Goal: Task Accomplishment & Management: Complete application form

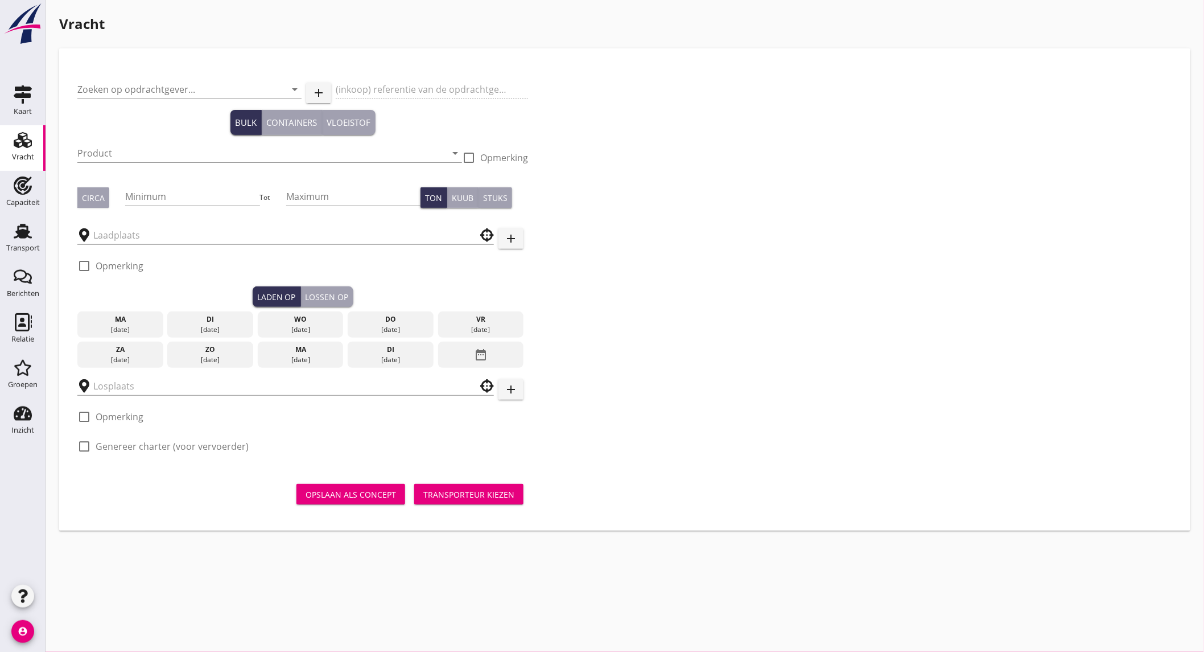
click at [145, 80] on input "Zoeken op opdrachtgever..." at bounding box center [173, 89] width 192 height 18
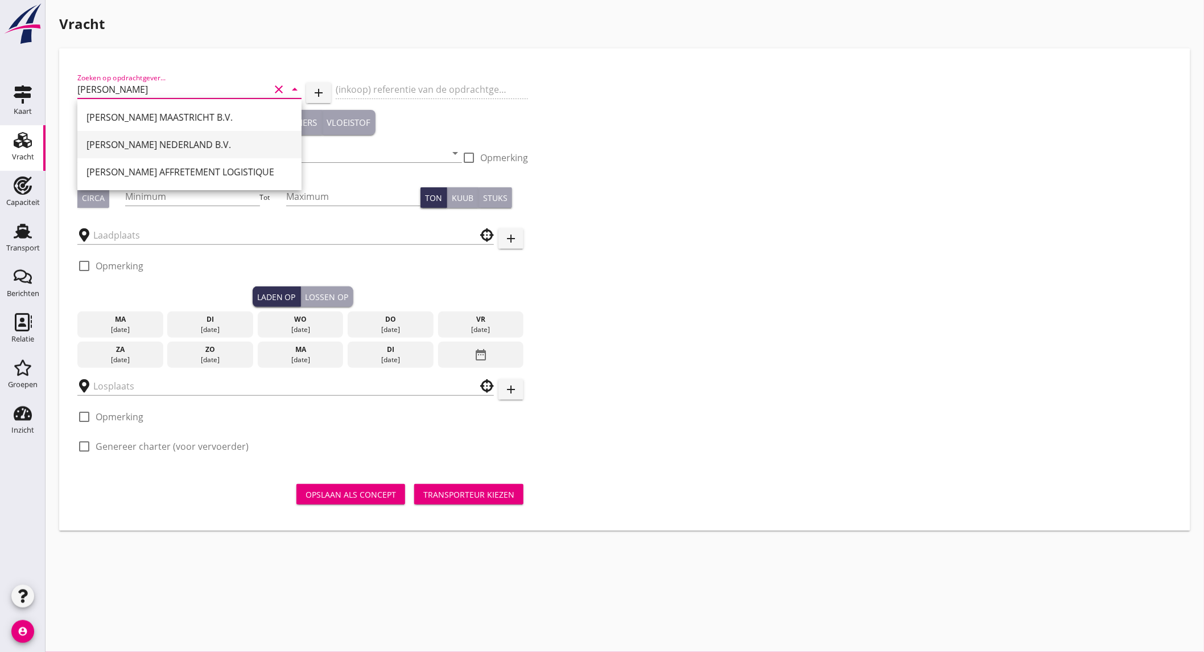
click at [160, 145] on div "[PERSON_NAME] NEDERLAND B.V." at bounding box center [189, 145] width 206 height 14
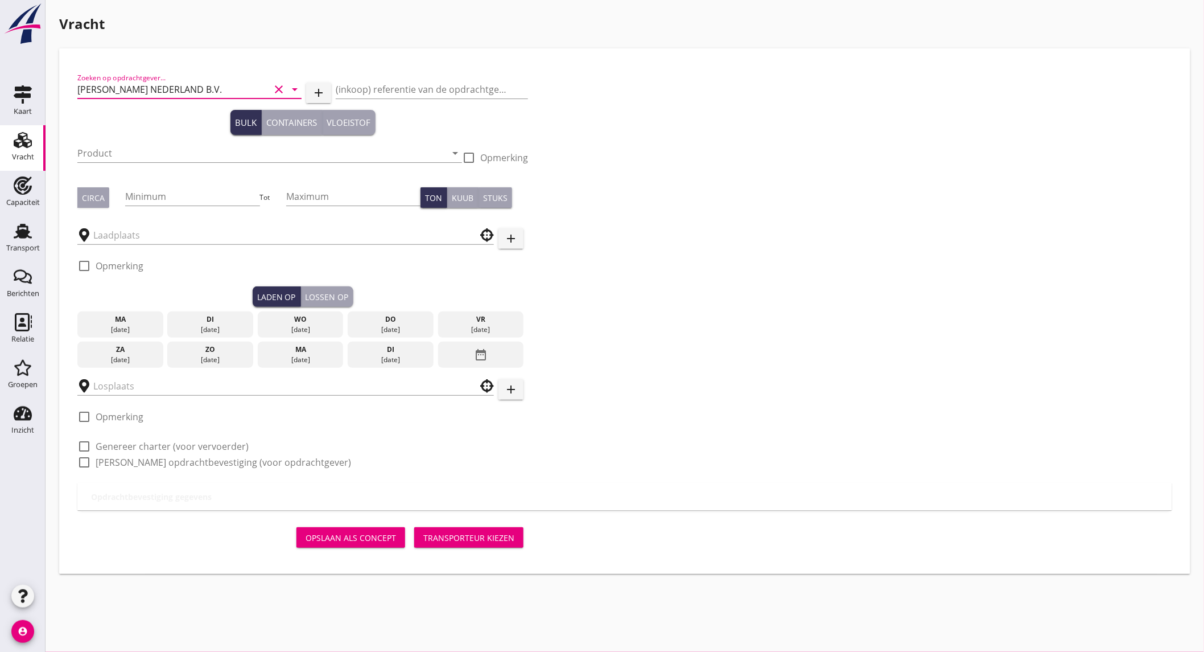
type input "[PERSON_NAME] NEDERLAND B.V."
click at [145, 157] on input "Product" at bounding box center [261, 153] width 369 height 18
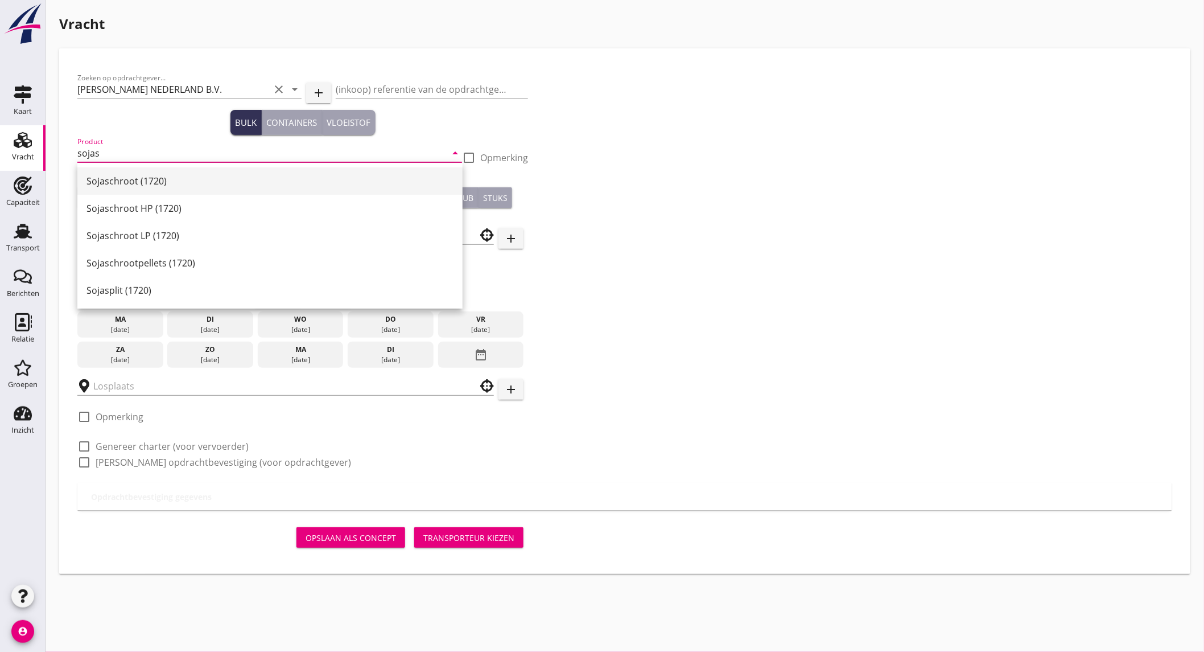
click at [175, 180] on div "Sojaschroot (1720)" at bounding box center [269, 181] width 367 height 14
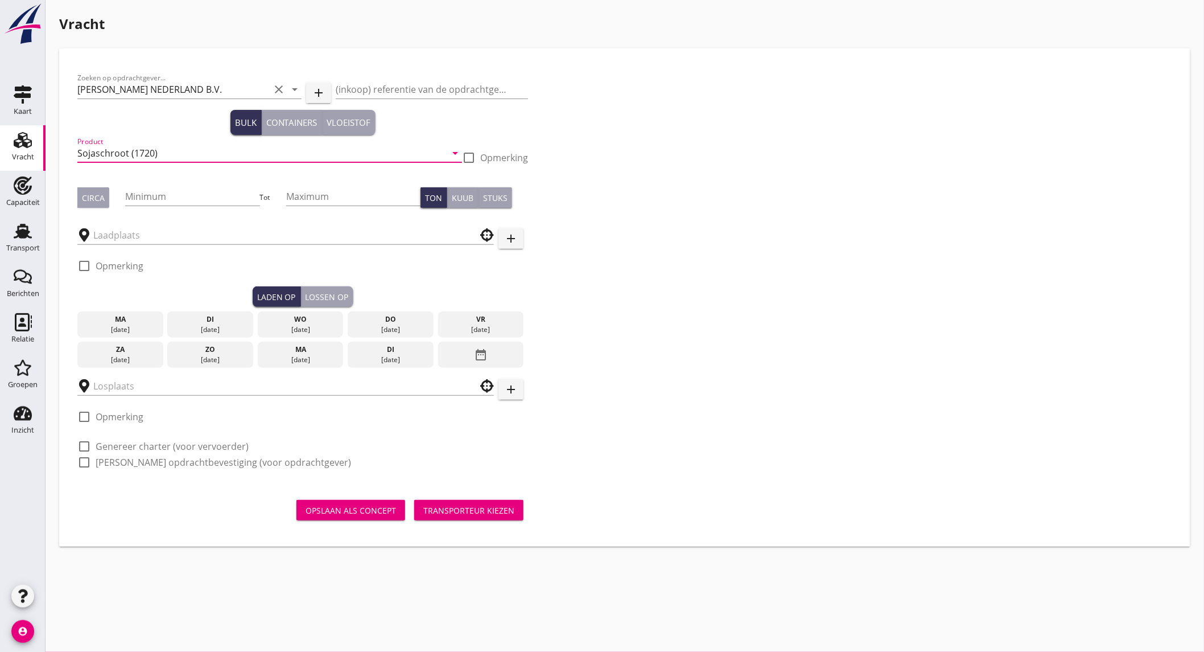
type input "Sojaschroot (1720)"
click at [86, 203] on div "Circa" at bounding box center [93, 198] width 23 height 12
click at [178, 191] on input "Minimum" at bounding box center [192, 196] width 134 height 18
type input "500"
click at [158, 235] on input "text" at bounding box center [277, 235] width 369 height 18
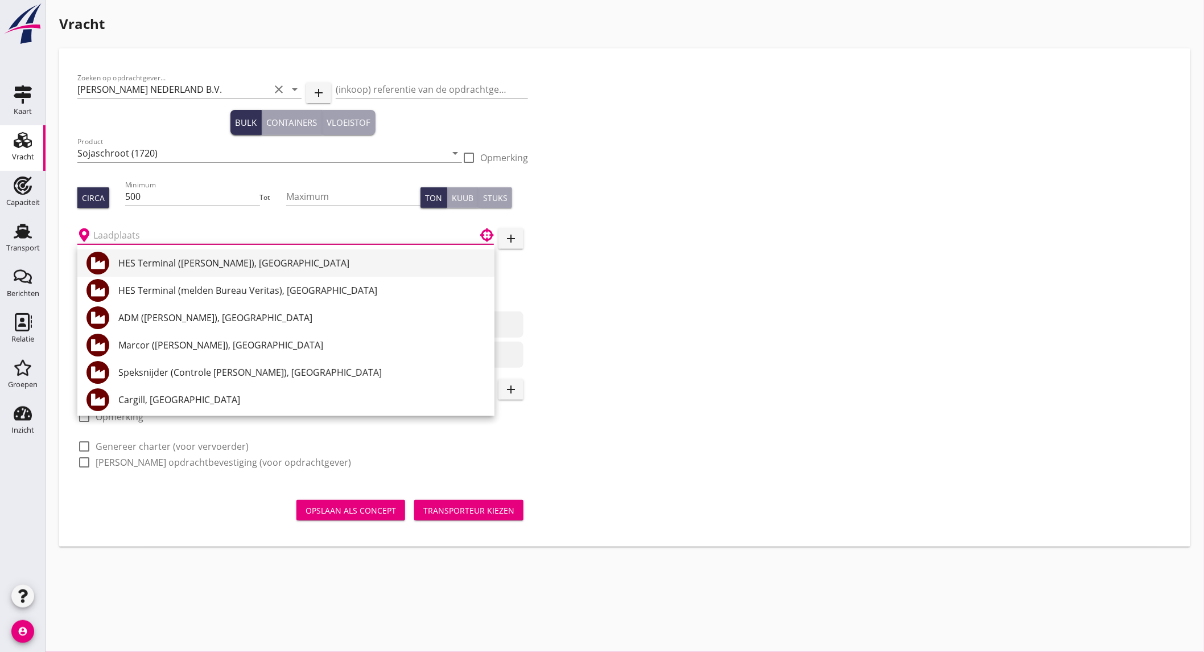
click at [331, 268] on div "HES Terminal ([PERSON_NAME]), [GEOGRAPHIC_DATA]" at bounding box center [301, 263] width 367 height 14
type input "HES Terminal ([PERSON_NAME]), [GEOGRAPHIC_DATA]"
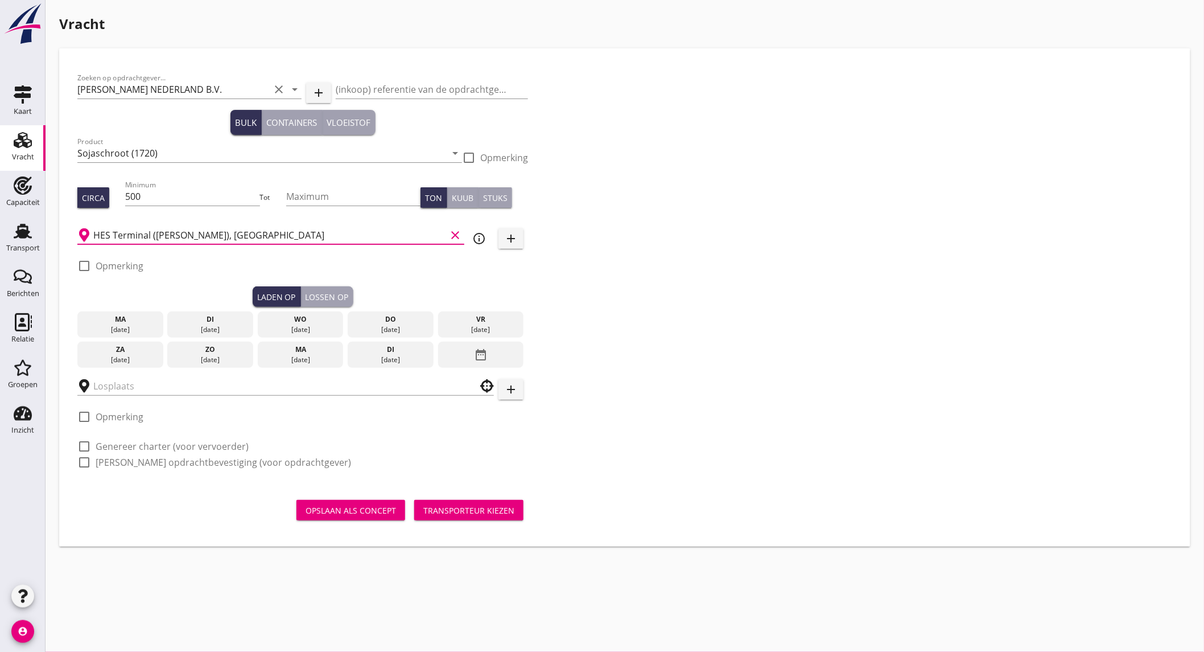
click at [125, 265] on label "Opmerking" at bounding box center [120, 265] width 48 height 11
checkbox input "true"
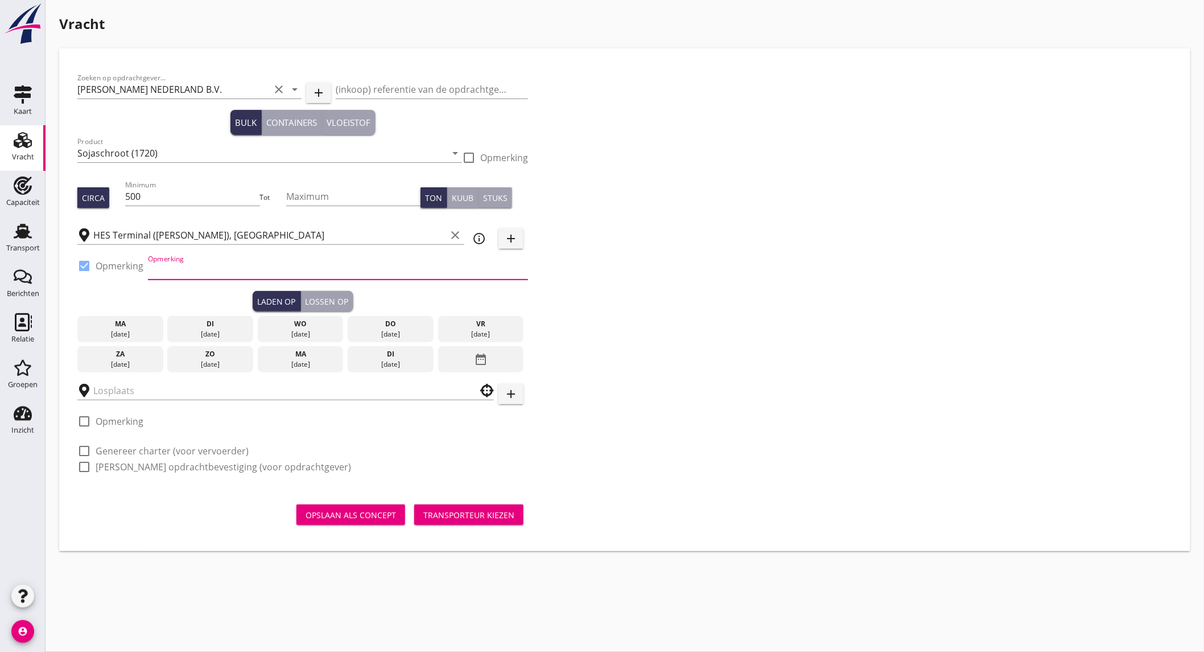
click at [188, 270] on input "Opmerking" at bounding box center [338, 270] width 380 height 18
type input "ex. [PERSON_NAME] // mercuriushaven"
click at [414, 326] on div "do" at bounding box center [391, 324] width 80 height 10
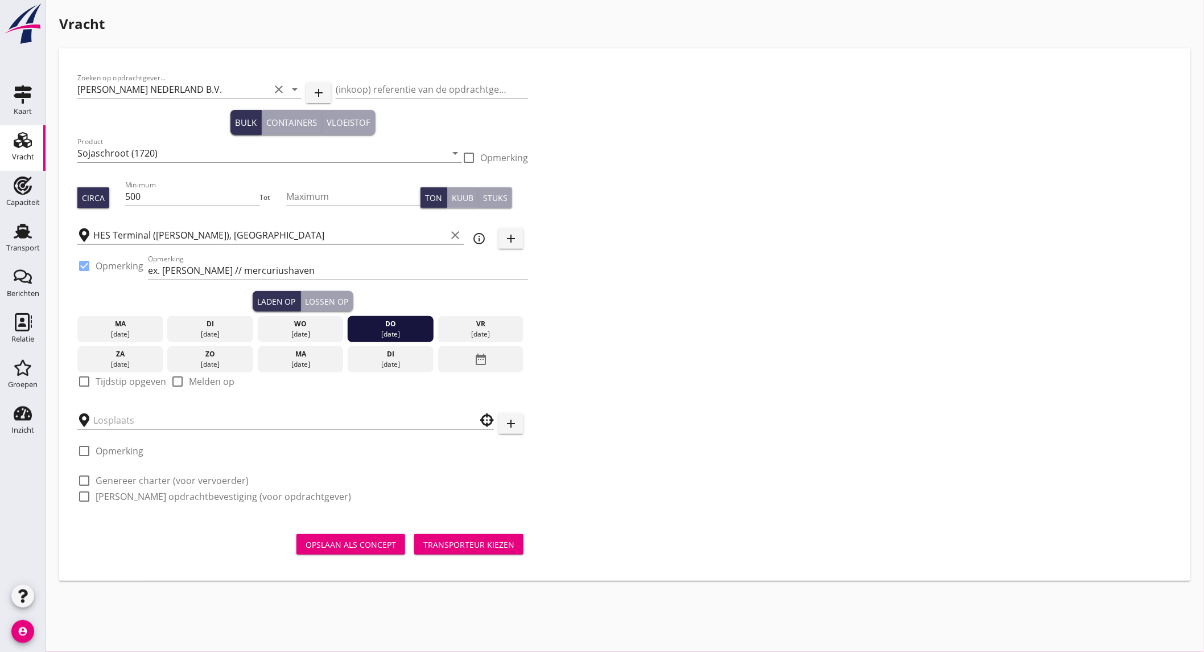
click at [131, 380] on label "Tijdstip opgeven" at bounding box center [131, 381] width 71 height 11
checkbox input "true"
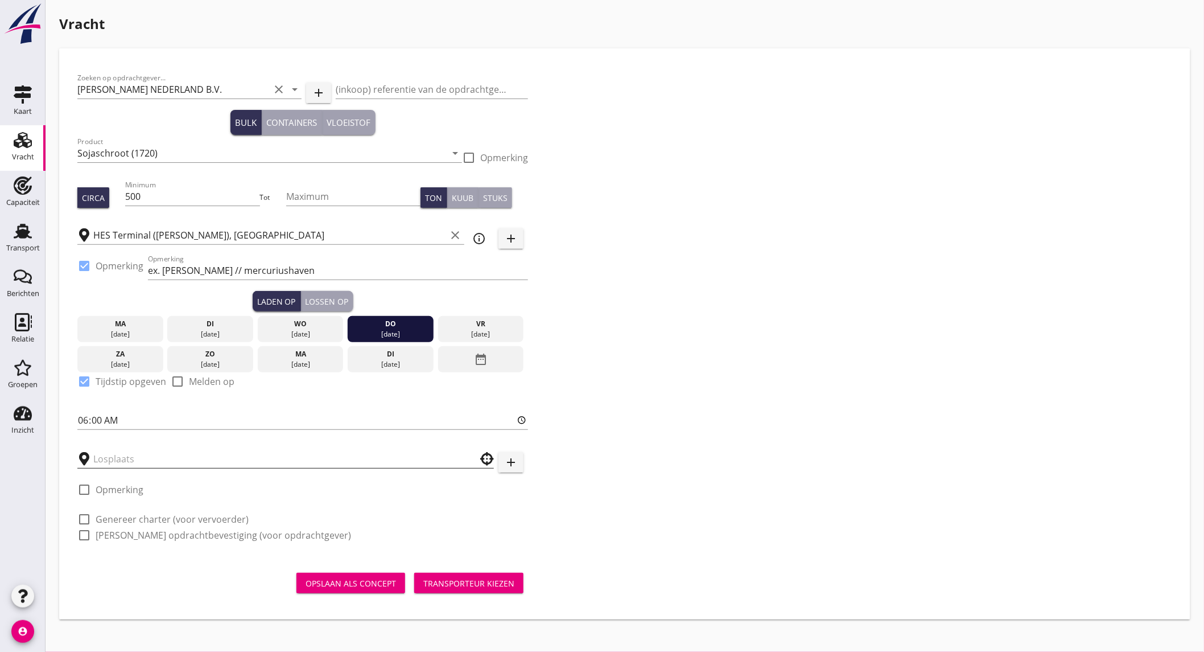
click at [121, 453] on input "text" at bounding box center [277, 459] width 369 height 18
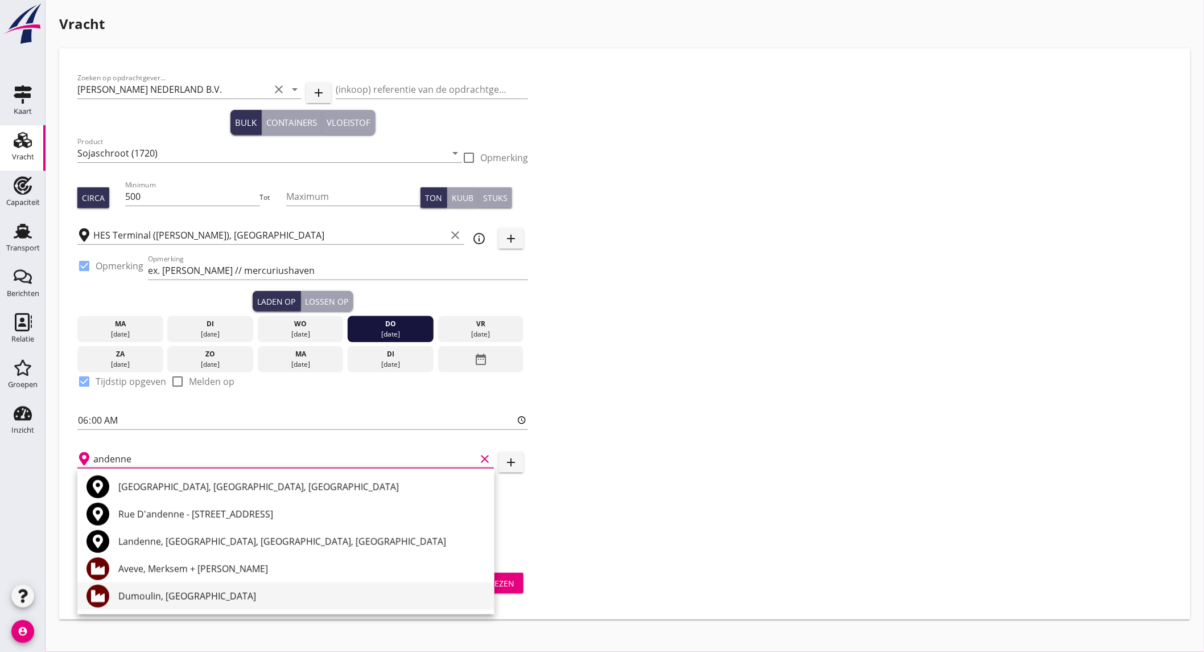
click at [241, 594] on div "Dumoulin, [GEOGRAPHIC_DATA]" at bounding box center [301, 596] width 367 height 14
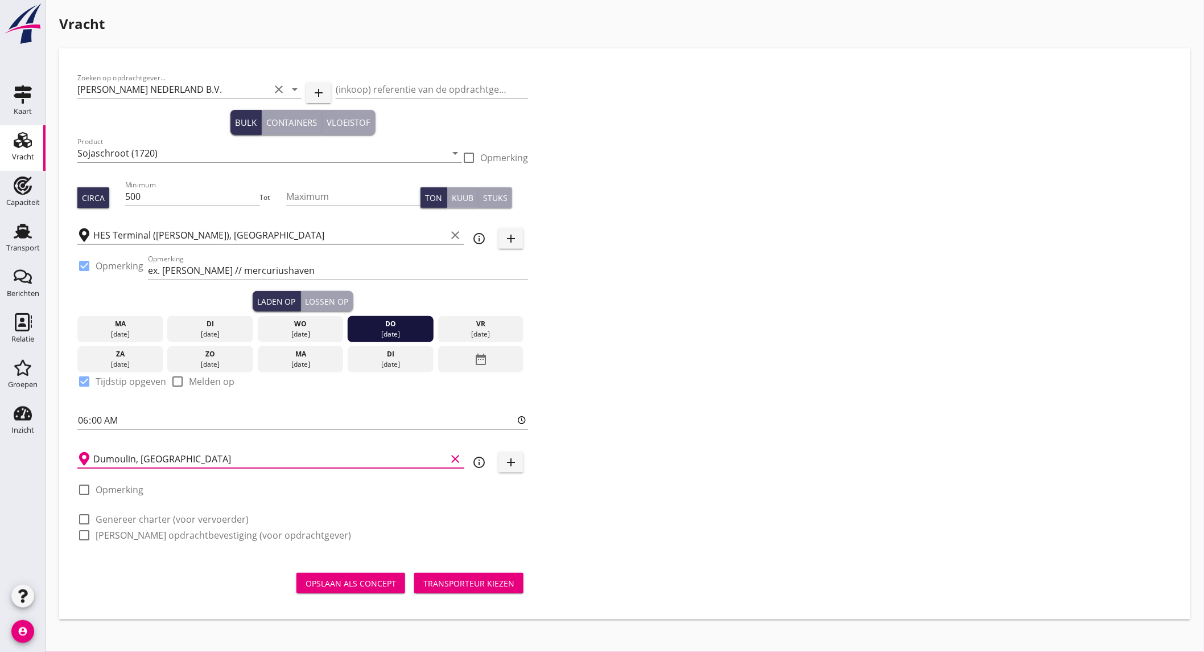
type input "Dumoulin, [GEOGRAPHIC_DATA]"
click at [134, 516] on label "Genereer charter (voor vervoerder)" at bounding box center [172, 518] width 153 height 11
checkbox input "true"
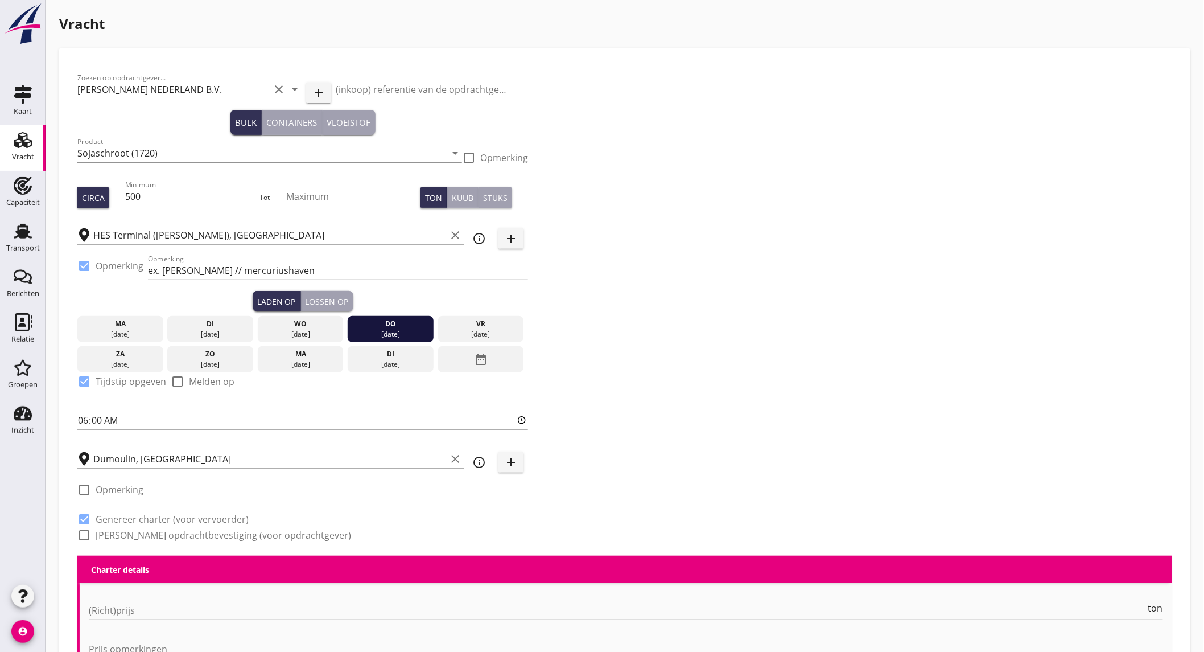
click at [133, 533] on label "[PERSON_NAME] opdrachtbevestiging (voor opdrachtgever)" at bounding box center [224, 534] width 256 height 11
checkbox input "true"
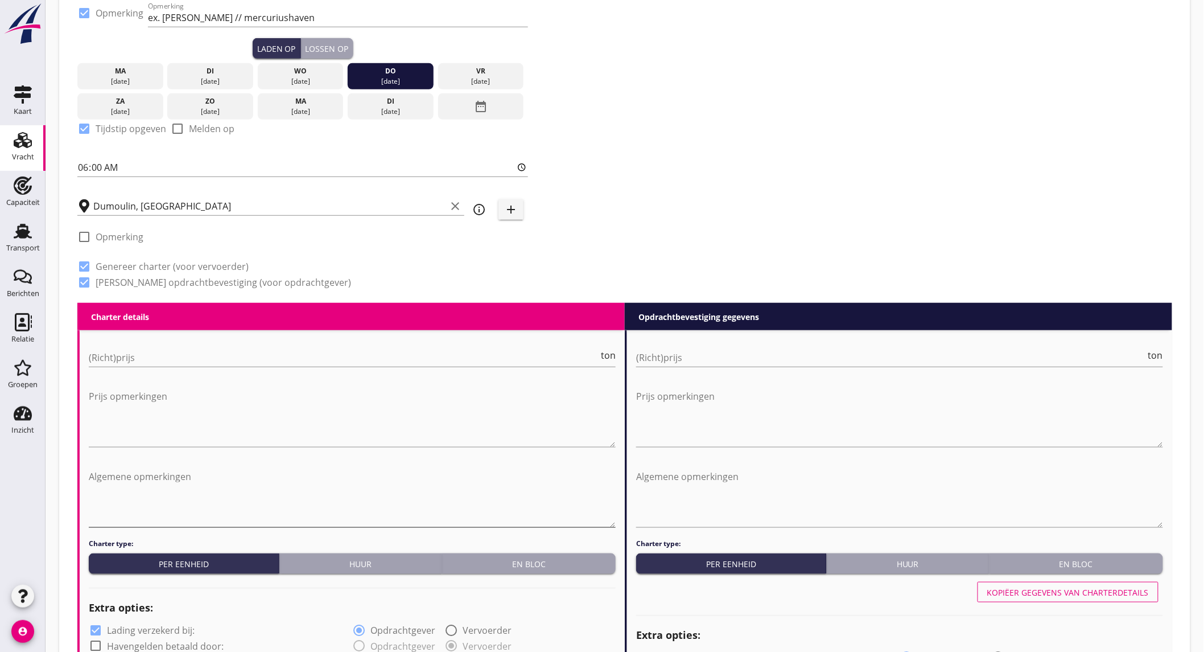
scroll to position [316, 0]
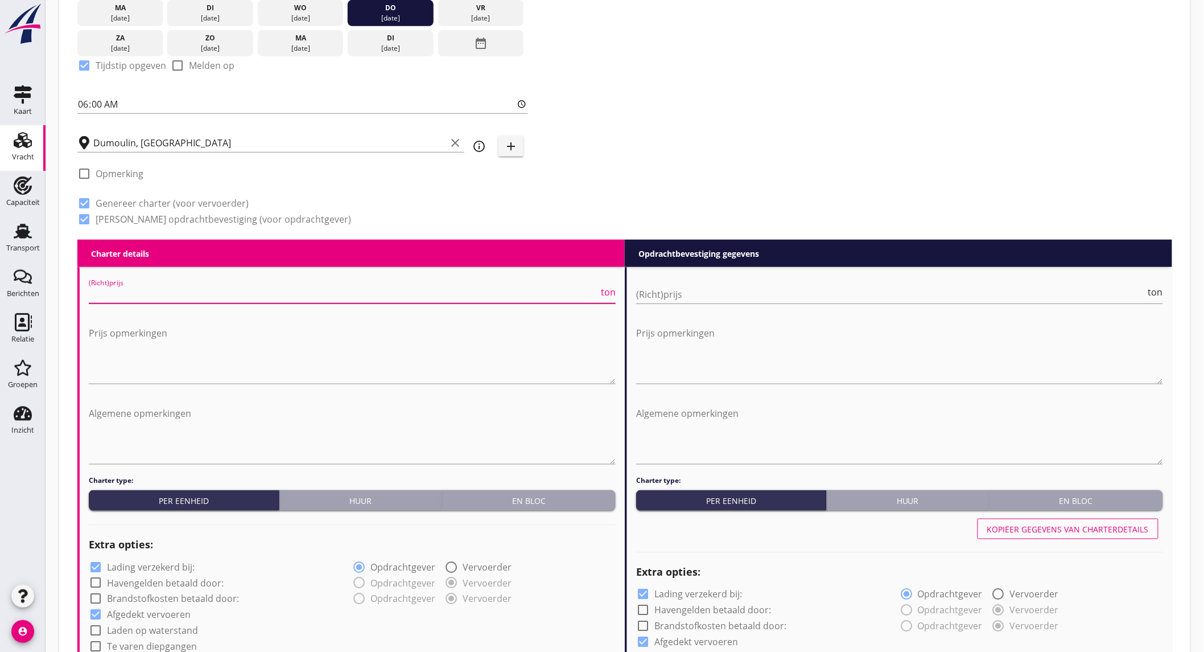
click at [245, 287] on input "(Richt)prijs" at bounding box center [344, 294] width 510 height 18
type input "12"
type input "12.5"
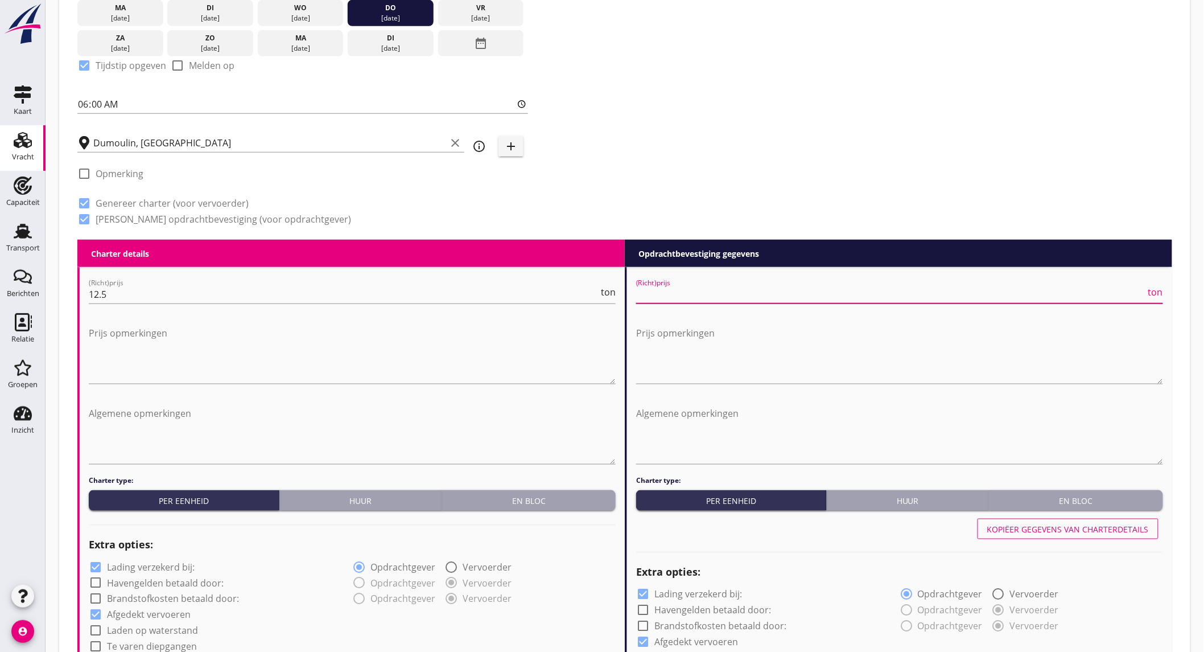
click at [698, 289] on input "(Richt)prijs" at bounding box center [891, 294] width 510 height 18
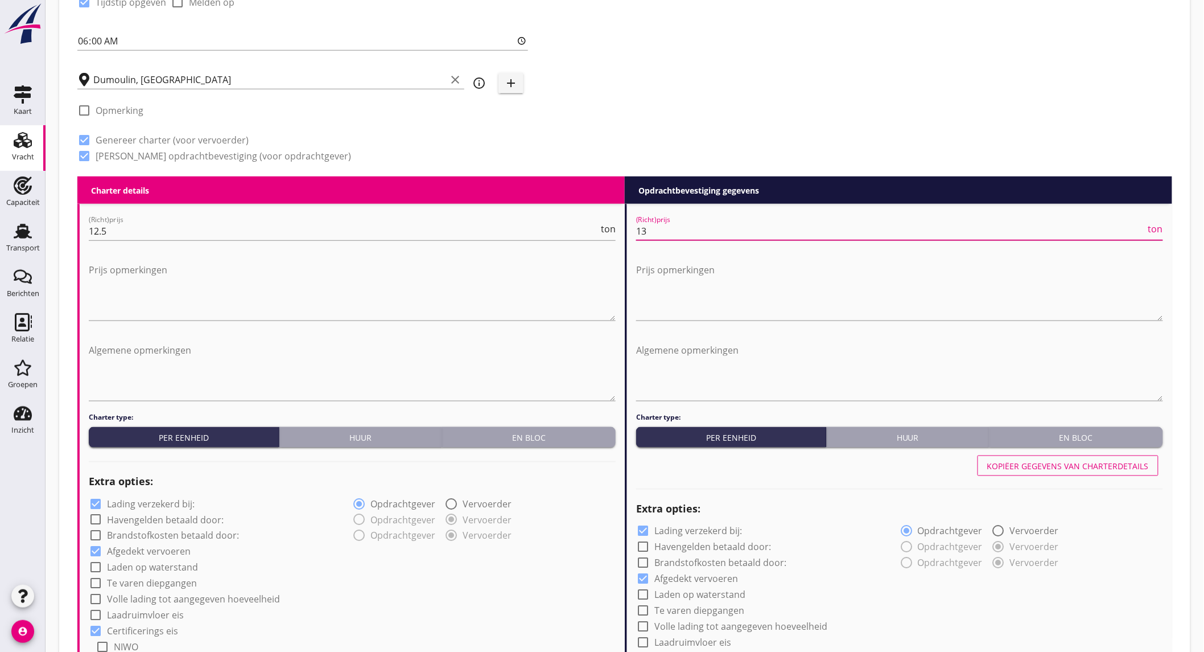
scroll to position [442, 0]
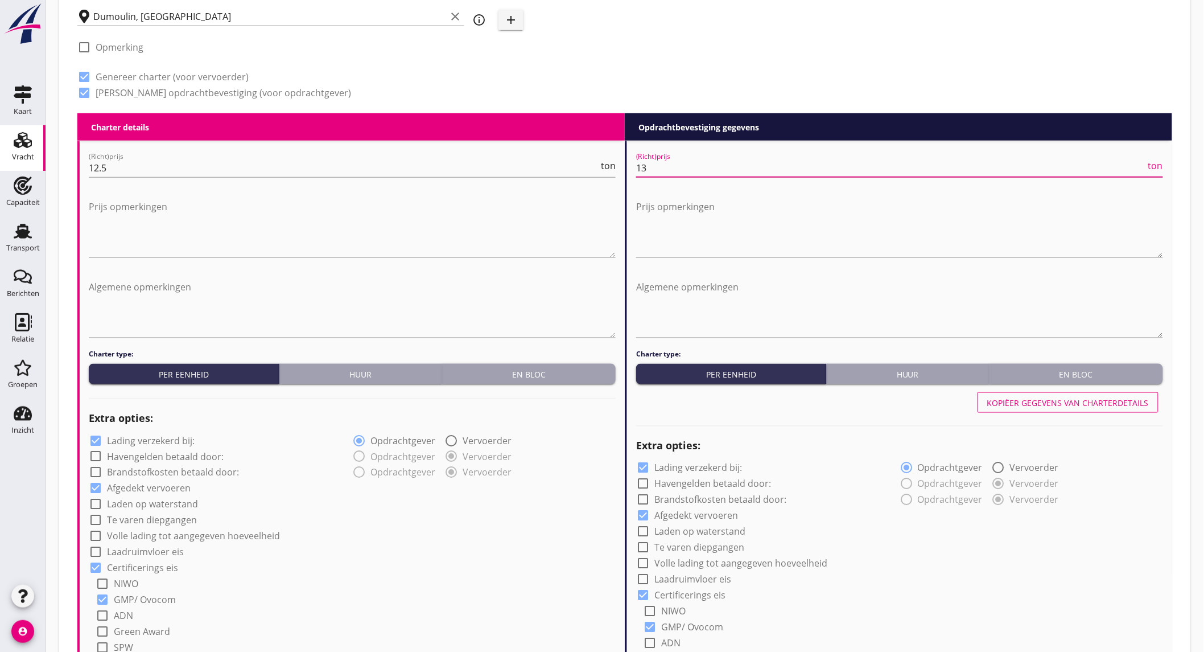
type input "13"
drag, startPoint x: 141, startPoint y: 441, endPoint x: 24, endPoint y: 547, distance: 157.5
click at [140, 441] on label "Lading verzekerd bij:" at bounding box center [151, 440] width 88 height 11
checkbox input "false"
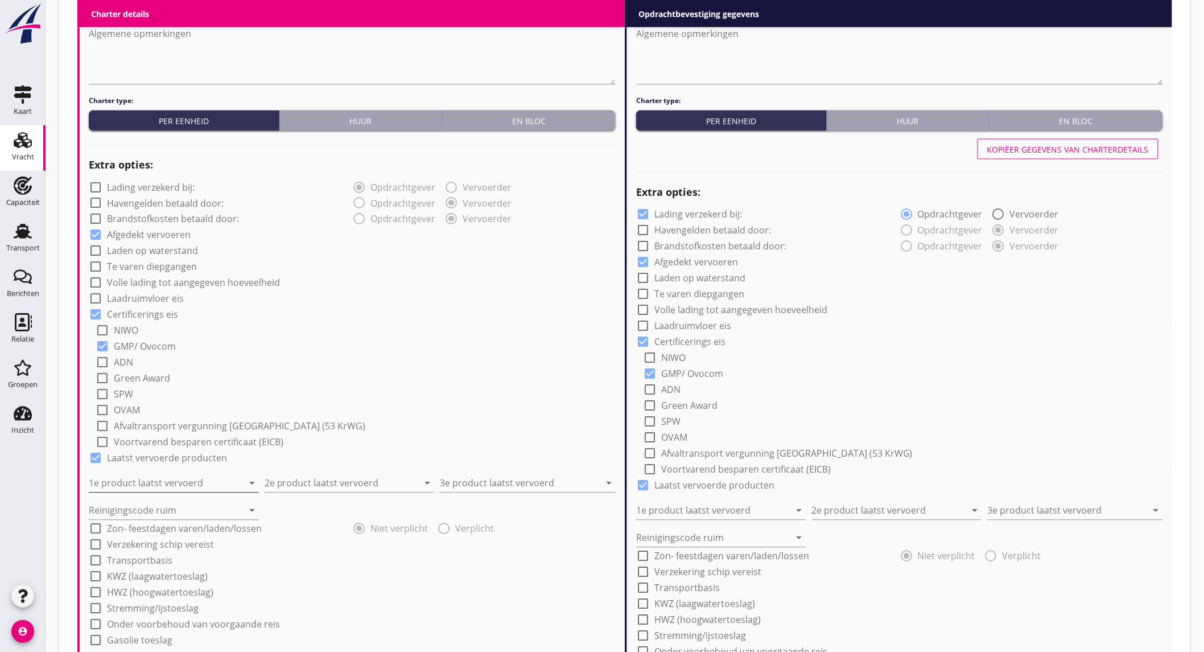
click at [192, 484] on input "1e product laatst vervoerd" at bounding box center [166, 483] width 154 height 18
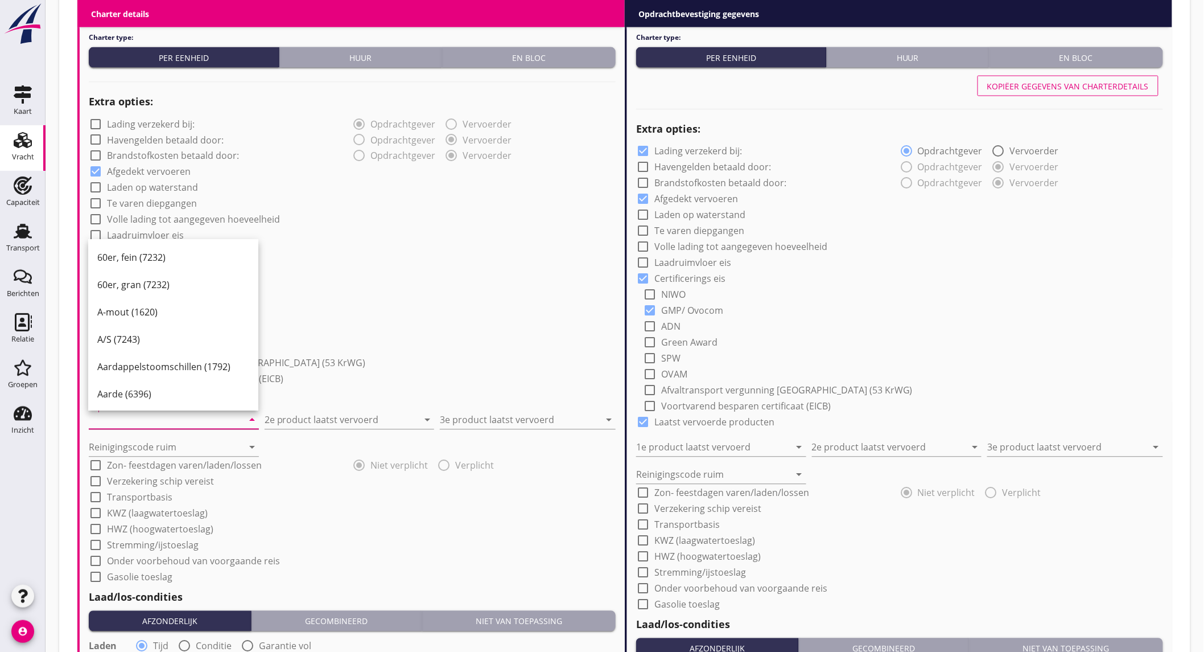
click at [169, 418] on input "1e product laatst vervoerd" at bounding box center [166, 420] width 154 height 18
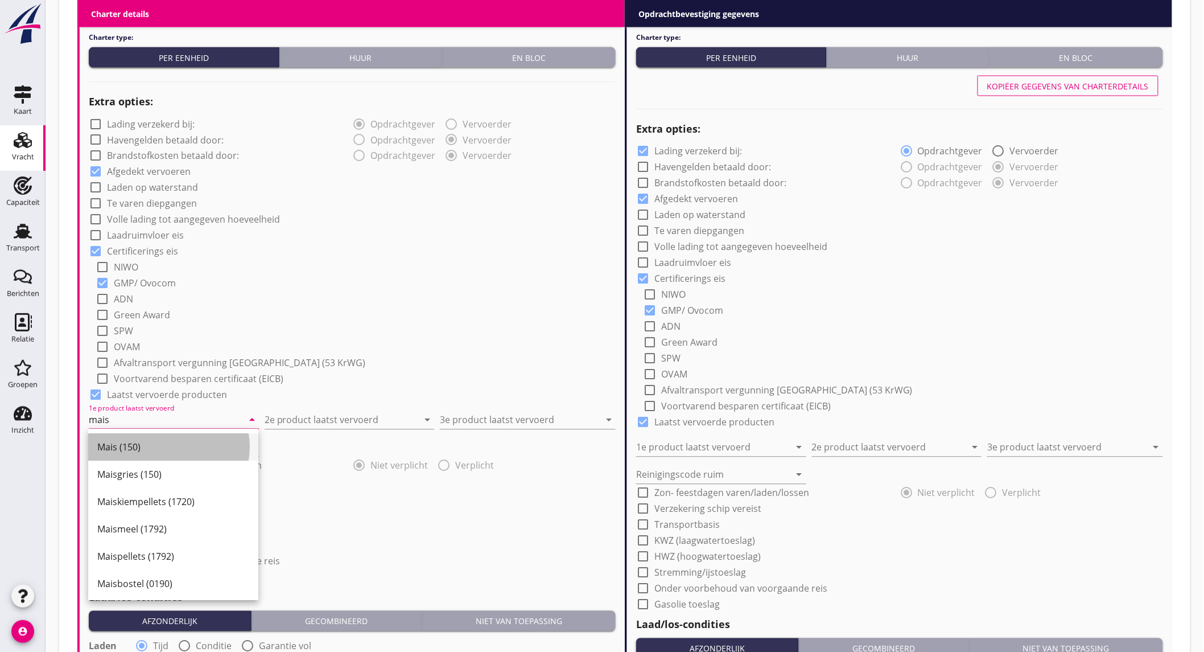
click at [162, 436] on div "Mais (150)" at bounding box center [173, 447] width 152 height 27
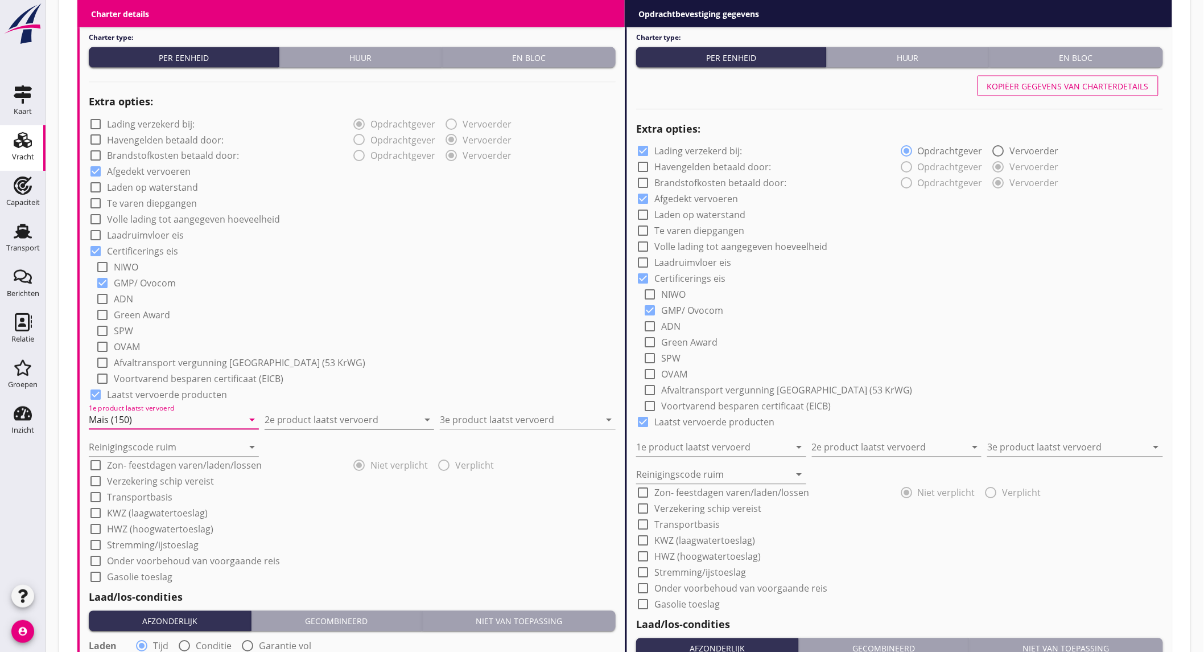
type input "Mais (150)"
click at [296, 422] on input "2e product laatst vervoerd" at bounding box center [342, 420] width 154 height 18
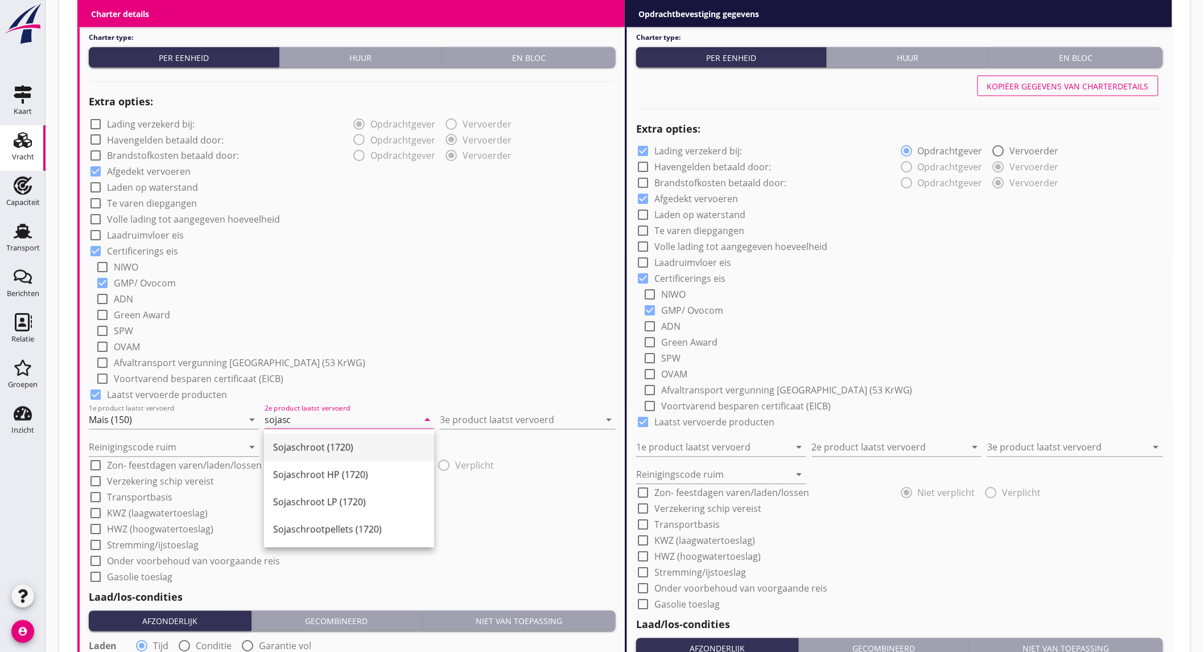
click at [298, 438] on div "Sojaschroot (1720)" at bounding box center [349, 447] width 152 height 27
type input "Sojaschroot (1720)"
click at [474, 407] on div "3e product laatst vervoerd arrow_drop_down" at bounding box center [528, 416] width 176 height 25
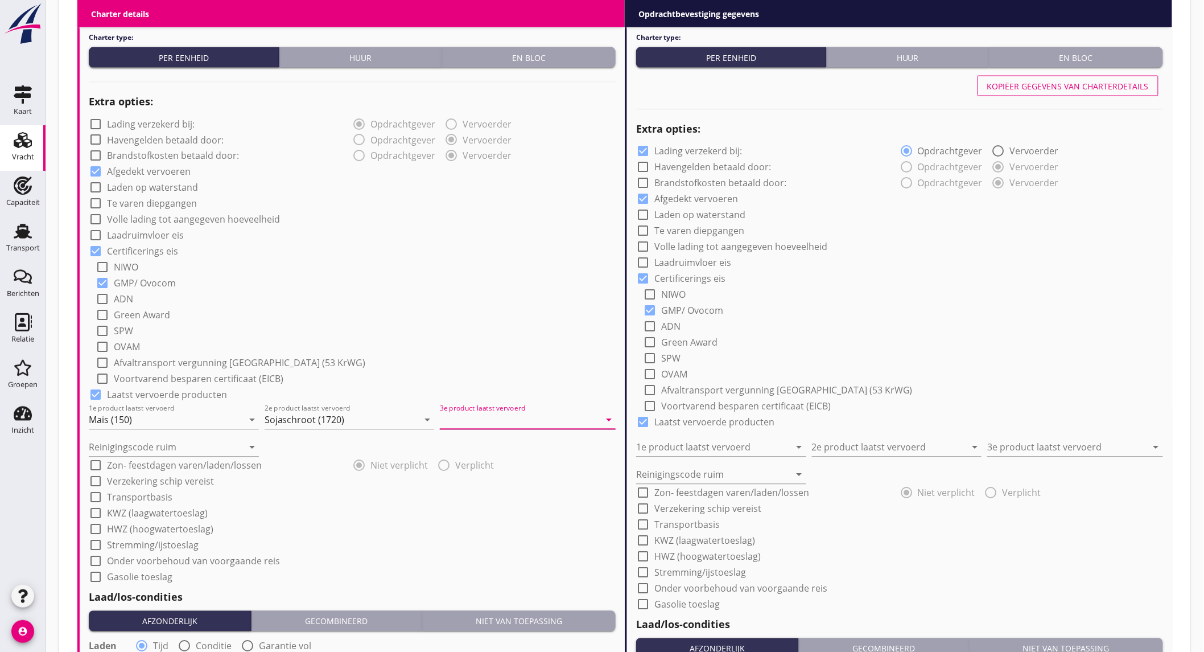
click at [480, 413] on input "3e product laatst vervoerd" at bounding box center [520, 420] width 160 height 18
click at [471, 445] on div "Sojaschroot (1720)" at bounding box center [528, 447] width 158 height 14
type input "Sojaschroot (1720)"
click at [187, 443] on input "Reinigingscode ruim" at bounding box center [166, 447] width 154 height 18
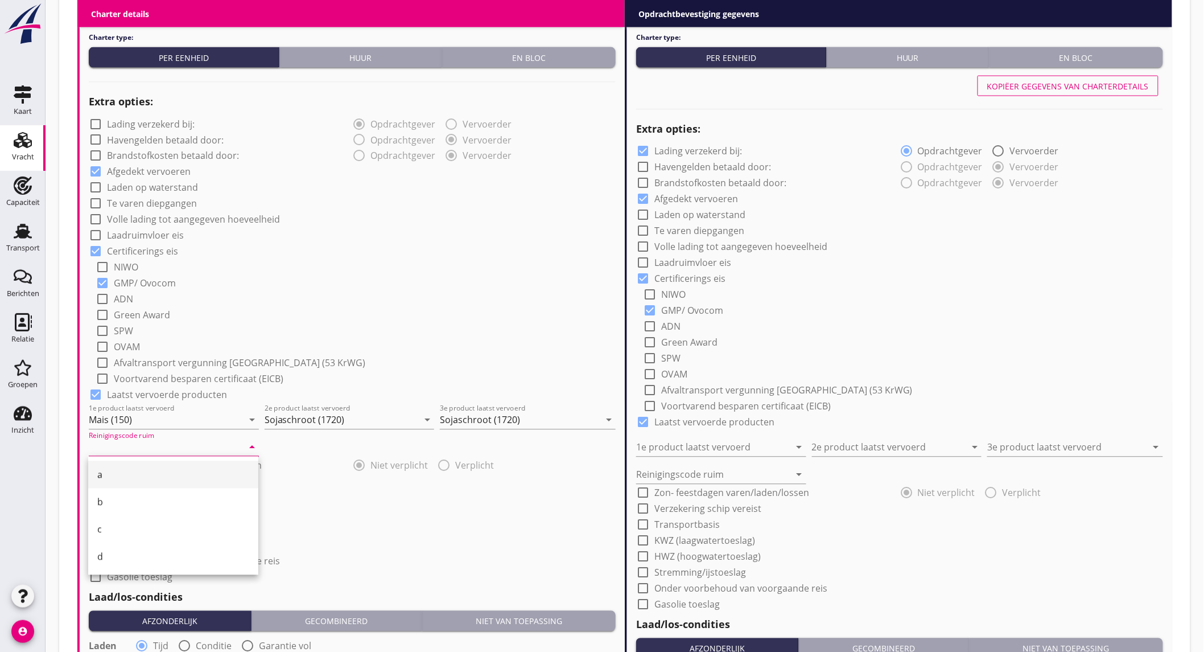
click at [168, 475] on div "a" at bounding box center [173, 475] width 152 height 14
type input "a"
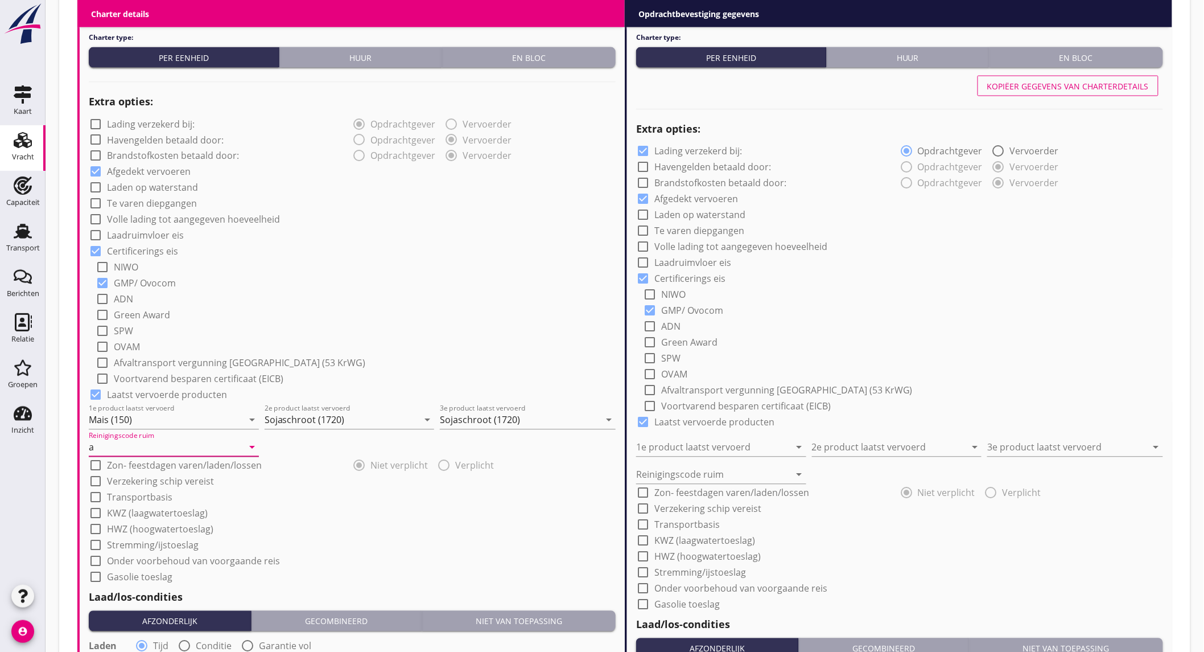
scroll to position [1011, 0]
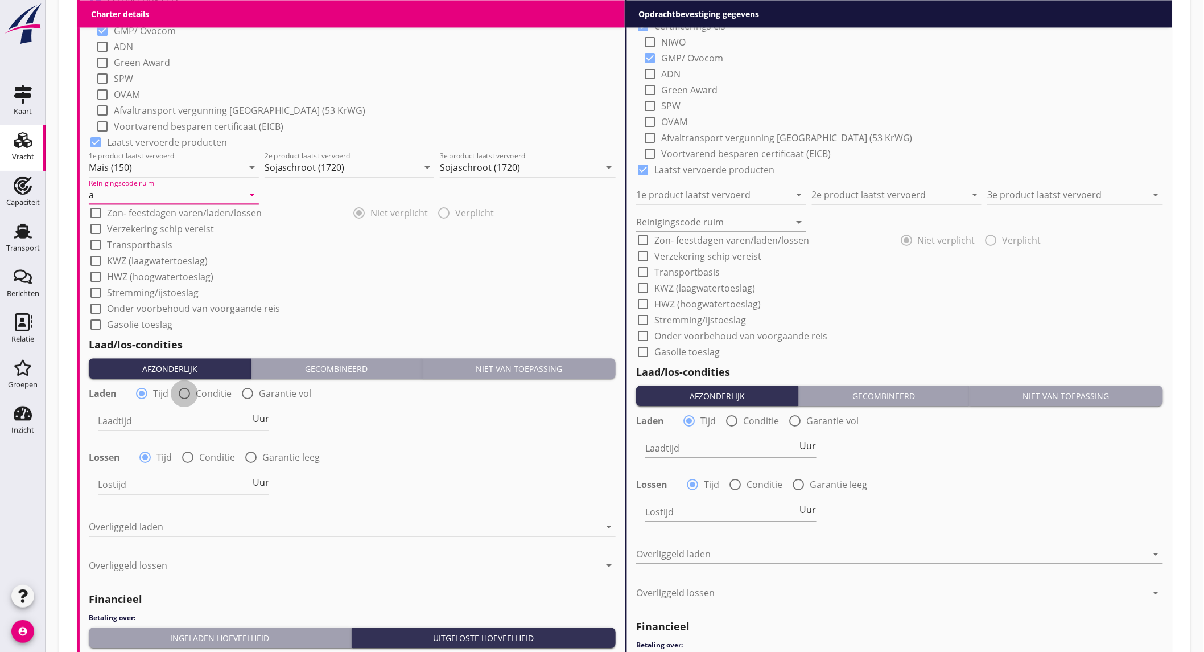
click at [180, 395] on div at bounding box center [184, 393] width 19 height 19
radio input "false"
radio input "true"
click at [186, 411] on div at bounding box center [219, 420] width 242 height 18
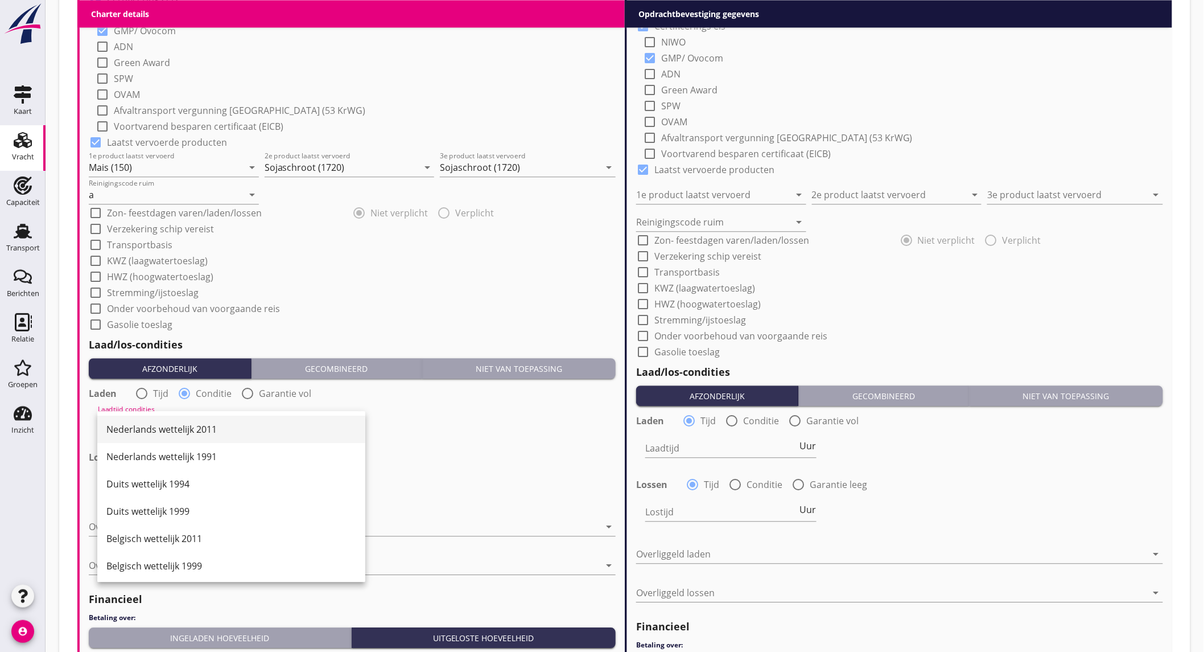
click at [187, 419] on div "Nederlands wettelijk 2011" at bounding box center [231, 428] width 250 height 27
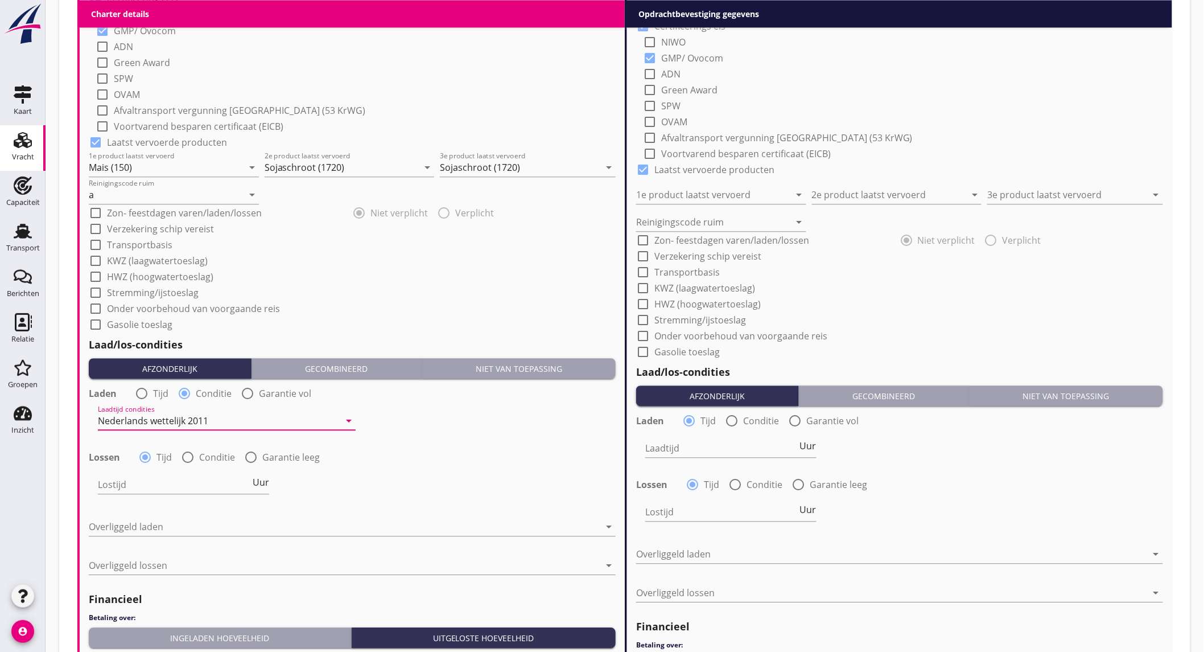
click at [179, 457] on div at bounding box center [187, 456] width 19 height 19
radio input "false"
radio input "true"
click at [178, 492] on div at bounding box center [219, 484] width 242 height 18
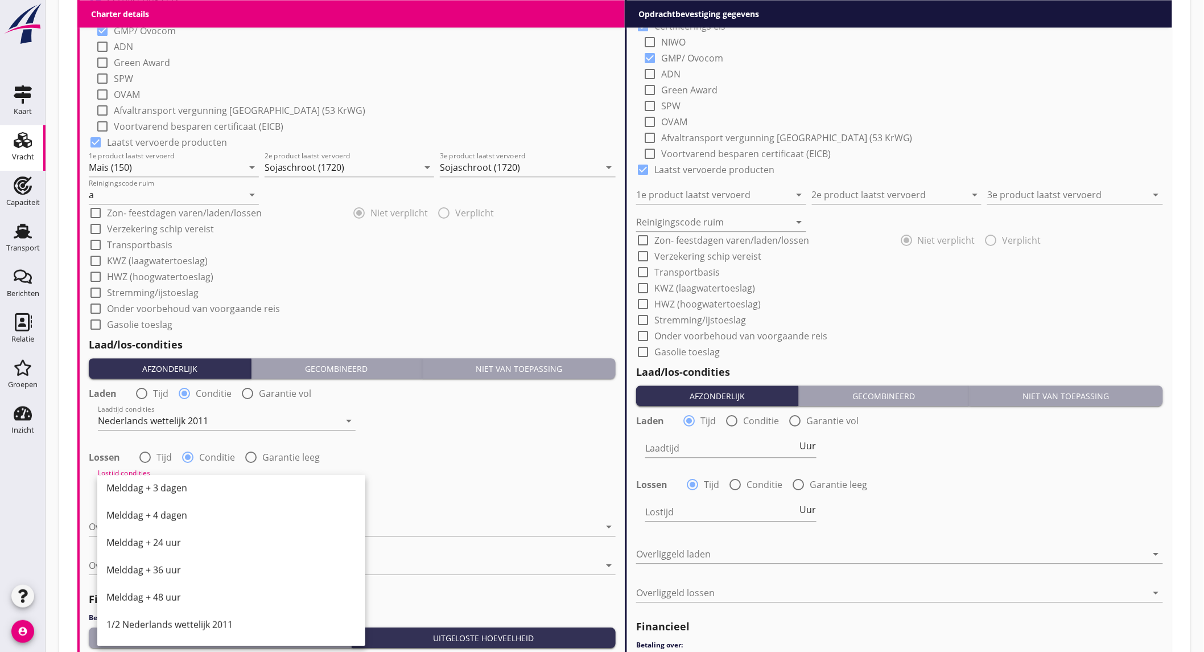
scroll to position [379, 0]
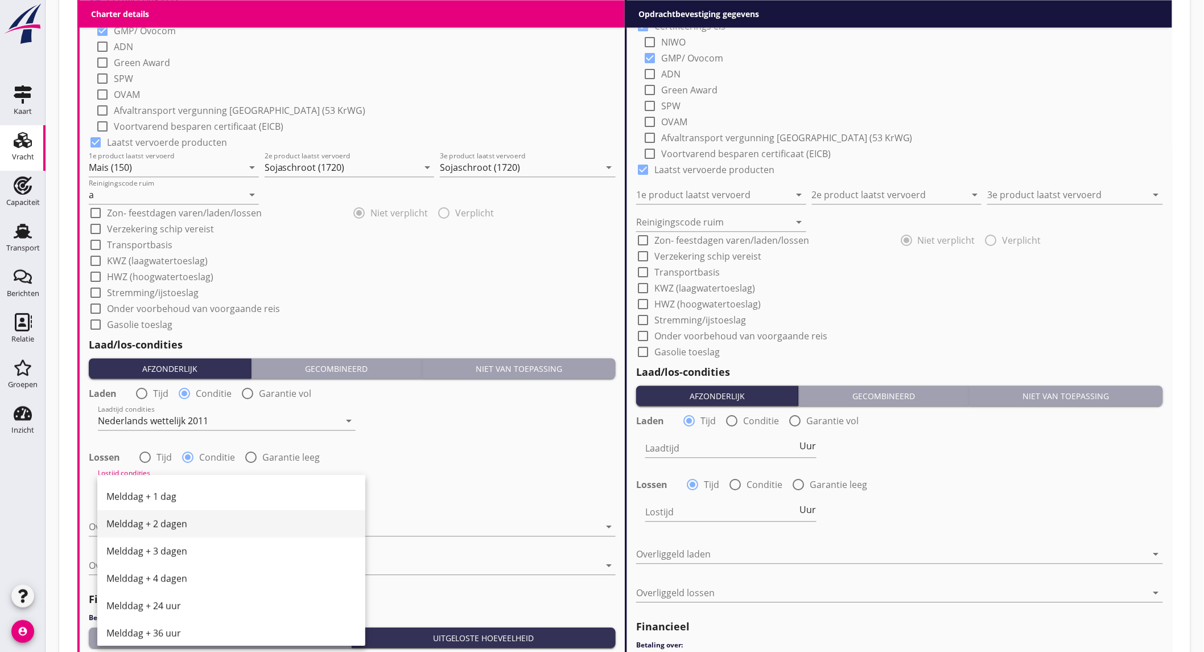
click at [188, 519] on div "Melddag + 2 dagen" at bounding box center [231, 524] width 250 height 14
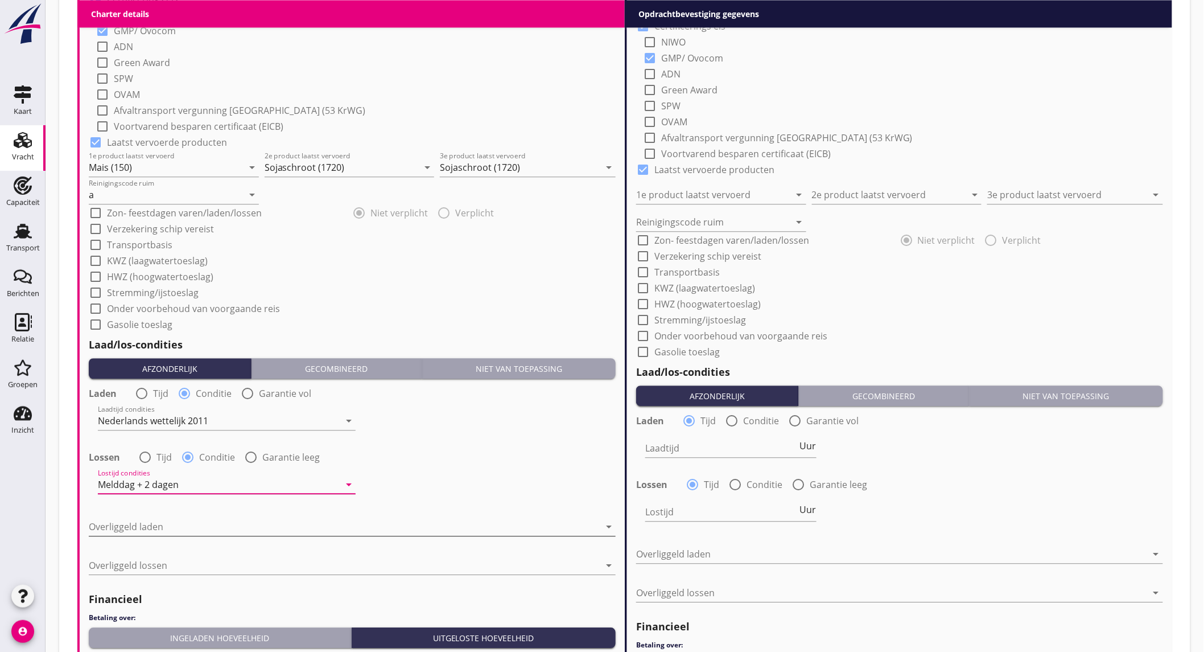
click at [184, 526] on div at bounding box center [344, 526] width 511 height 18
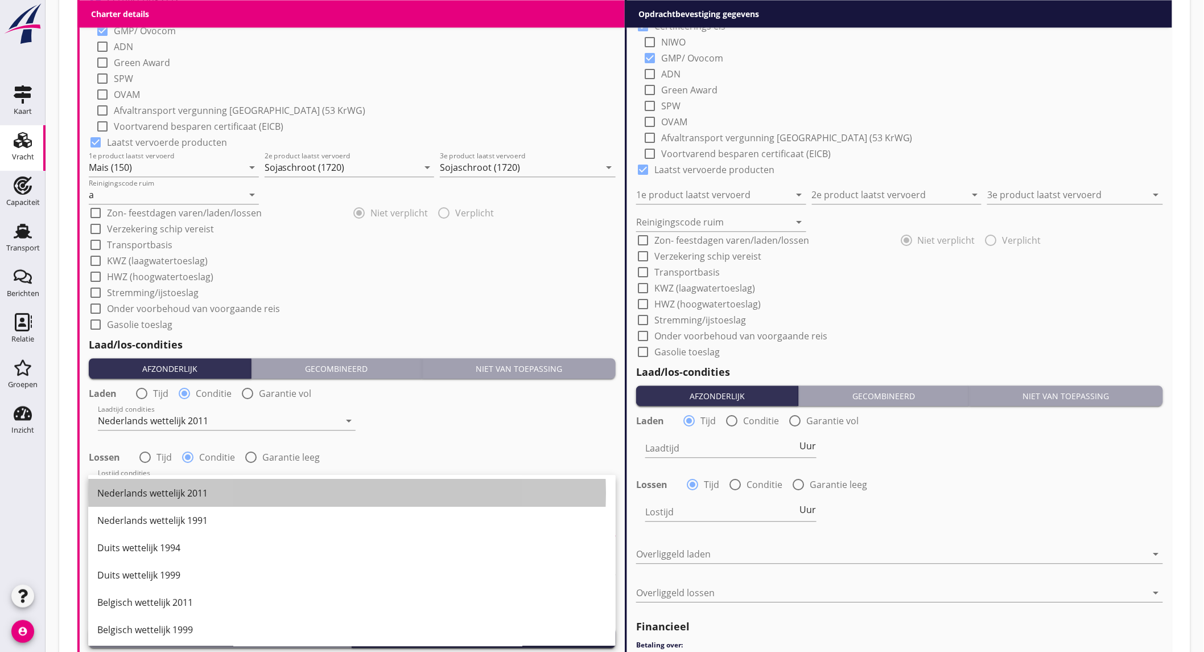
drag, startPoint x: 197, startPoint y: 496, endPoint x: 199, endPoint y: 539, distance: 43.9
click at [197, 495] on div "Nederlands wettelijk 2011" at bounding box center [351, 493] width 509 height 14
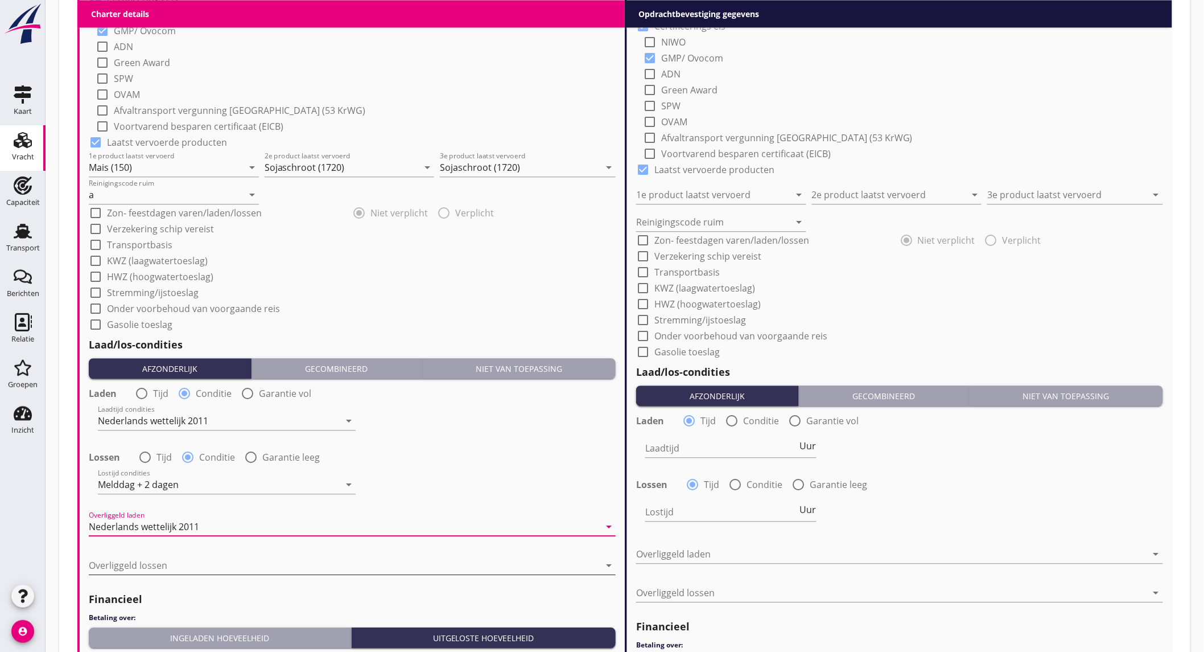
click at [194, 559] on div at bounding box center [344, 565] width 511 height 18
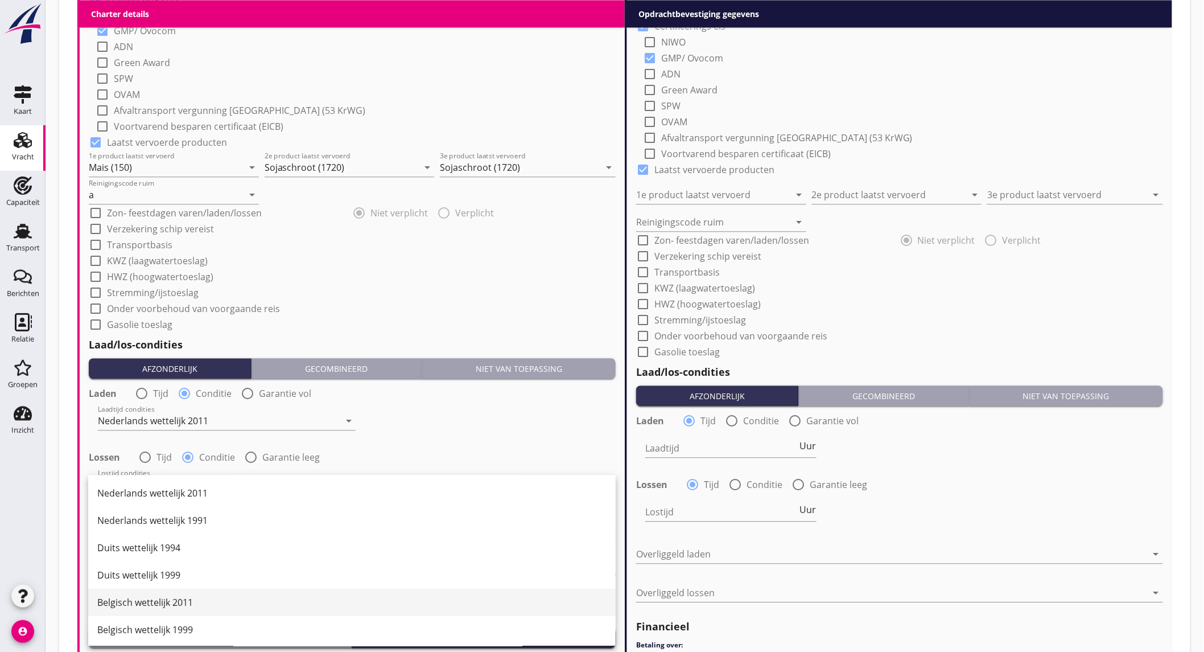
click at [183, 601] on div "Belgisch wettelijk 2011" at bounding box center [351, 602] width 509 height 14
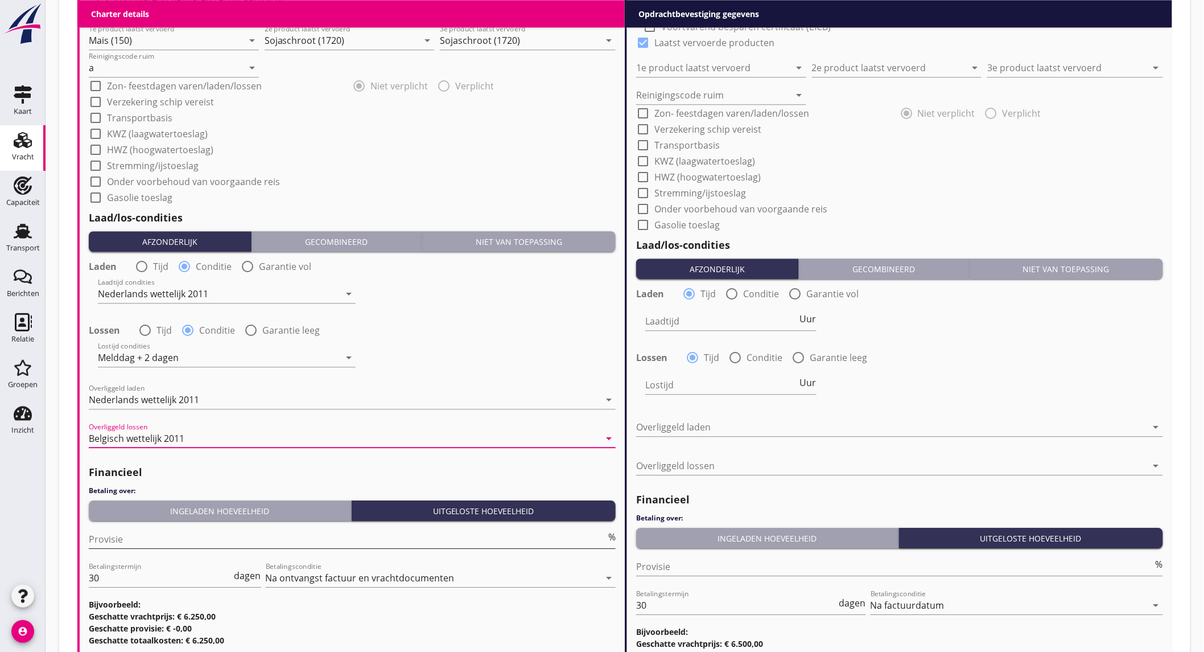
click at [195, 535] on input "Provisie" at bounding box center [347, 539] width 517 height 18
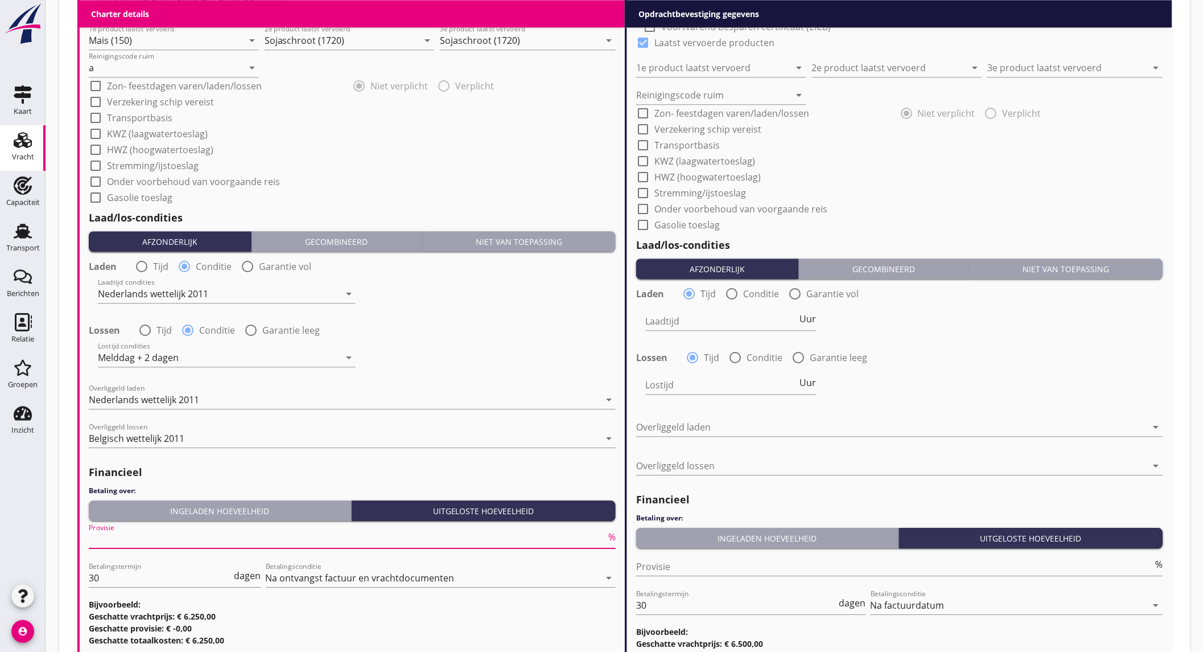
scroll to position [1201, 0]
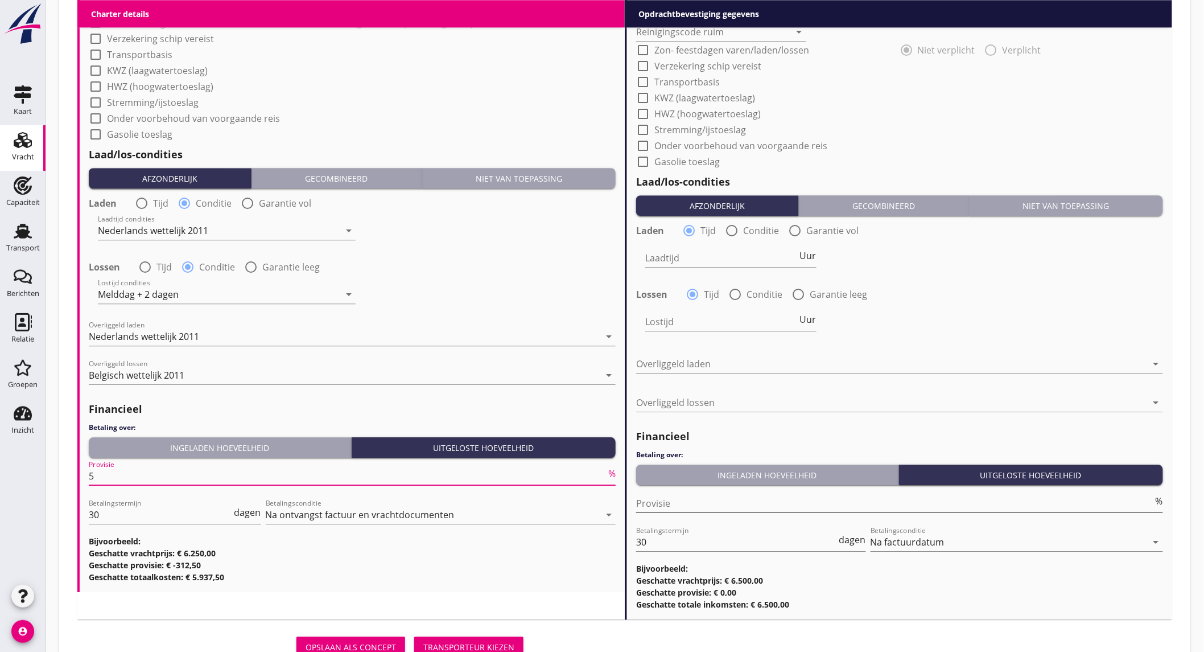
type input "5"
click at [652, 505] on input "Provisie" at bounding box center [894, 503] width 517 height 18
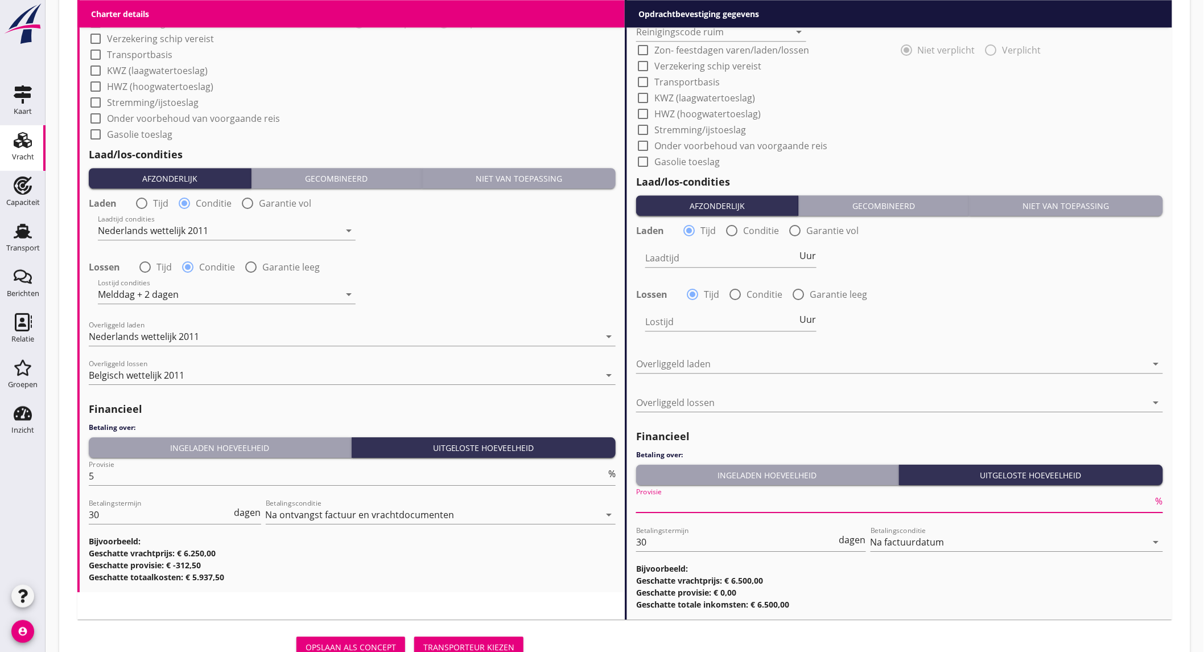
type input "2"
type input "2.5"
click at [928, 313] on div "Lostijd Uur" at bounding box center [899, 322] width 529 height 41
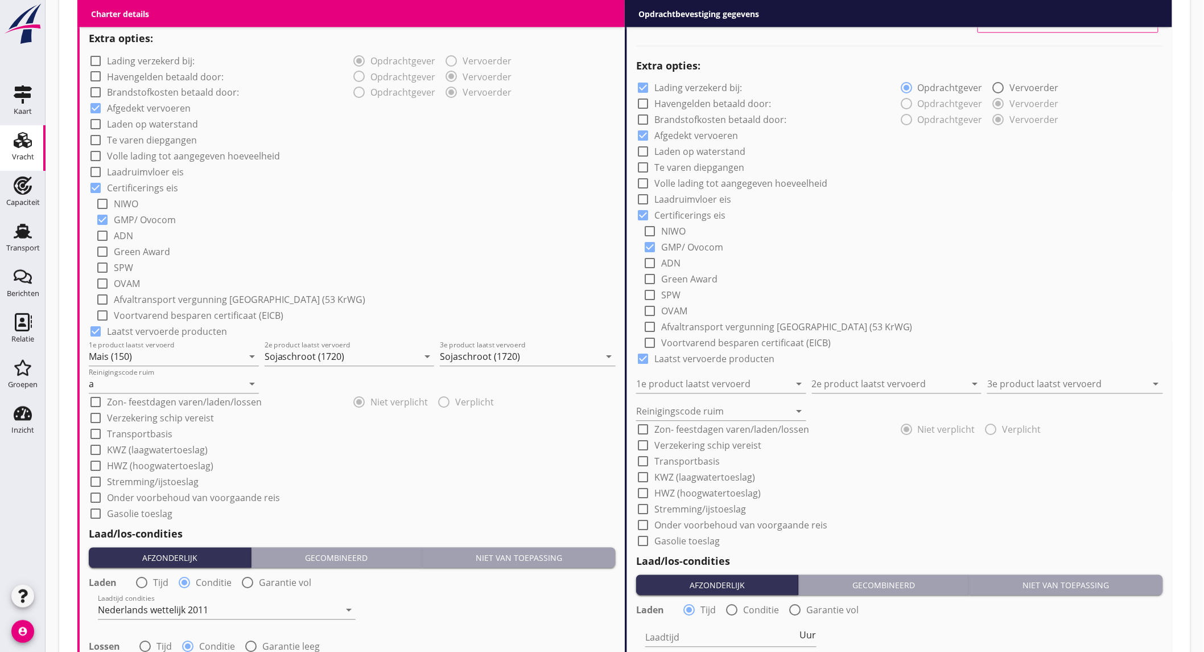
scroll to position [505, 0]
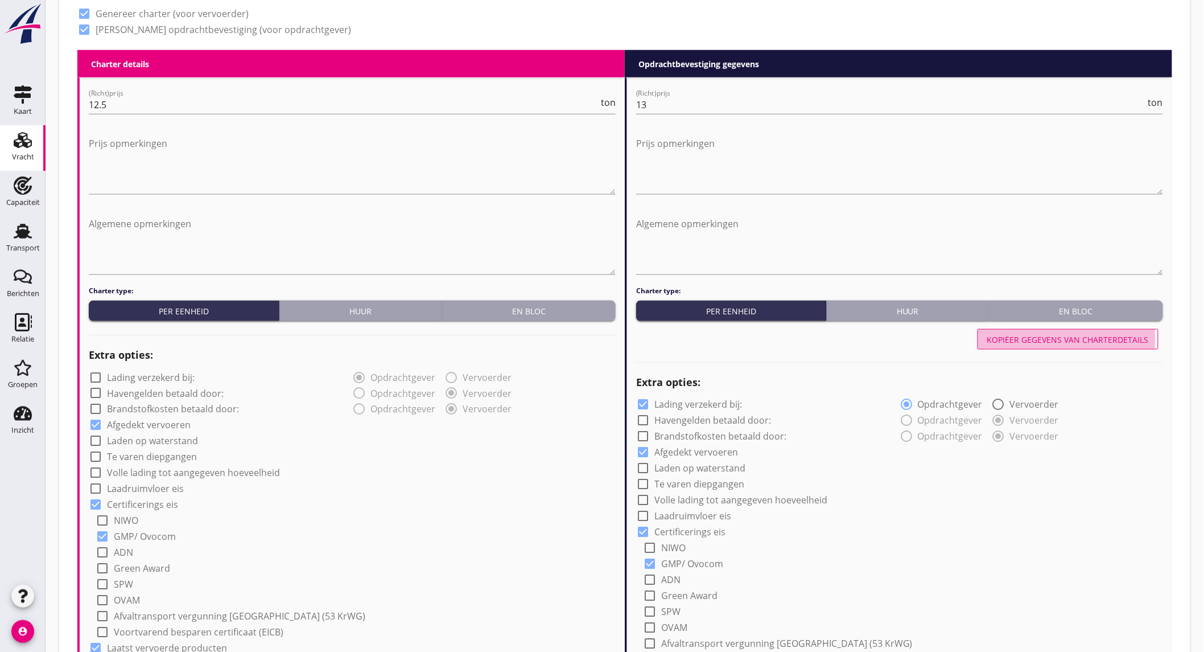
click at [1031, 331] on button "Kopiëer gegevens van charterdetails" at bounding box center [1068, 339] width 181 height 20
checkbox input "false"
type input "Mais (150)"
type input "Sojaschroot (1720)"
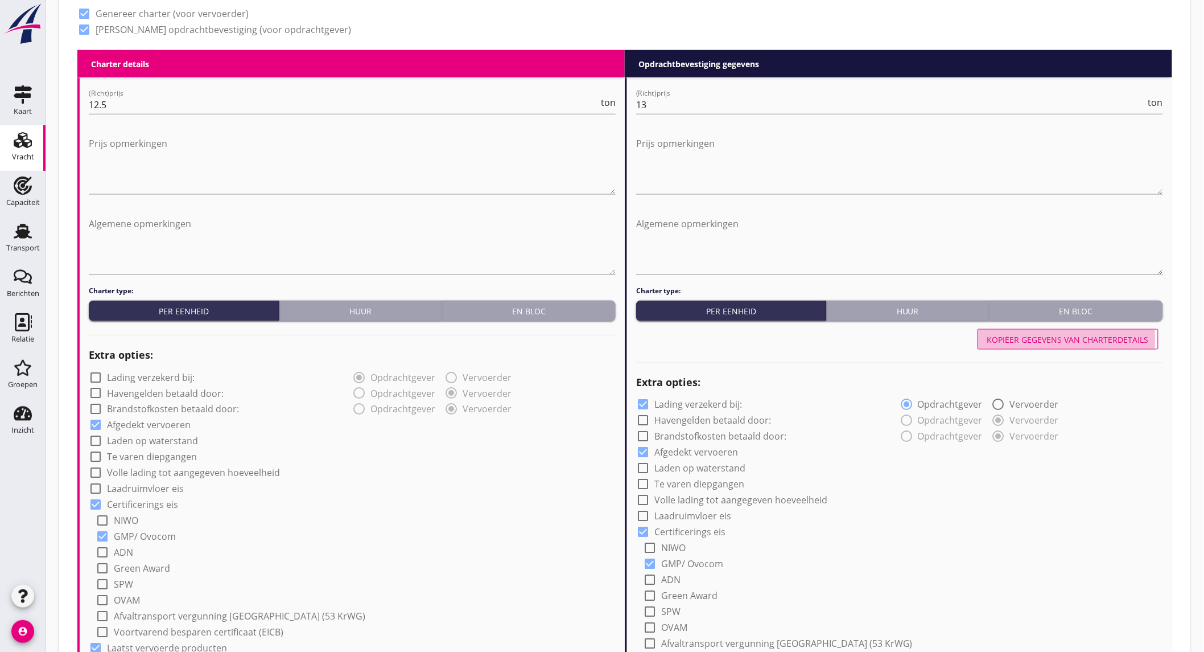
type input "a"
radio input "false"
radio input "true"
radio input "false"
radio input "true"
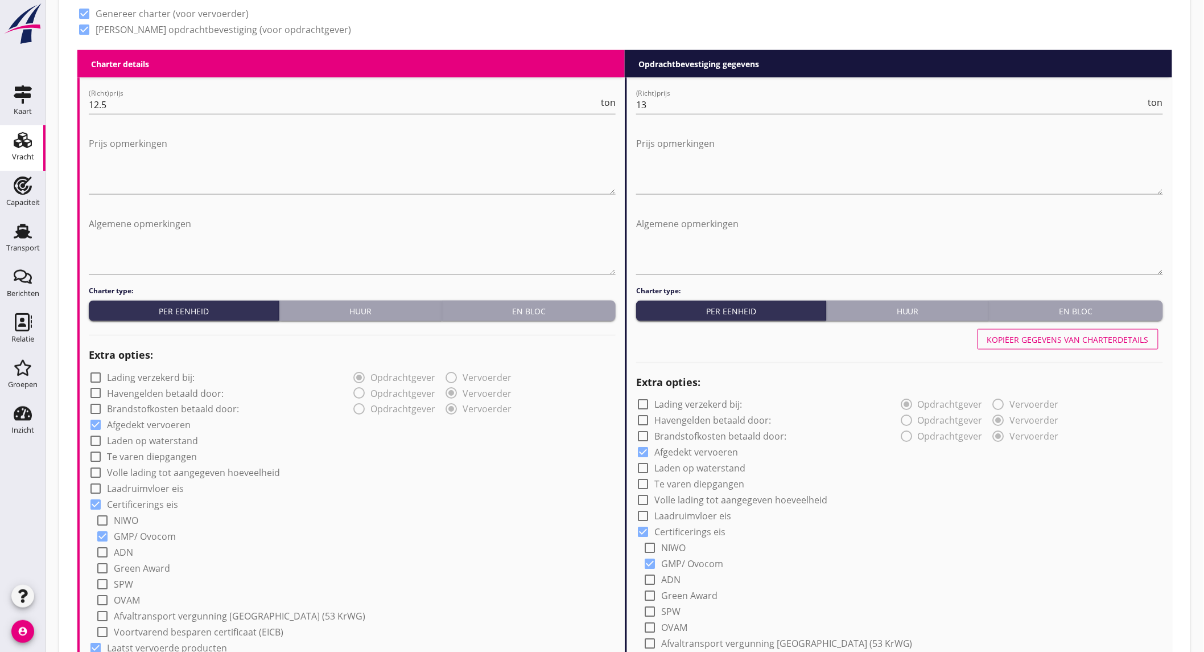
scroll to position [1074, 0]
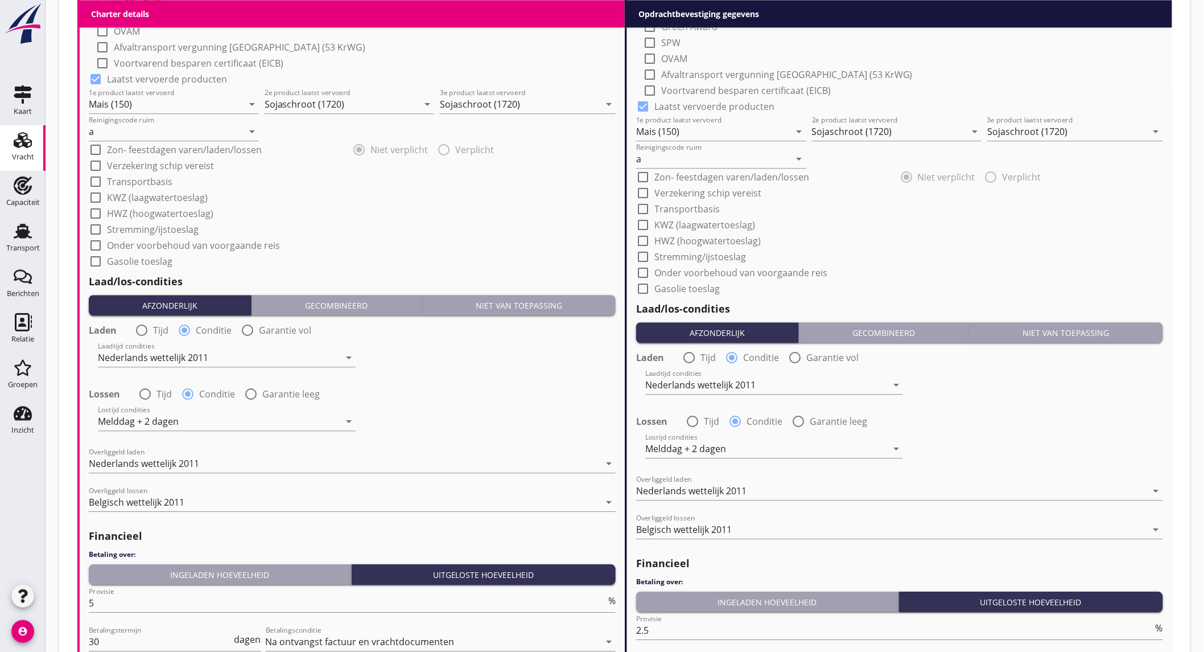
click at [187, 251] on div "check_box_outline_blank Onder voorbehoud van voorgaande reis" at bounding box center [184, 245] width 191 height 14
click at [193, 243] on label "Onder voorbehoud van voorgaande reis" at bounding box center [193, 245] width 173 height 11
checkbox input "true"
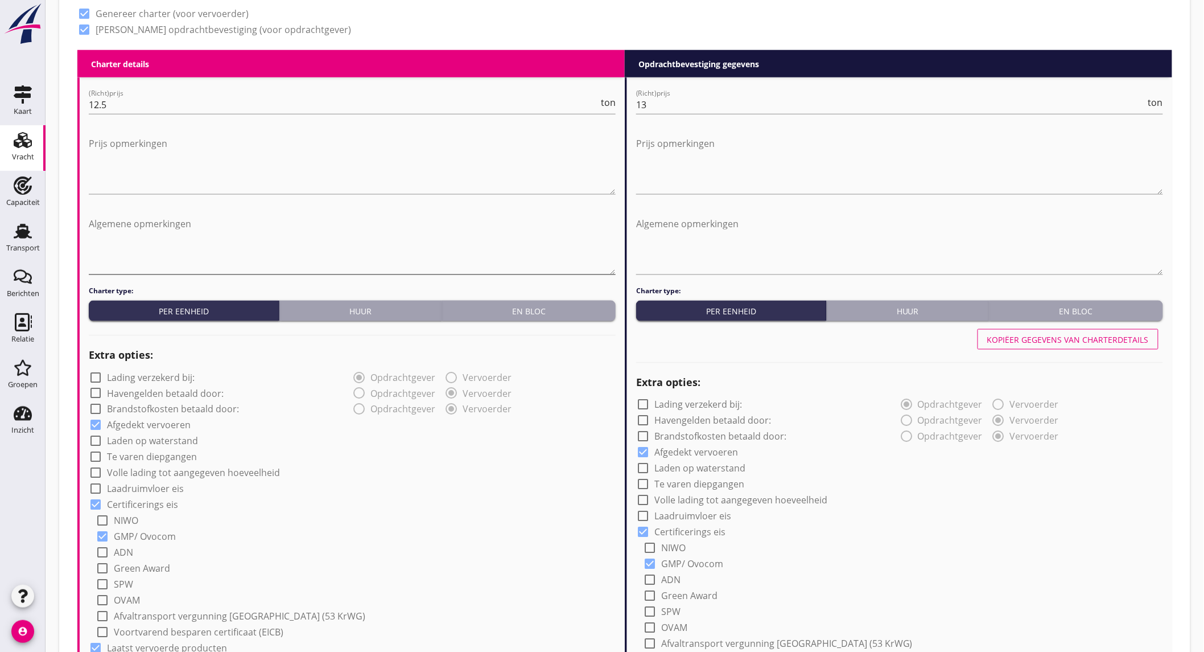
click at [172, 241] on textarea "Algemene opmerkingen" at bounding box center [352, 245] width 527 height 60
click at [189, 223] on textarea "Vrijdag tussen 12.00 en 15.00 niet beschikbaar" at bounding box center [352, 245] width 527 height 60
type textarea "Vrijdag tussen 12.00 en 15.00 niet beschikbaar"
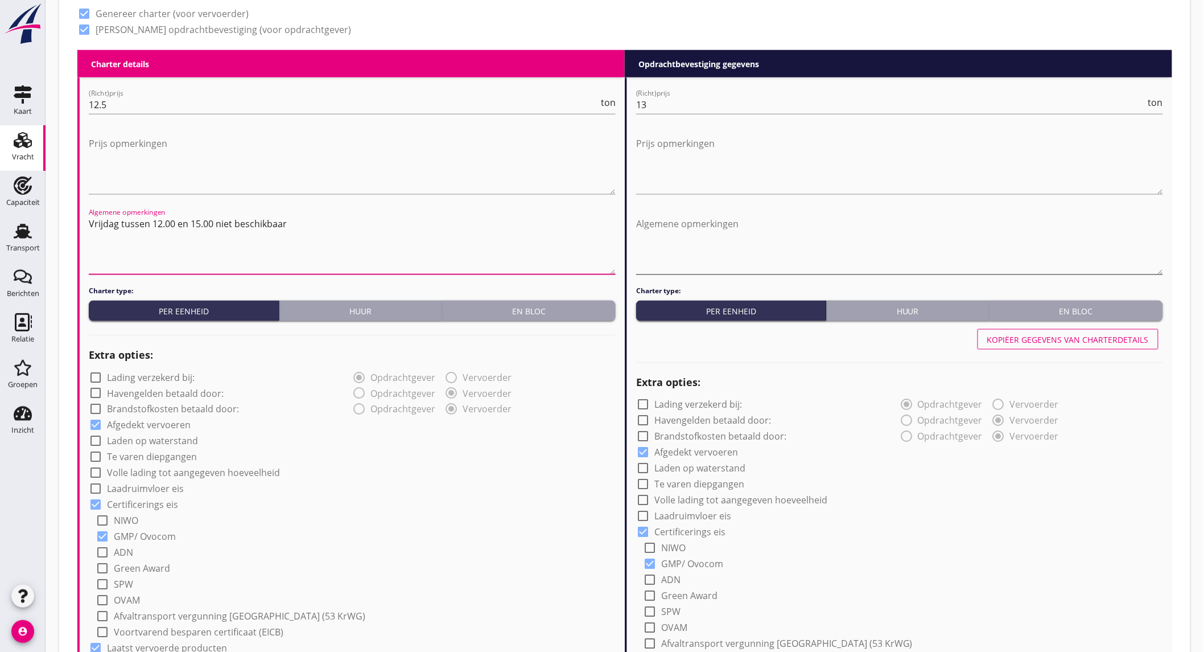
click at [662, 220] on textarea "Algemene opmerkingen" at bounding box center [899, 245] width 527 height 60
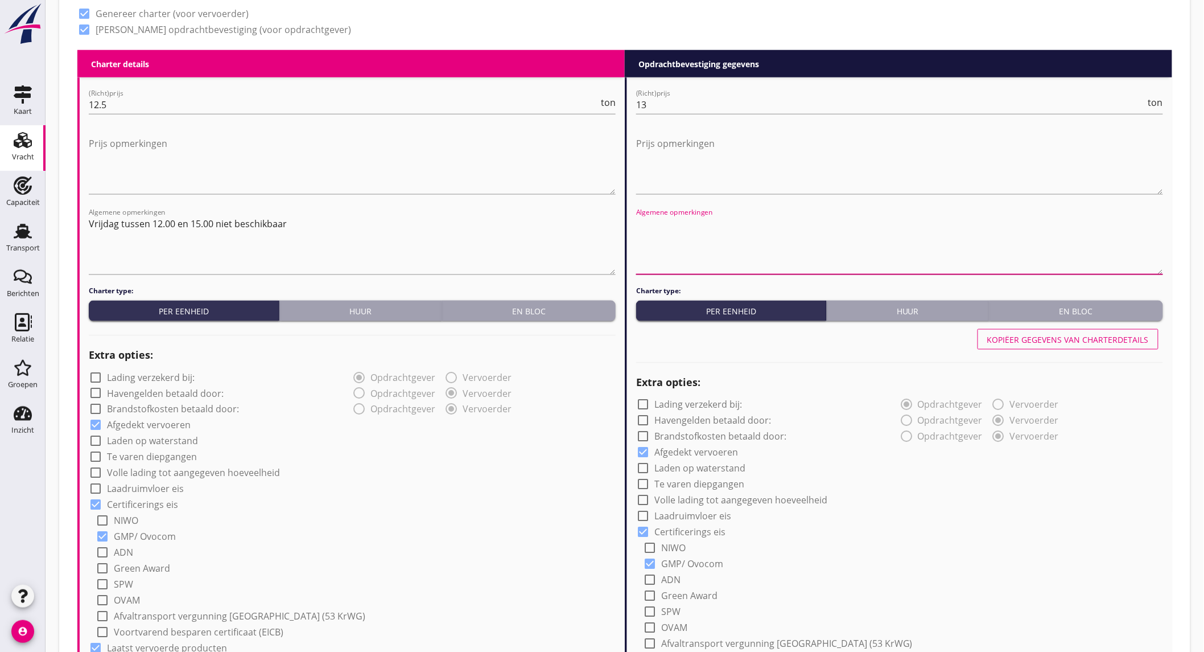
paste textarea "Vrijdag tussen 12.00 en 15.00 niet beschikbaar"
type textarea "Vrijdag tussen 12.00 en 15.00 niet beschikbaar"
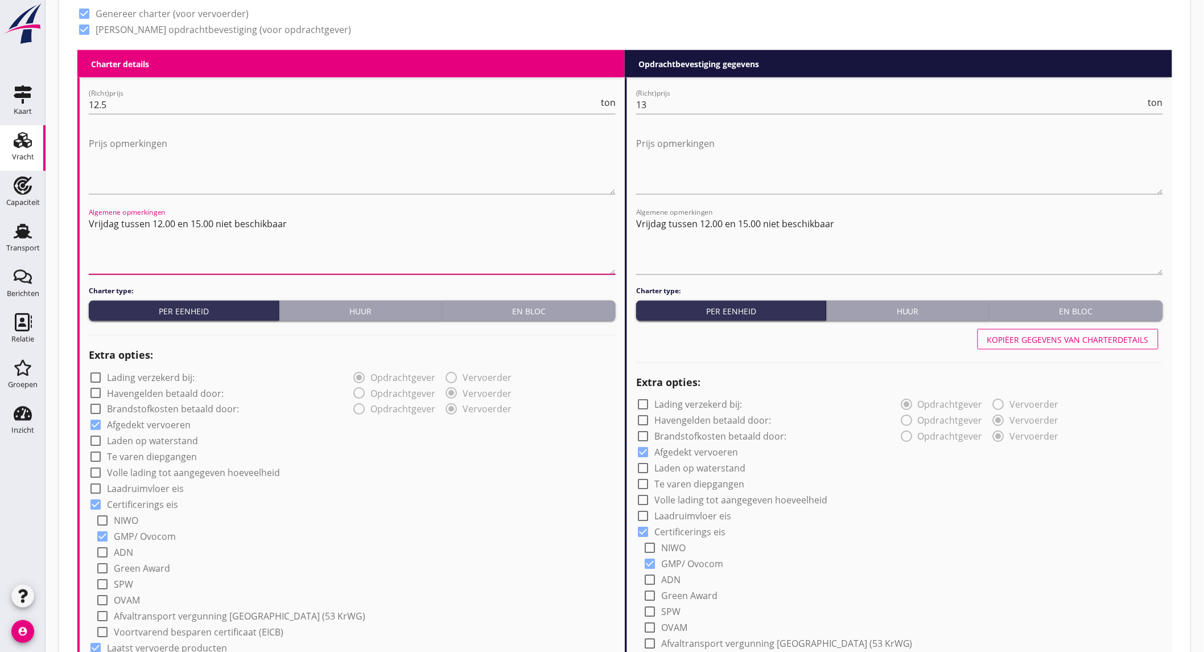
click at [543, 270] on textarea "Vrijdag tussen 12.00 en 15.00 niet beschikbaar" at bounding box center [352, 245] width 527 height 60
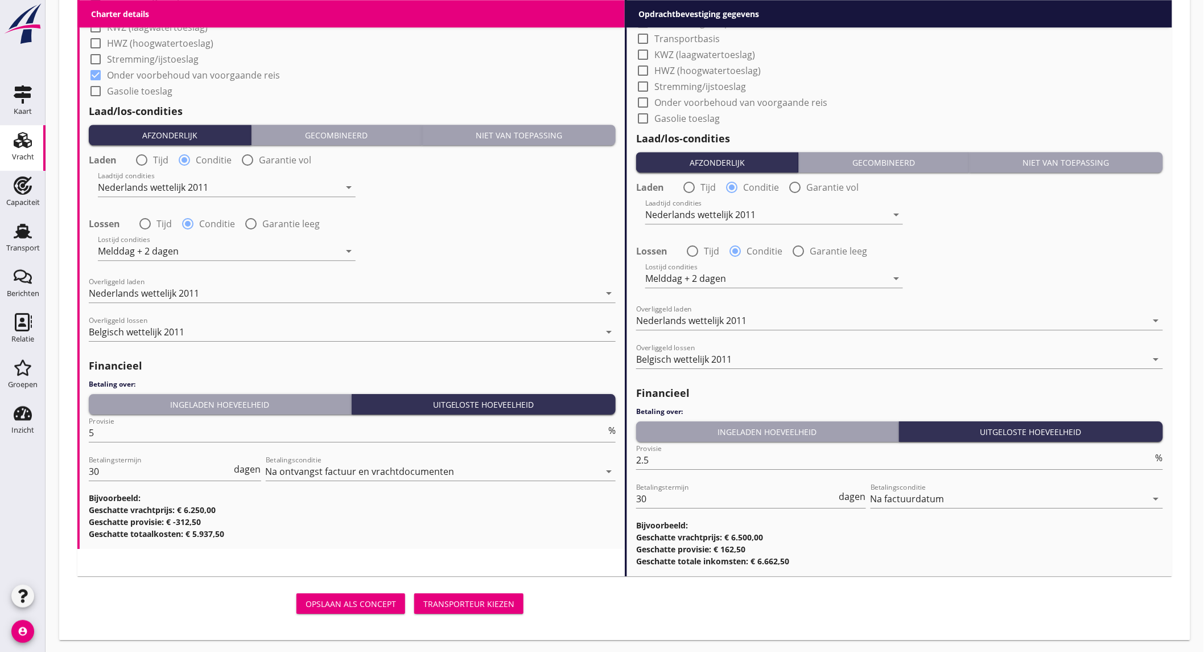
click at [512, 601] on div "Transporteur kiezen" at bounding box center [468, 604] width 91 height 12
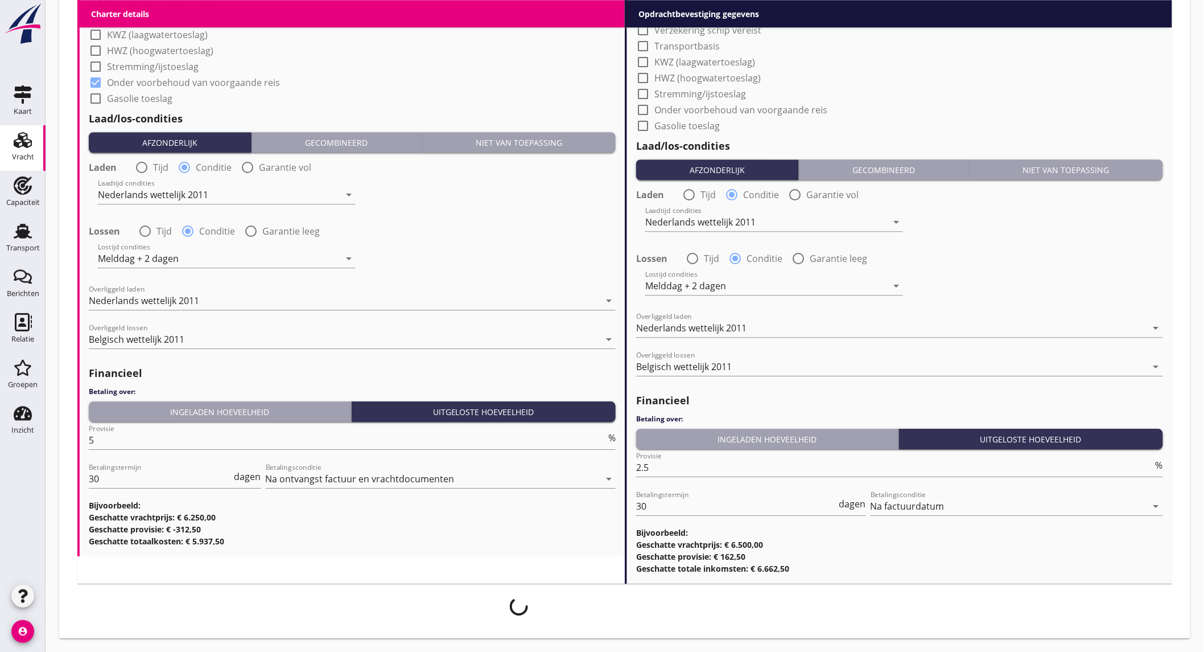
scroll to position [1236, 0]
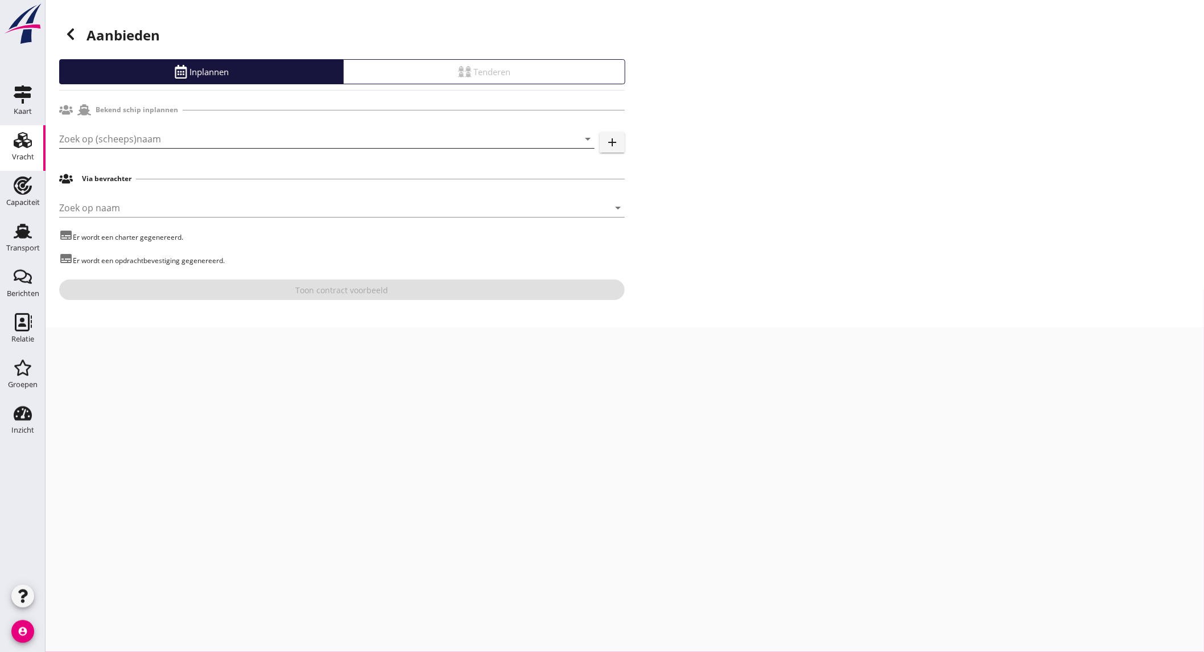
click at [154, 133] on input "Zoek op (scheeps)naam" at bounding box center [311, 139] width 504 height 18
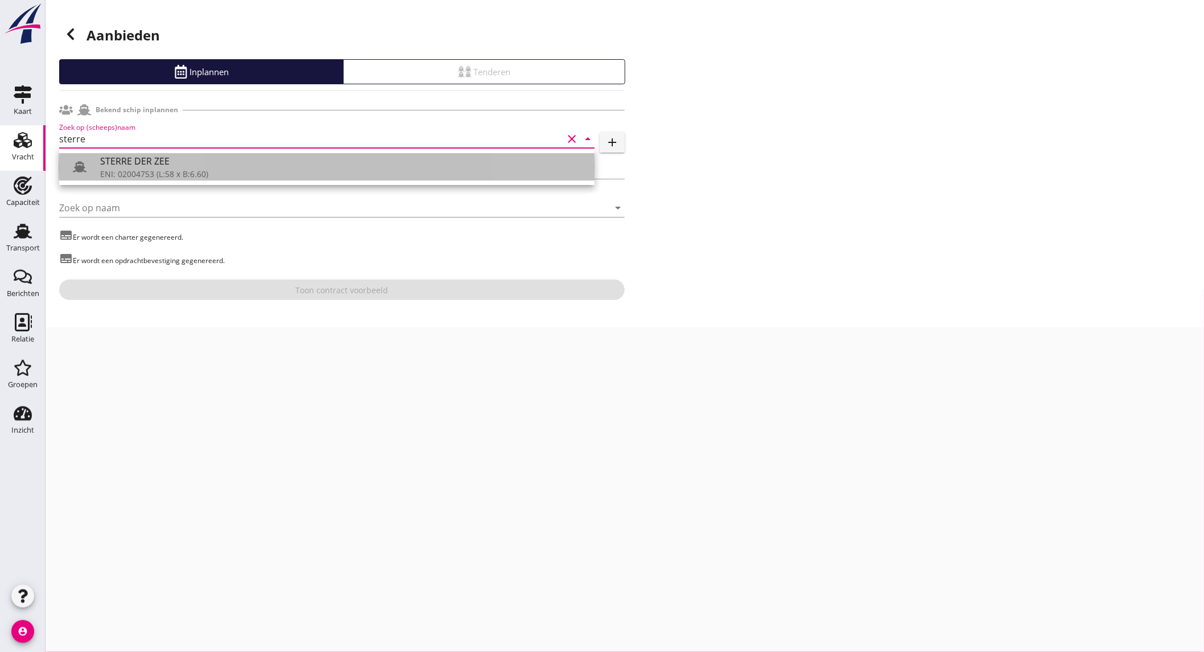
click at [179, 167] on div "STERRE DER ZEE" at bounding box center [342, 161] width 485 height 14
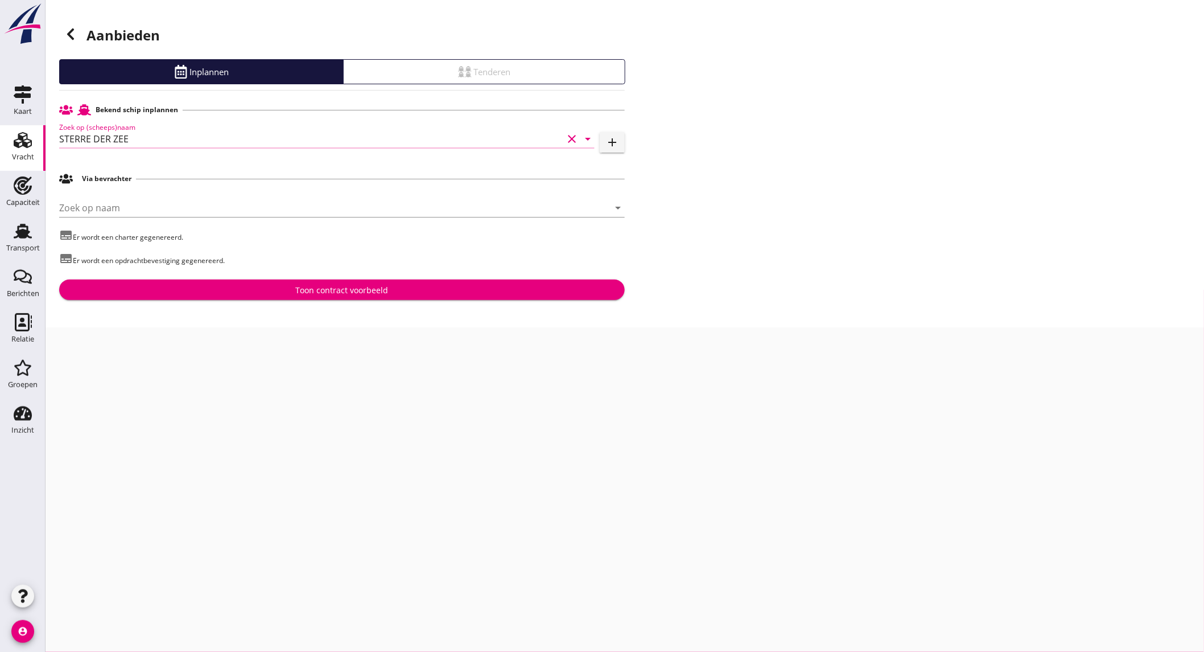
type input "STERRE DER ZEE"
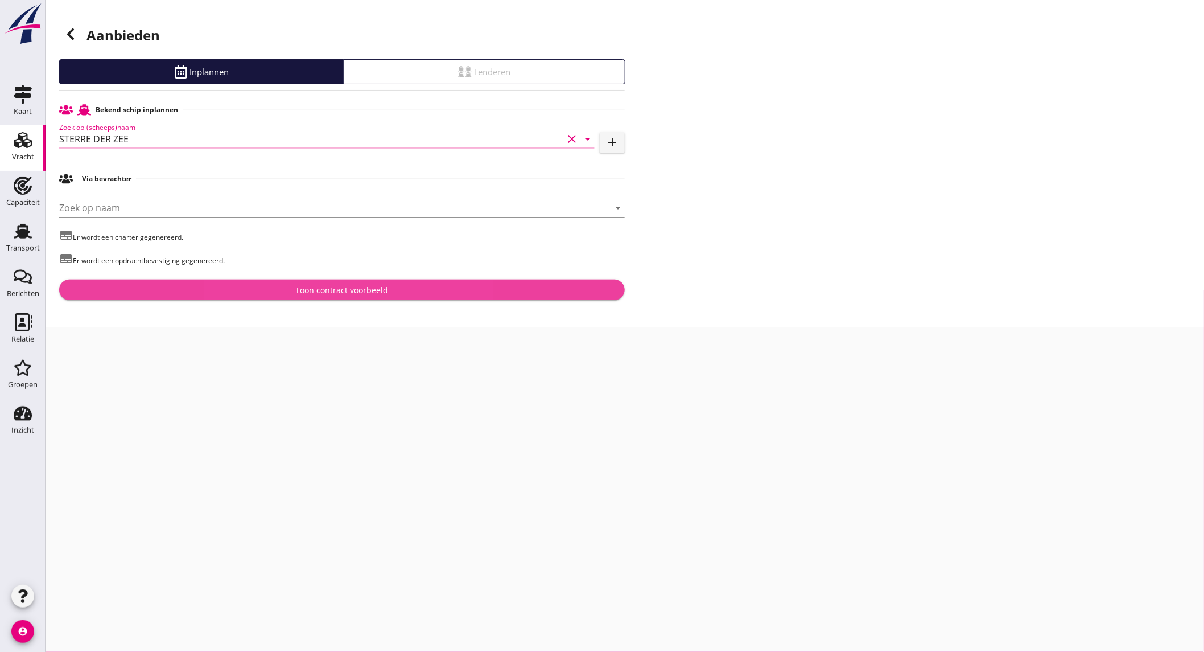
click at [309, 292] on div "Toon contract voorbeeld" at bounding box center [342, 290] width 93 height 12
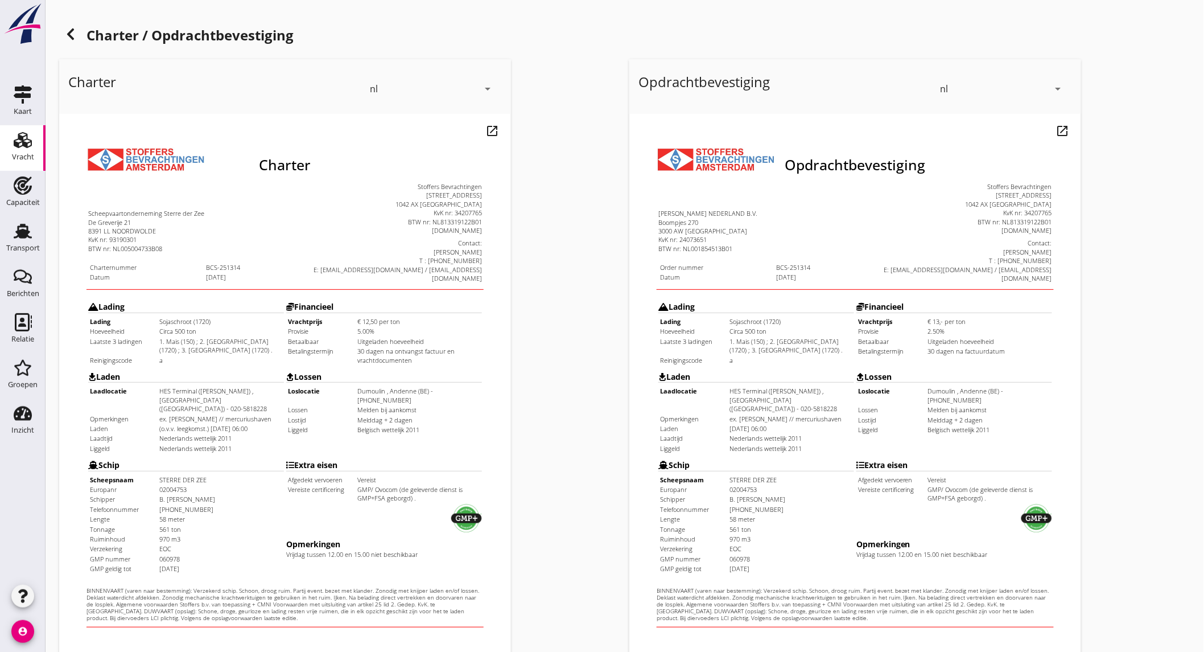
scroll to position [190, 0]
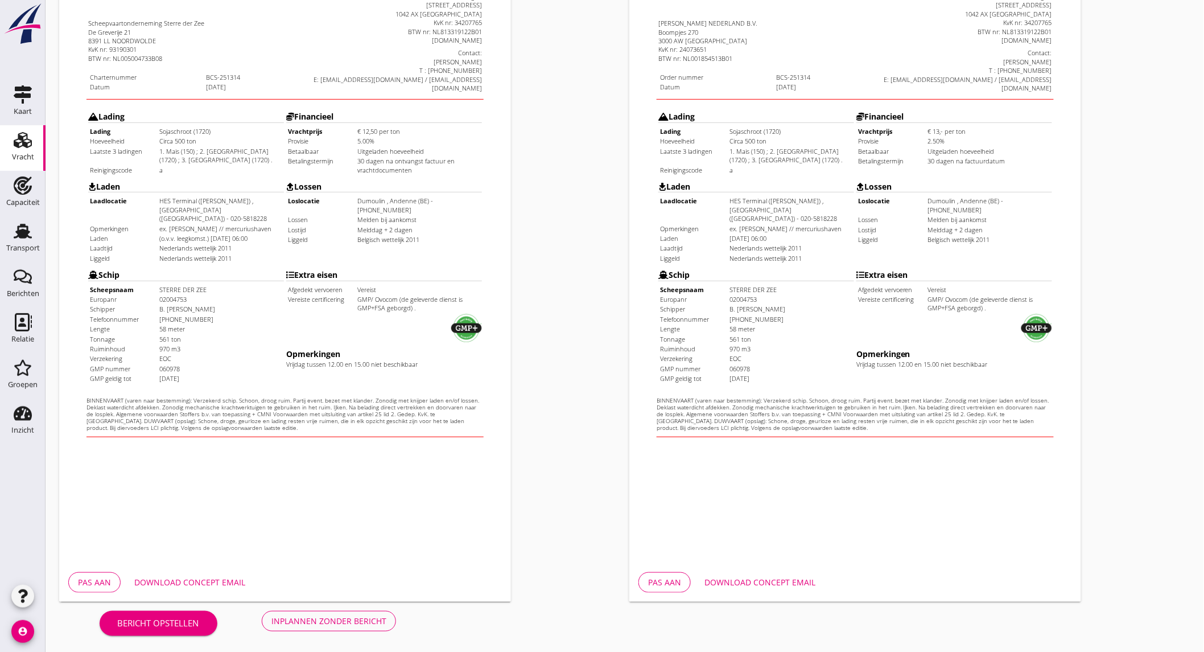
click at [212, 574] on button "Download concept email" at bounding box center [189, 582] width 129 height 20
click at [735, 582] on div "Download concept email" at bounding box center [759, 582] width 111 height 12
click at [355, 616] on div "Inplannen zonder bericht" at bounding box center [328, 621] width 115 height 12
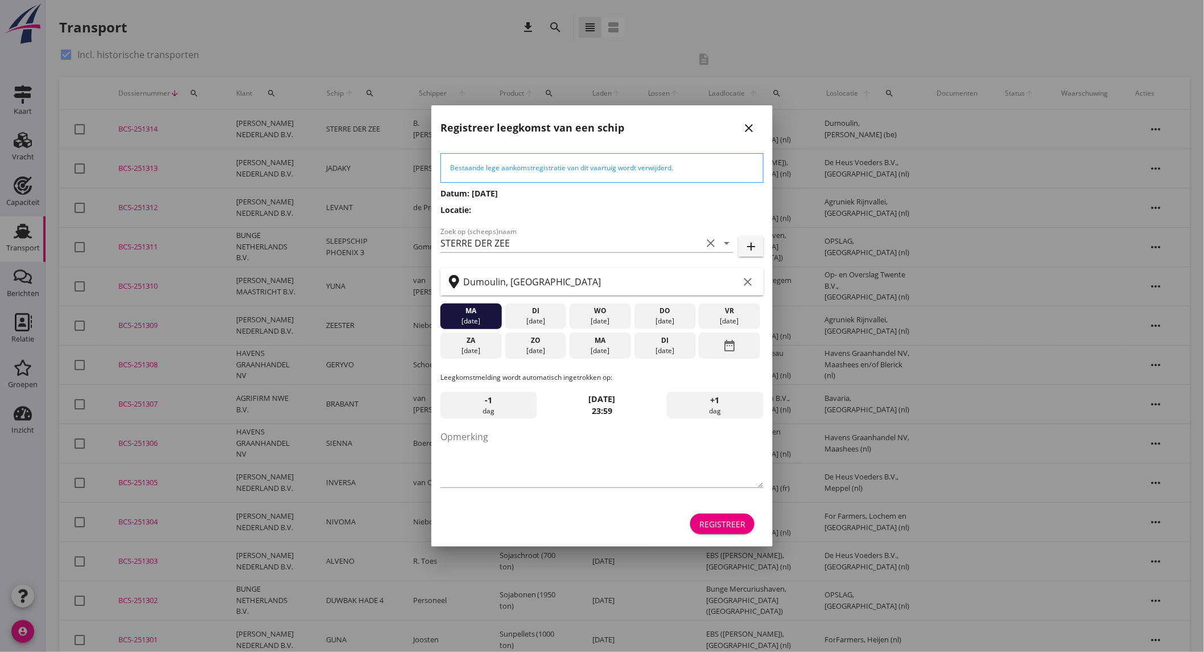
click at [657, 342] on div "di" at bounding box center [665, 340] width 56 height 10
click at [721, 522] on div "Registreer" at bounding box center [722, 524] width 46 height 12
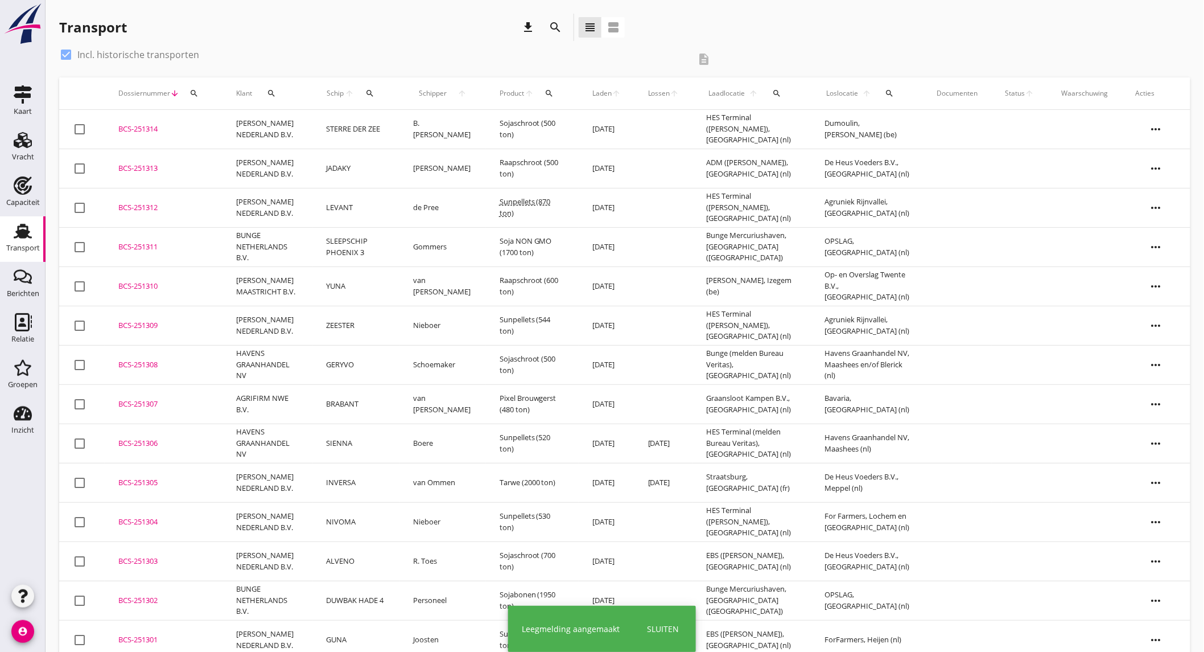
click at [271, 129] on td "[PERSON_NAME] NEDERLAND B.V." at bounding box center [268, 129] width 90 height 39
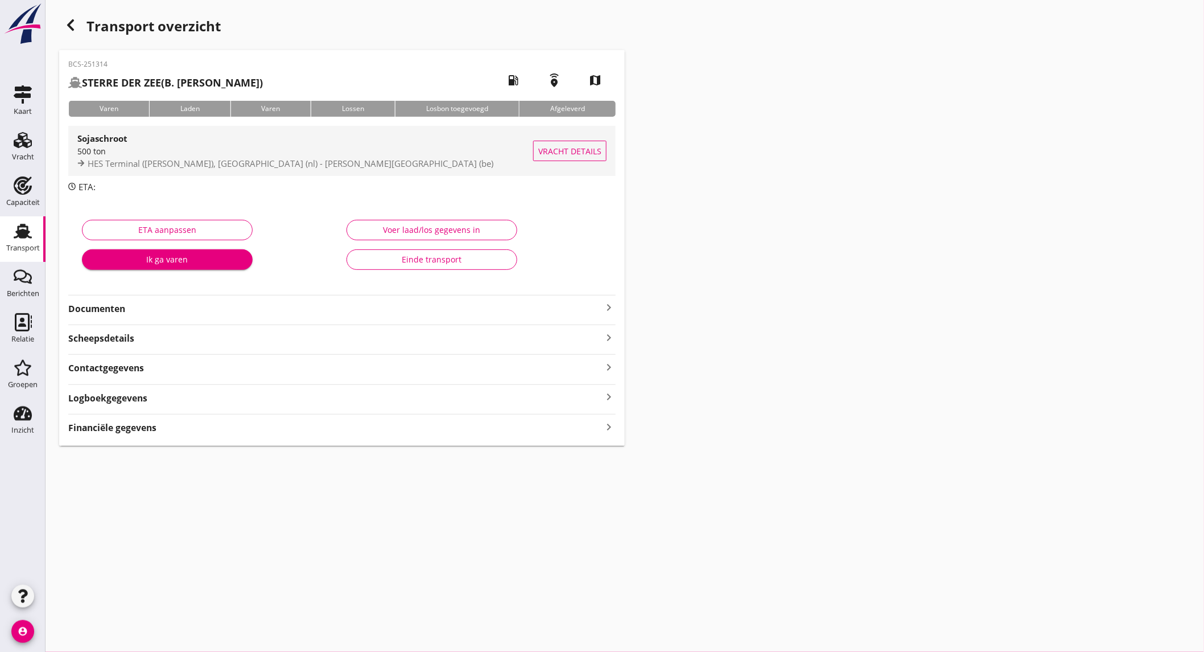
click at [228, 162] on span "HES Terminal ([PERSON_NAME]), [GEOGRAPHIC_DATA] (nl) - [PERSON_NAME][GEOGRAPHIC…" at bounding box center [291, 163] width 406 height 11
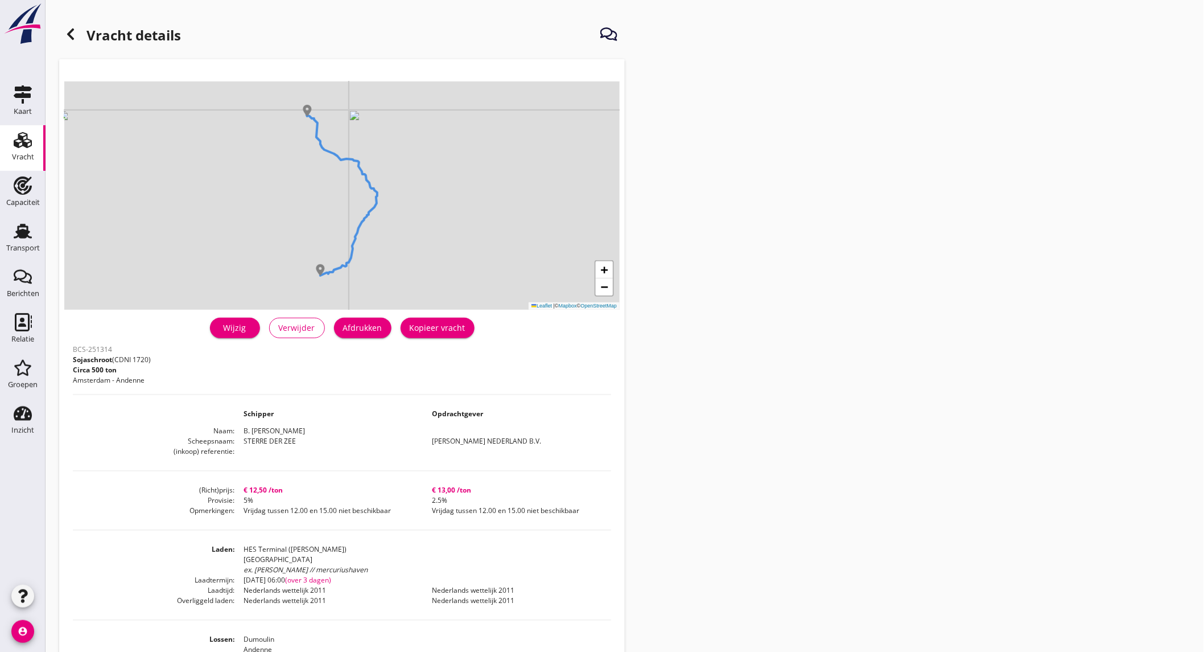
click at [364, 332] on div "Afdrukken" at bounding box center [362, 328] width 39 height 12
click at [71, 36] on use at bounding box center [70, 33] width 7 height 11
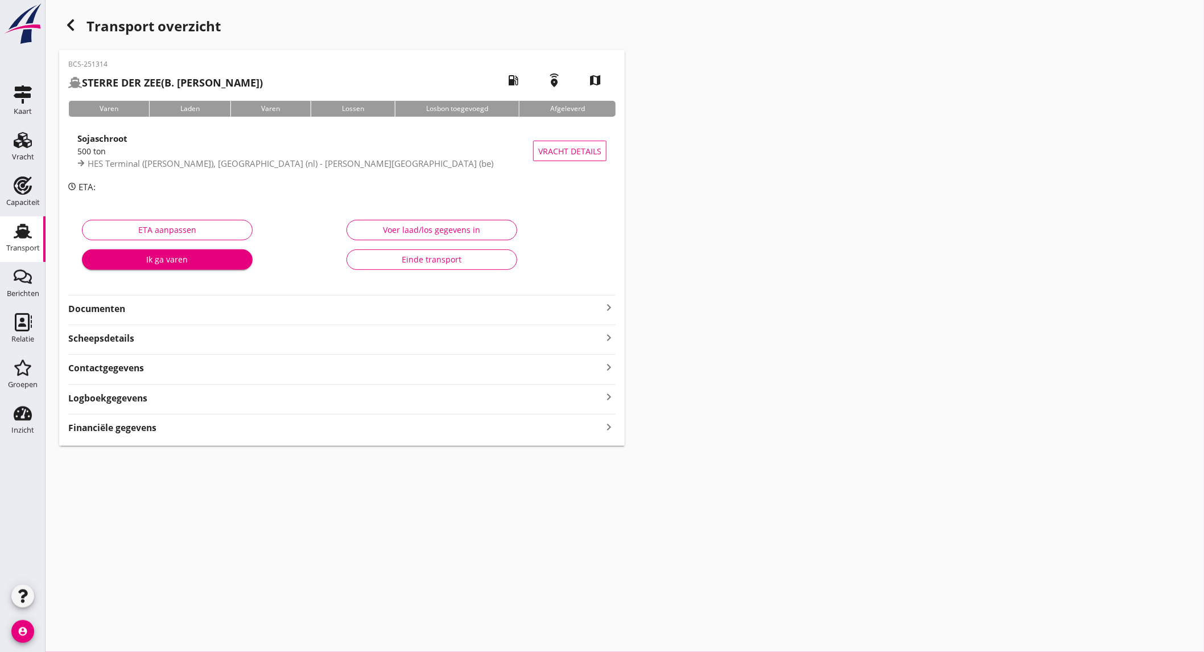
click at [261, 314] on strong "Documenten" at bounding box center [335, 308] width 534 height 13
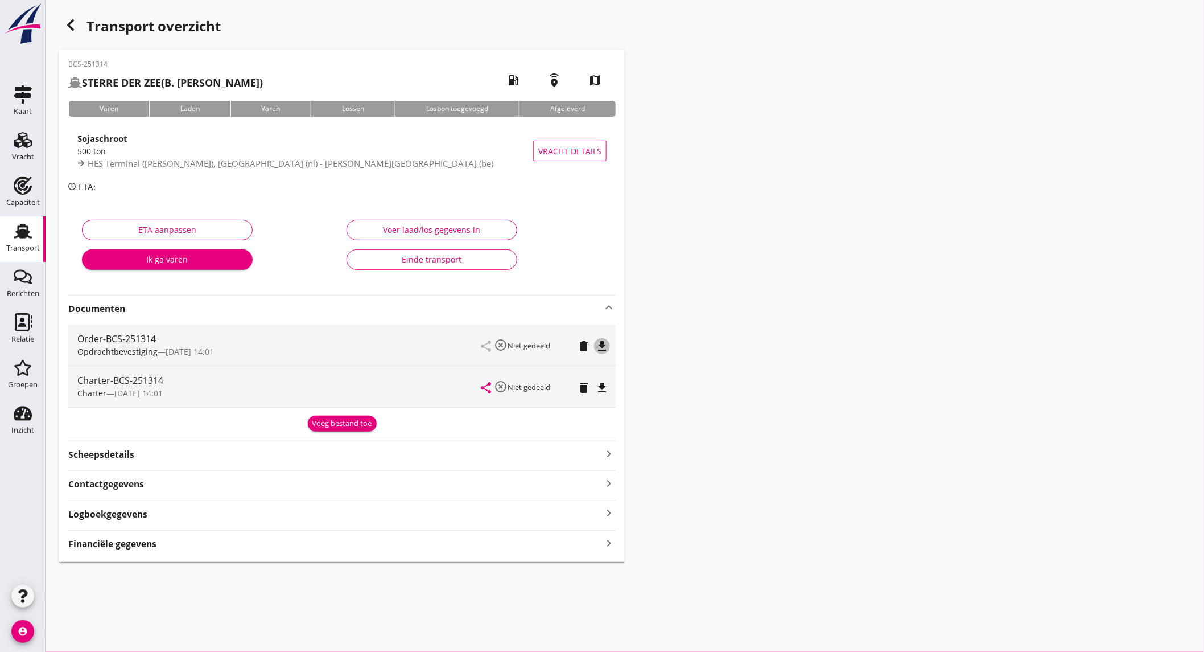
click at [604, 344] on icon "file_download" at bounding box center [602, 346] width 14 height 14
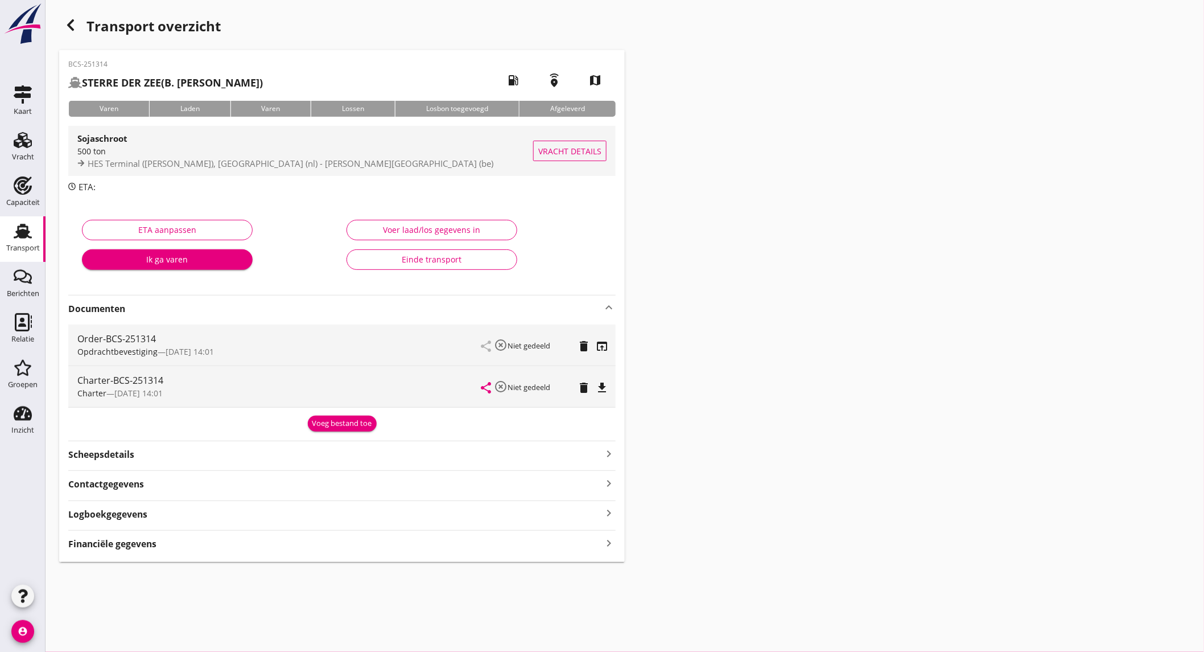
click at [114, 146] on div "500 ton" at bounding box center [305, 151] width 456 height 12
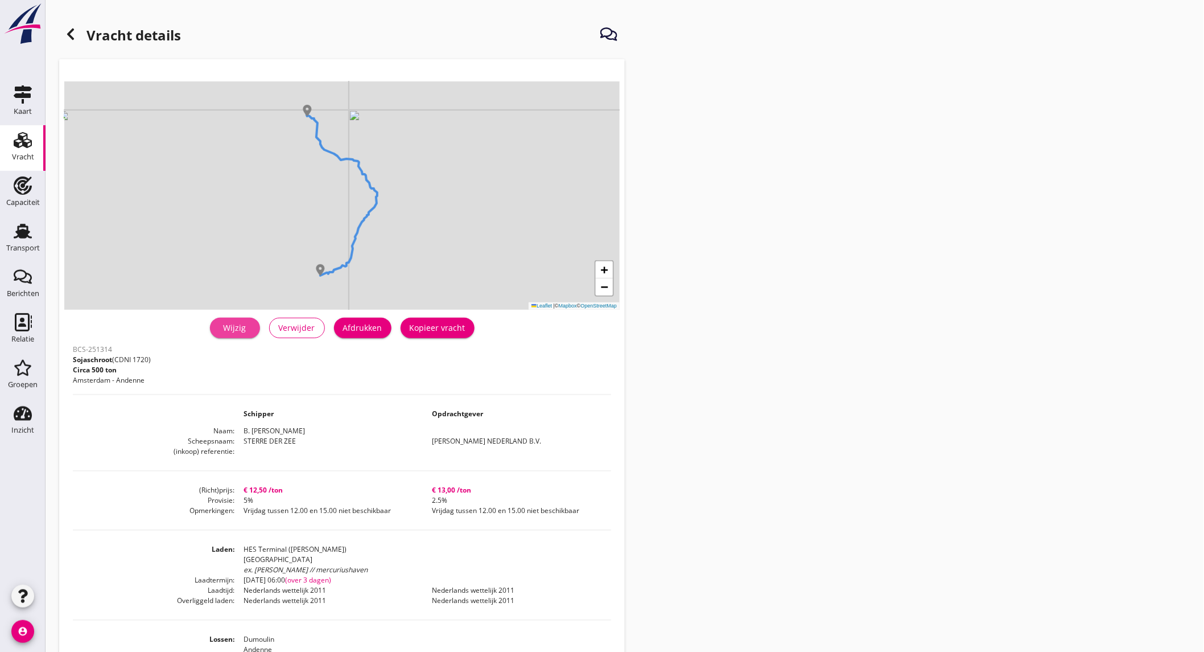
click at [242, 331] on div "Wijzig" at bounding box center [235, 328] width 32 height 12
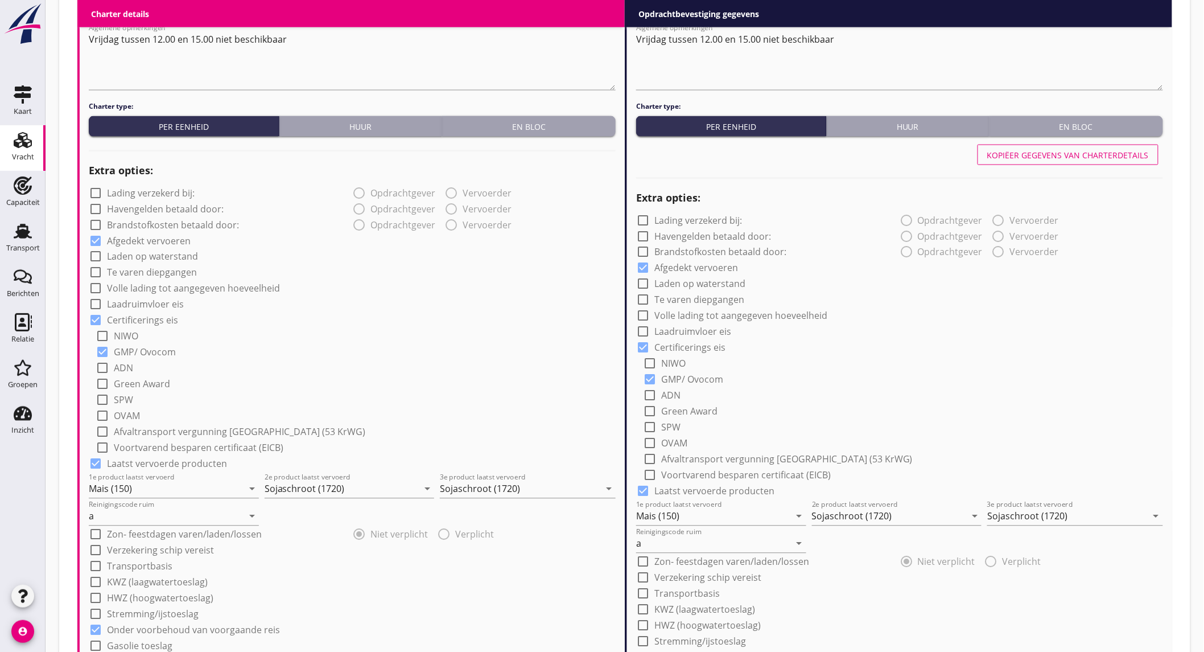
scroll to position [718, 0]
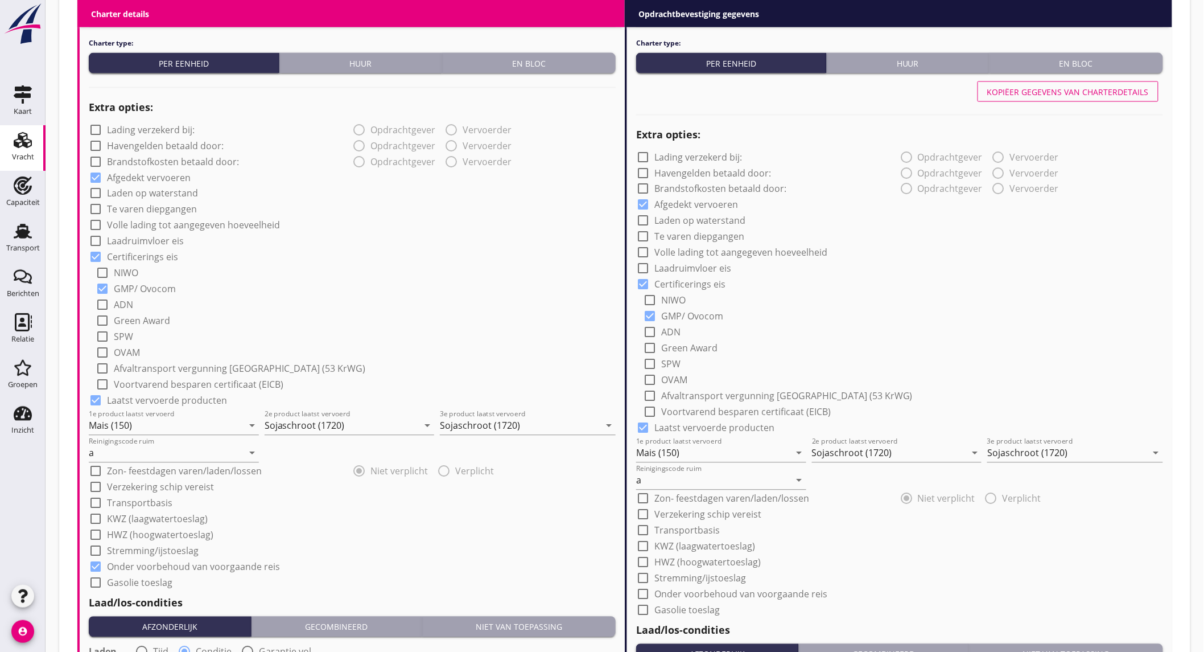
click at [749, 592] on label "Onder voorbehoud van voorgaande reis" at bounding box center [740, 593] width 173 height 11
checkbox input "true"
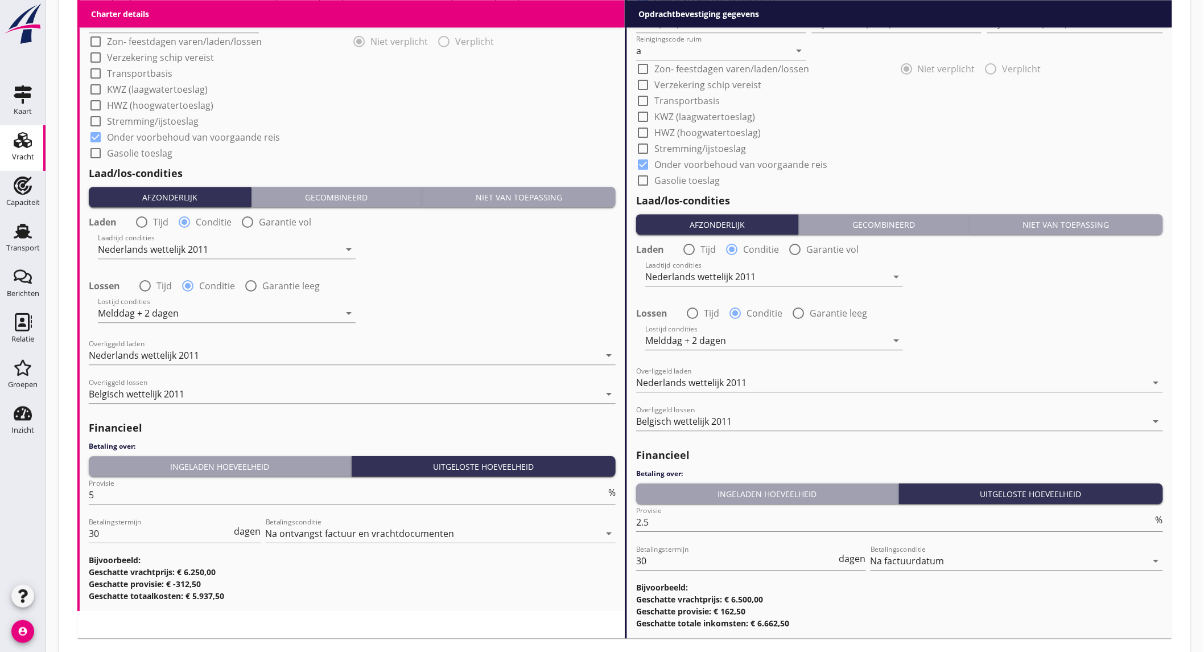
scroll to position [1210, 0]
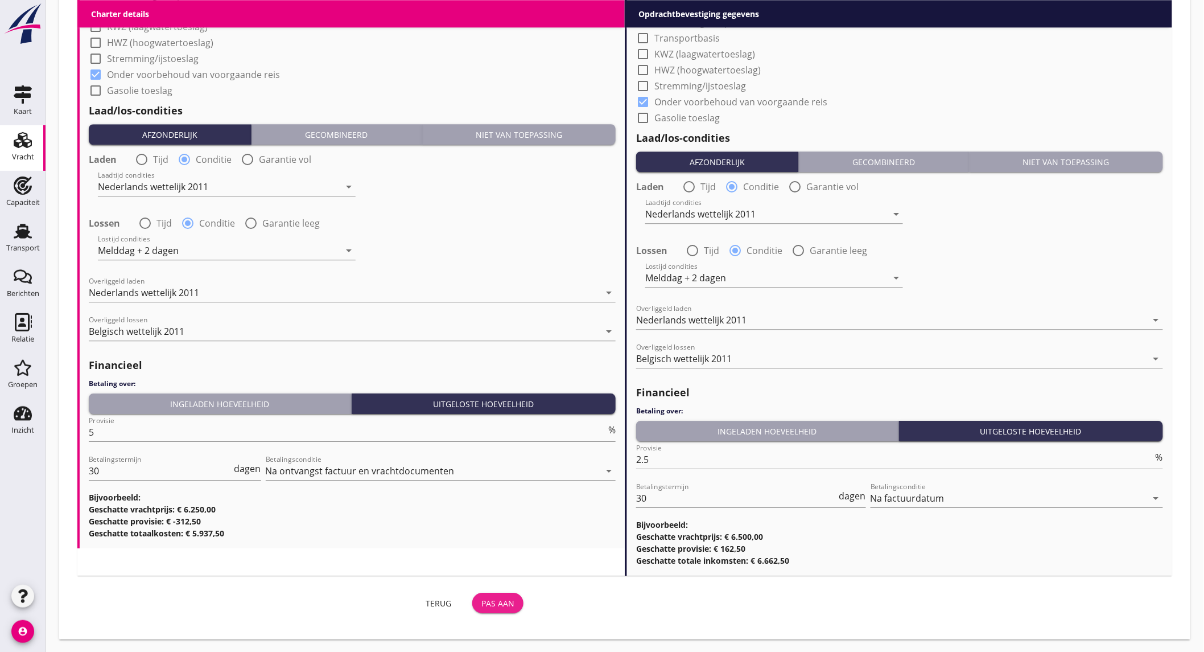
click at [509, 609] on button "Pas aan" at bounding box center [497, 602] width 51 height 20
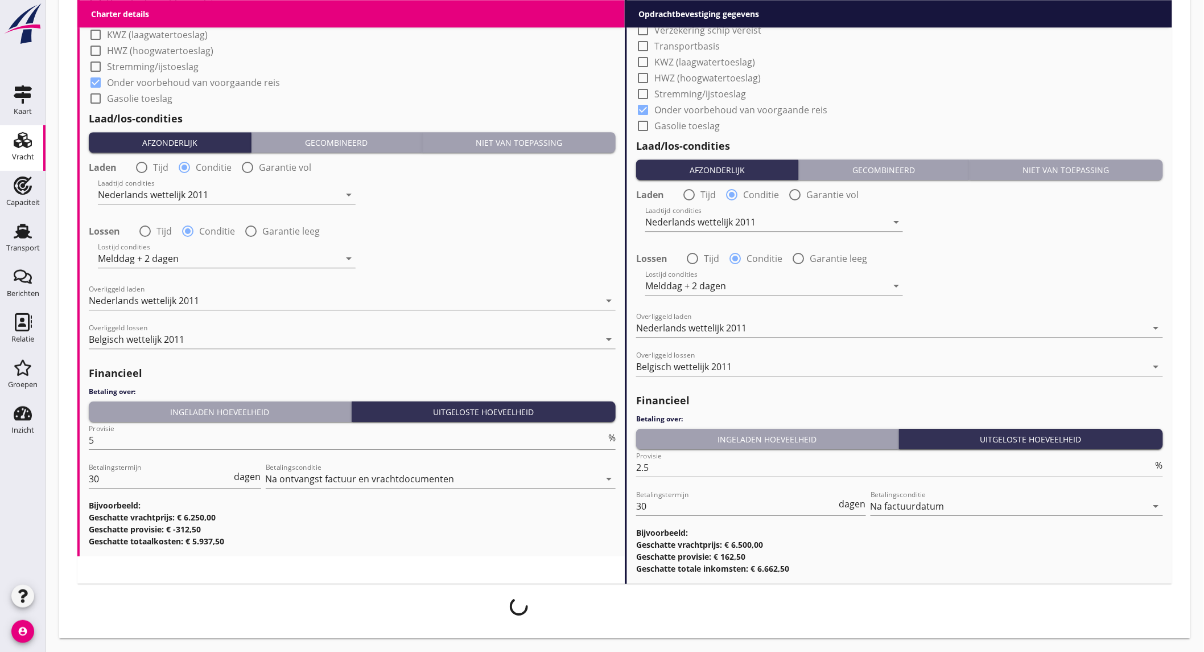
scroll to position [1201, 0]
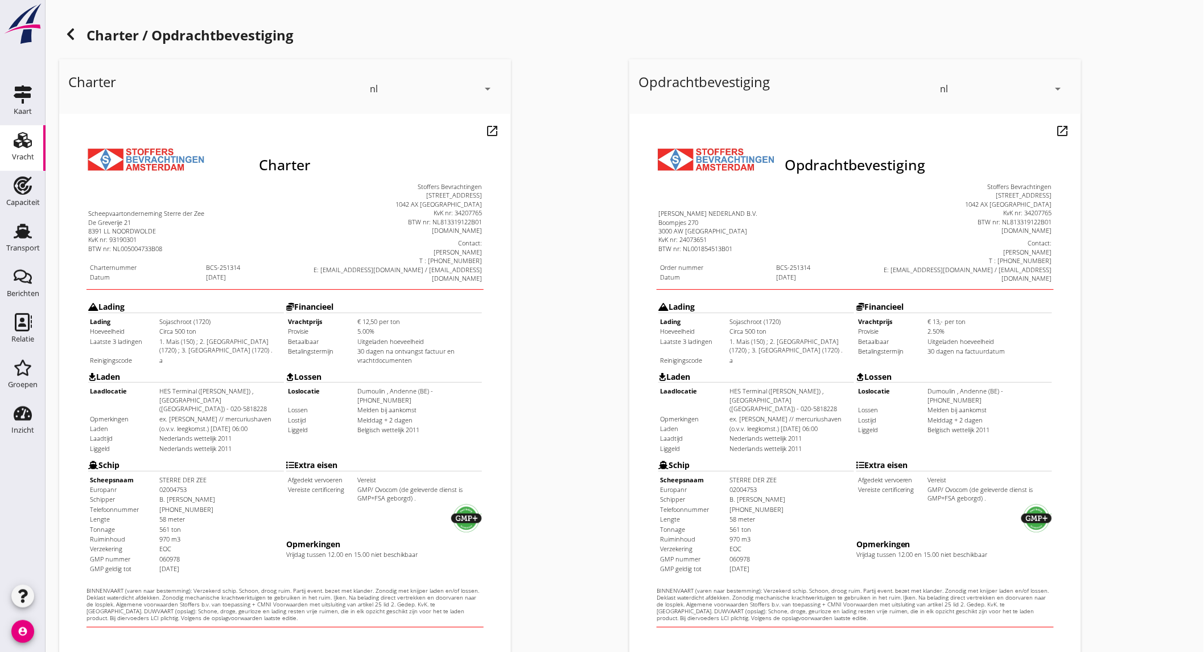
scroll to position [126, 0]
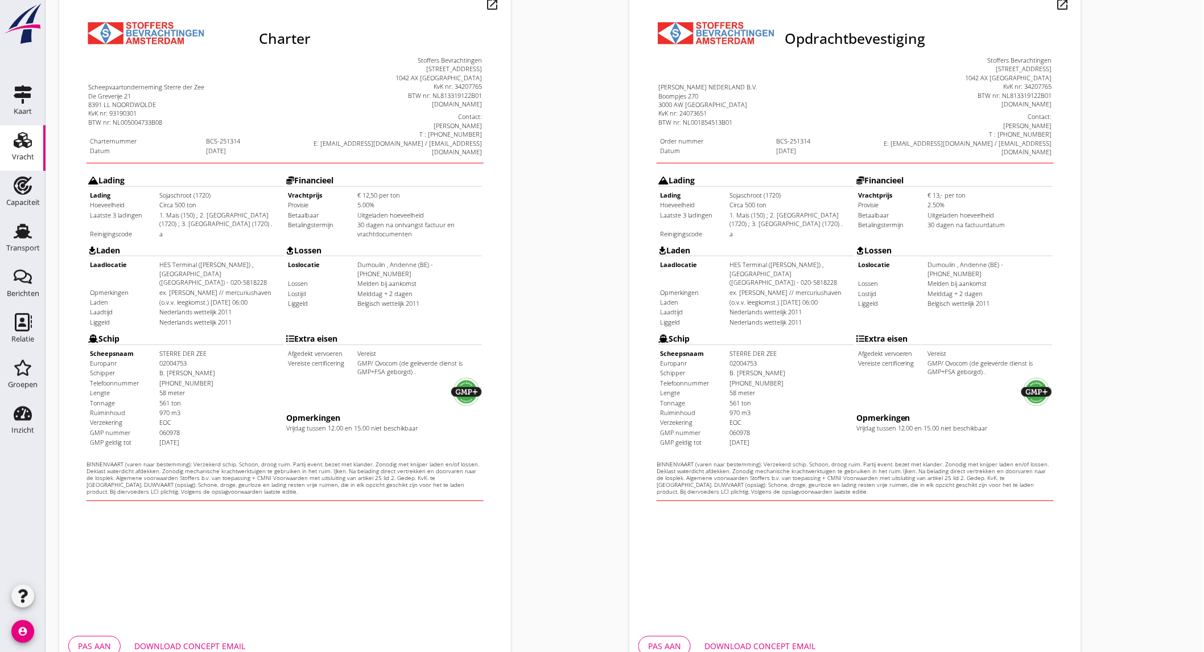
click at [766, 636] on button "Download concept email" at bounding box center [759, 646] width 129 height 20
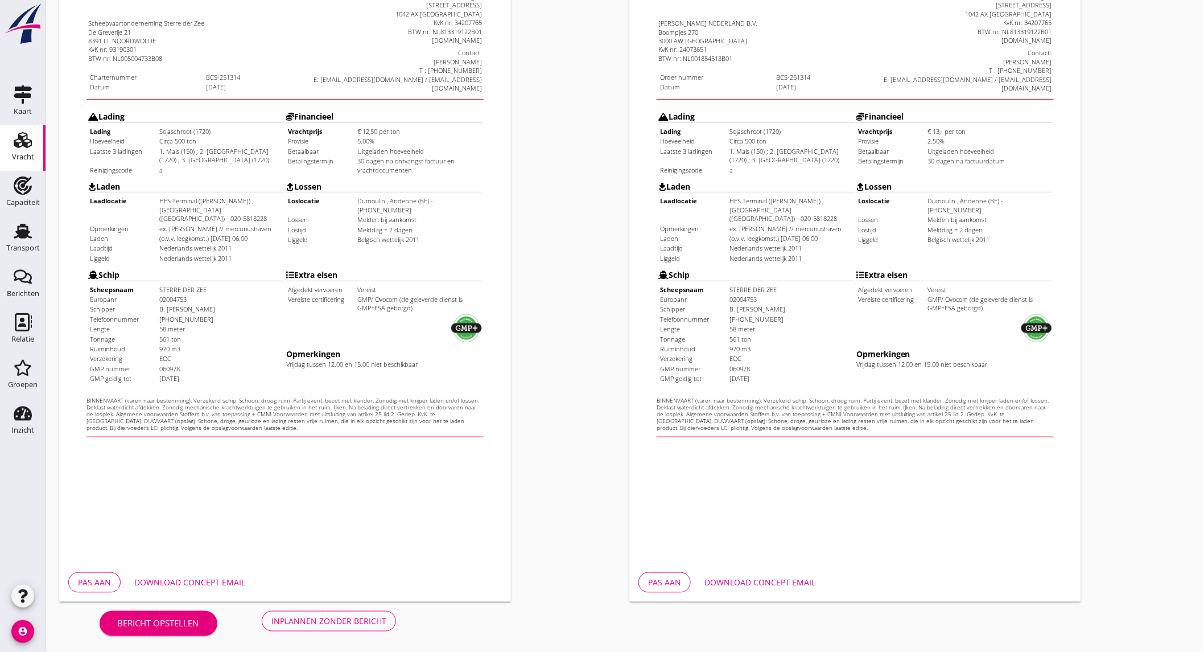
click at [324, 619] on div "Inplannen zonder bericht" at bounding box center [328, 621] width 115 height 12
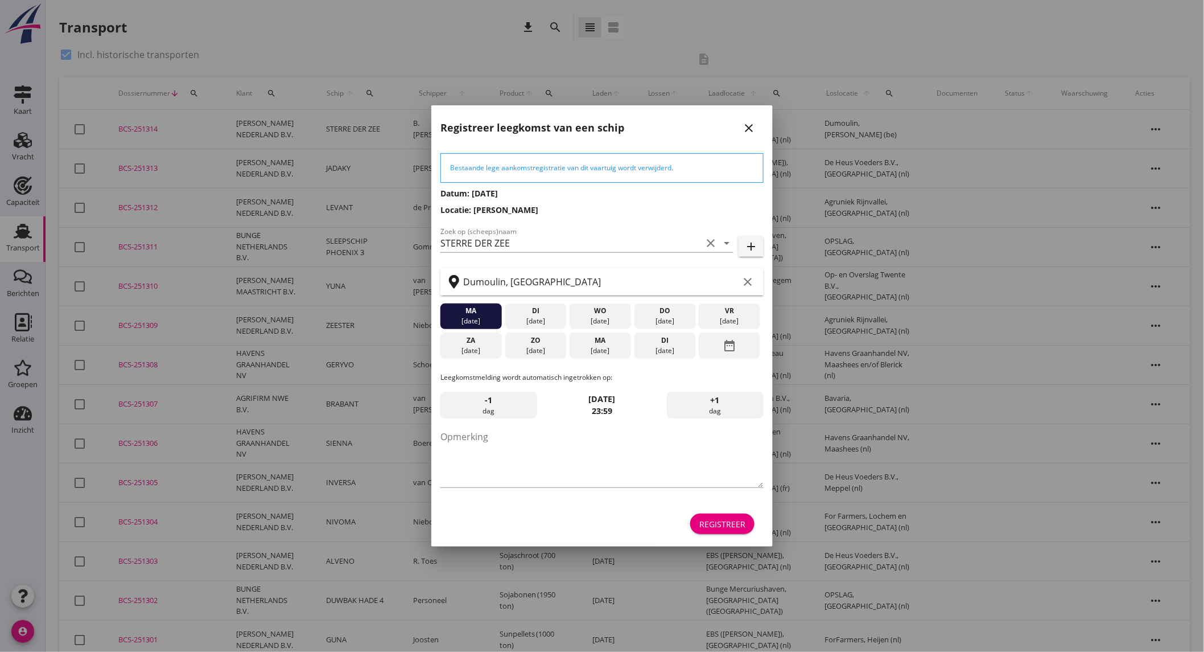
drag, startPoint x: 664, startPoint y: 344, endPoint x: 668, endPoint y: 400, distance: 56.0
click at [664, 344] on div "di" at bounding box center [665, 340] width 56 height 10
click at [727, 519] on div "Registreer" at bounding box center [722, 524] width 46 height 12
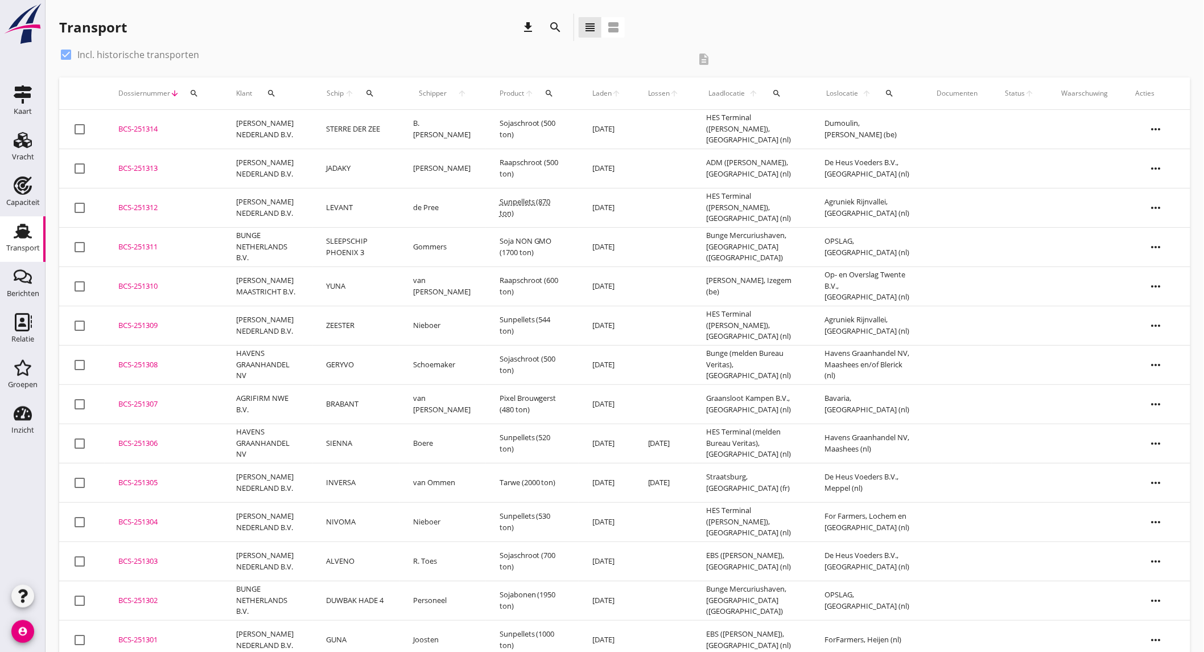
click at [250, 120] on td "[PERSON_NAME] NEDERLAND B.V." at bounding box center [268, 129] width 90 height 39
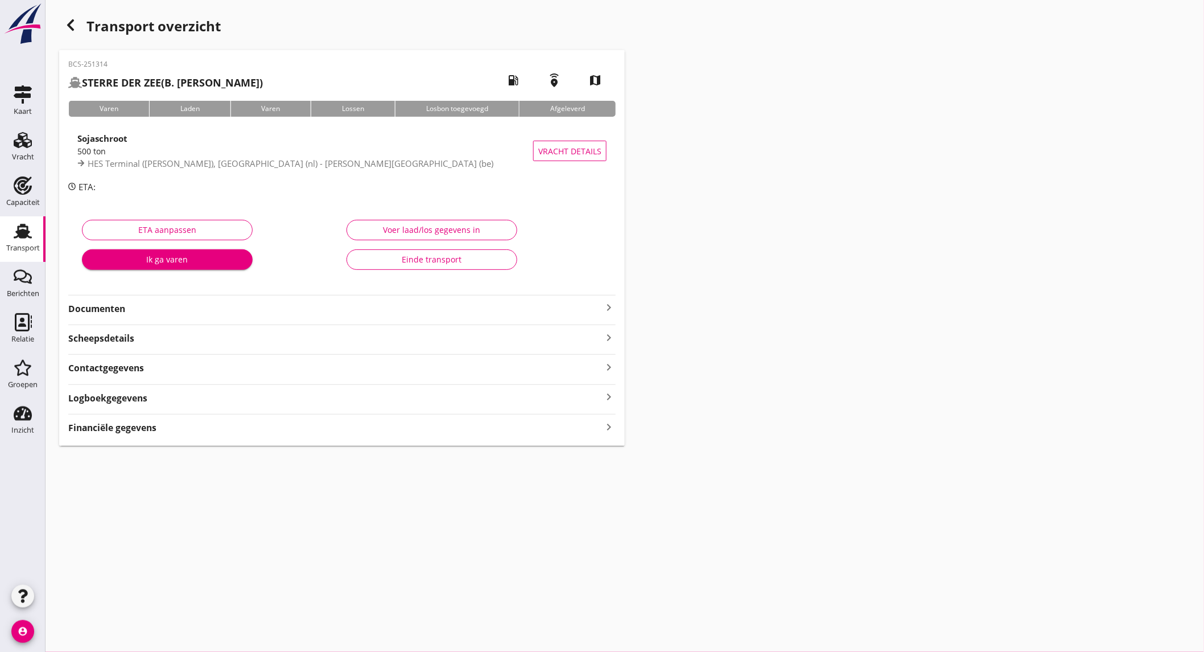
drag, startPoint x: 191, startPoint y: 305, endPoint x: 197, endPoint y: 304, distance: 6.4
click at [191, 305] on strong "Documenten" at bounding box center [335, 308] width 534 height 13
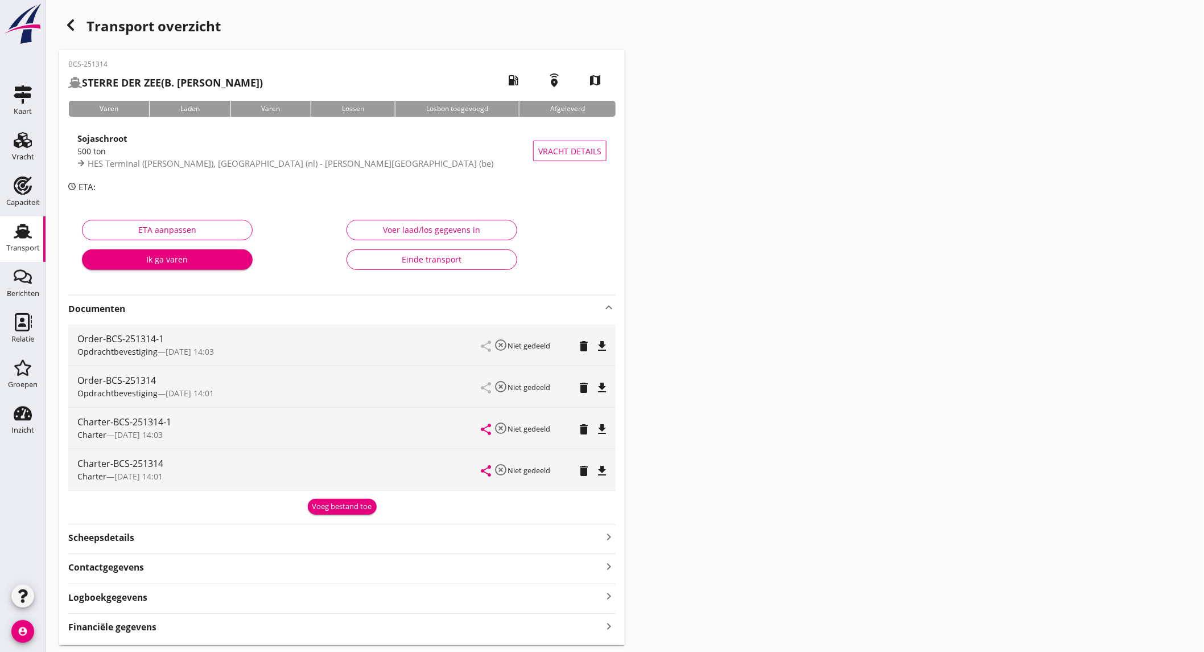
click at [603, 346] on icon "file_download" at bounding box center [602, 346] width 14 height 14
click at [601, 423] on icon "file_download" at bounding box center [602, 429] width 14 height 14
click at [24, 145] on use at bounding box center [23, 140] width 18 height 16
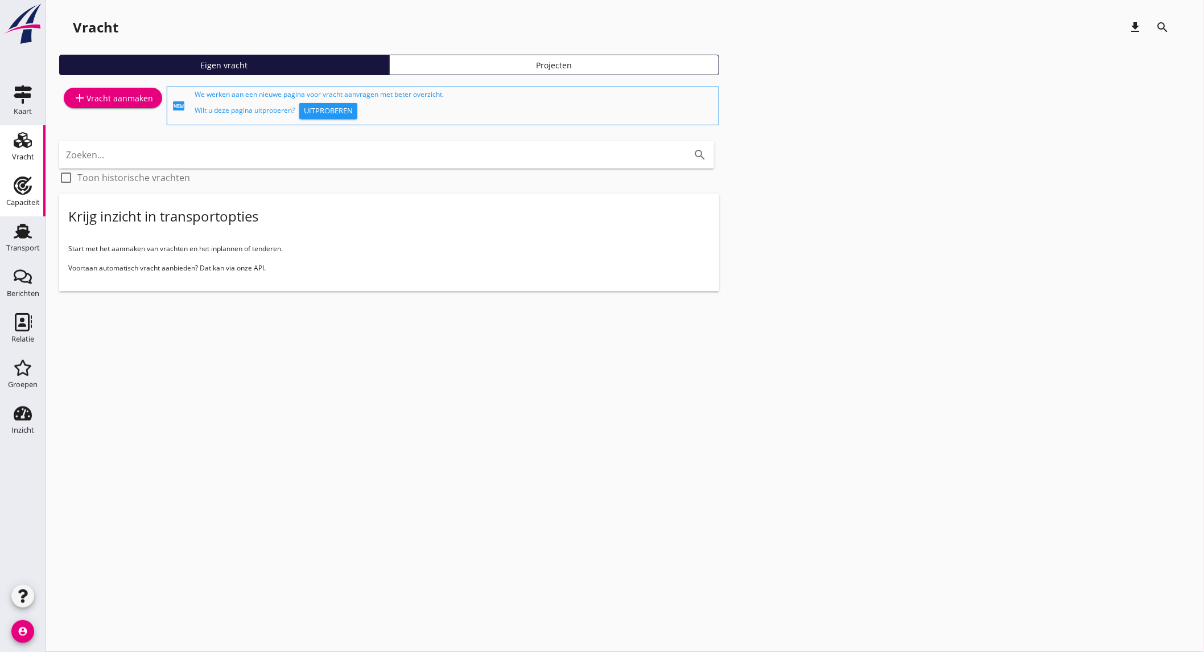
click at [14, 199] on div "Capaciteit" at bounding box center [23, 202] width 34 height 7
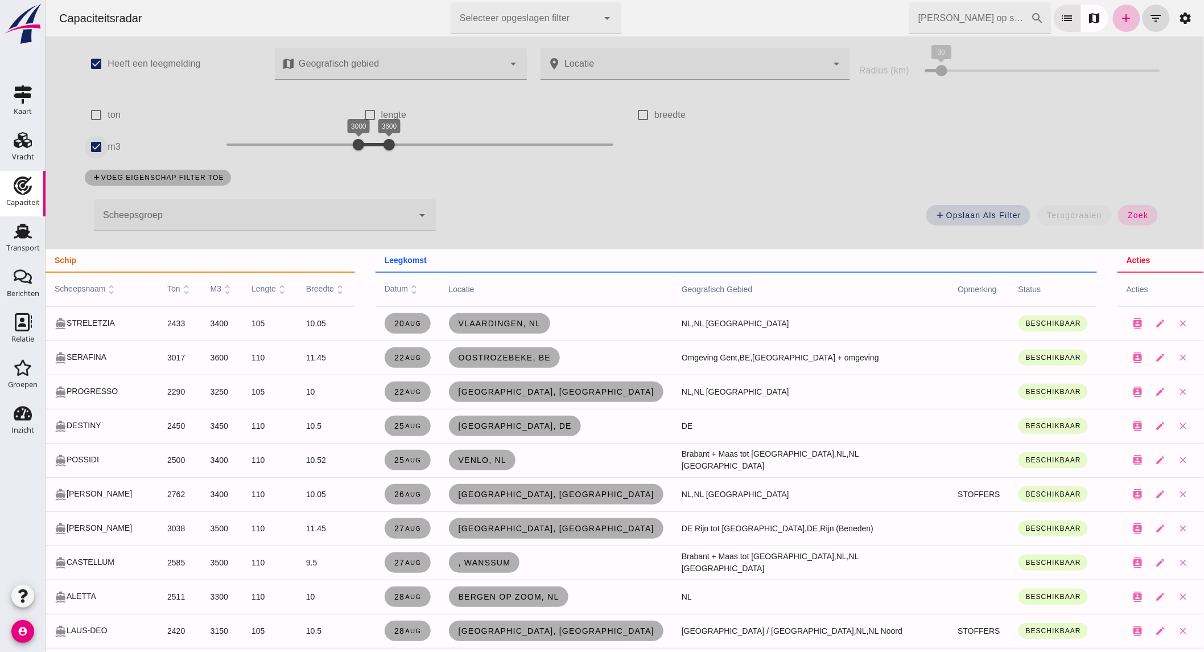
click at [86, 144] on input "m3" at bounding box center [95, 146] width 23 height 23
checkbox input "false"
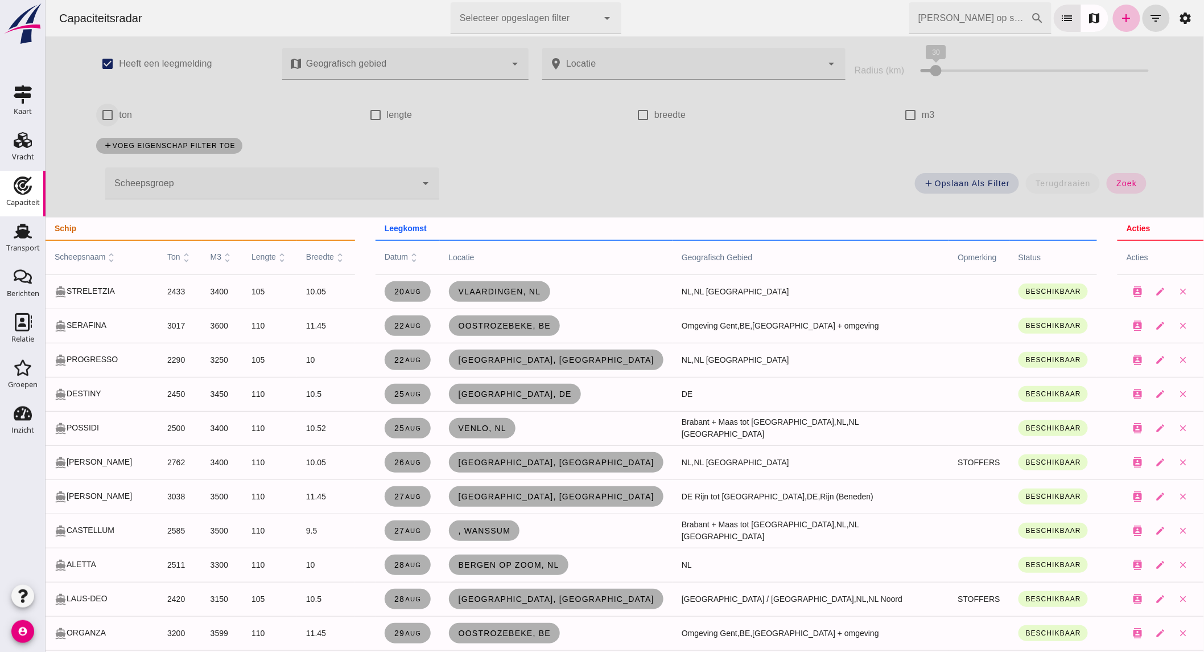
click at [103, 111] on input "ton" at bounding box center [107, 115] width 23 height 23
checkbox input "true"
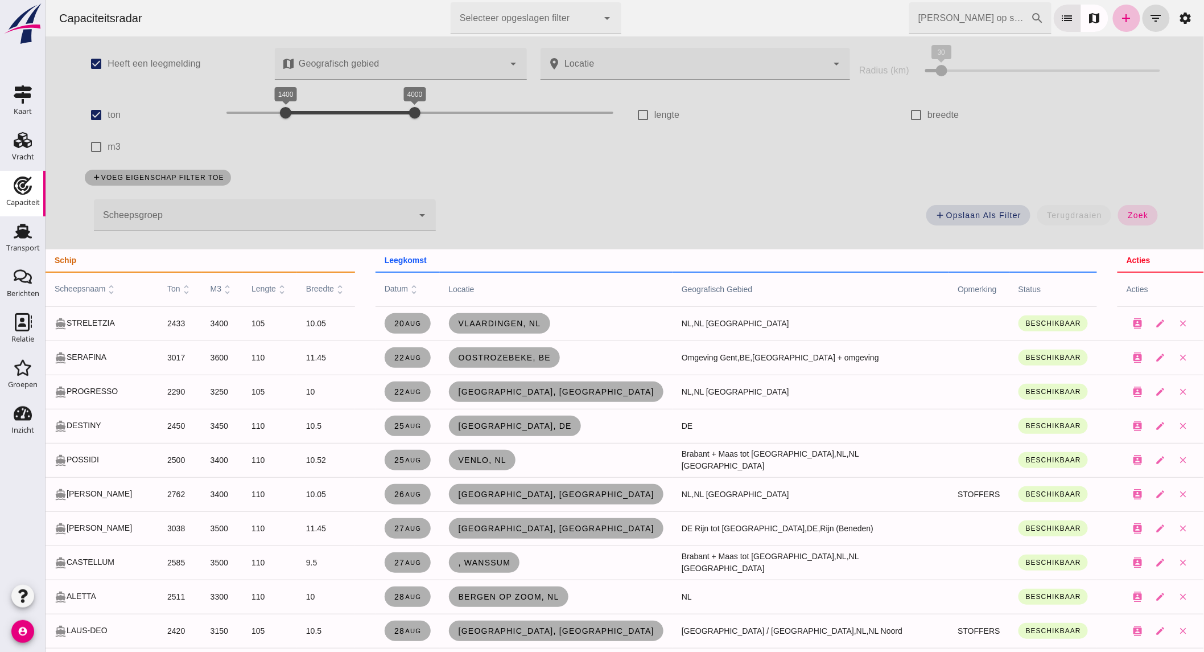
drag, startPoint x: 277, startPoint y: 108, endPoint x: 146, endPoint y: 115, distance: 131.1
click at [146, 115] on div "check_box ton 200 4000 1400 4000" at bounding box center [350, 115] width 547 height 32
drag, startPoint x: 400, startPoint y: 114, endPoint x: 252, endPoint y: 117, distance: 148.0
click at [254, 117] on div at bounding box center [265, 112] width 23 height 23
click at [1127, 212] on span "zoek" at bounding box center [1137, 215] width 21 height 9
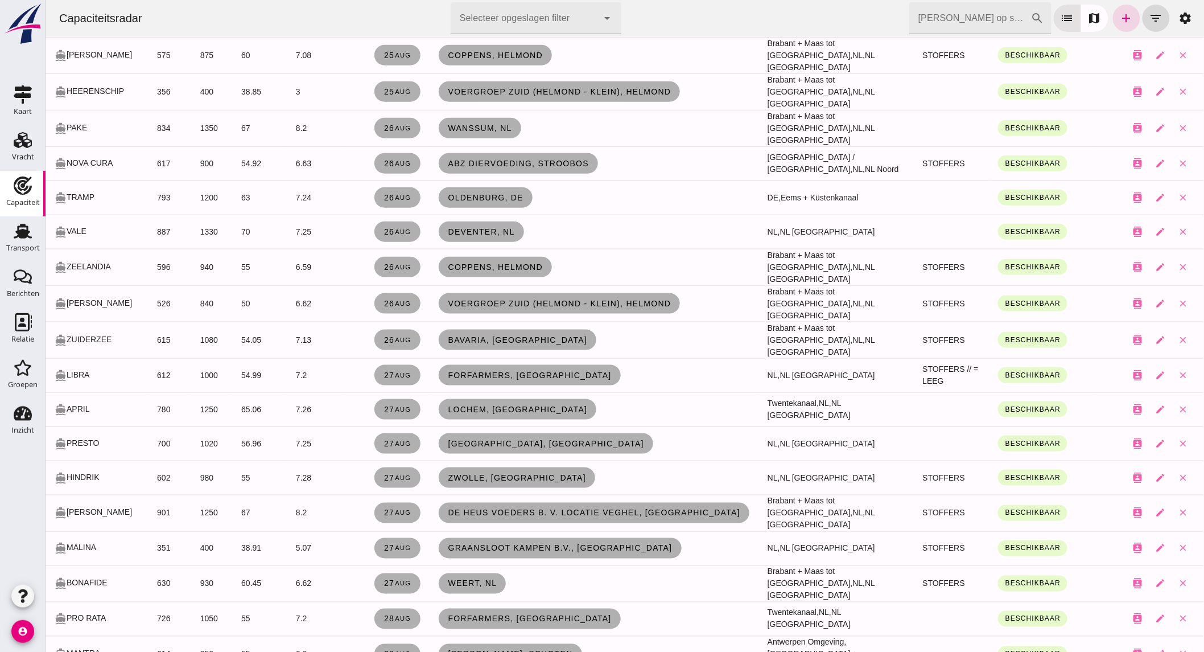
scroll to position [282, 0]
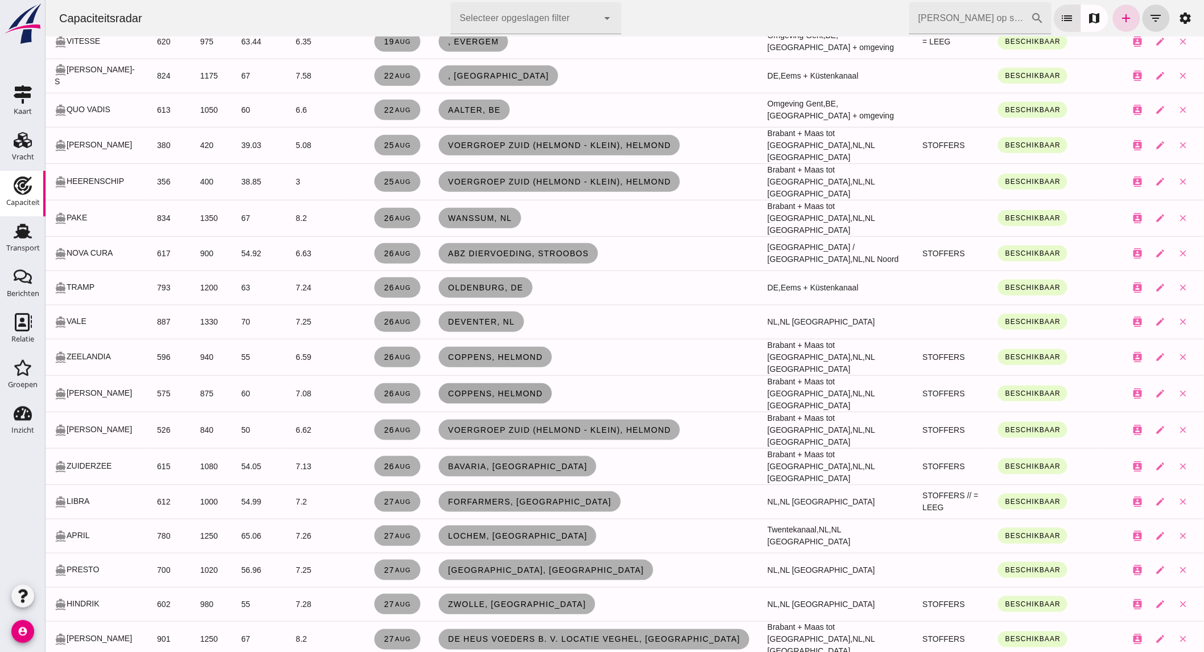
click at [469, 389] on span "Coppens, Helmond" at bounding box center [495, 393] width 96 height 9
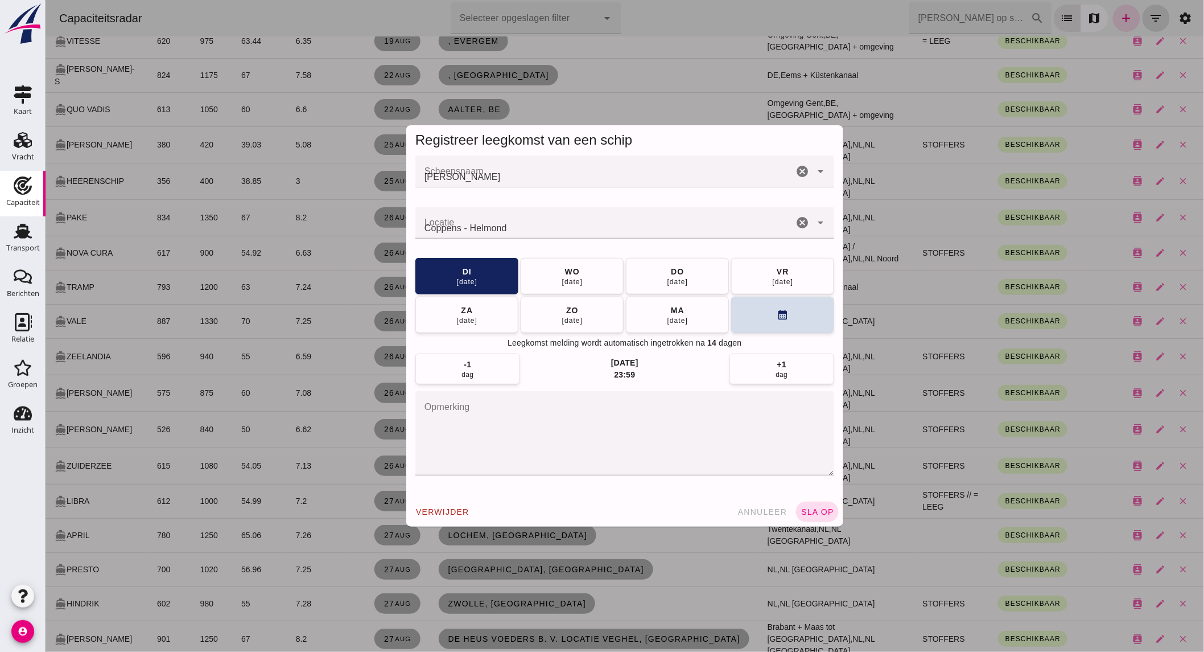
scroll to position [0, 0]
click at [795, 221] on icon "cancel" at bounding box center [802, 223] width 14 height 14
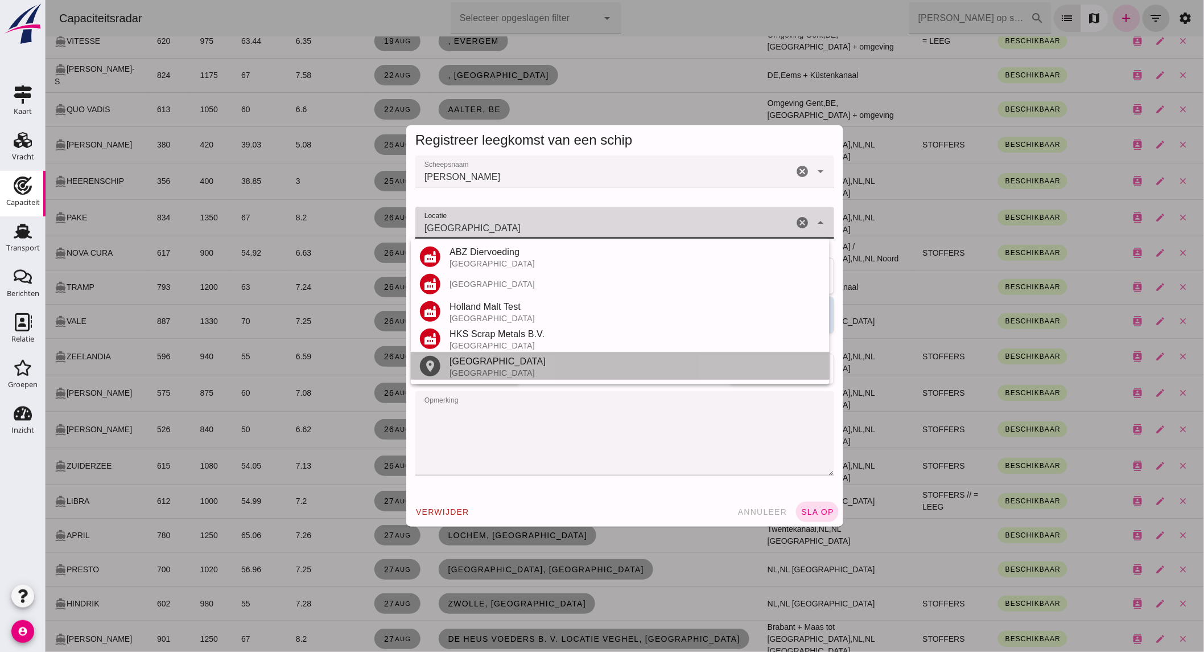
click at [485, 366] on div "[GEOGRAPHIC_DATA]" at bounding box center [634, 362] width 371 height 14
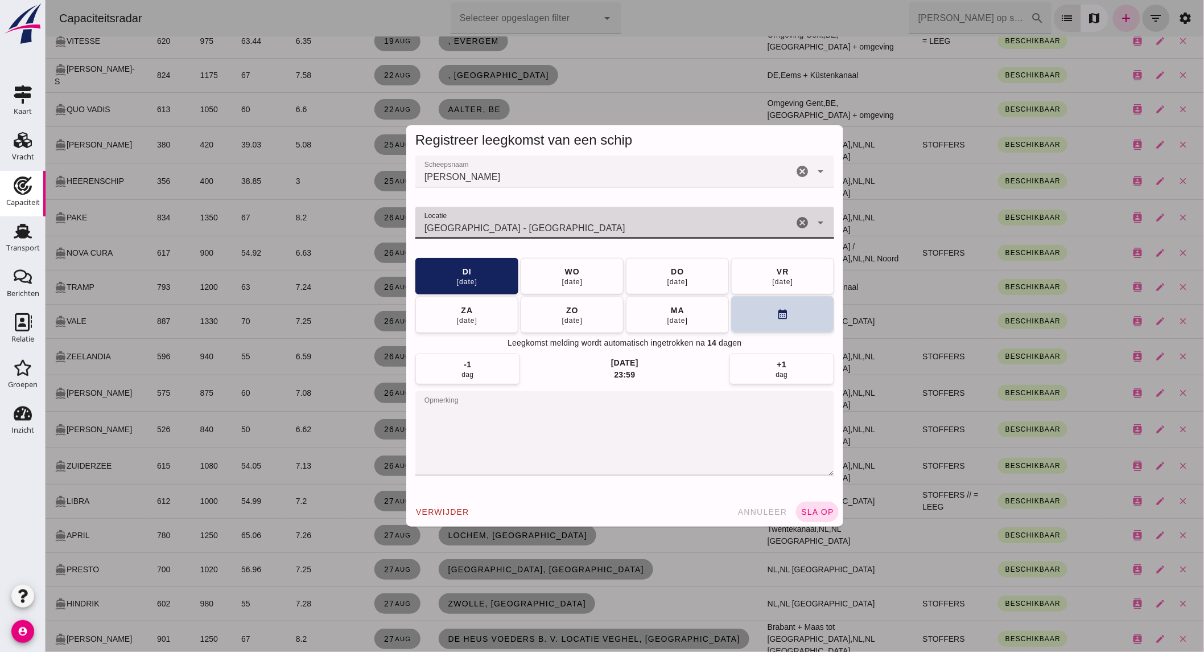
type input "[GEOGRAPHIC_DATA] - [GEOGRAPHIC_DATA]"
click at [768, 314] on button "calendar_month" at bounding box center [782, 314] width 103 height 36
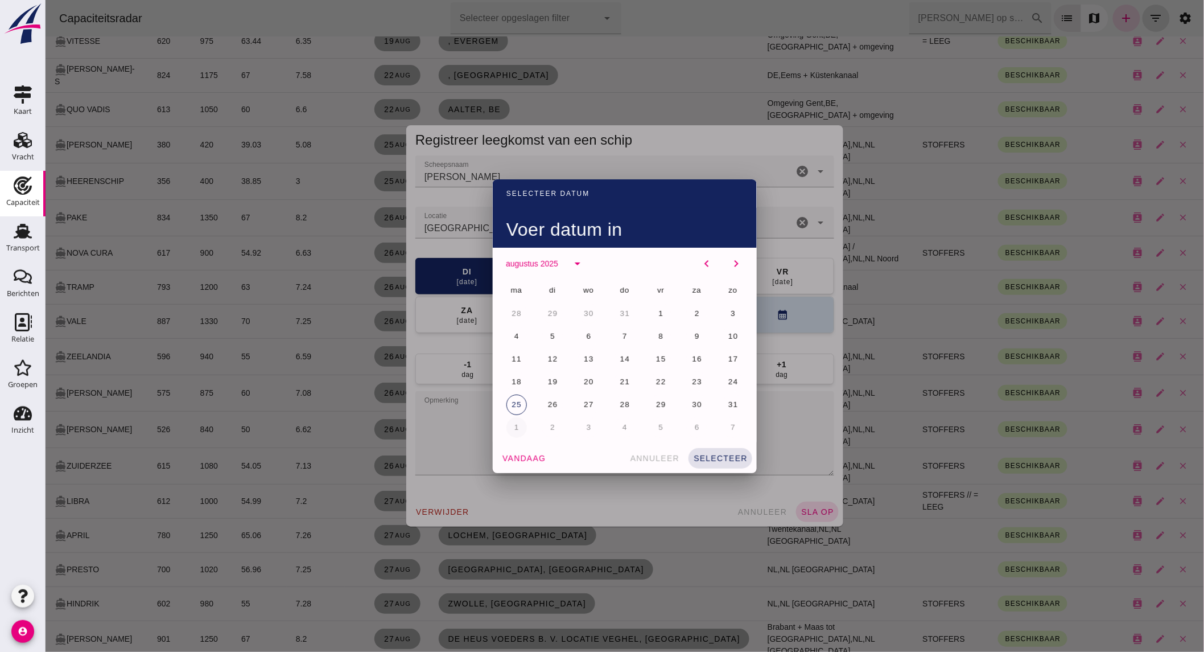
click at [513, 425] on span "1" at bounding box center [516, 427] width 6 height 9
click at [702, 257] on icon "chevron_left" at bounding box center [706, 264] width 14 height 14
click at [655, 406] on span "29" at bounding box center [660, 404] width 11 height 9
click at [707, 458] on span "selecteer" at bounding box center [720, 458] width 55 height 9
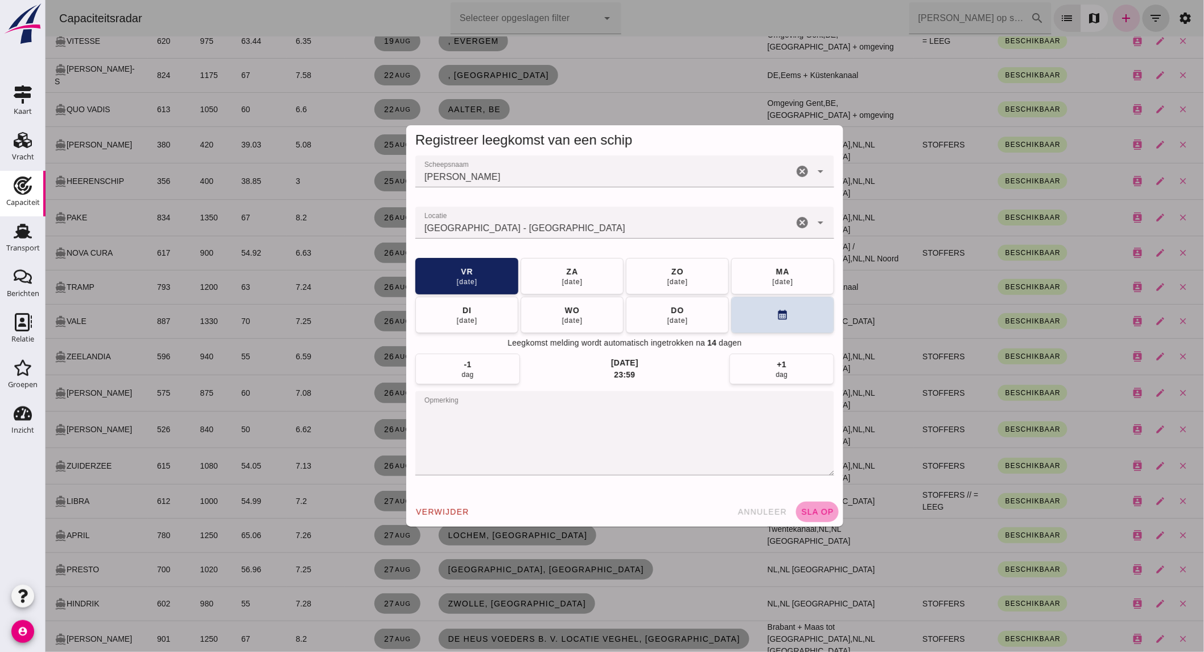
click at [810, 510] on span "sla op" at bounding box center [817, 511] width 34 height 9
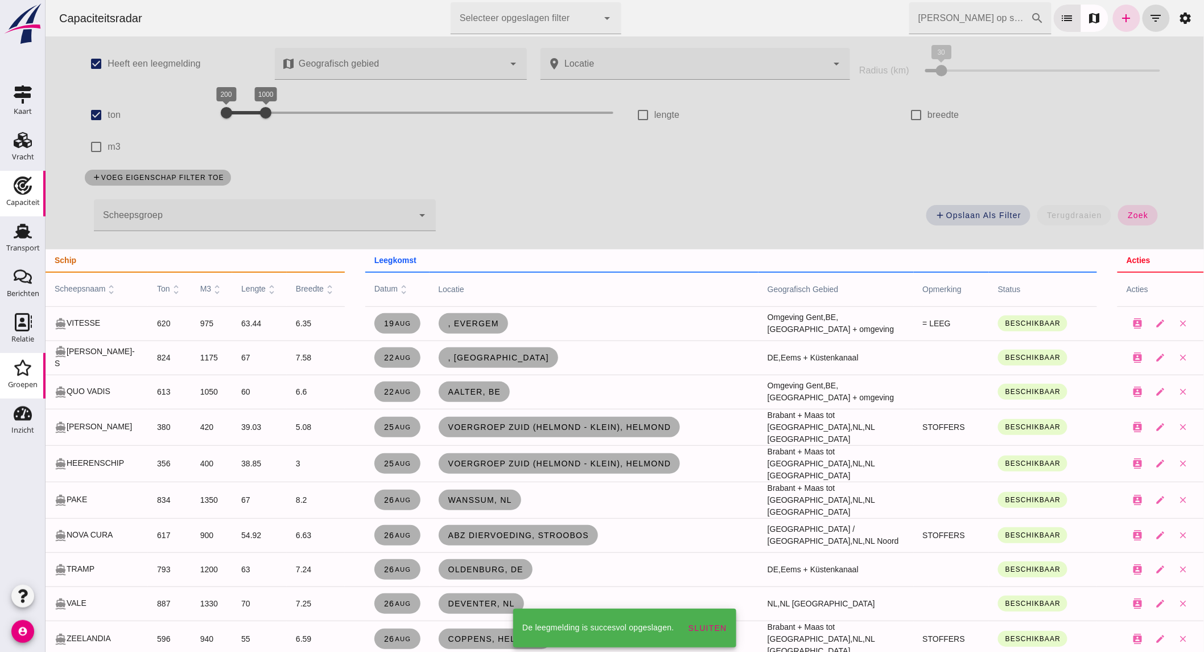
scroll to position [282, 0]
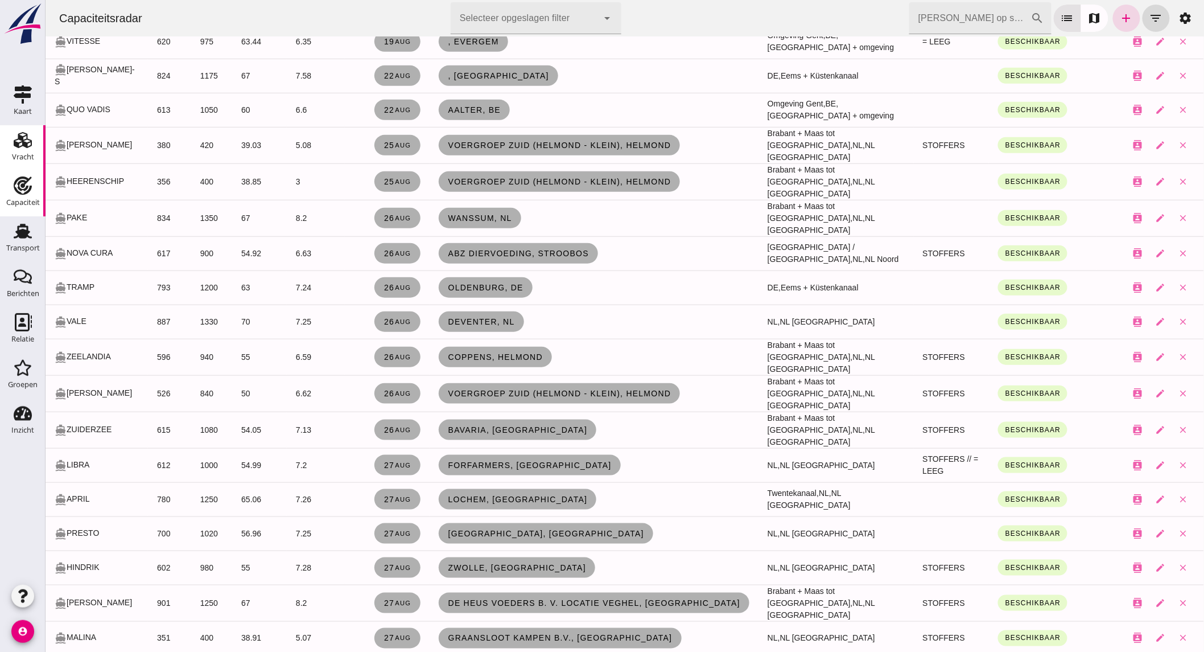
click at [30, 146] on use at bounding box center [23, 140] width 18 height 16
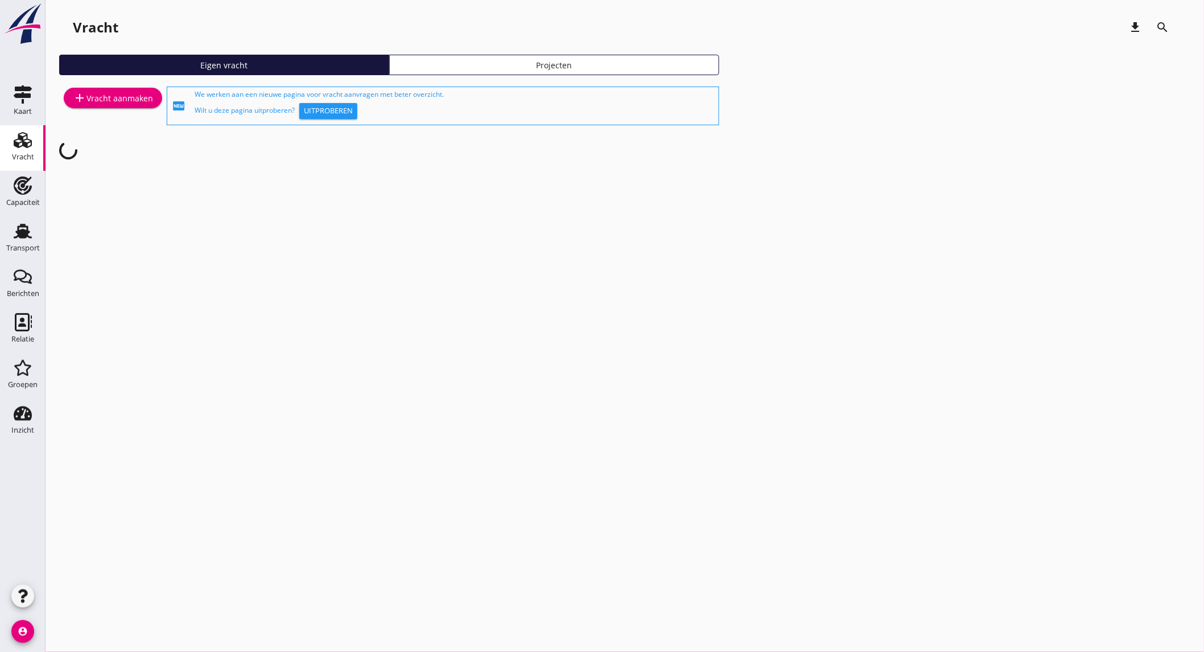
click at [104, 101] on div "add Vracht aanmaken" at bounding box center [113, 98] width 80 height 14
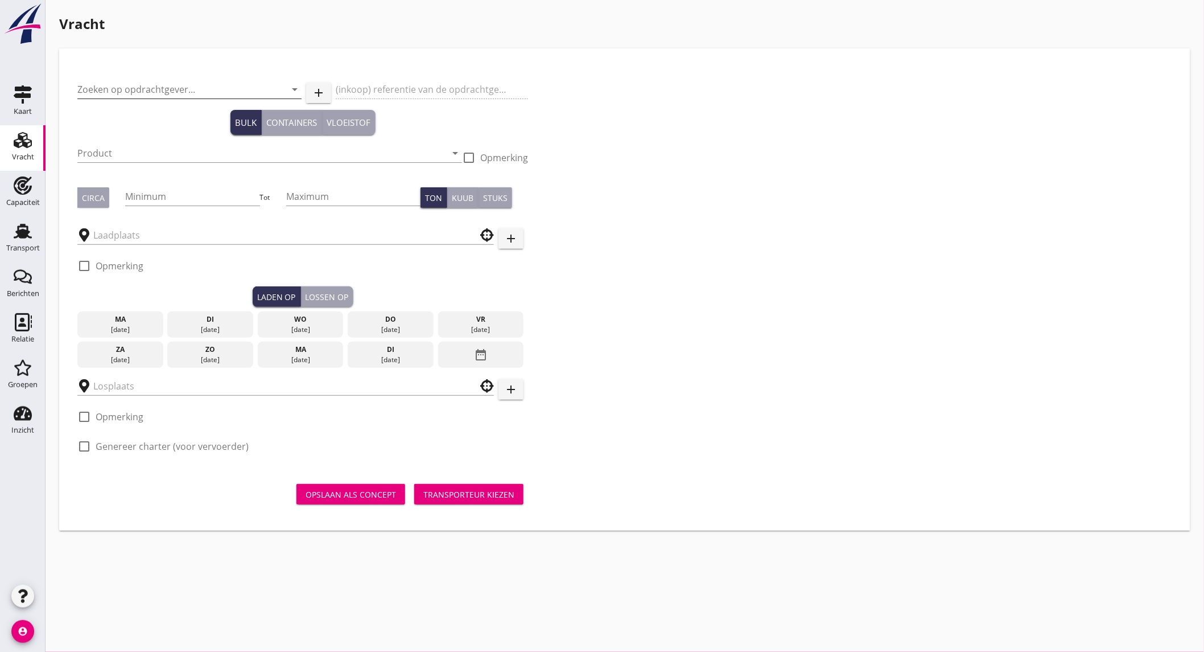
click at [175, 97] on input "Zoeken op opdrachtgever..." at bounding box center [173, 89] width 192 height 18
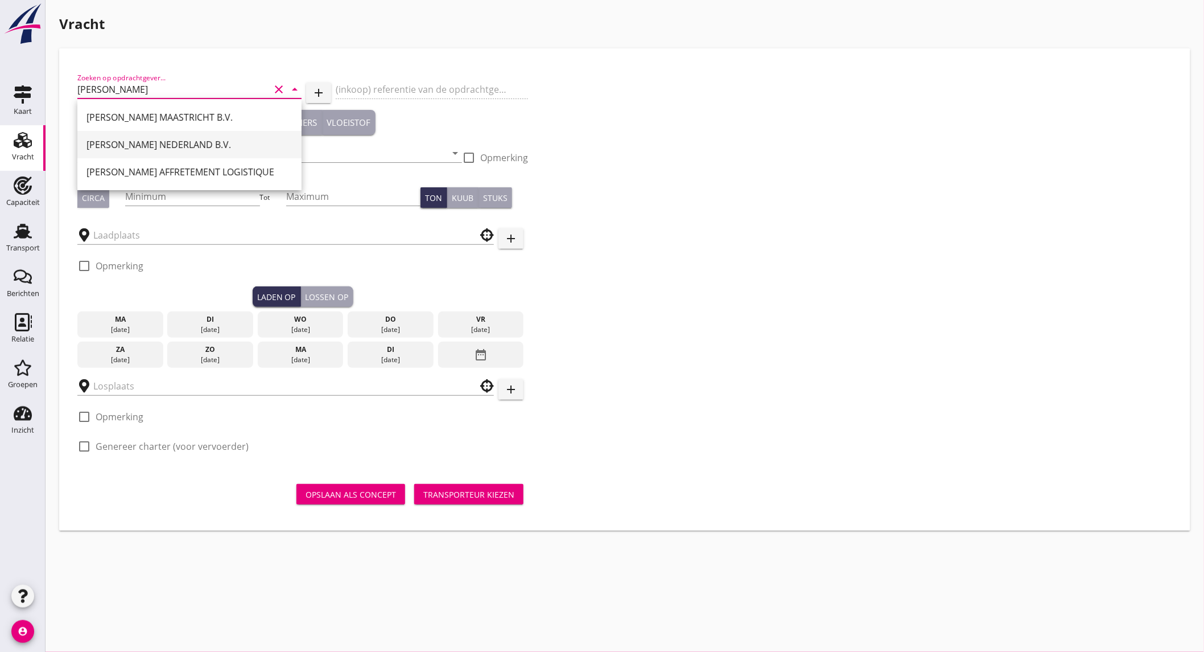
click at [196, 141] on div "[PERSON_NAME] NEDERLAND B.V." at bounding box center [189, 145] width 206 height 14
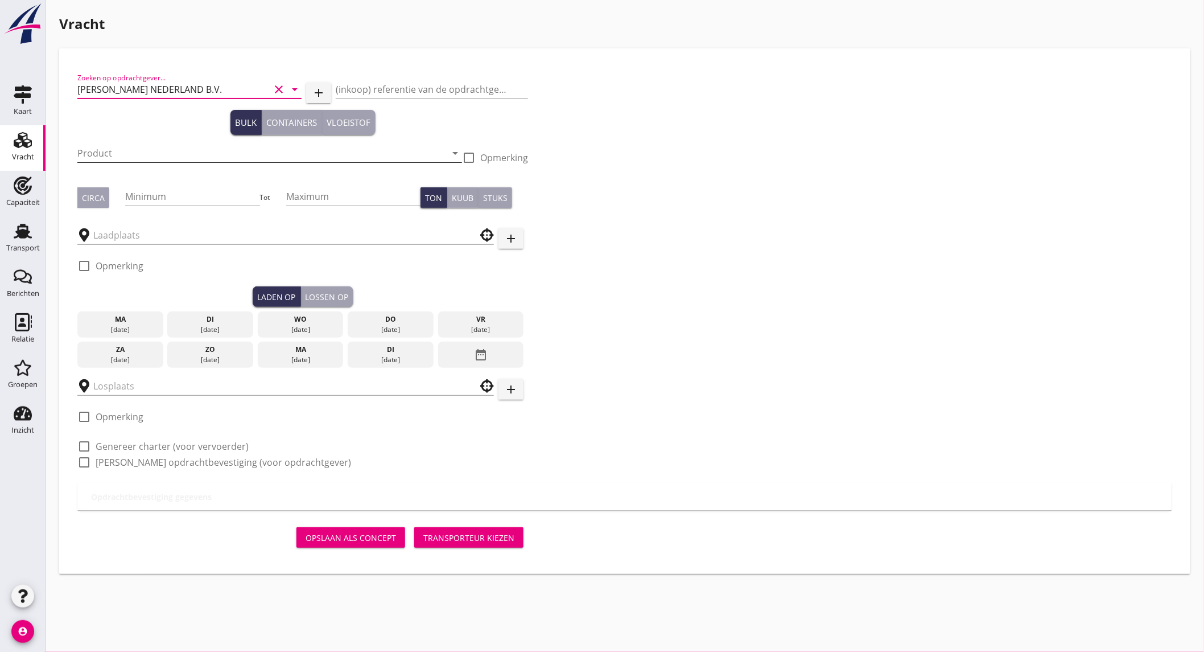
type input "[PERSON_NAME] NEDERLAND B.V."
click at [128, 155] on input "Product" at bounding box center [261, 153] width 369 height 18
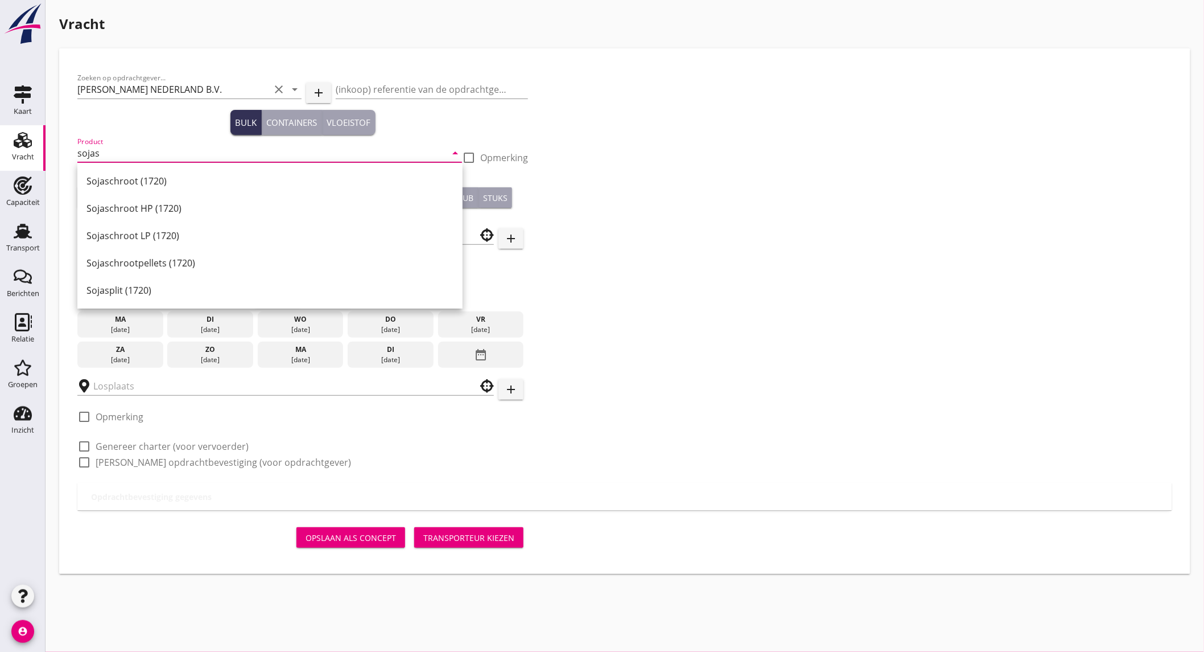
drag, startPoint x: 133, startPoint y: 179, endPoint x: 125, endPoint y: 184, distance: 9.8
click at [133, 179] on div "Sojaschroot (1720)" at bounding box center [269, 181] width 367 height 14
type input "Sojaschroot (1720)"
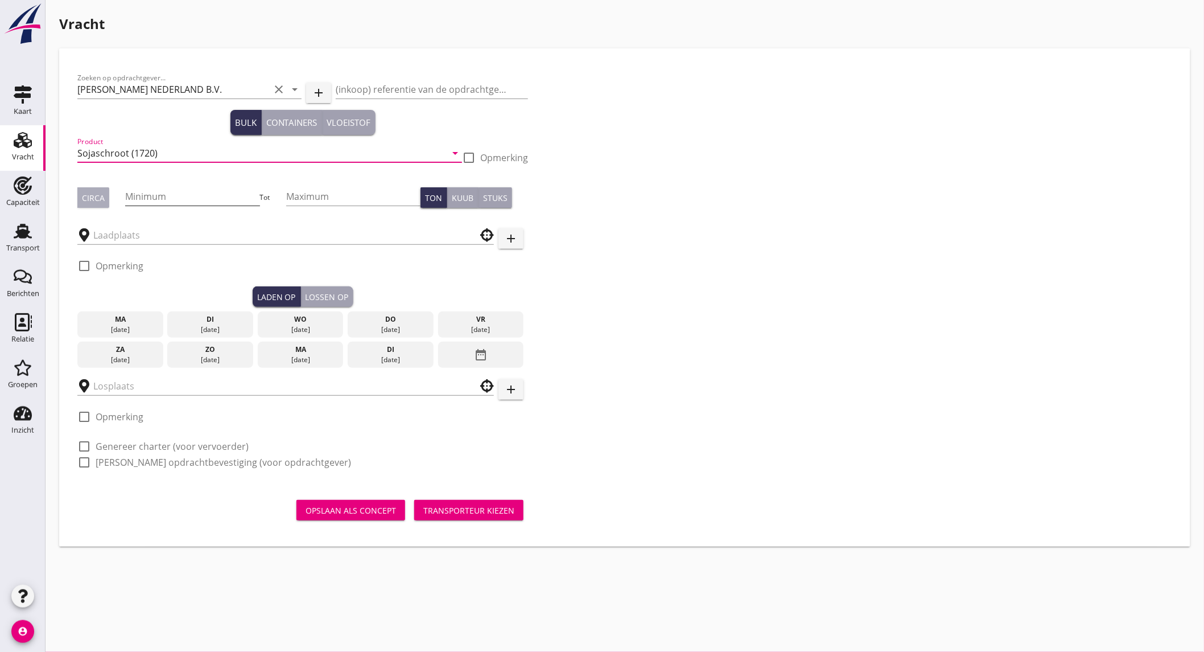
drag, startPoint x: 106, startPoint y: 200, endPoint x: 133, endPoint y: 200, distance: 26.2
click at [109, 200] on div "Circa" at bounding box center [101, 197] width 48 height 20
click at [143, 200] on input "Minimum" at bounding box center [192, 196] width 134 height 18
type input "1000"
click at [103, 200] on div "Circa" at bounding box center [93, 198] width 23 height 12
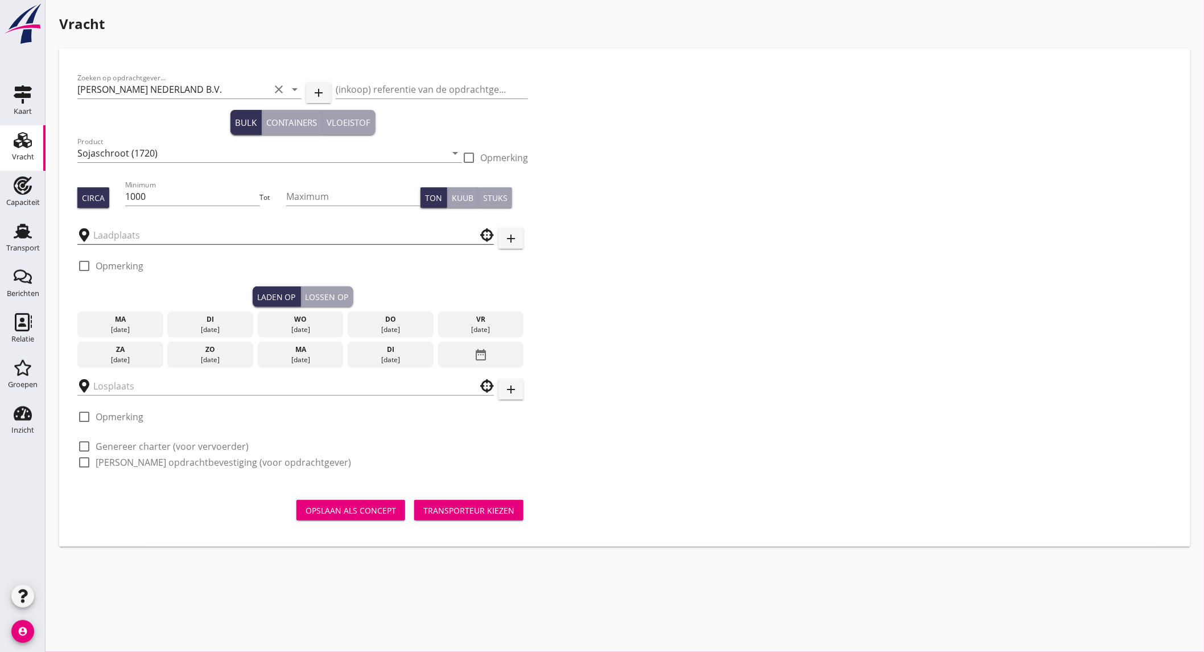
click at [134, 240] on input "text" at bounding box center [277, 235] width 369 height 18
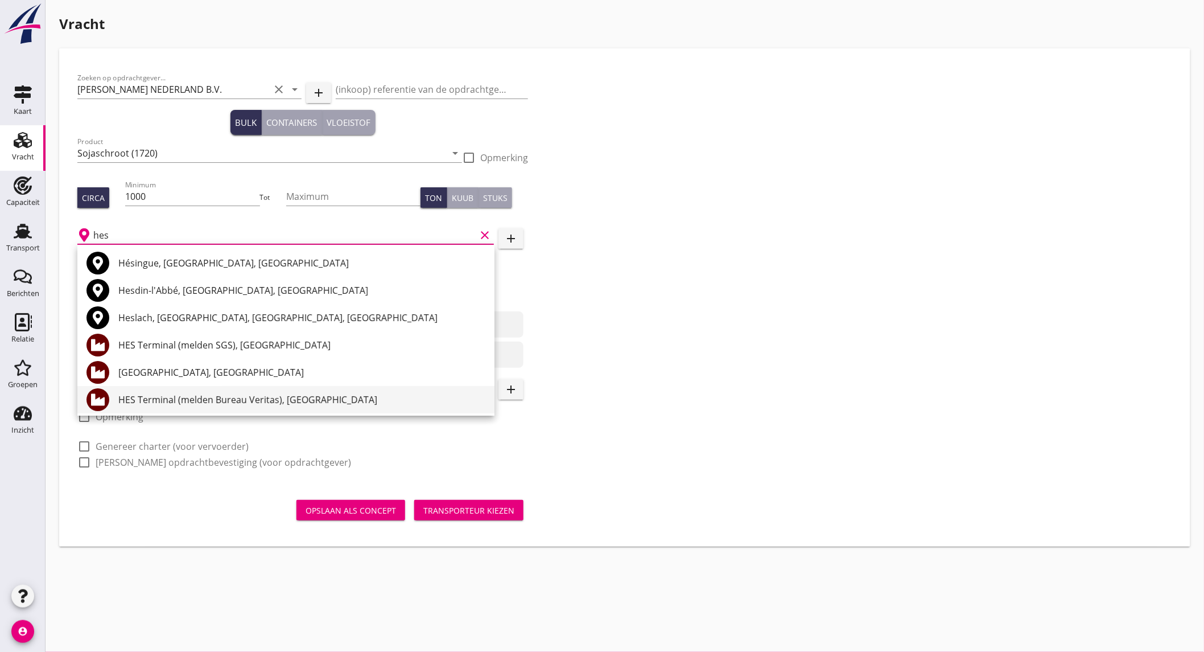
scroll to position [63, 0]
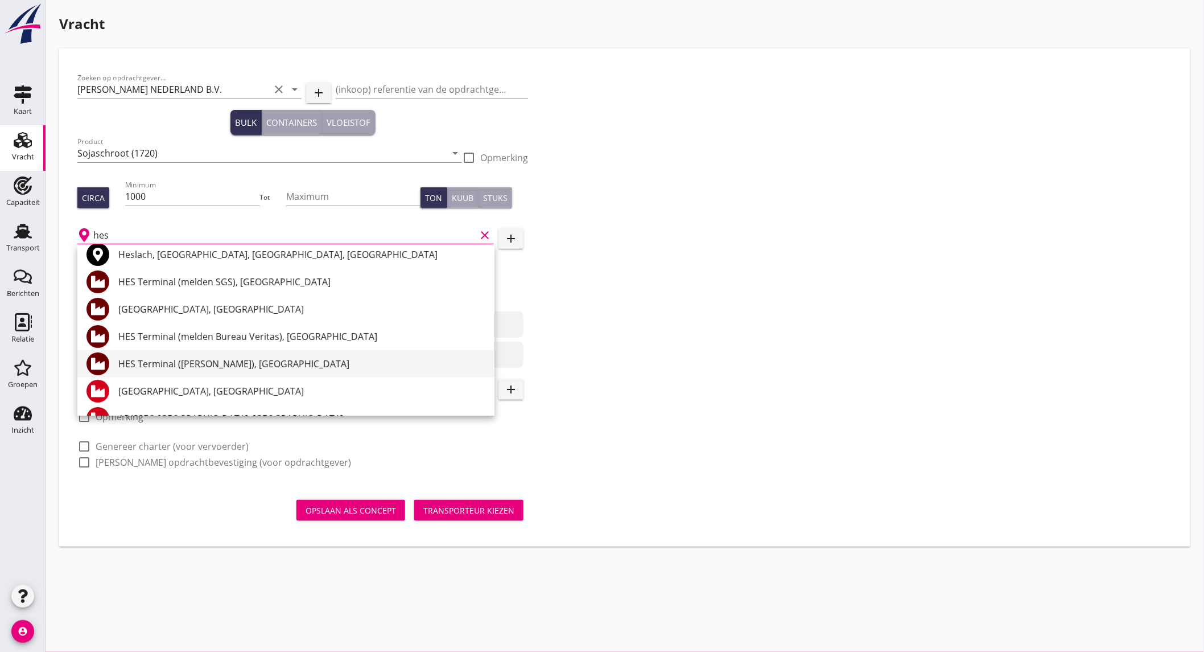
click at [246, 362] on div "HES Terminal ([PERSON_NAME]), [GEOGRAPHIC_DATA]" at bounding box center [301, 364] width 367 height 14
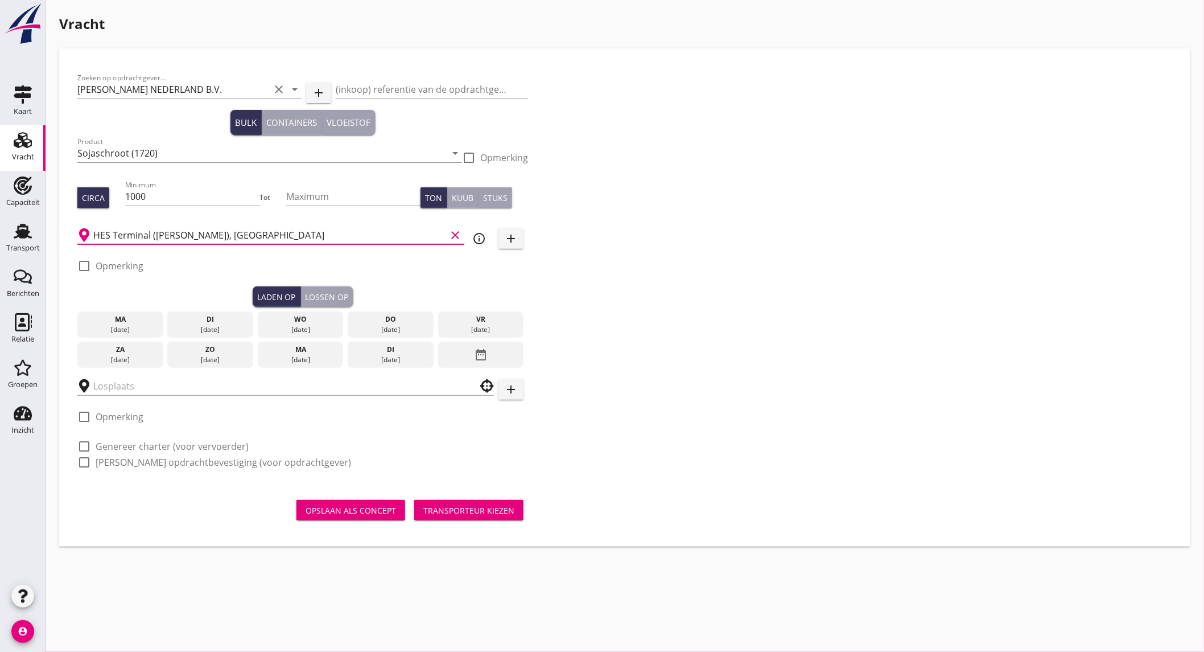
type input "HES Terminal ([PERSON_NAME]), [GEOGRAPHIC_DATA]"
click at [409, 327] on div "[DATE]" at bounding box center [391, 329] width 80 height 10
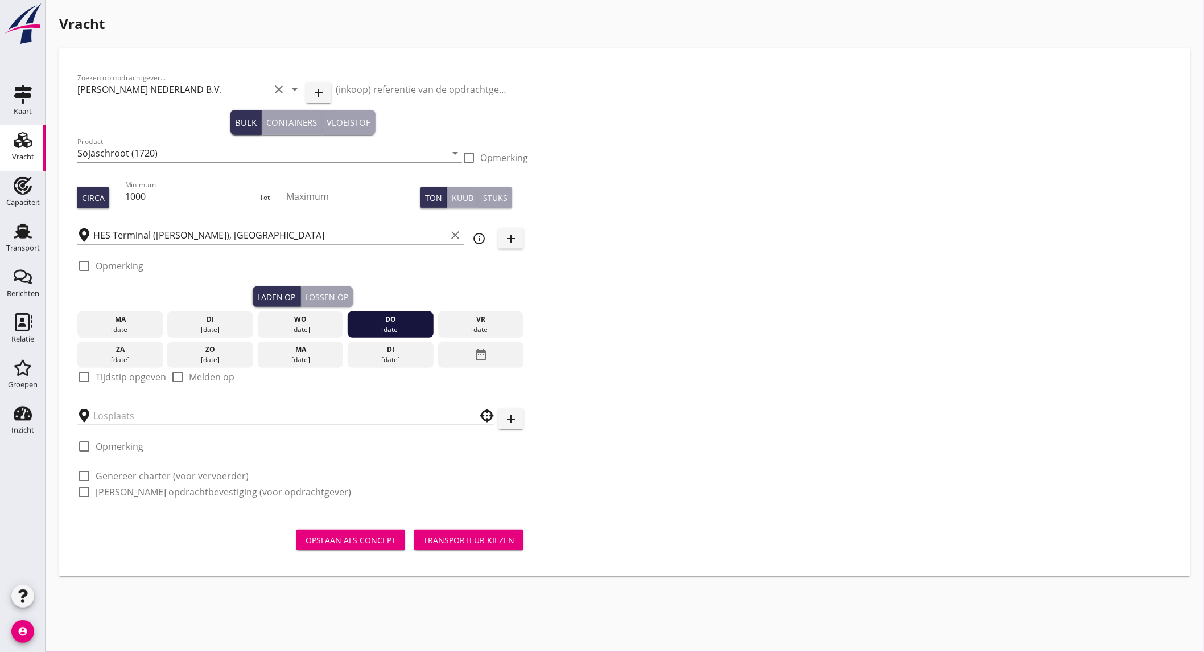
click at [129, 376] on label "Tijdstip opgeven" at bounding box center [131, 376] width 71 height 11
checkbox input "true"
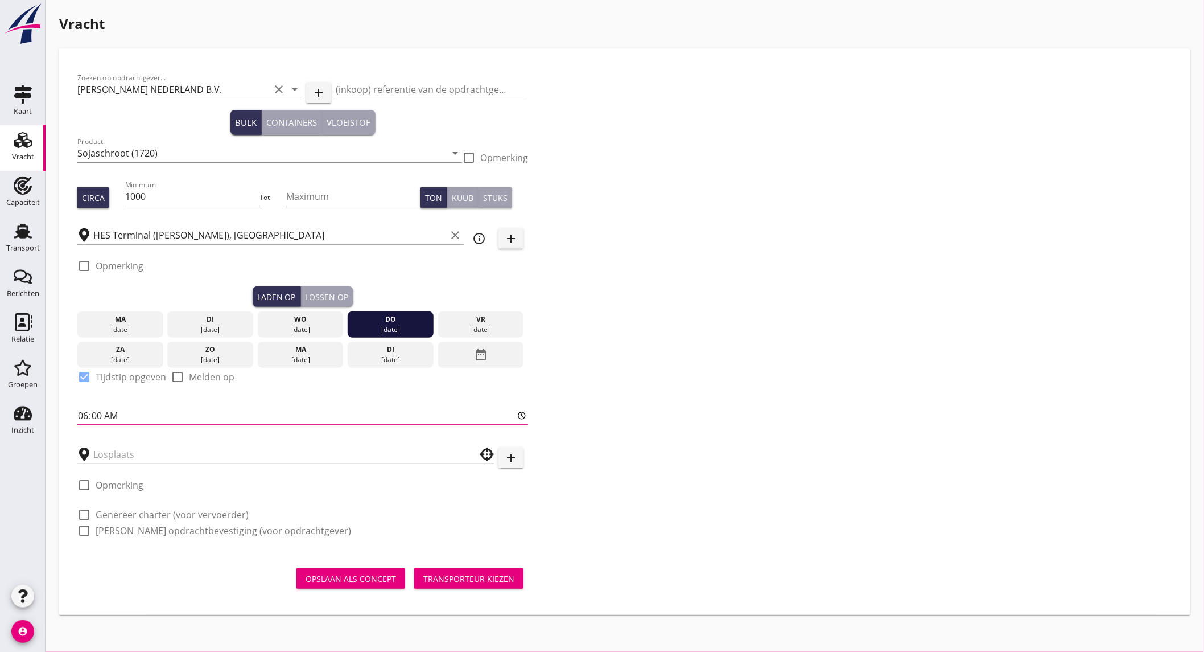
click at [121, 411] on input "06:00" at bounding box center [302, 415] width 451 height 18
type input "20:00"
click at [129, 260] on label "Opmerking" at bounding box center [120, 265] width 48 height 11
checkbox input "true"
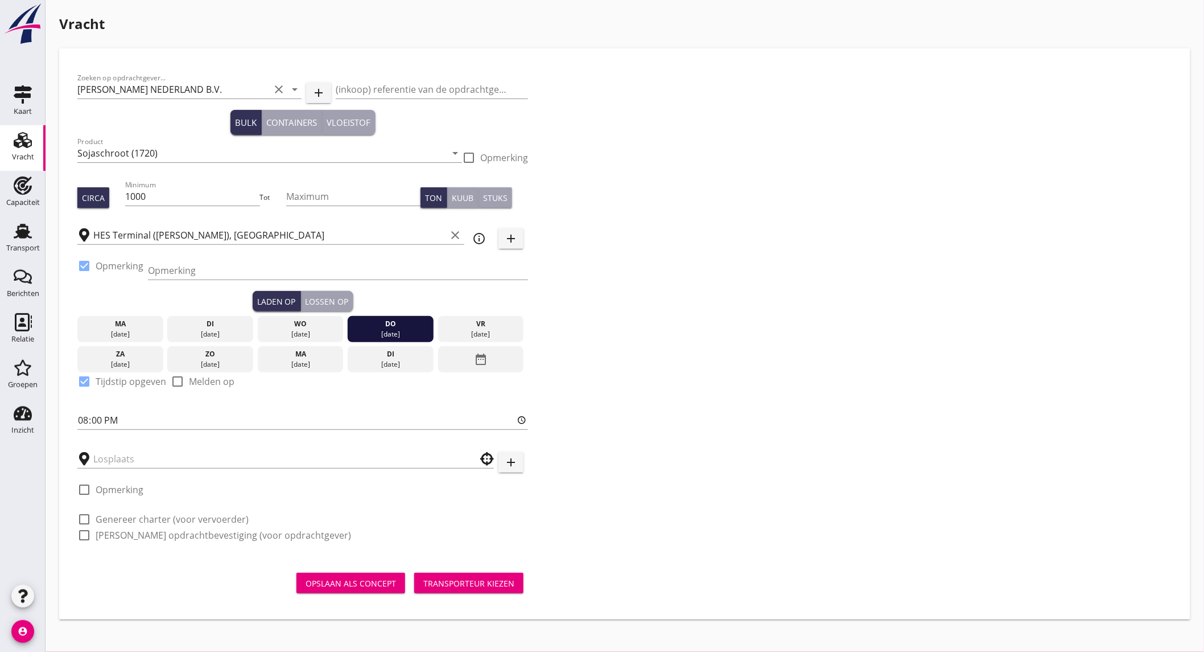
drag, startPoint x: 152, startPoint y: 272, endPoint x: 131, endPoint y: 292, distance: 29.0
click at [152, 272] on input "Opmerking" at bounding box center [338, 270] width 380 height 18
click at [258, 278] on input "Opmerking" at bounding box center [338, 270] width 380 height 18
click at [171, 274] on input "ex." at bounding box center [338, 270] width 380 height 18
type input "ex. [PERSON_NAME] // mercuriushaven"
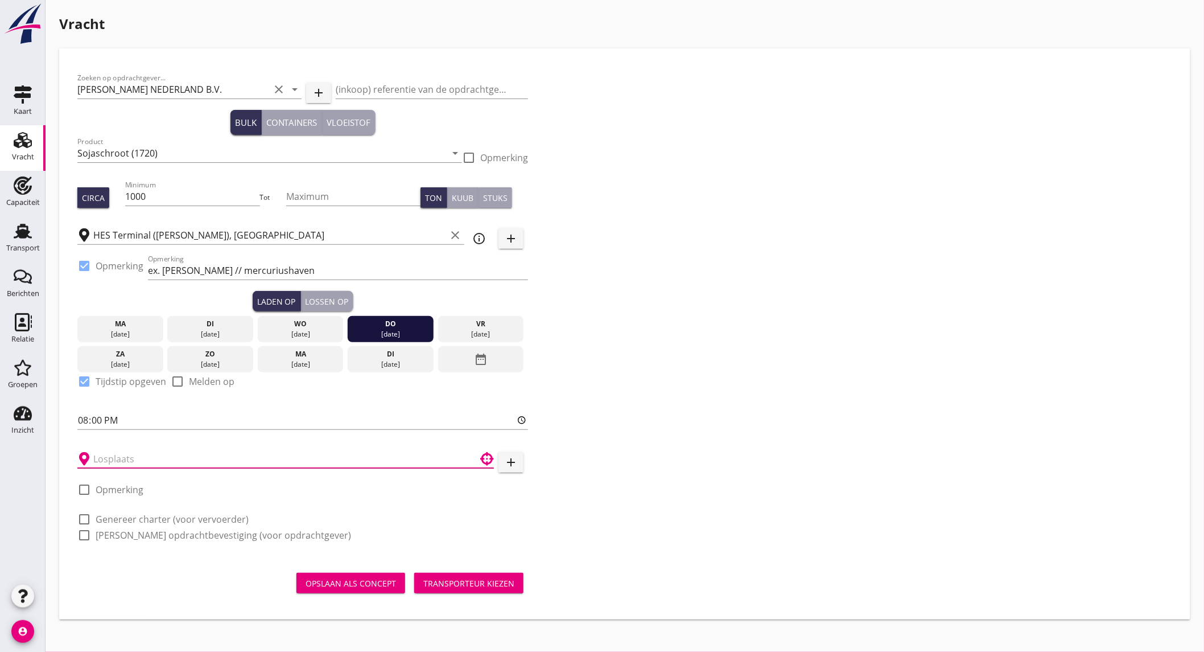
click at [185, 458] on input "text" at bounding box center [277, 459] width 369 height 18
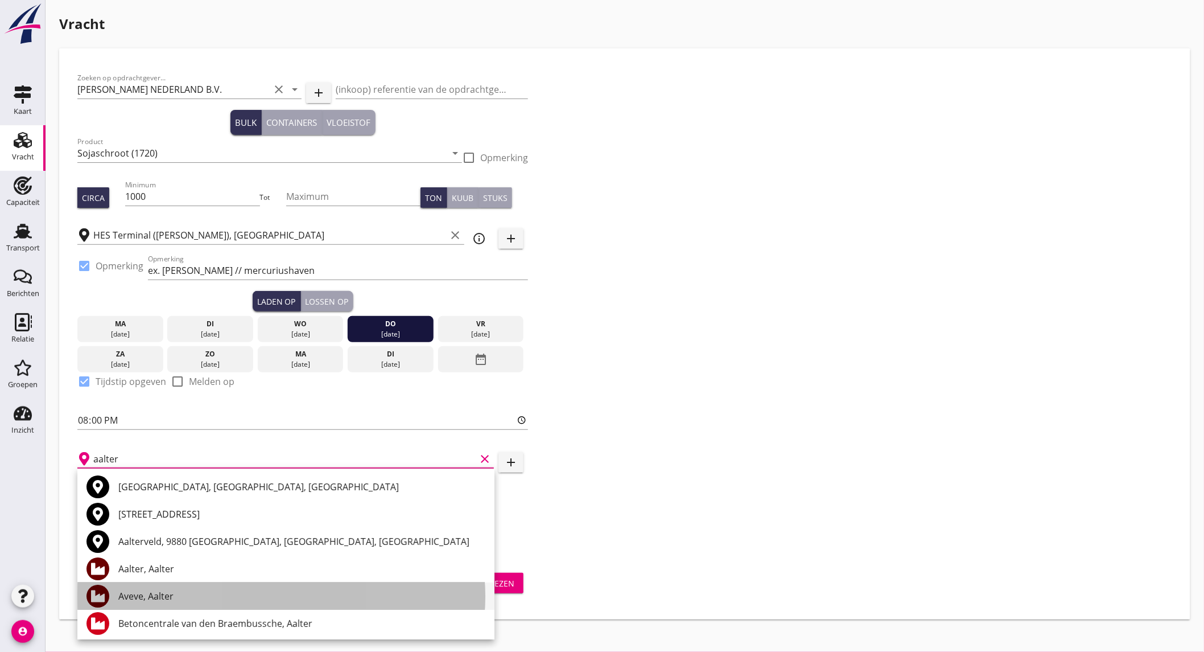
click at [196, 592] on div "Aveve, Aalter" at bounding box center [301, 596] width 367 height 14
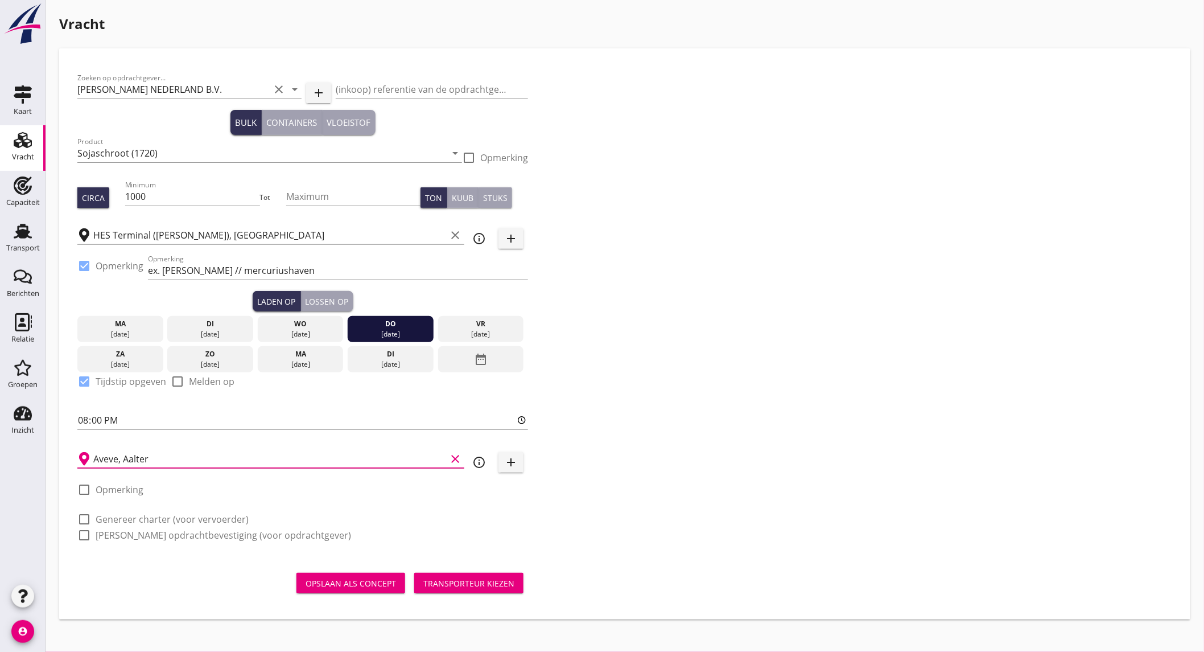
type input "Aveve, Aalter"
click at [135, 515] on label "Genereer charter (voor vervoerder)" at bounding box center [172, 518] width 153 height 11
checkbox input "true"
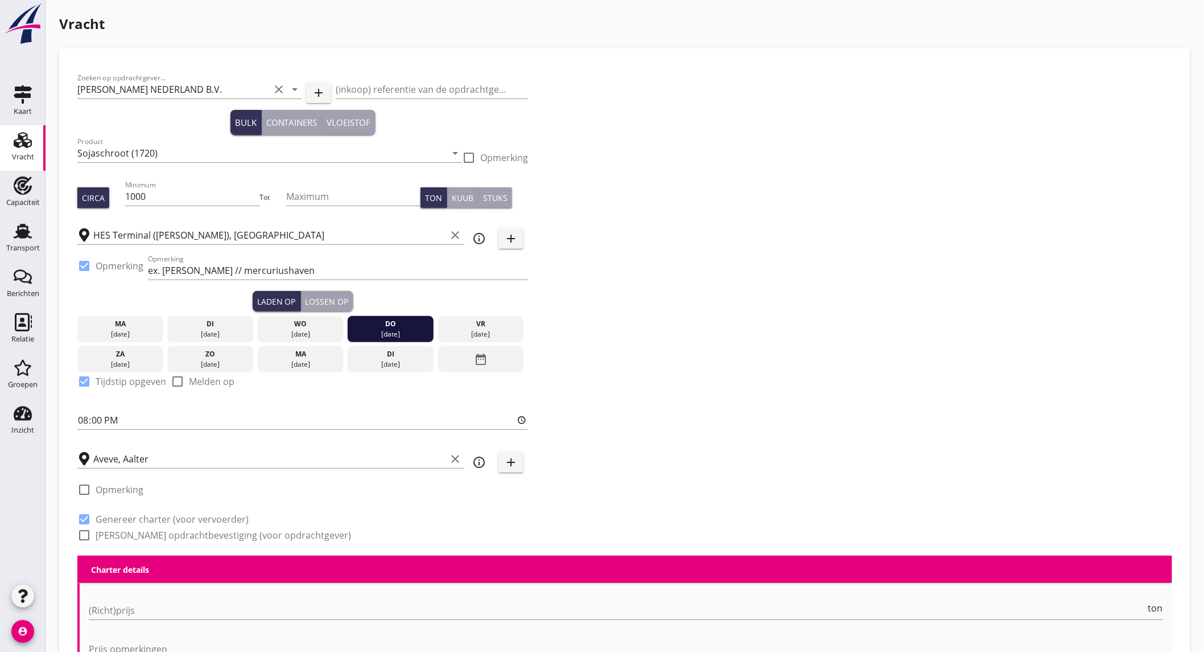
click at [132, 536] on label "[PERSON_NAME] opdrachtbevestiging (voor opdrachtgever)" at bounding box center [224, 534] width 256 height 11
checkbox input "true"
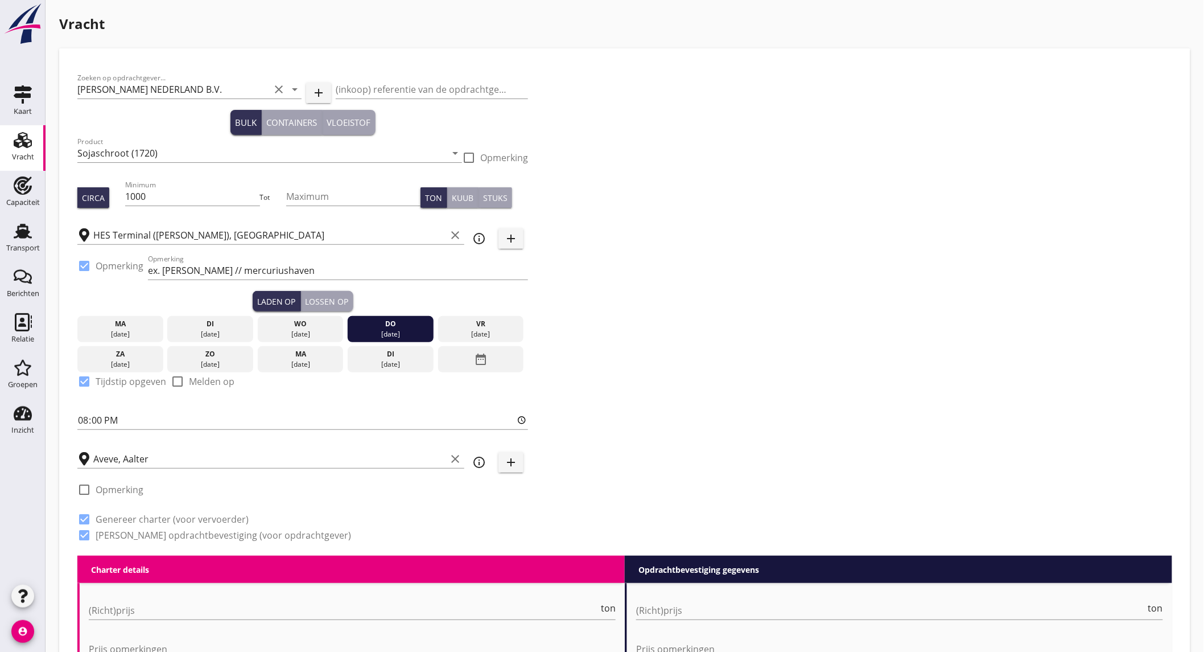
scroll to position [189, 0]
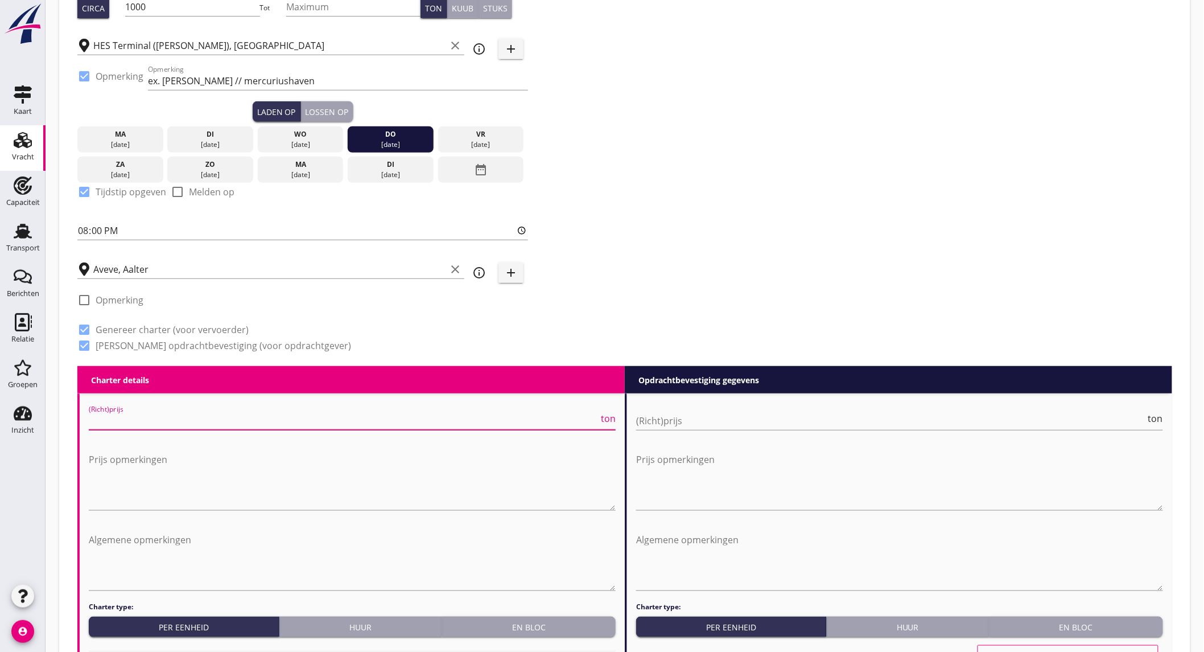
click at [180, 414] on input "(Richt)prijs" at bounding box center [344, 420] width 510 height 18
type input "8750"
click at [715, 417] on input "(Richt)prijs" at bounding box center [891, 420] width 510 height 18
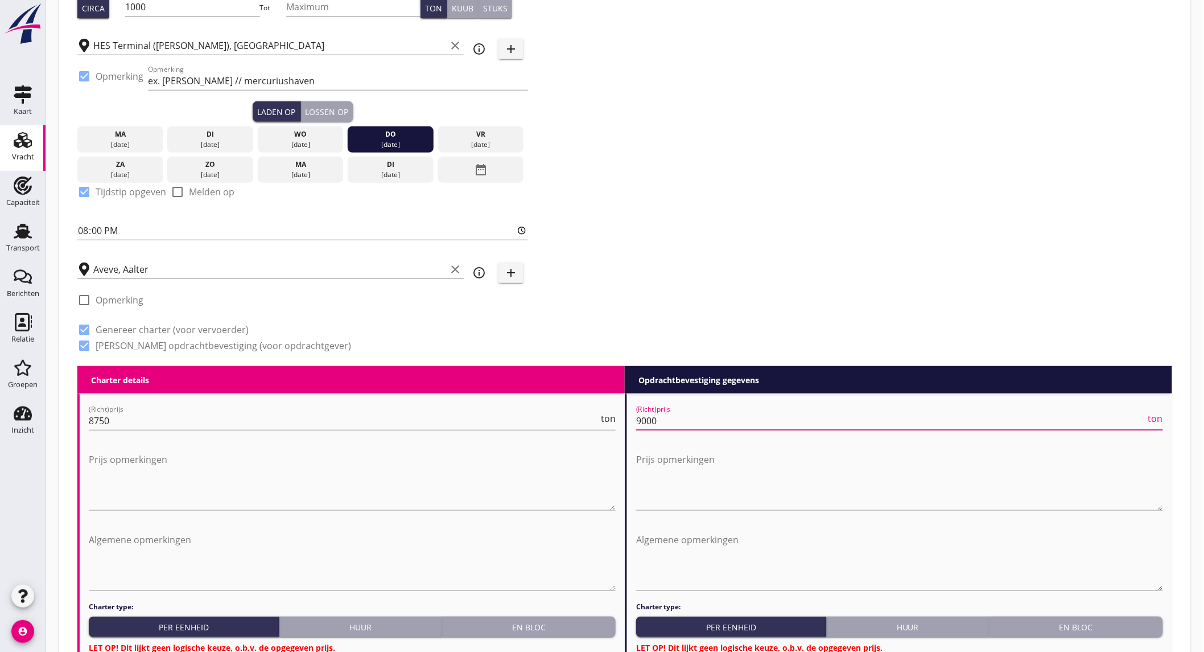
scroll to position [505, 0]
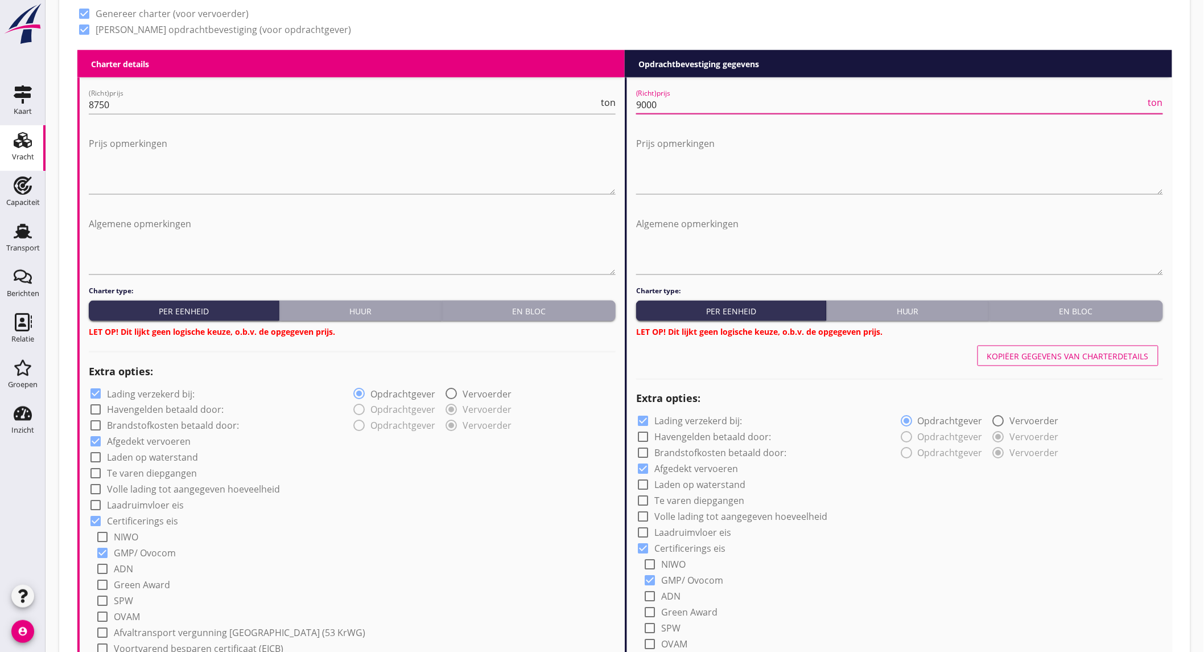
type input "9000"
click at [542, 305] on div "En bloc" at bounding box center [529, 311] width 164 height 12
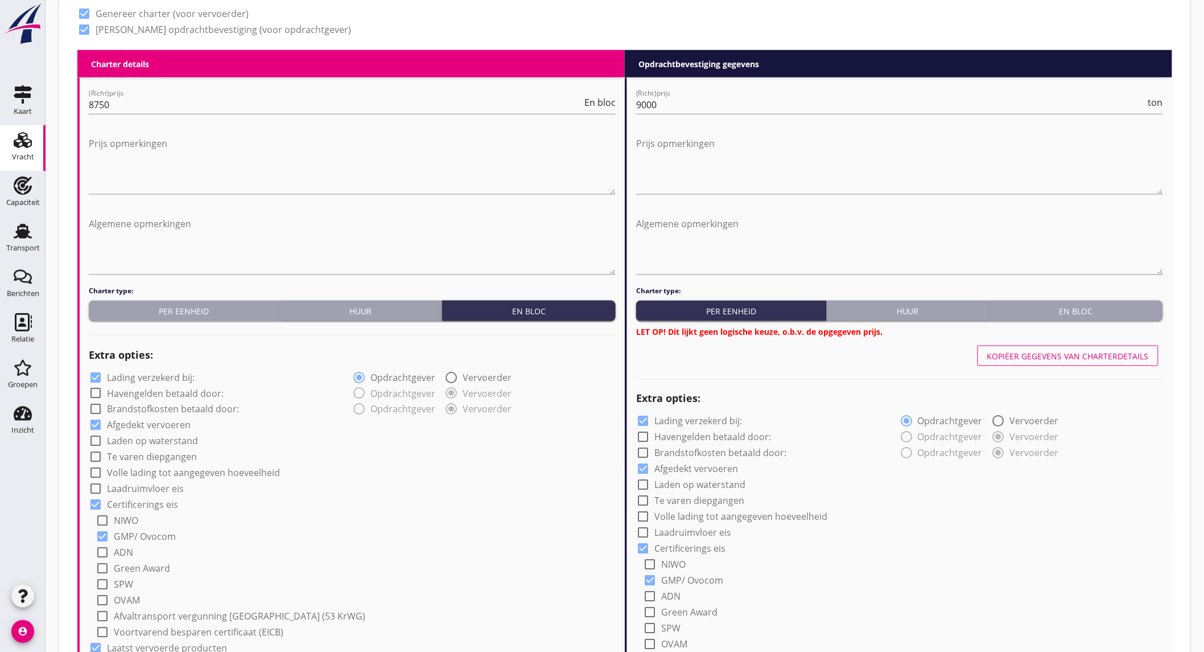
click at [1032, 314] on div "En bloc" at bounding box center [1076, 311] width 164 height 12
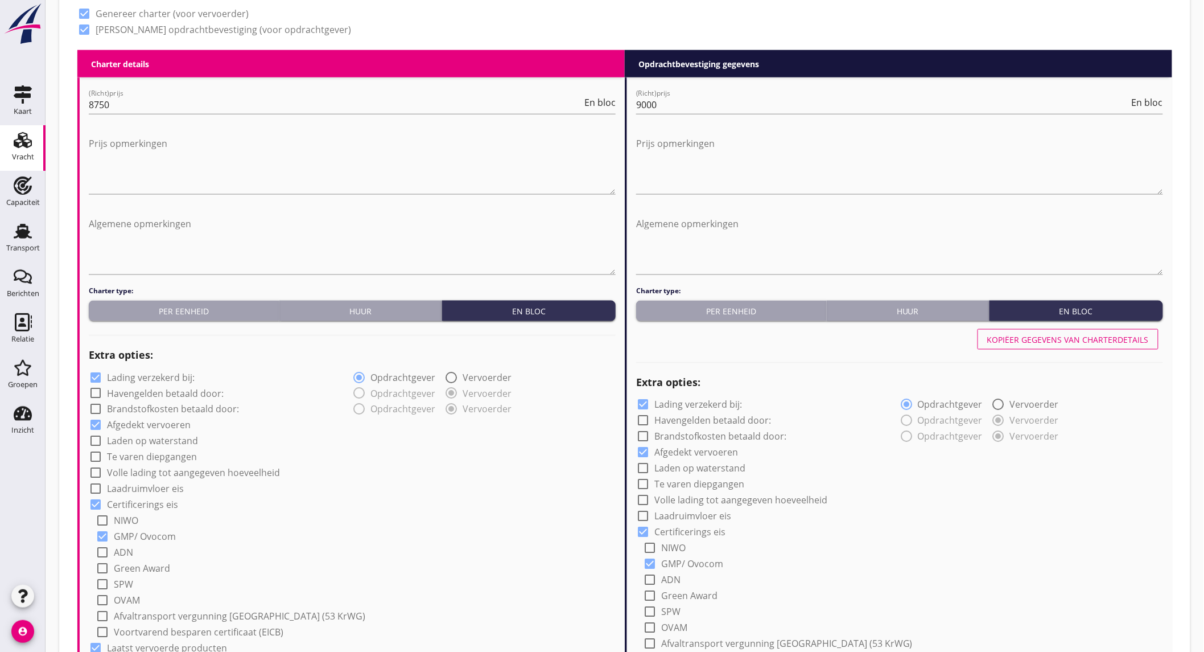
click at [137, 372] on label "Lading verzekerd bij:" at bounding box center [151, 377] width 88 height 11
checkbox input "false"
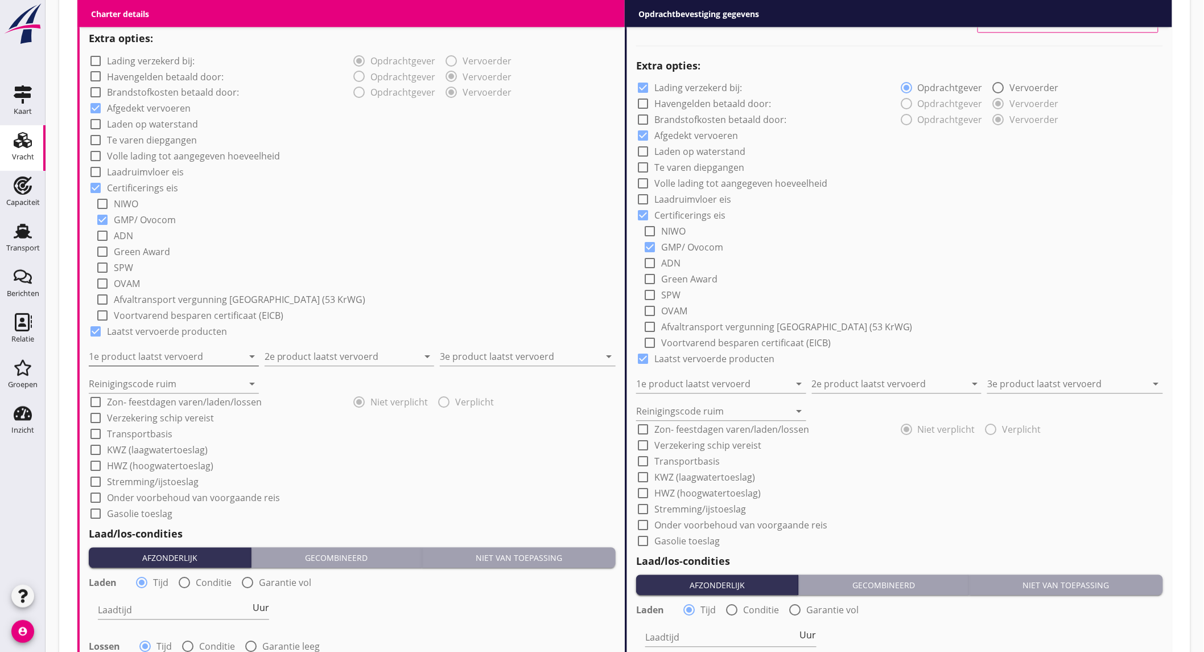
click at [192, 354] on input "1e product laatst vervoerd" at bounding box center [166, 357] width 154 height 18
click at [177, 393] on div "Coils (5412)" at bounding box center [173, 383] width 152 height 27
type input "Coils (5412)"
click at [291, 354] on input "2e product laatst vervoerd" at bounding box center [342, 357] width 154 height 18
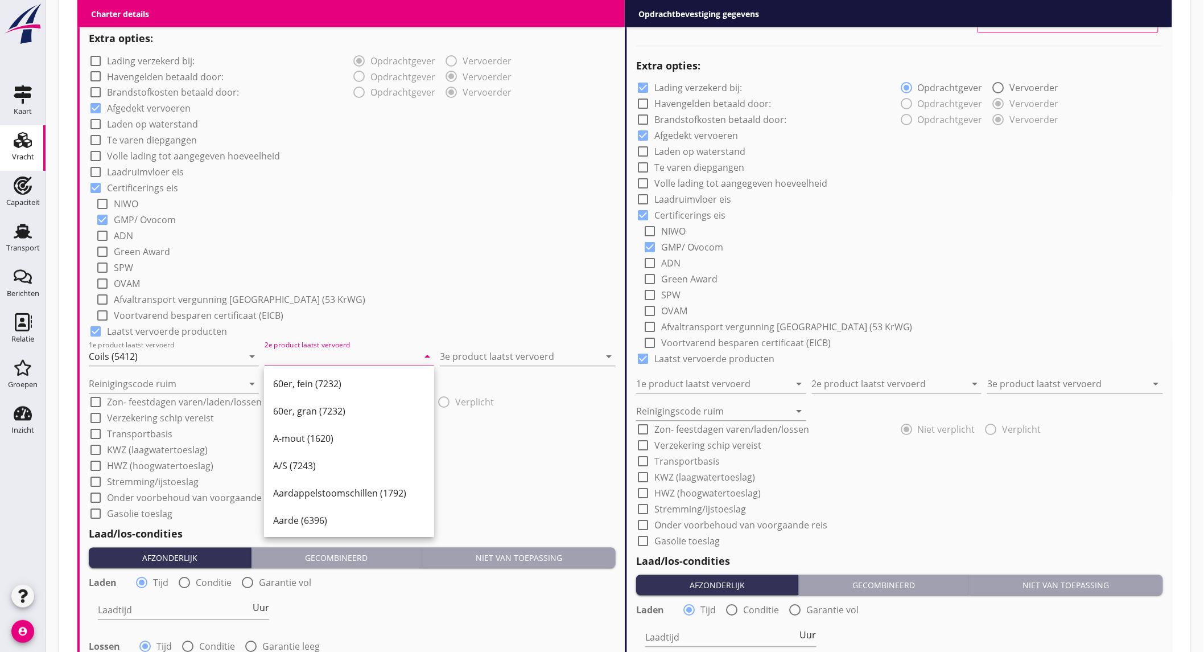
click at [353, 356] on input "2e product laatst vervoerd" at bounding box center [342, 357] width 154 height 18
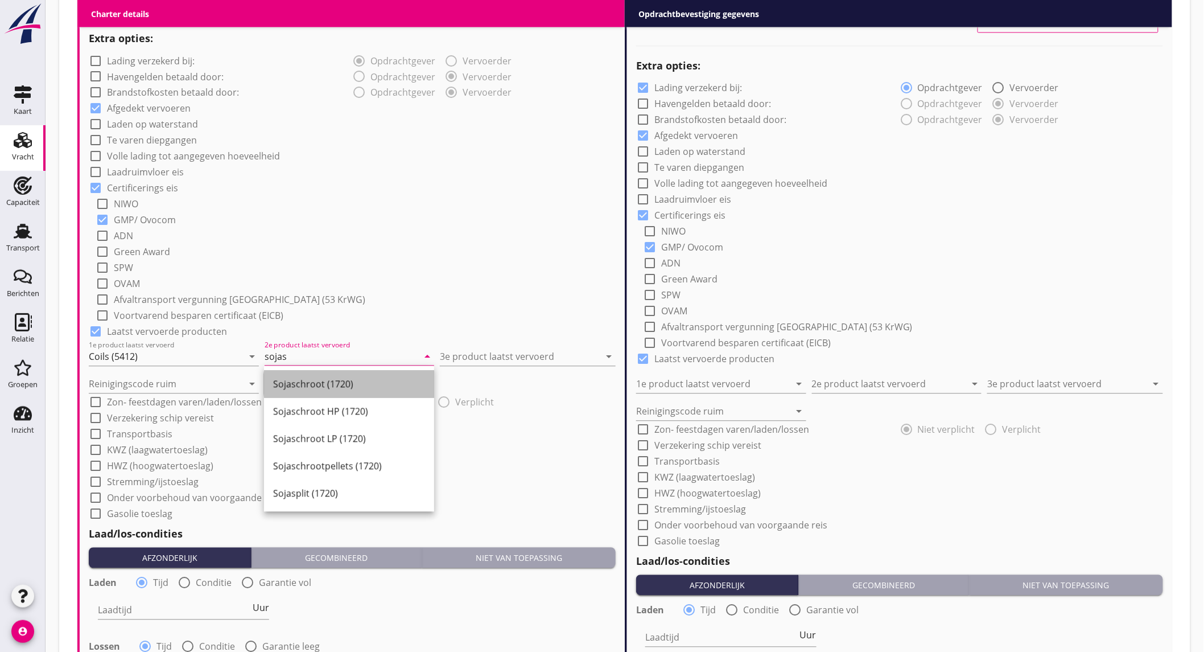
drag, startPoint x: 323, startPoint y: 388, endPoint x: 473, endPoint y: 361, distance: 153.1
click at [323, 387] on div "Sojaschroot (1720)" at bounding box center [349, 384] width 152 height 14
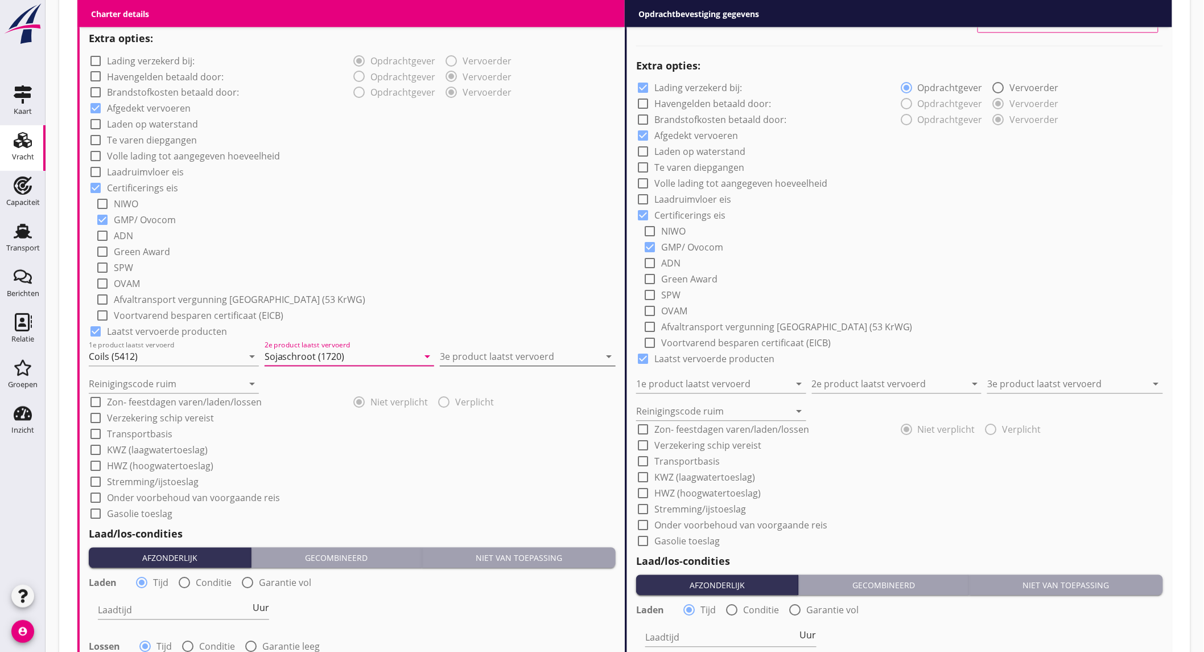
type input "Sojaschroot (1720)"
click at [509, 361] on input "3e product laatst vervoerd" at bounding box center [520, 357] width 160 height 18
click at [476, 381] on div "Palm (1811)" at bounding box center [528, 384] width 158 height 14
type input "Palm (1811)"
click at [129, 380] on input "Reinigingscode ruim" at bounding box center [166, 384] width 154 height 18
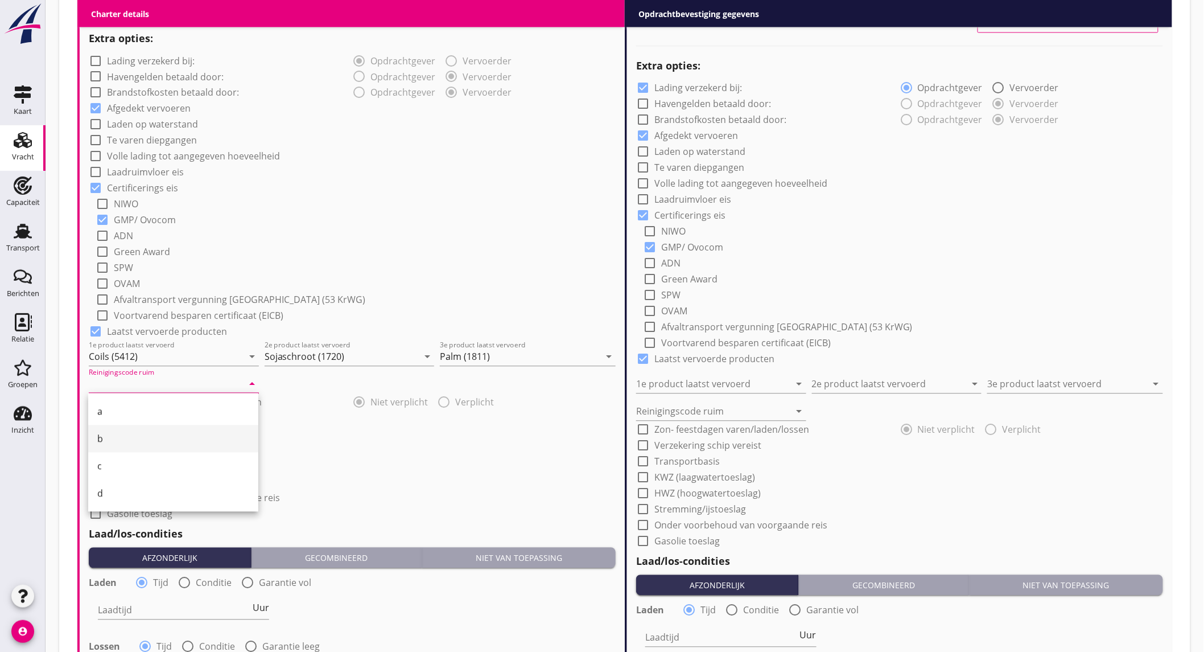
click at [122, 430] on div "b" at bounding box center [173, 438] width 152 height 27
type input "b"
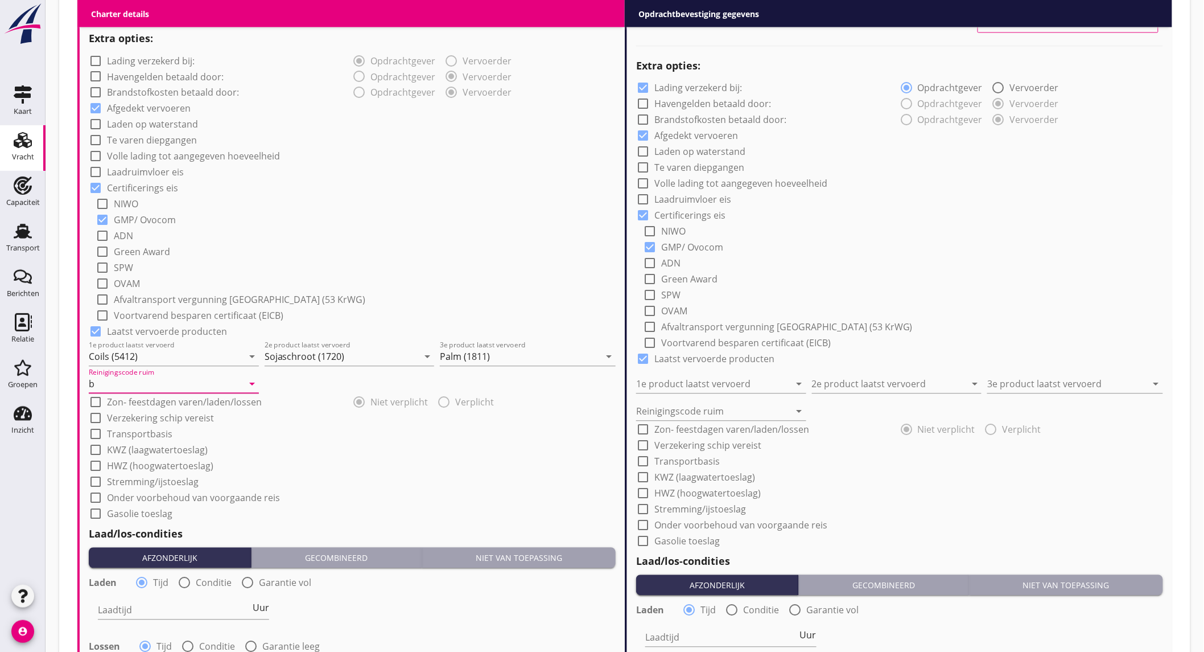
scroll to position [948, 0]
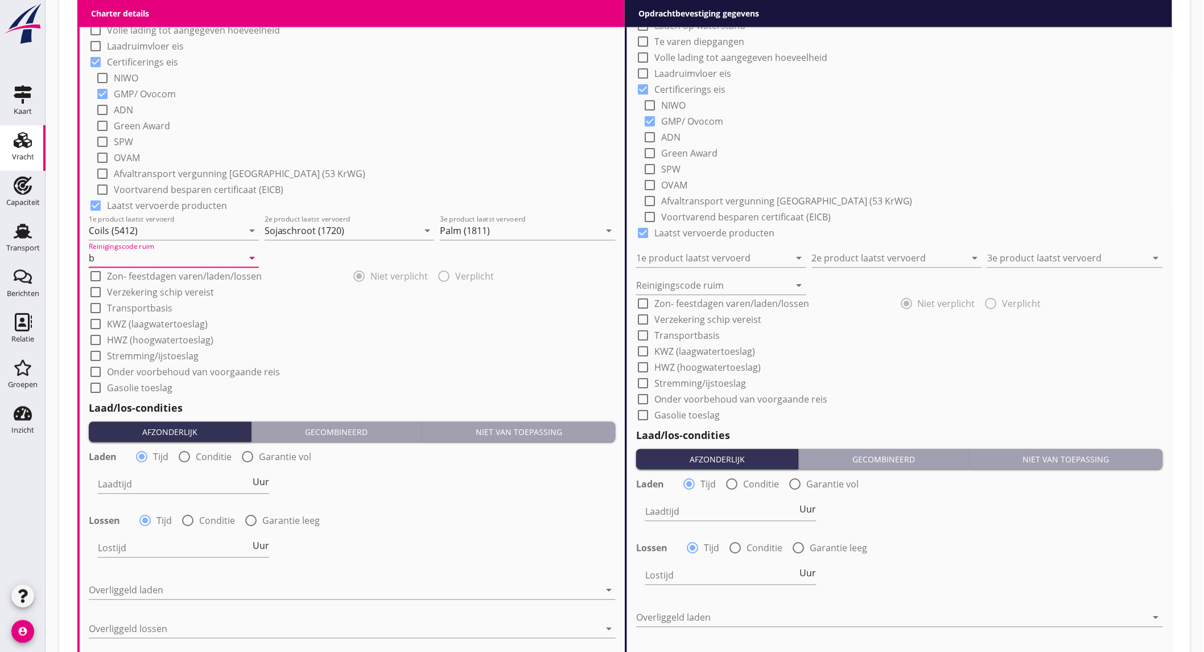
click at [186, 454] on div at bounding box center [184, 456] width 19 height 19
radio input "false"
radio input "true"
click at [187, 480] on div at bounding box center [219, 484] width 242 height 18
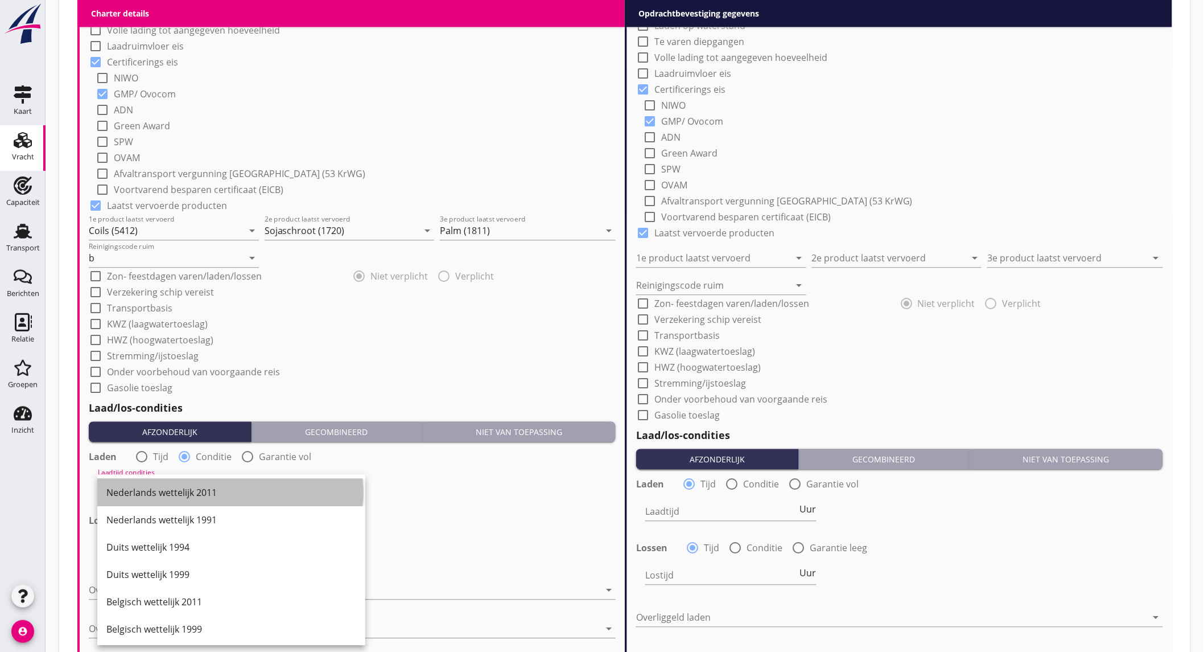
click at [186, 485] on div "Nederlands wettelijk 2011" at bounding box center [231, 492] width 250 height 14
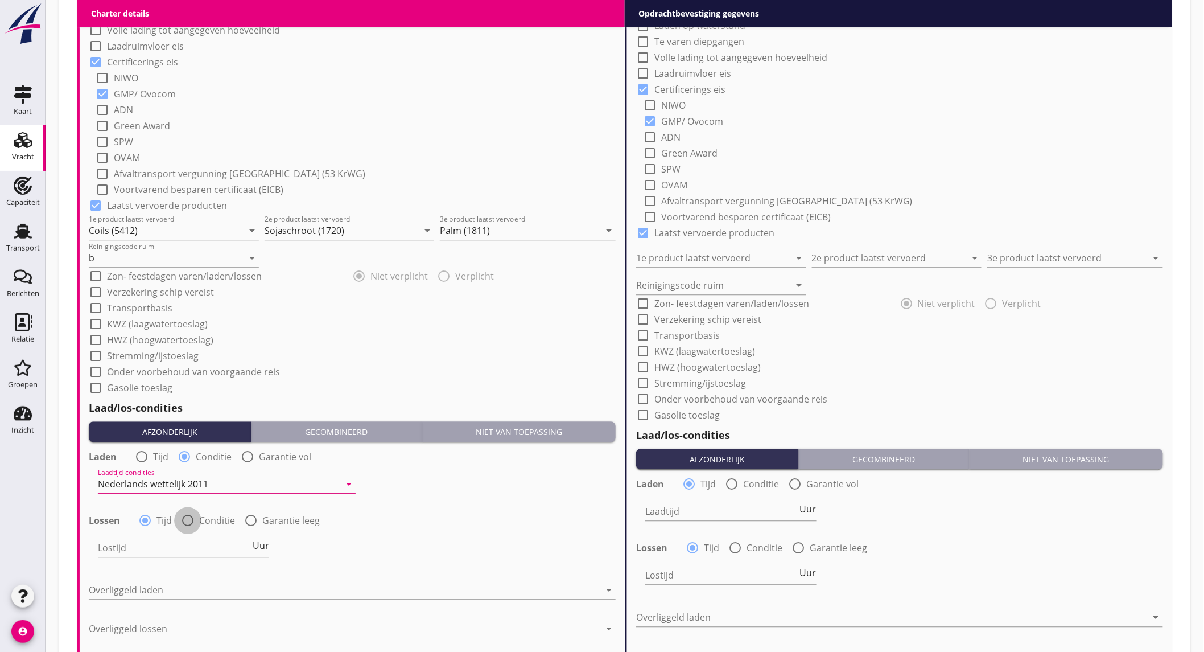
click at [188, 515] on div at bounding box center [187, 519] width 19 height 19
radio input "false"
radio input "true"
click at [184, 543] on div at bounding box center [219, 547] width 242 height 18
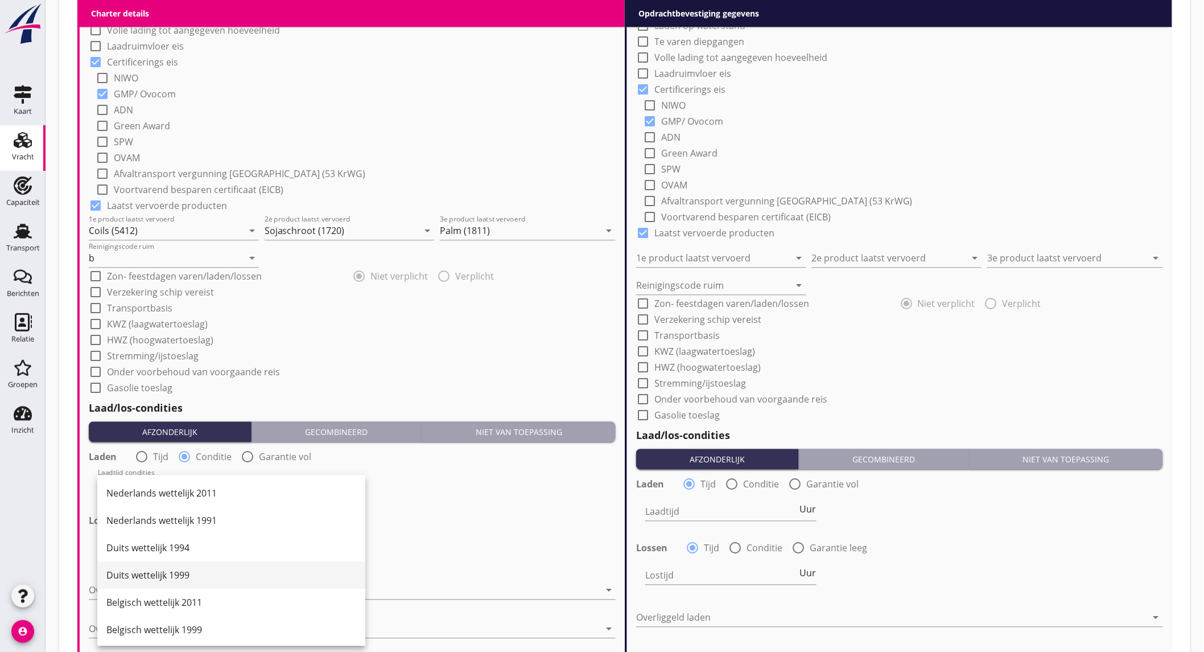
scroll to position [63, 0]
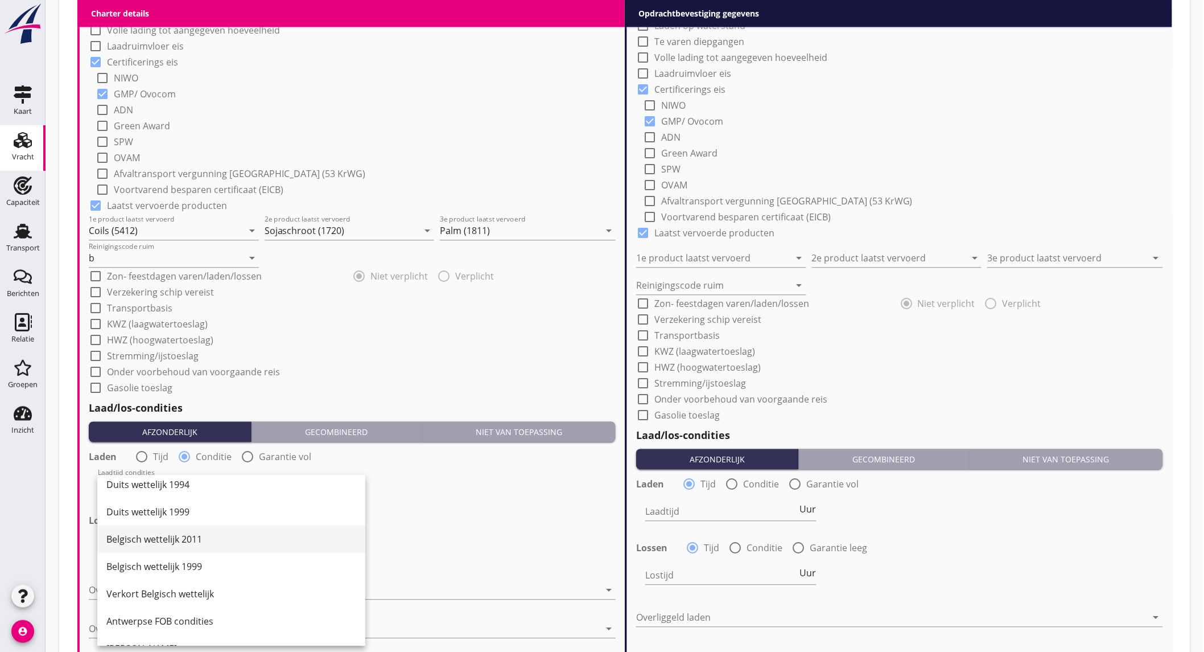
click at [187, 532] on div "Belgisch wettelijk 2011" at bounding box center [231, 539] width 250 height 14
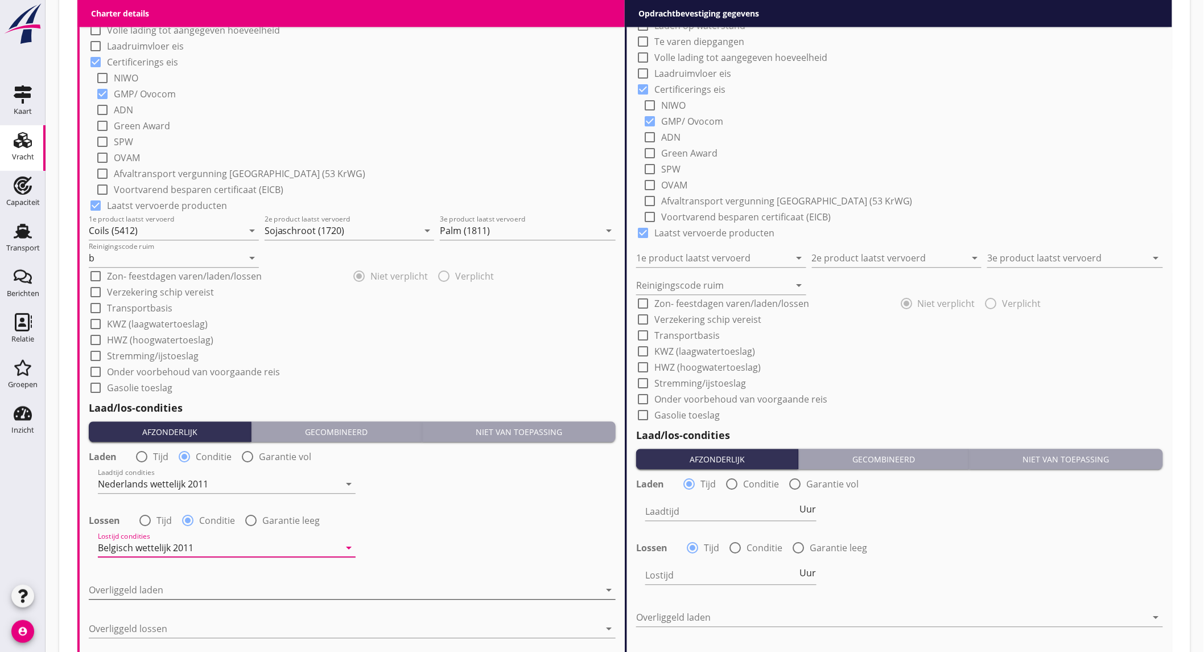
click at [133, 582] on div at bounding box center [344, 589] width 511 height 18
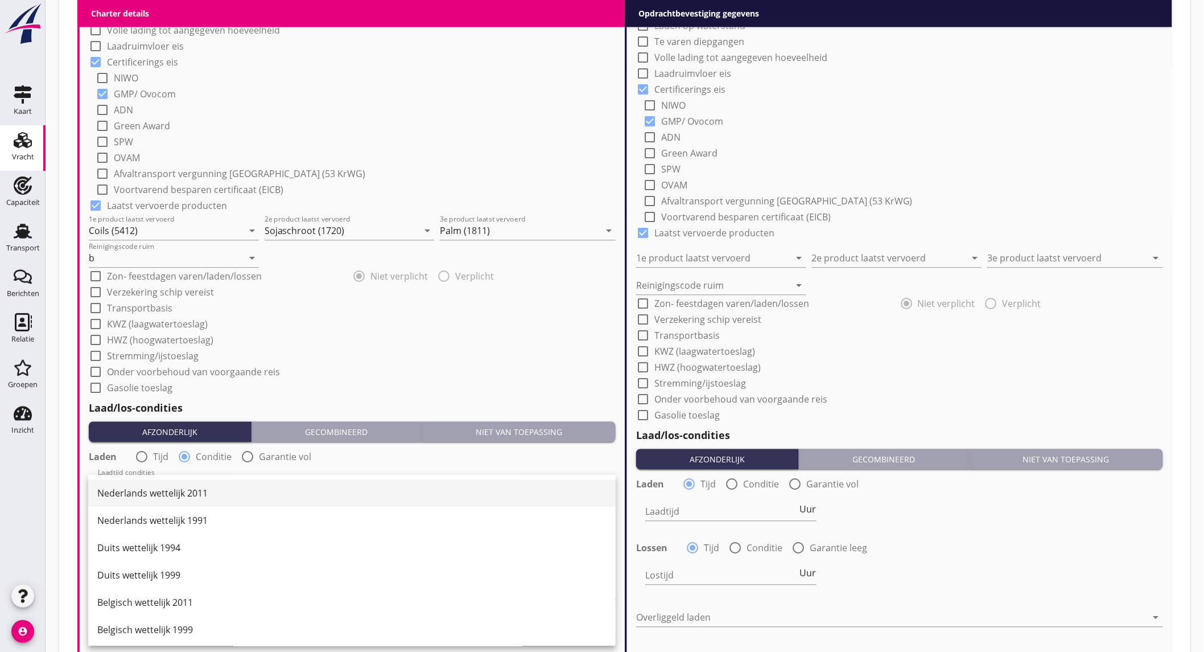
click at [161, 491] on div "Nederlands wettelijk 2011" at bounding box center [351, 493] width 509 height 14
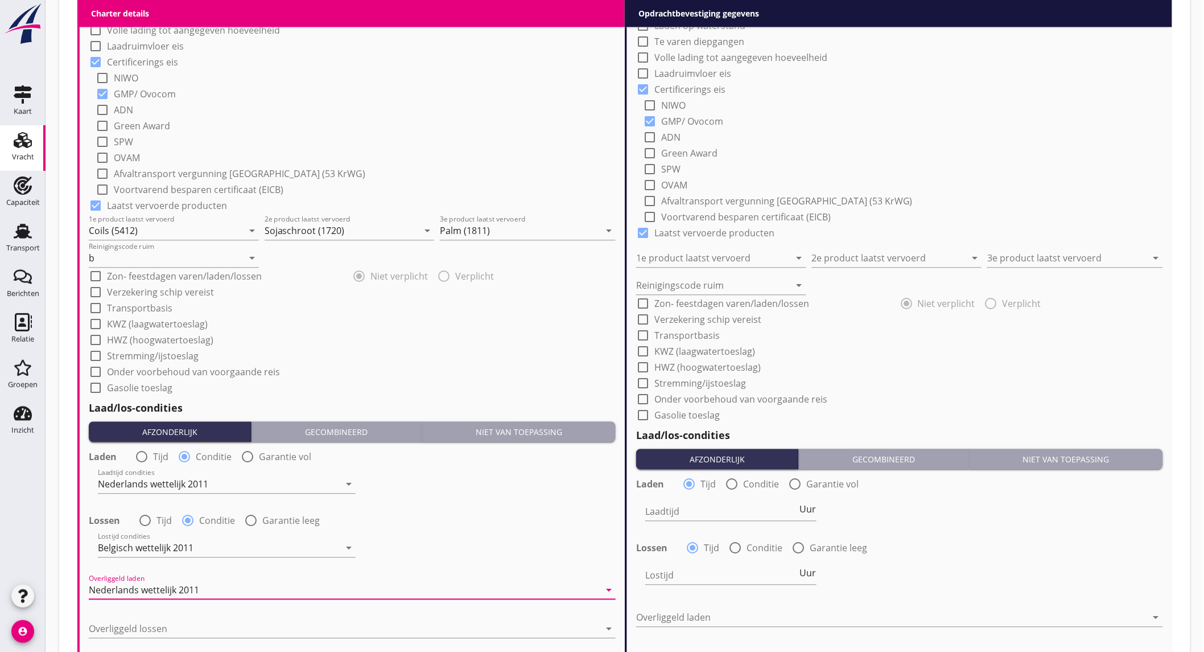
scroll to position [1011, 0]
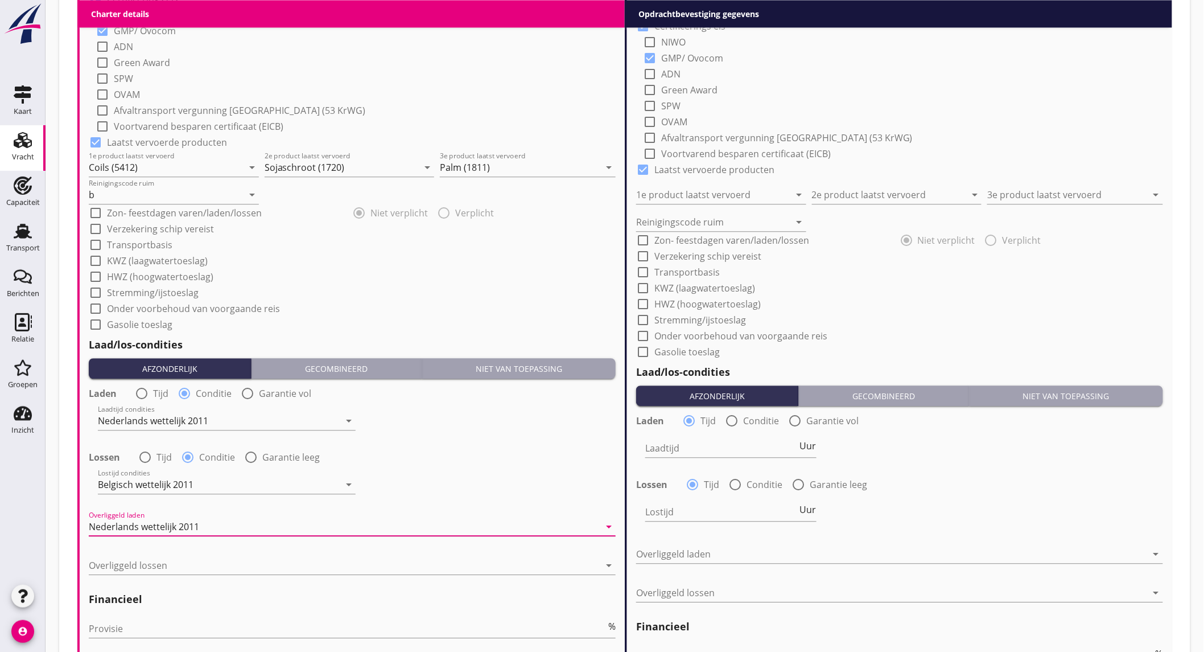
click at [187, 561] on div at bounding box center [344, 565] width 511 height 18
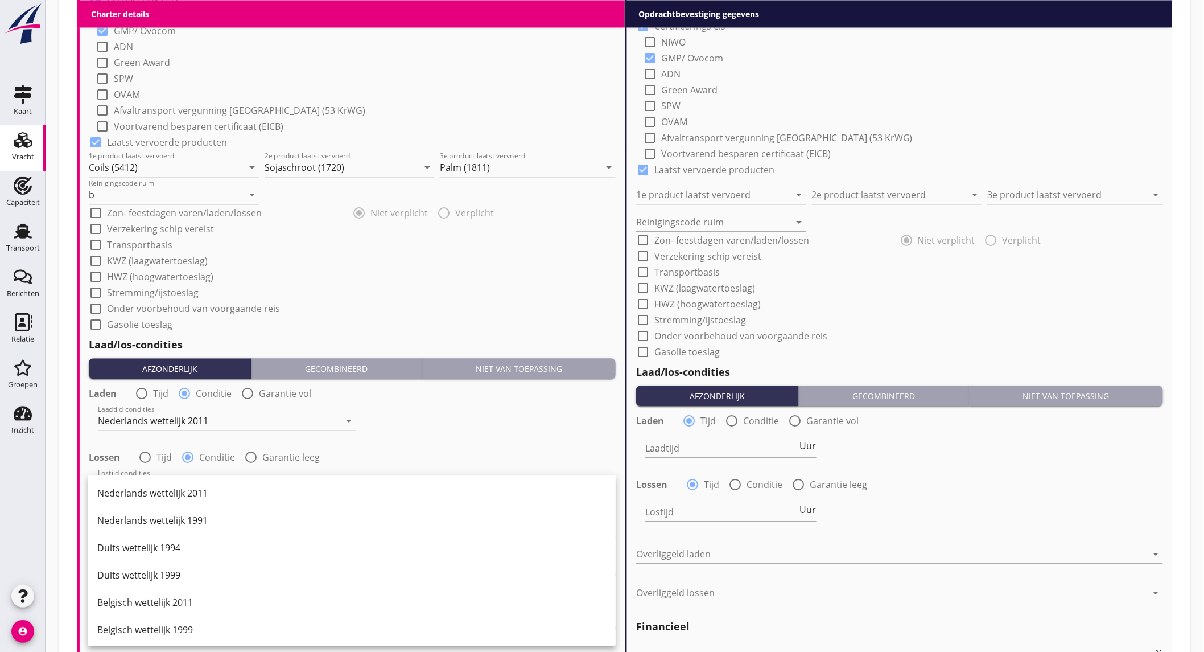
drag, startPoint x: 182, startPoint y: 502, endPoint x: 179, endPoint y: 525, distance: 23.5
click at [182, 501] on div "Nederlands wettelijk 2011" at bounding box center [351, 492] width 509 height 27
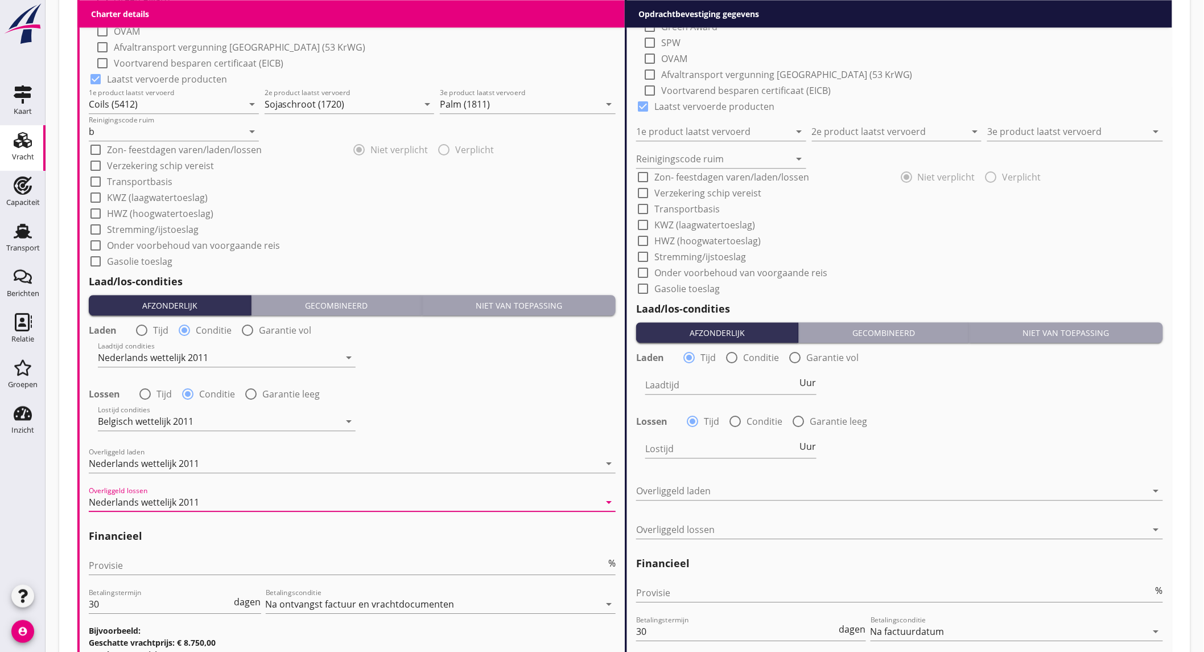
scroll to position [1138, 0]
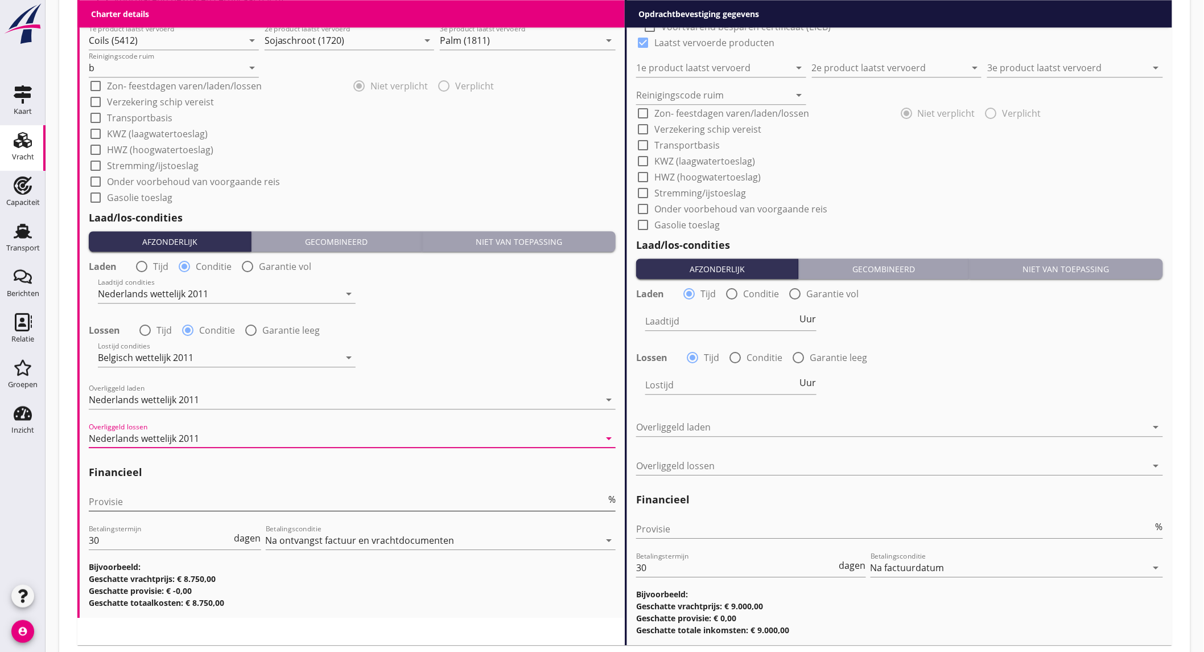
click at [170, 508] on input "Provisie" at bounding box center [347, 501] width 517 height 18
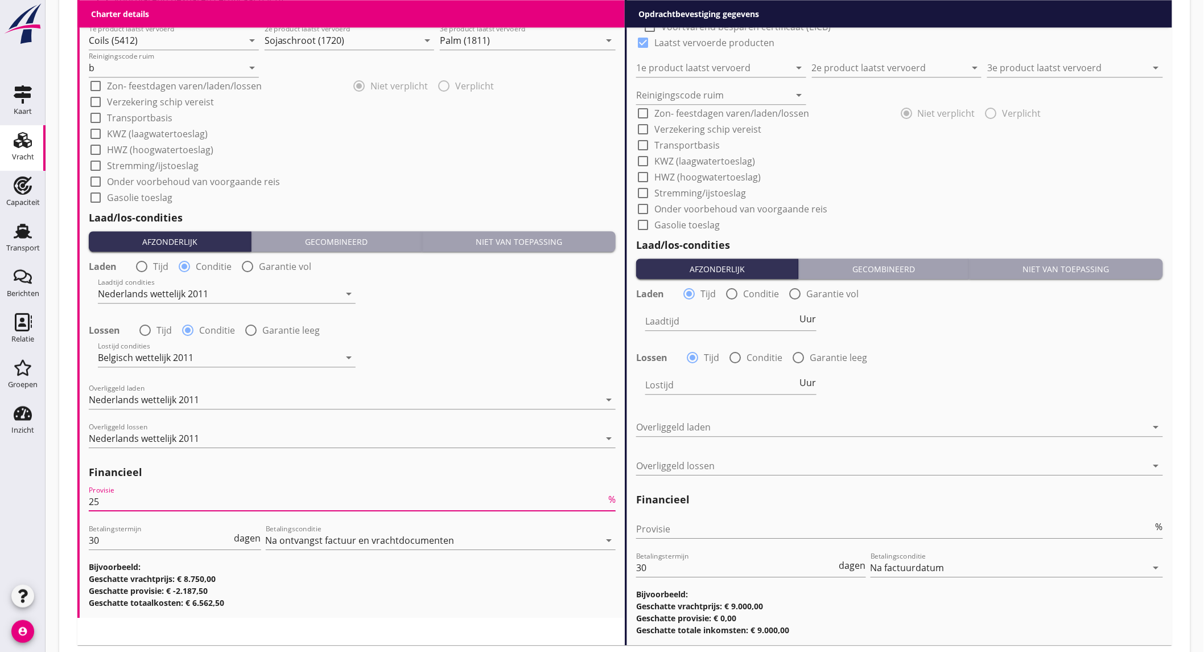
type input "2"
type input "5"
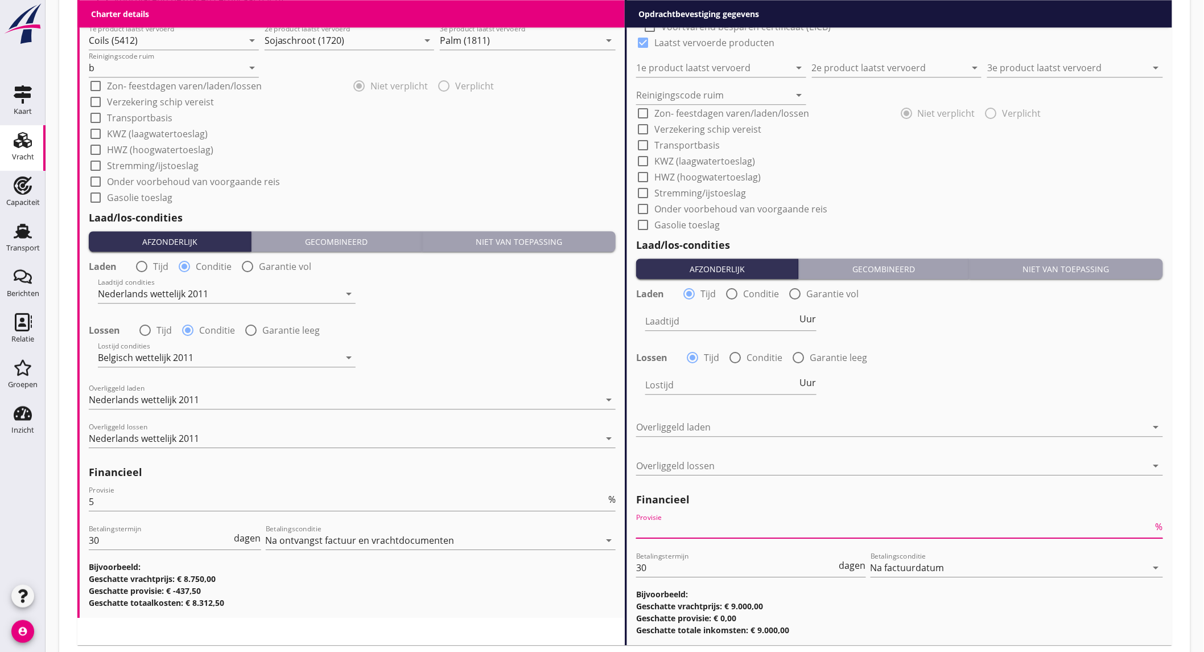
click at [753, 533] on input "Provisie" at bounding box center [894, 529] width 517 height 18
type input "2"
type input "2.5"
click at [965, 366] on div "Lostijd Uur" at bounding box center [899, 385] width 529 height 41
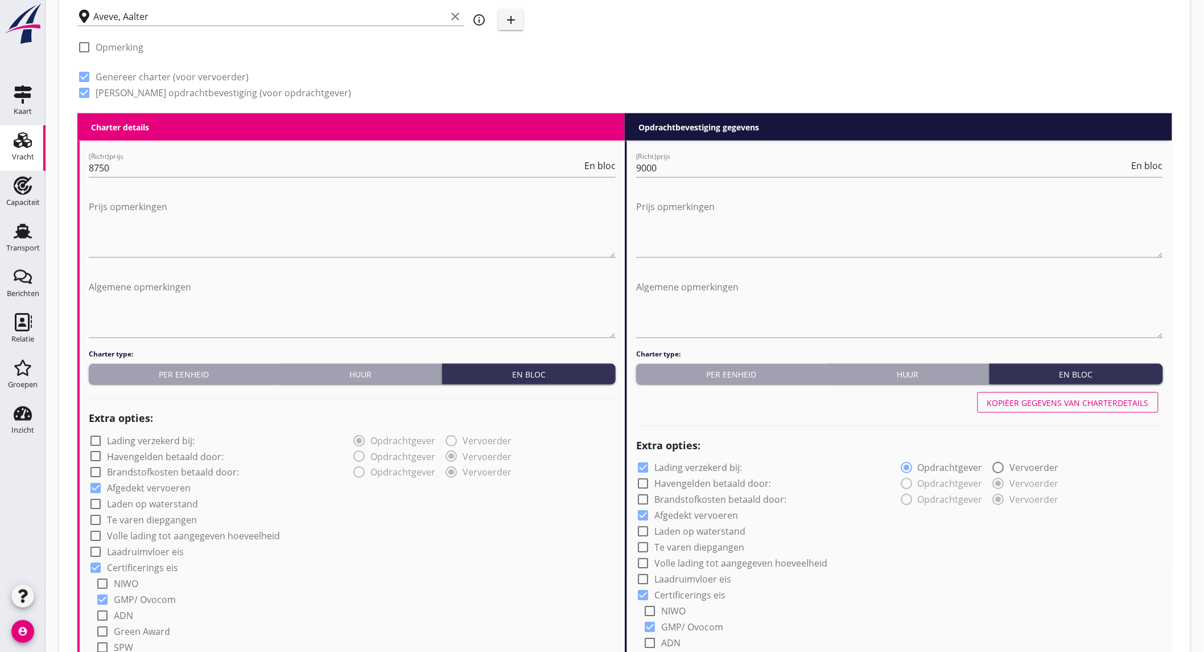
scroll to position [569, 0]
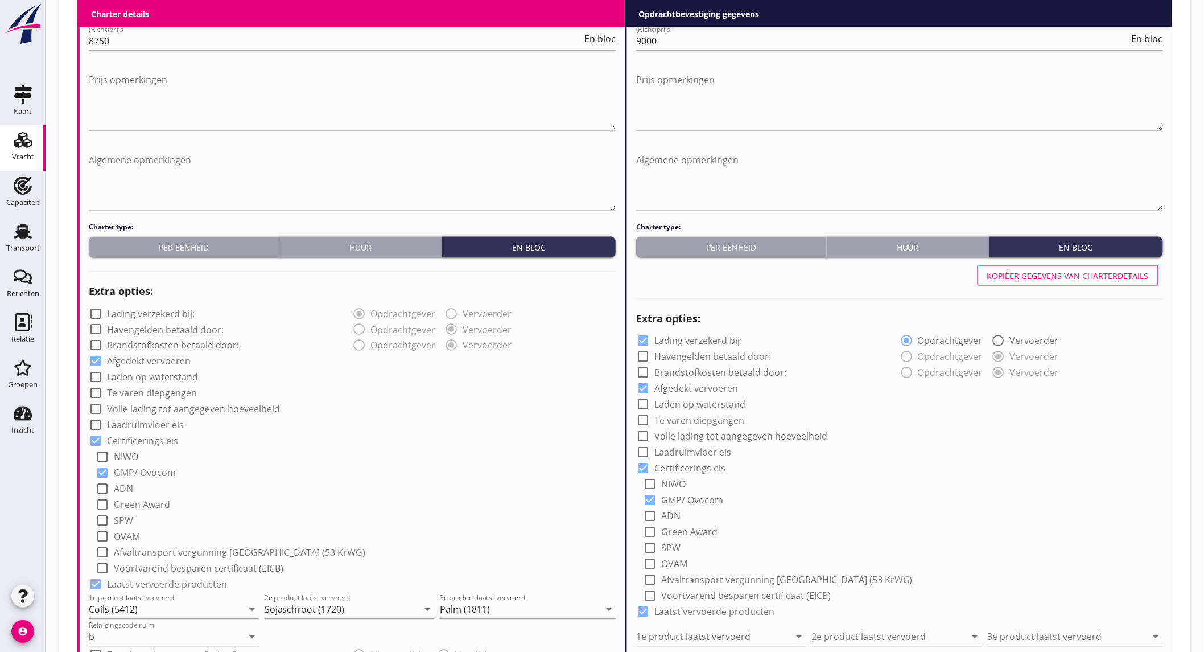
click at [1061, 273] on div "Kopiëer gegevens van charterdetails" at bounding box center [1068, 276] width 162 height 12
checkbox input "false"
type input "Coils (5412)"
type input "Sojaschroot (1720)"
type input "Palm (1811)"
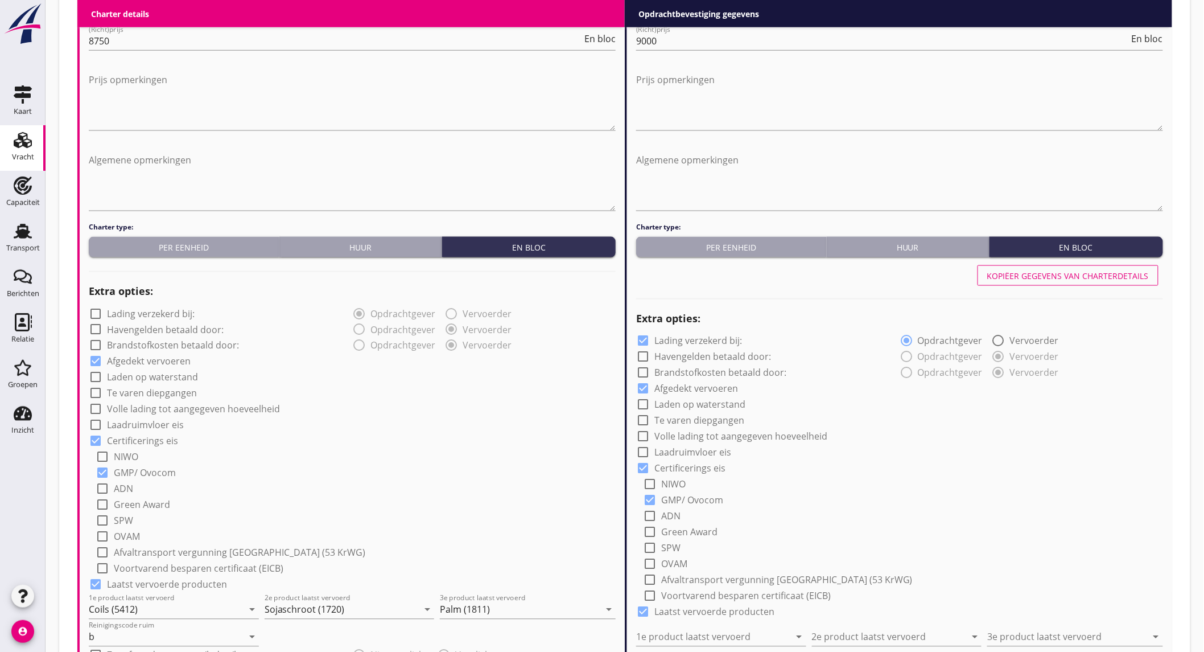
type input "b"
radio input "false"
radio input "true"
radio input "false"
radio input "true"
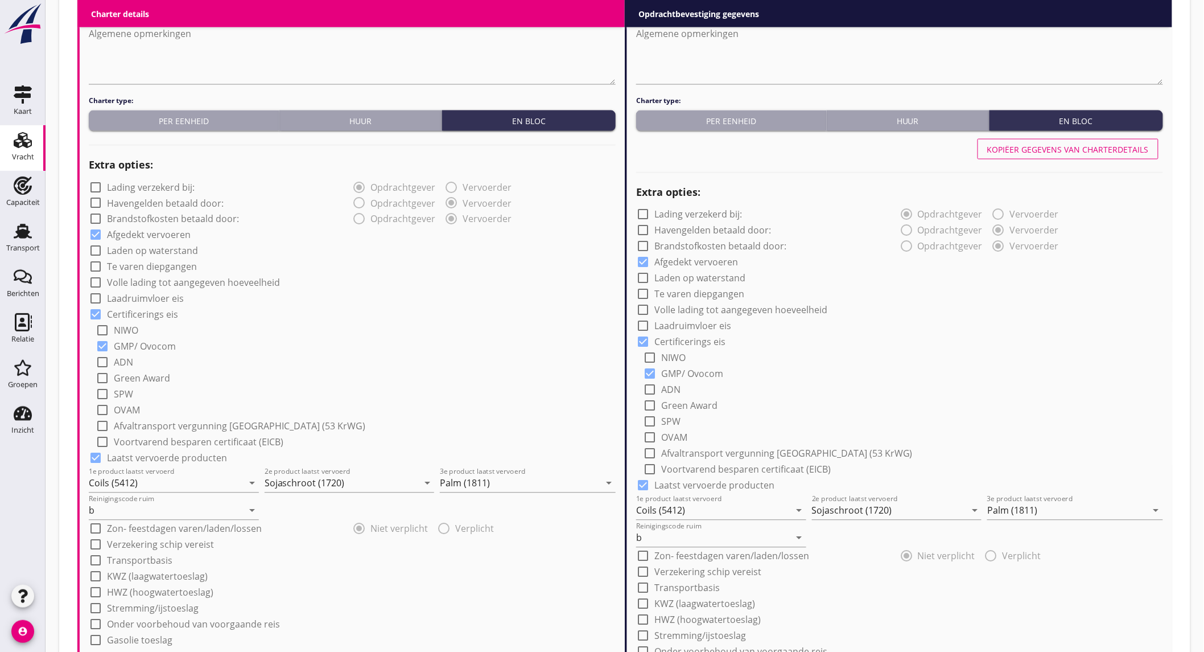
scroll to position [759, 0]
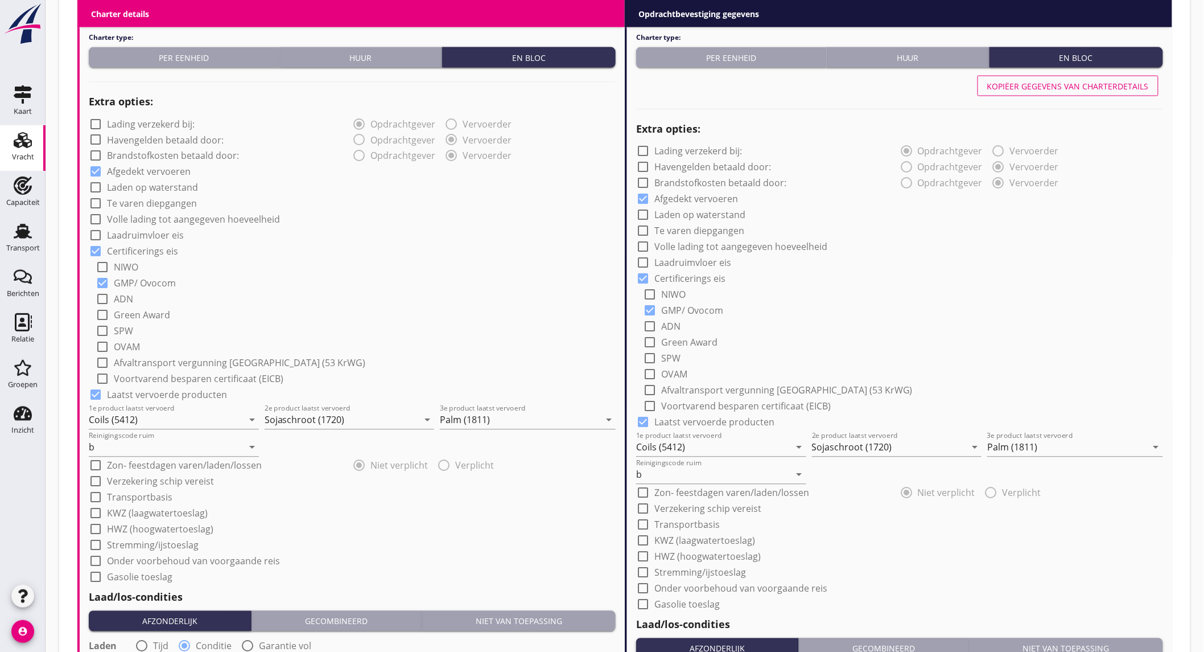
click at [186, 558] on label "Onder voorbehoud van voorgaande reis" at bounding box center [193, 560] width 173 height 11
checkbox input "true"
click at [683, 586] on label "Onder voorbehoud van voorgaande reis" at bounding box center [740, 588] width 173 height 11
checkbox input "true"
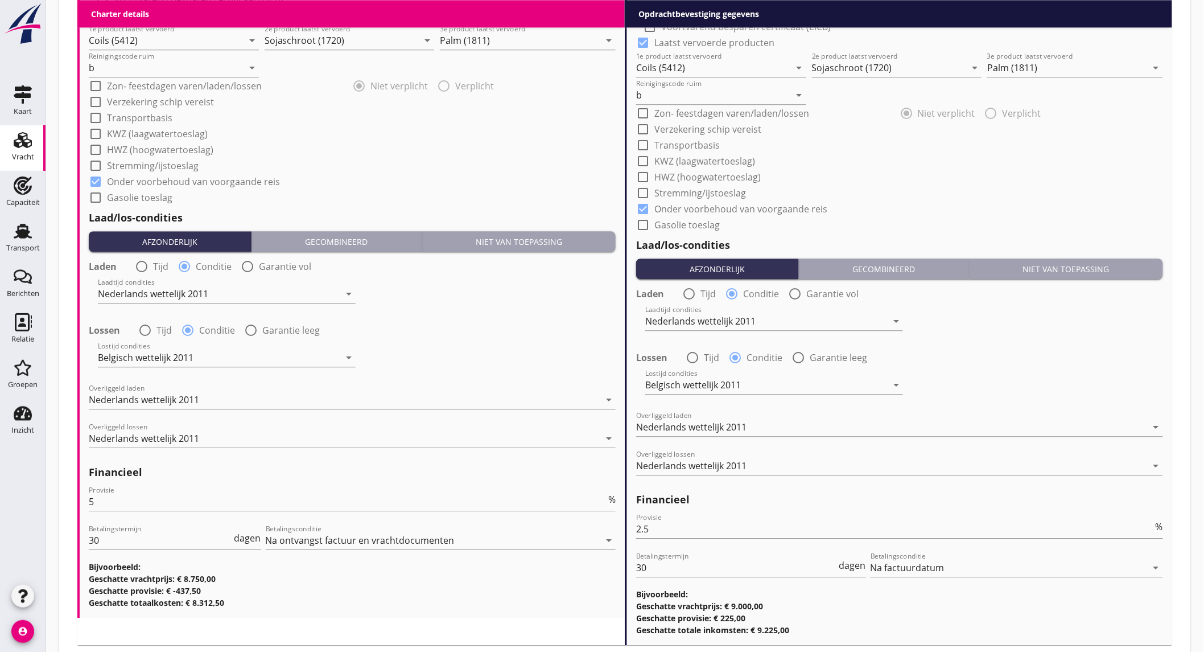
scroll to position [1208, 0]
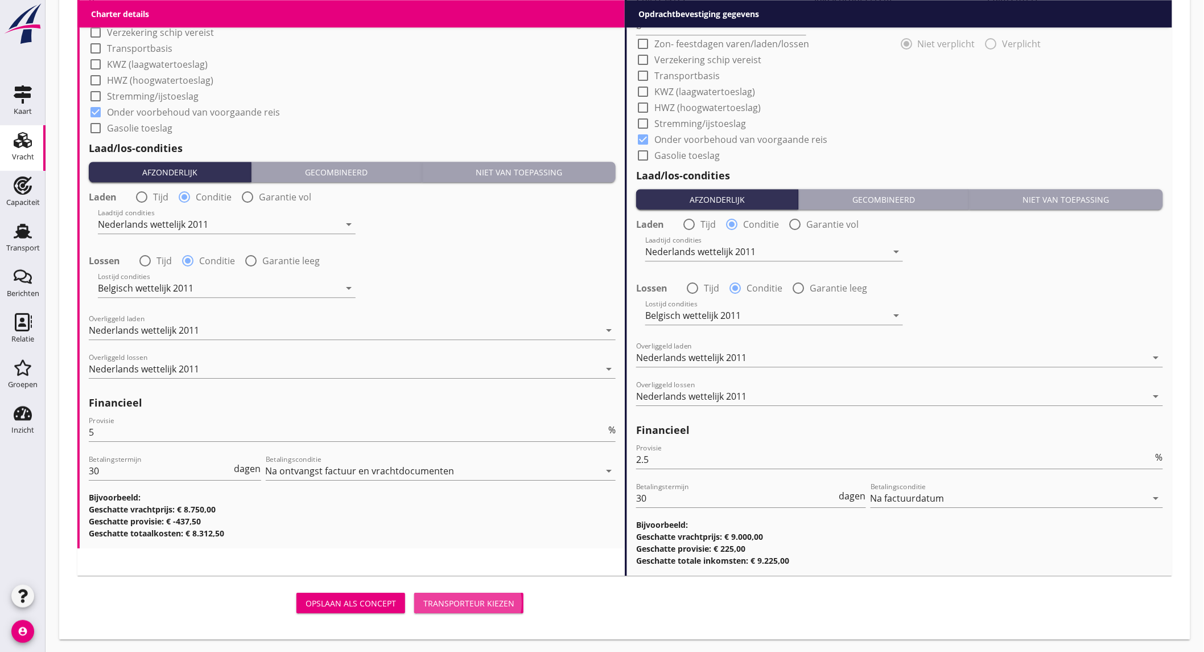
click at [463, 599] on div "Transporteur kiezen" at bounding box center [468, 603] width 91 height 12
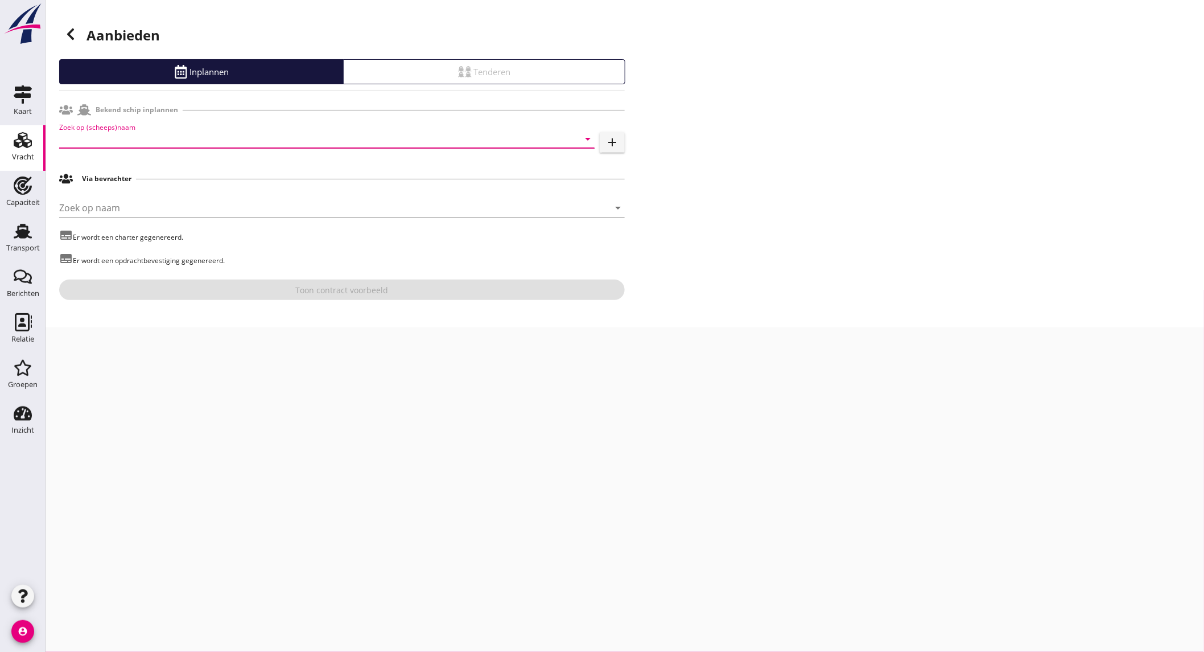
click at [349, 138] on input "Zoek op (scheeps)naam" at bounding box center [311, 139] width 504 height 18
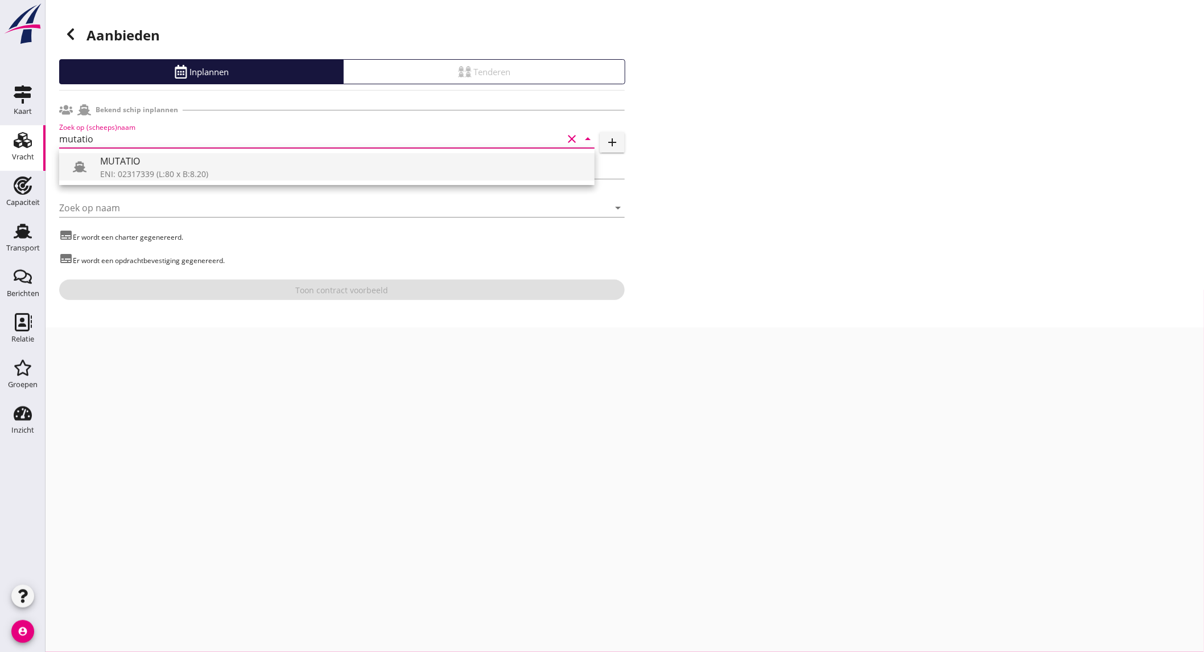
click at [281, 168] on div "ENI: 02317339 (L:80 x B:8.20)" at bounding box center [342, 174] width 485 height 12
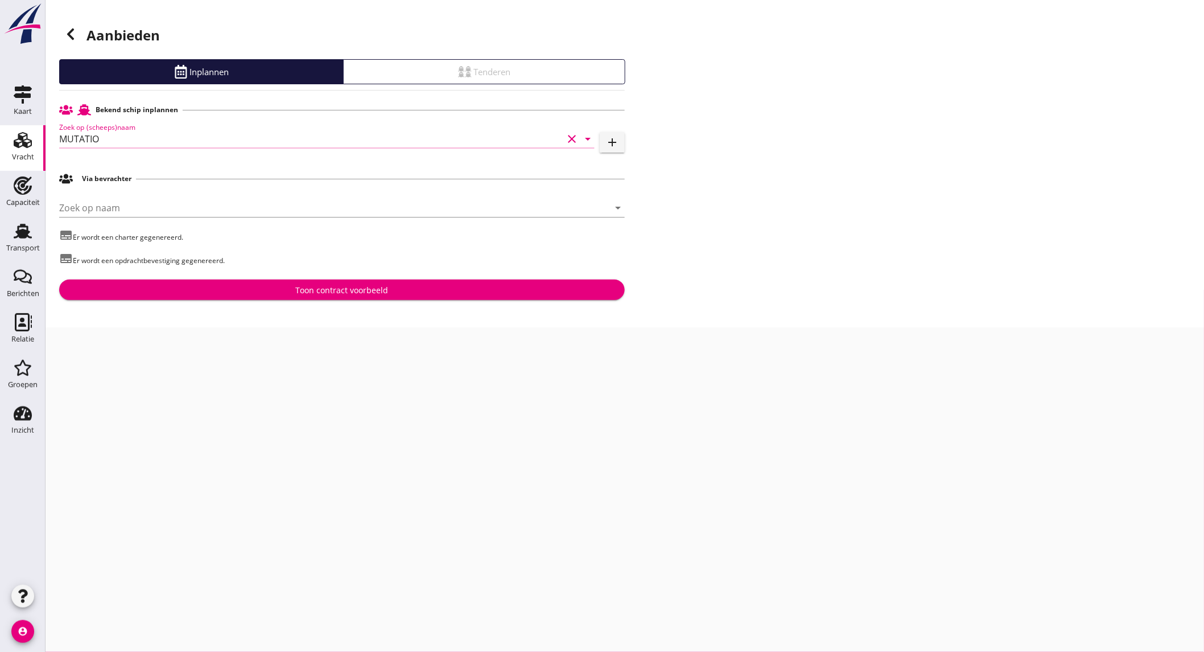
type input "MUTATIO"
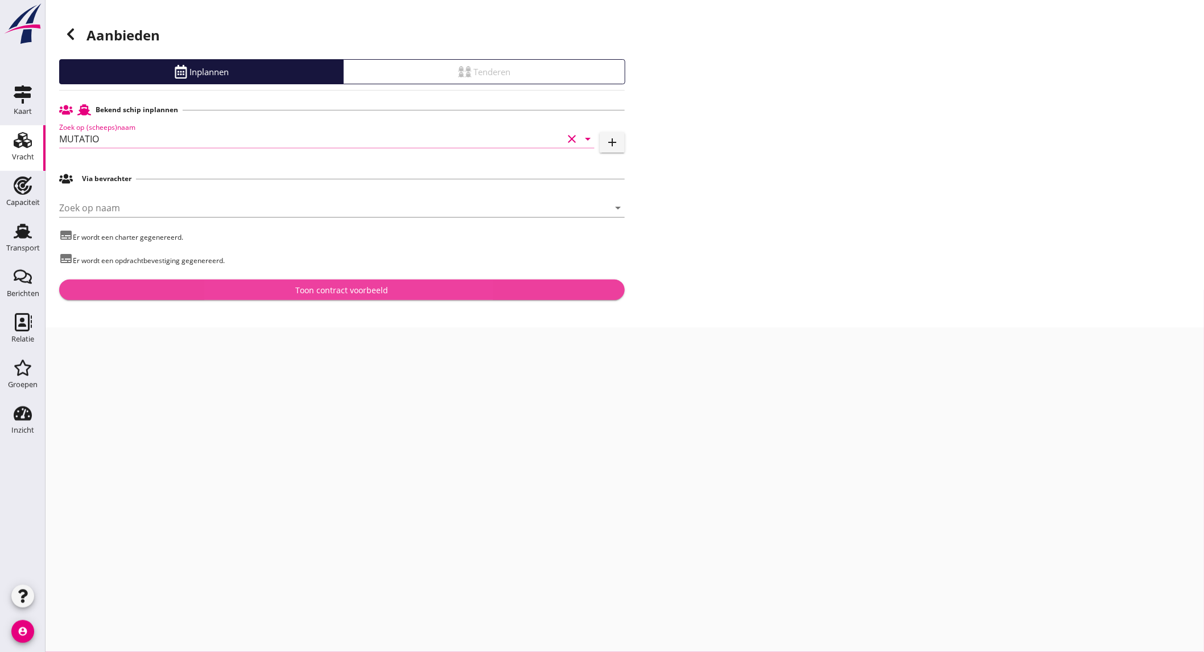
click at [315, 288] on div "Toon contract voorbeeld" at bounding box center [342, 290] width 93 height 12
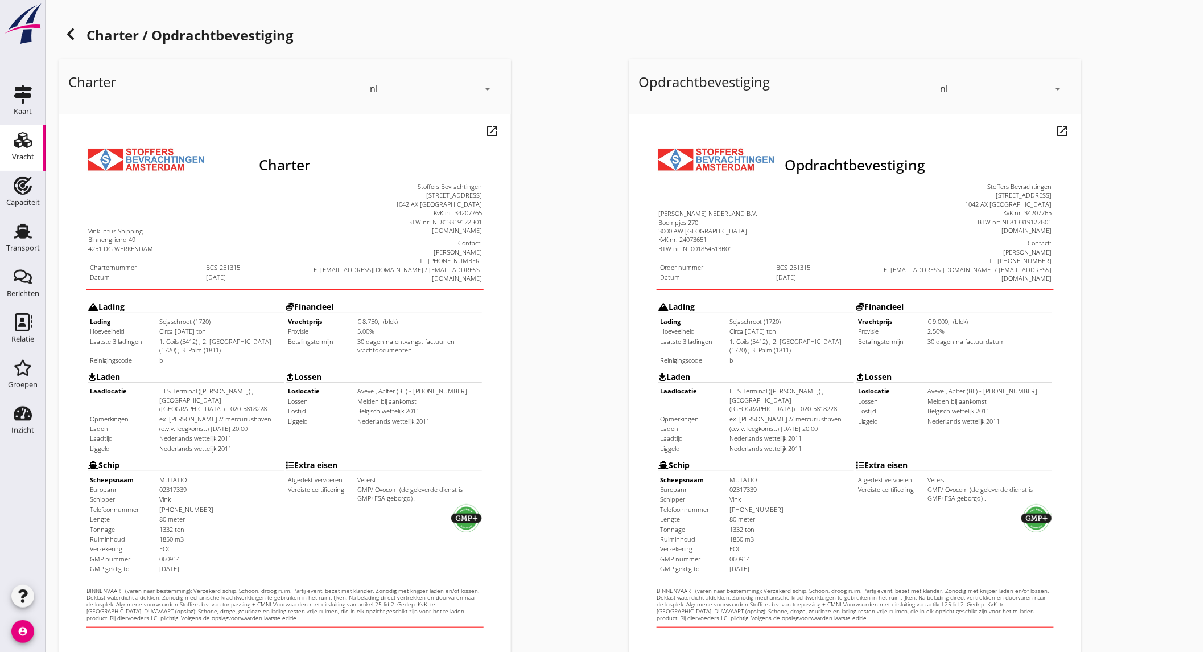
scroll to position [190, 0]
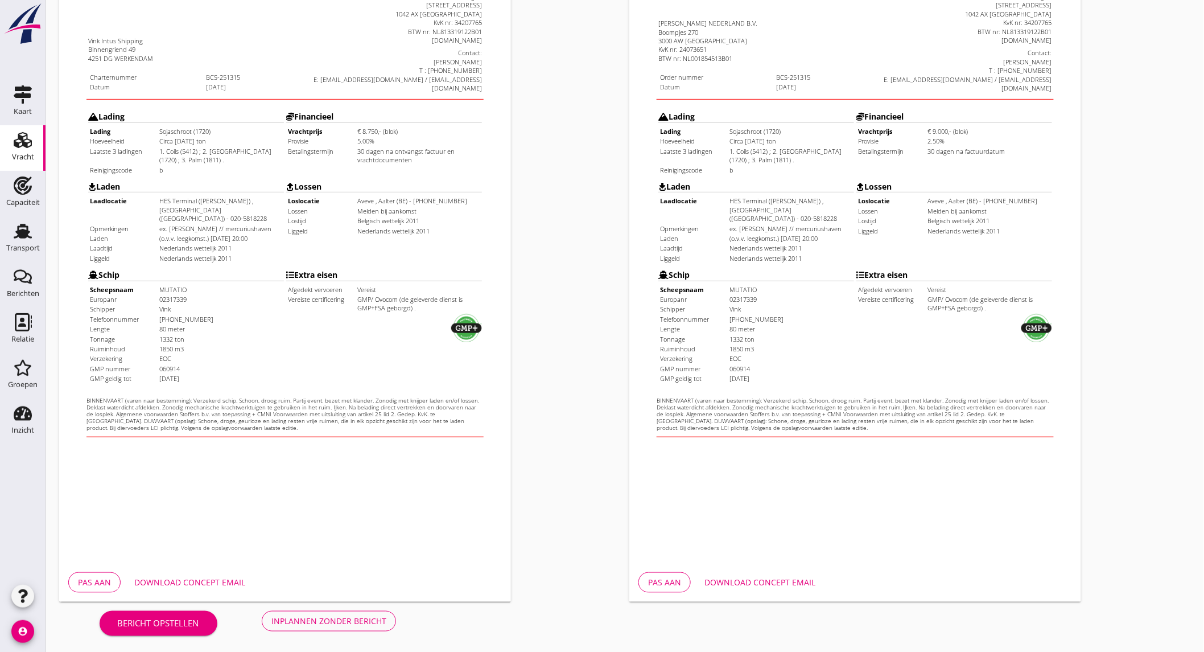
click at [224, 574] on button "Download concept email" at bounding box center [189, 582] width 129 height 20
click at [732, 578] on div "Download concept email" at bounding box center [759, 582] width 111 height 12
click at [377, 617] on div "Inplannen zonder bericht" at bounding box center [328, 621] width 115 height 12
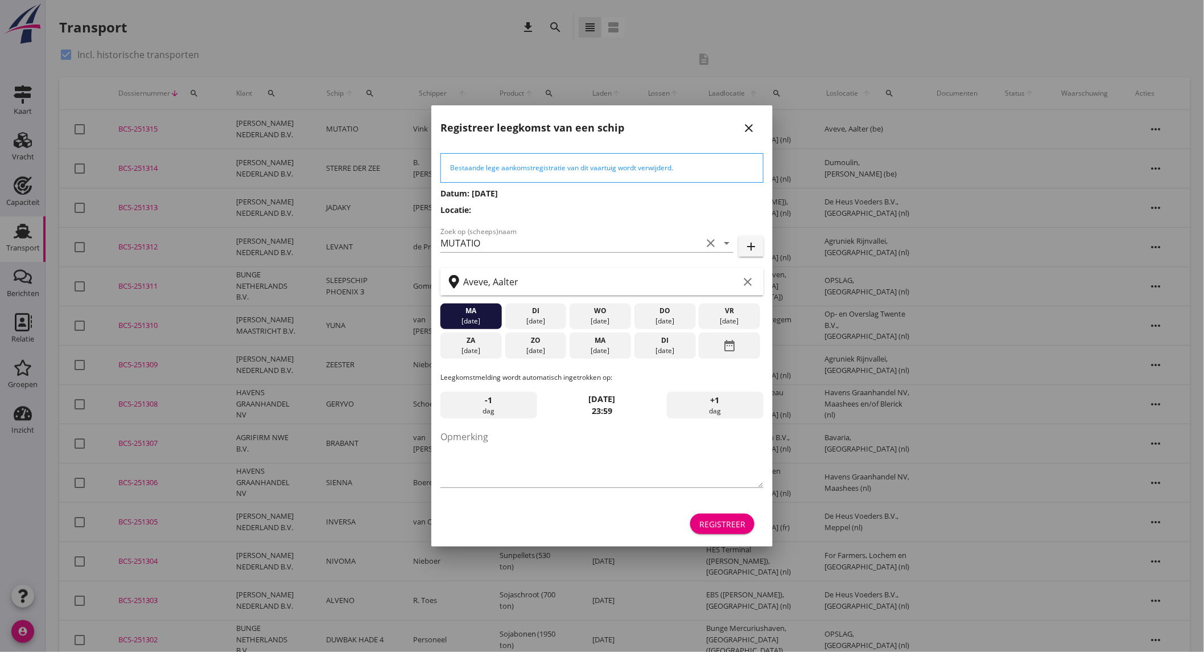
click at [659, 345] on div "[DATE]" at bounding box center [665, 350] width 56 height 10
click at [716, 518] on div "Registreer" at bounding box center [722, 524] width 46 height 12
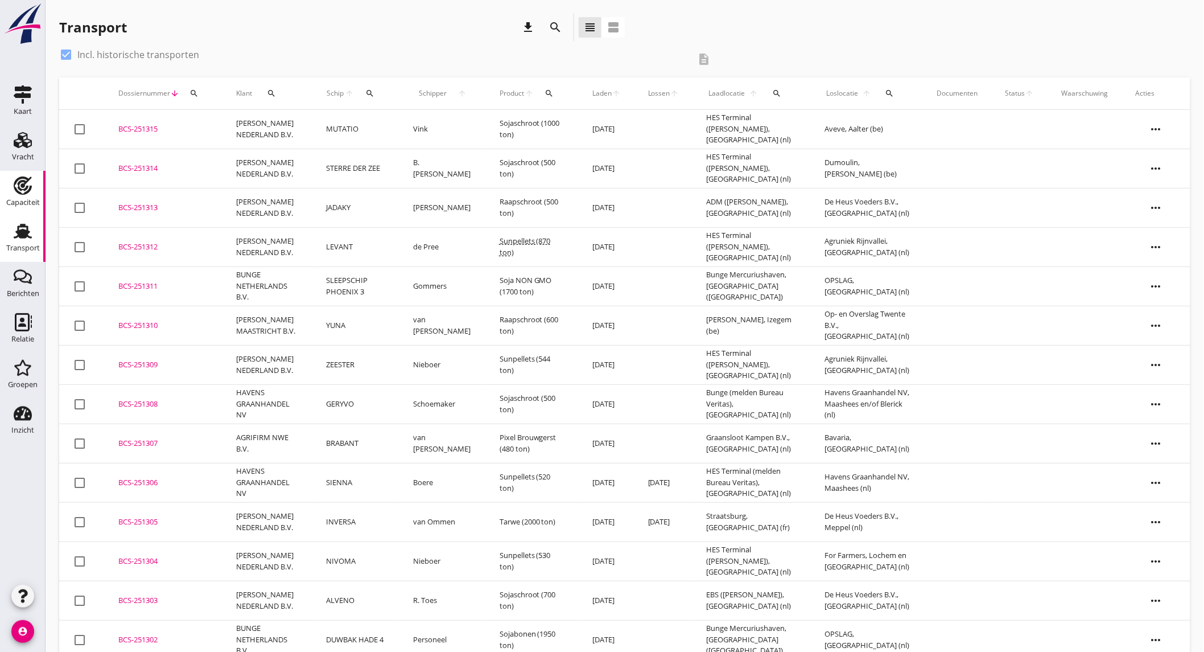
click at [27, 203] on div "Capaciteit" at bounding box center [23, 202] width 34 height 7
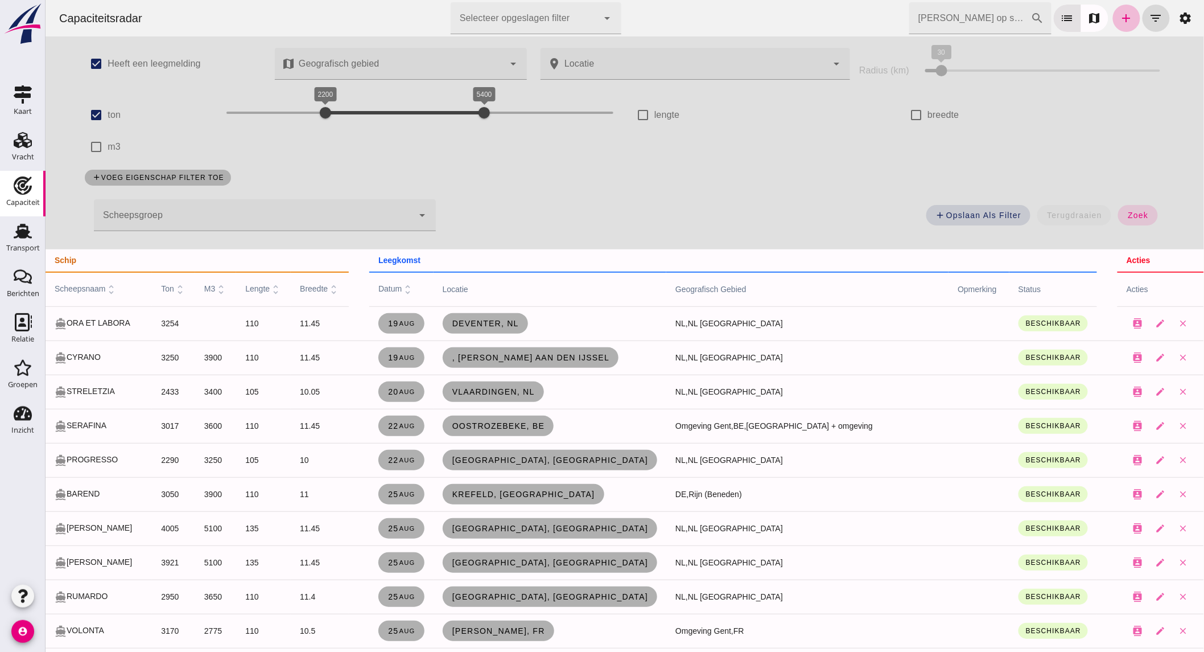
drag, startPoint x: 310, startPoint y: 109, endPoint x: -8, endPoint y: 101, distance: 317.7
click at [45, 101] on html "Capaciteitsradar Selecteer opgeslagen filter Selecteer opgeslagen filter cancel…" at bounding box center [624, 631] width 1159 height 1262
drag, startPoint x: 452, startPoint y: 113, endPoint x: 259, endPoint y: 114, distance: 193.5
click at [259, 114] on div "200 1000 200 1000" at bounding box center [419, 113] width 387 height 18
click at [1140, 214] on span "zoek" at bounding box center [1137, 215] width 21 height 9
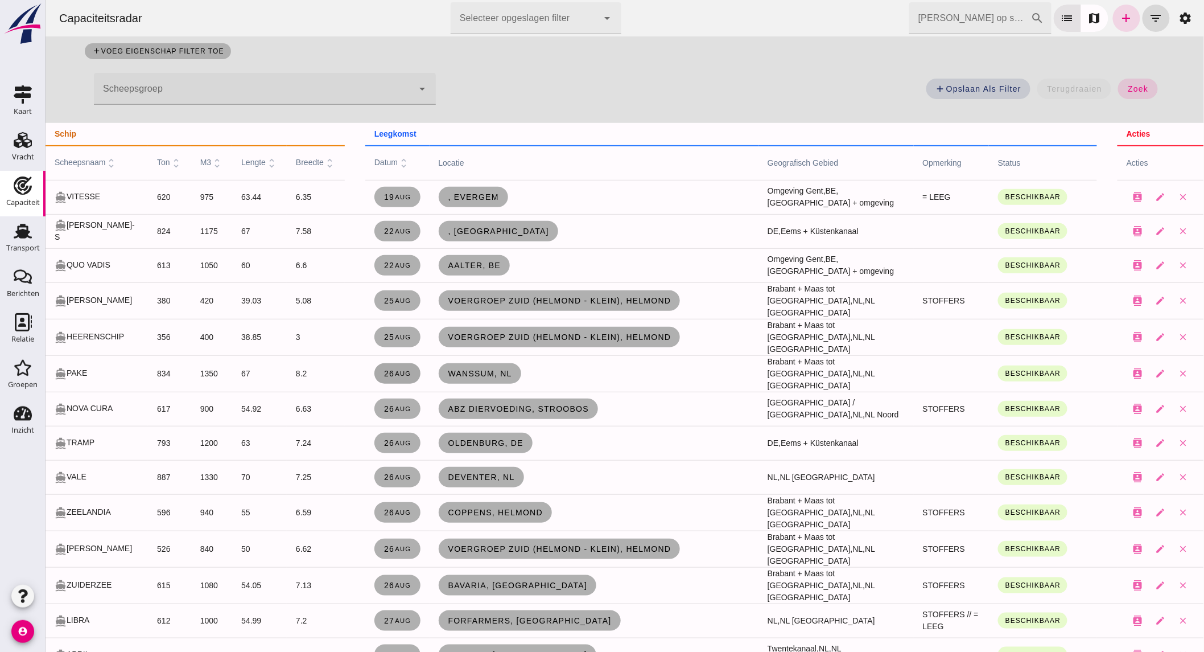
scroll to position [316, 0]
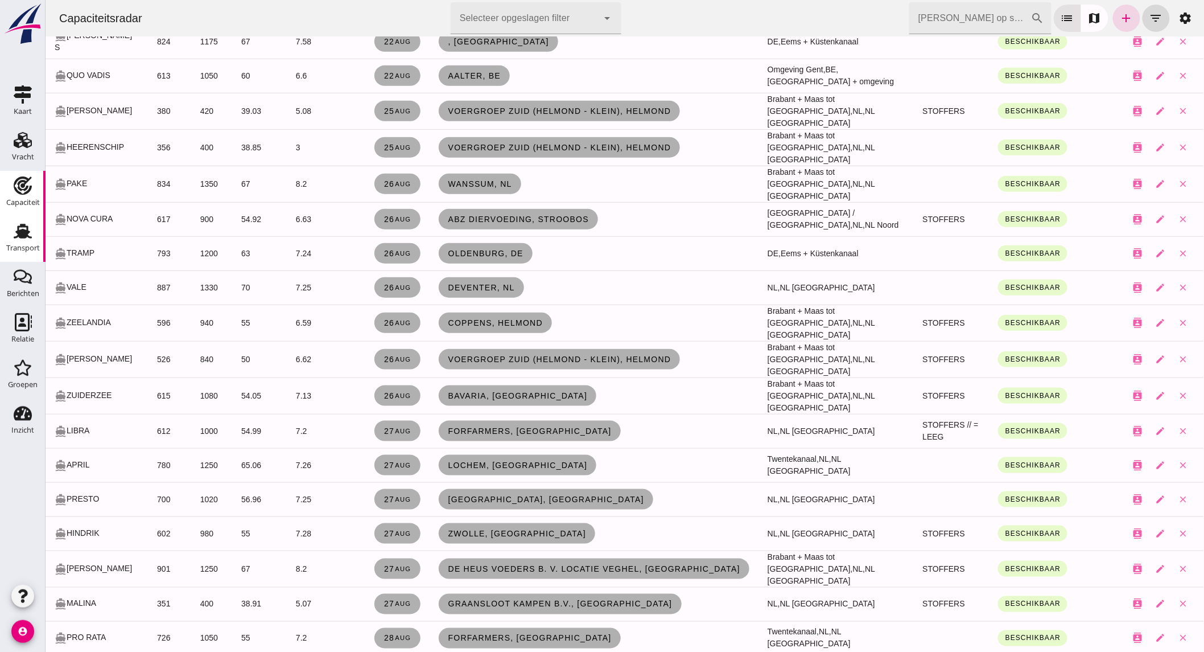
click at [34, 244] on div "Transport" at bounding box center [23, 247] width 34 height 7
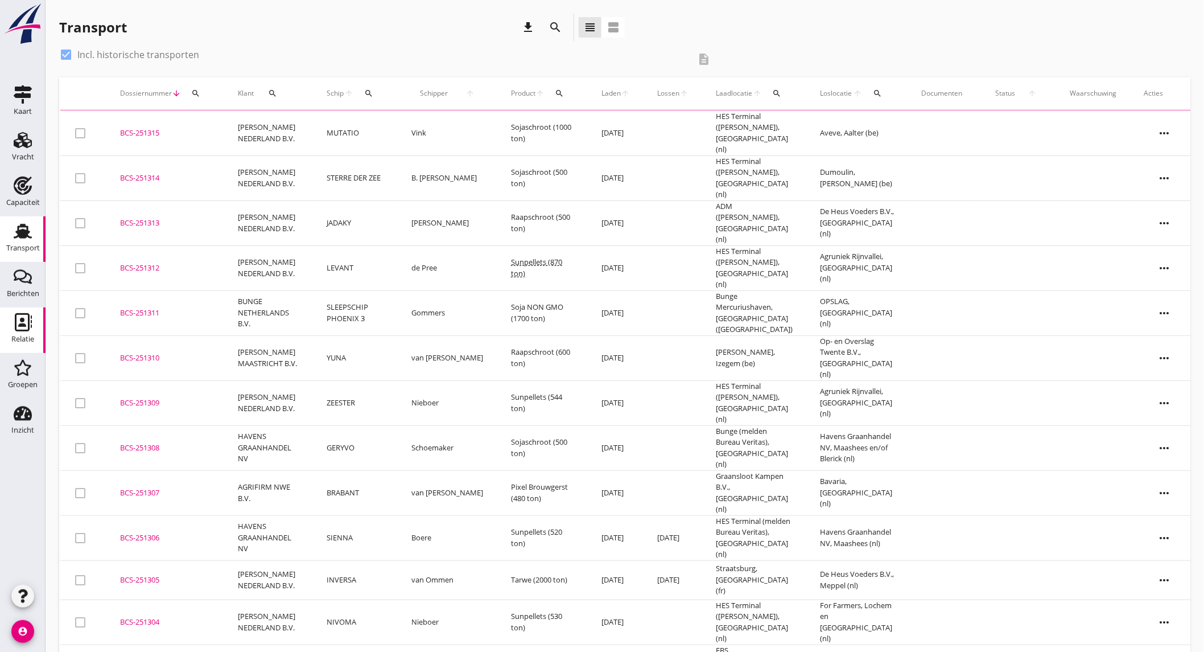
click at [26, 328] on icon "Relatie" at bounding box center [23, 322] width 18 height 18
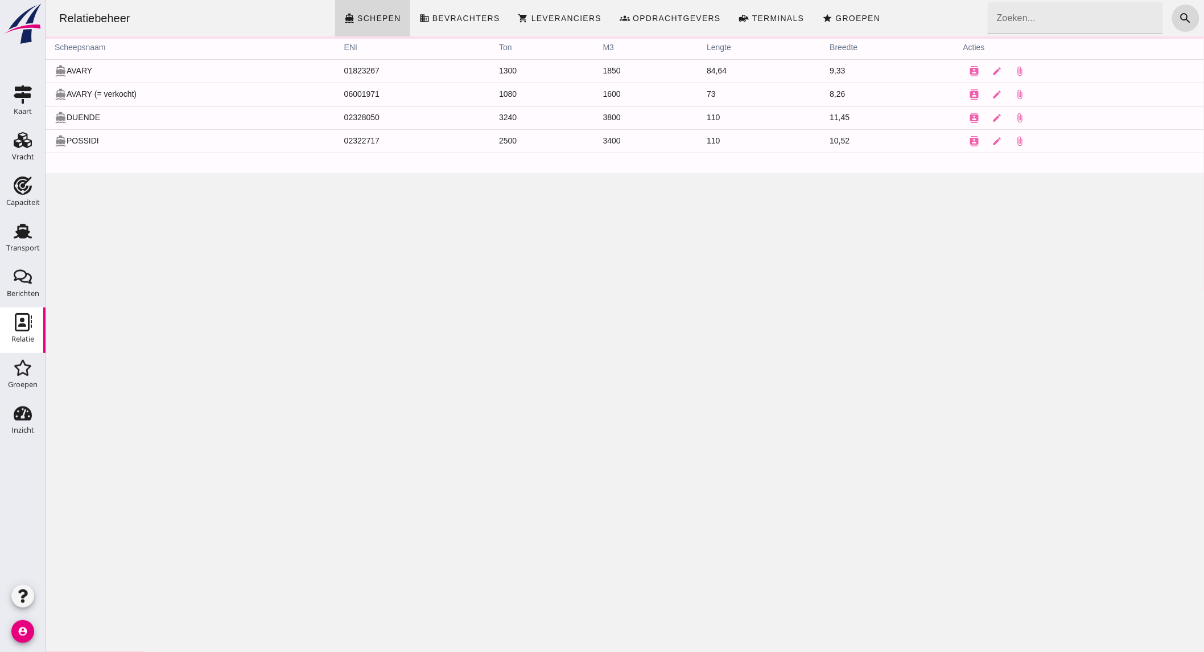
click at [1036, 17] on input "Zoeken..." at bounding box center [1071, 18] width 168 height 32
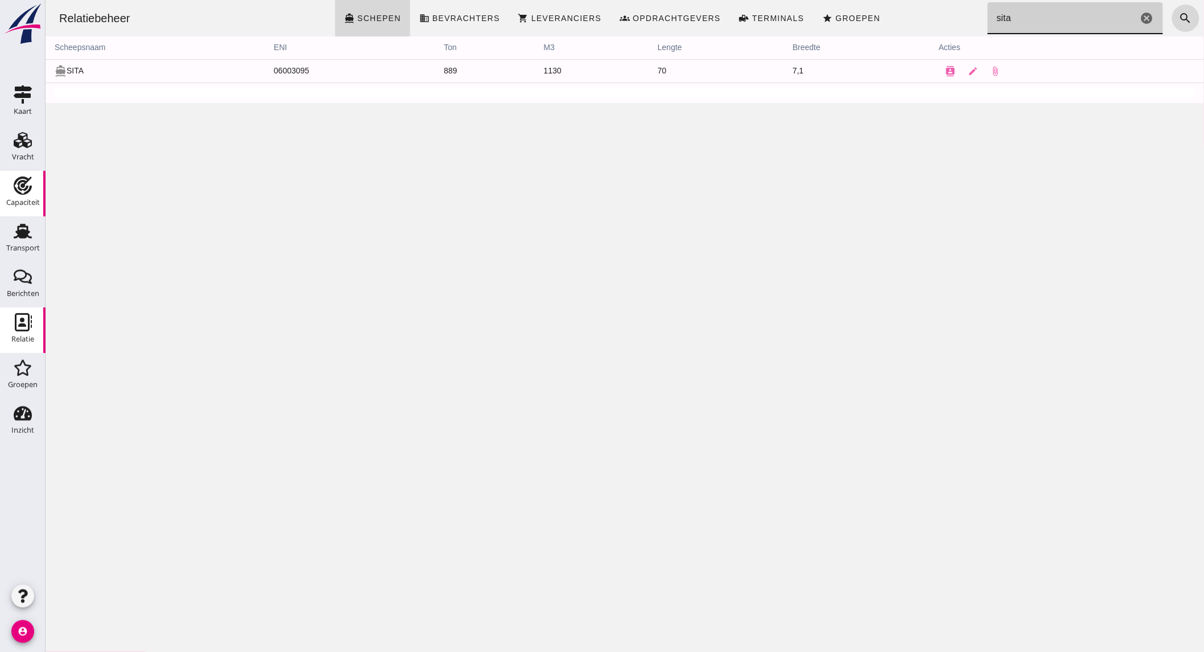
type input "sita"
click at [20, 184] on icon "Capaciteit" at bounding box center [23, 185] width 18 height 18
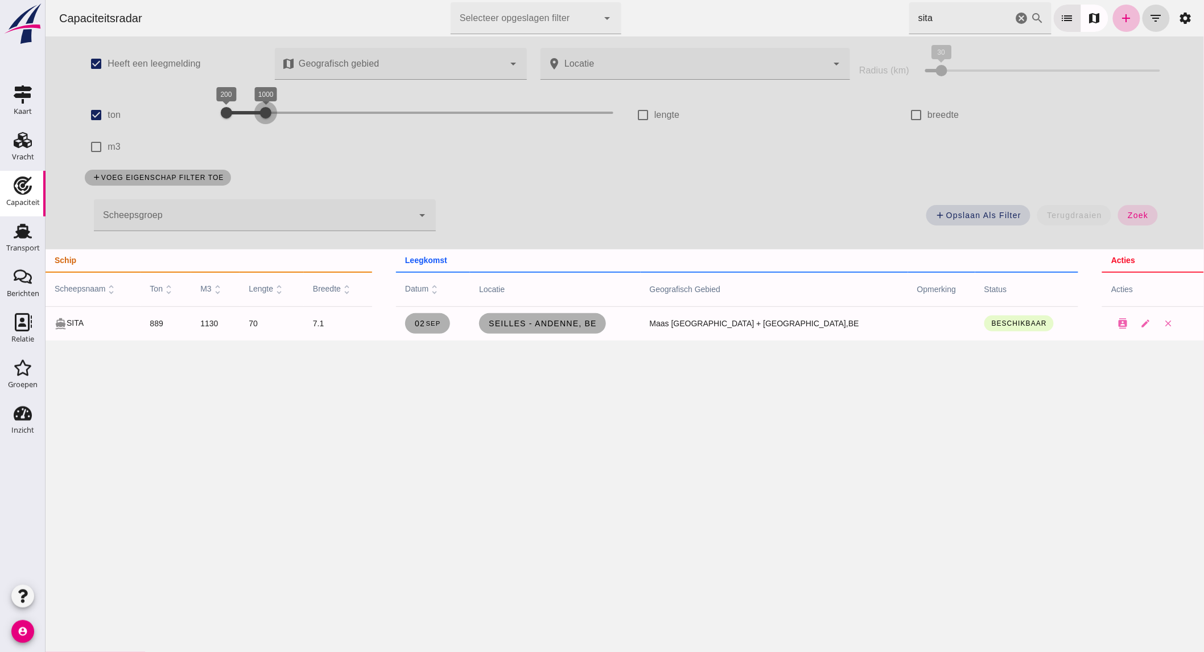
drag, startPoint x: 258, startPoint y: 111, endPoint x: 441, endPoint y: 100, distance: 183.0
click at [271, 107] on div "1000" at bounding box center [264, 112] width 11 height 11
drag, startPoint x: 254, startPoint y: 108, endPoint x: 277, endPoint y: 109, distance: 22.2
click at [277, 109] on div "1300 4700 1300 4700" at bounding box center [419, 113] width 387 height 18
drag, startPoint x: 322, startPoint y: 105, endPoint x: 327, endPoint y: 109, distance: 6.9
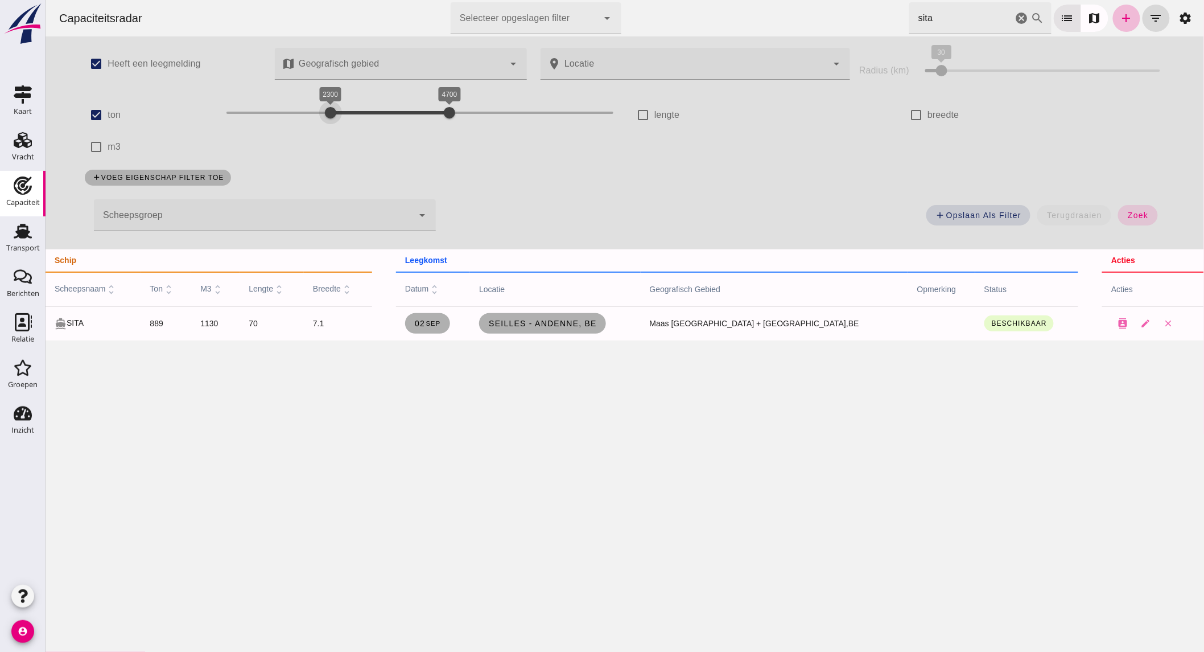
click at [327, 109] on div "2300 4700 2300 4700" at bounding box center [419, 113] width 387 height 18
click at [306, 109] on div "1900 4700 2300 4700" at bounding box center [419, 113] width 387 height 18
click at [1142, 215] on span "zoek" at bounding box center [1137, 215] width 21 height 9
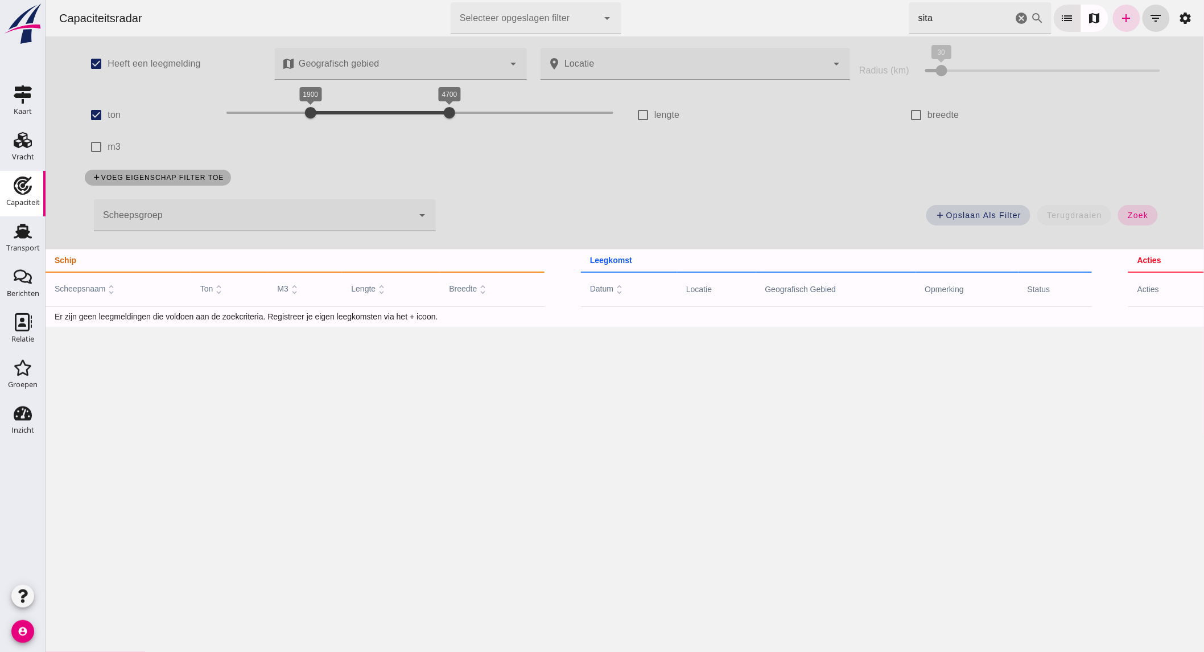
click at [1015, 20] on icon "cancel" at bounding box center [1022, 18] width 14 height 14
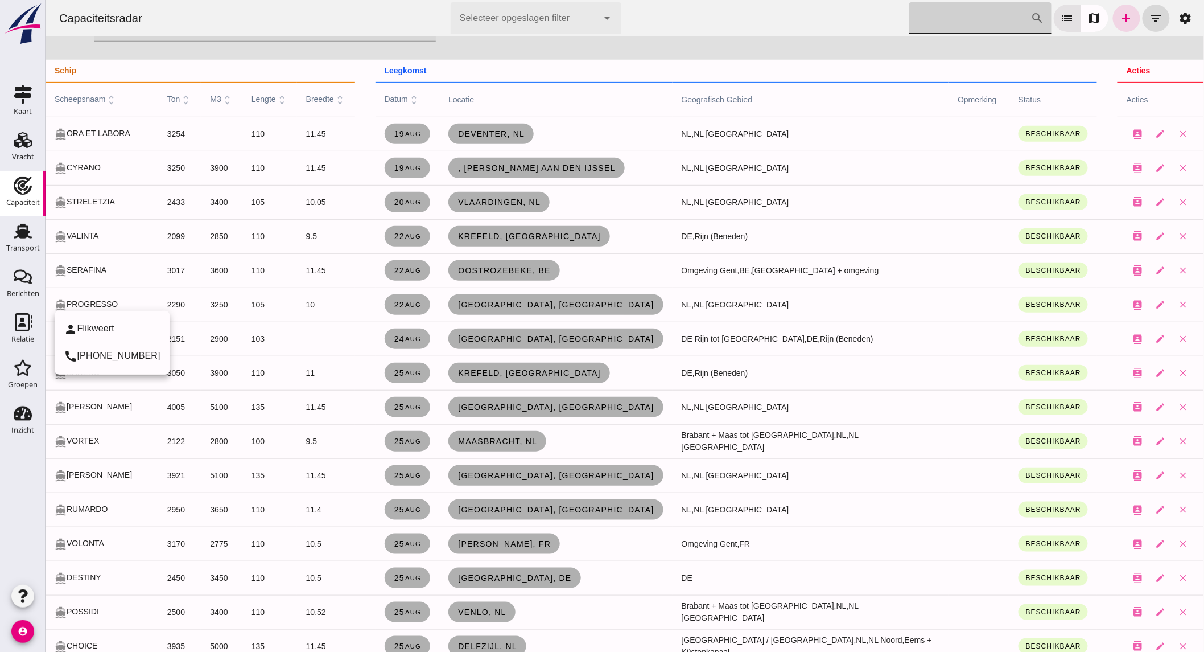
scroll to position [379, 0]
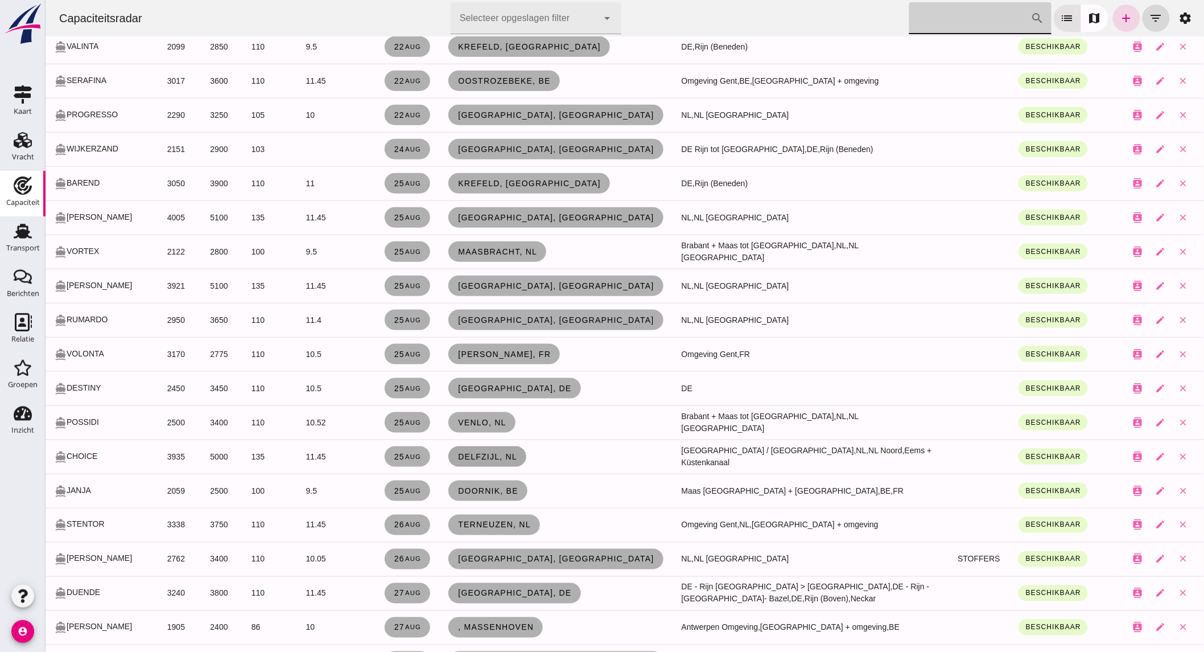
click at [463, 455] on span "Delfzijl, nl" at bounding box center [487, 456] width 60 height 9
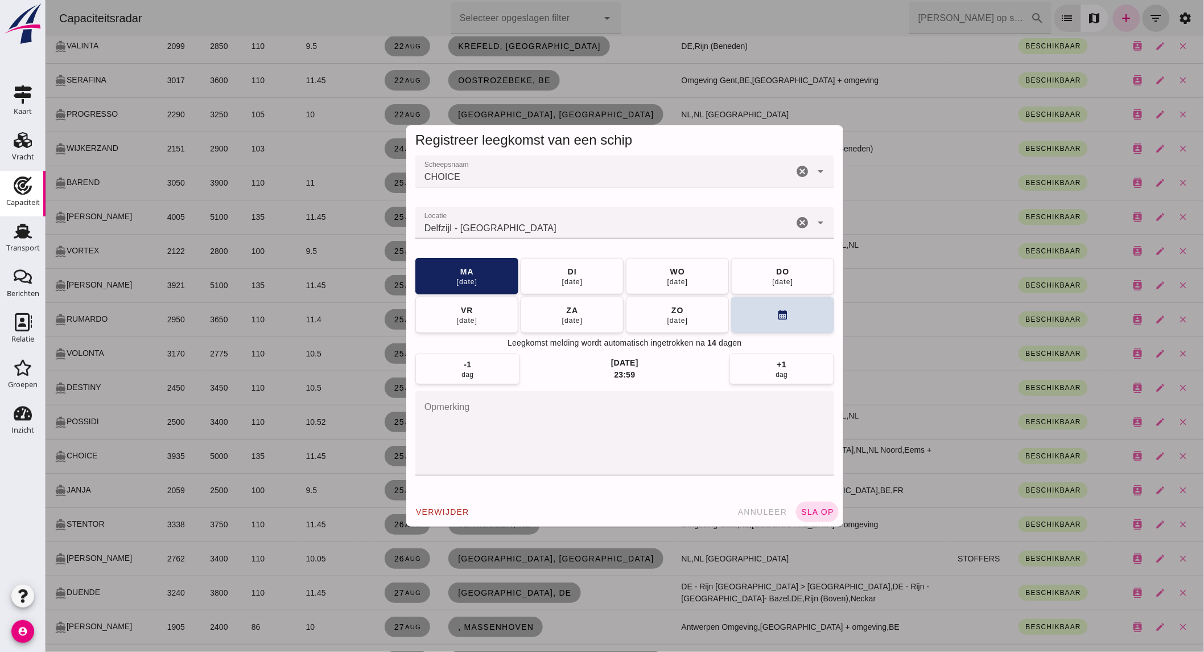
click at [797, 216] on icon "cancel" at bounding box center [802, 223] width 14 height 14
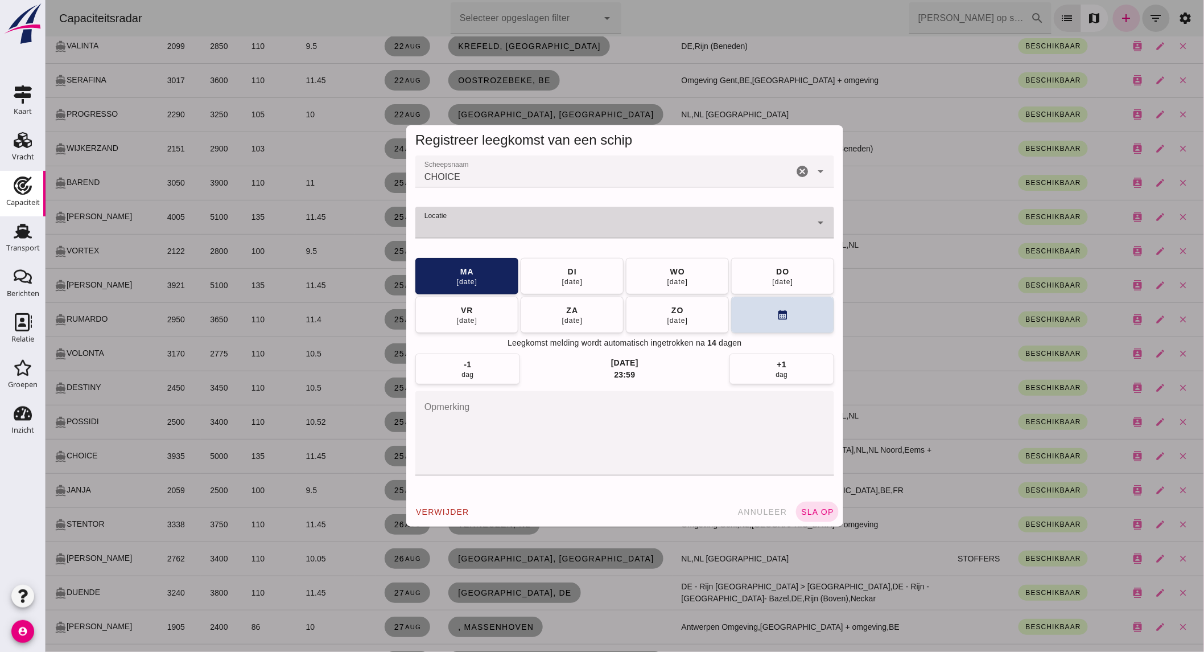
click at [721, 226] on input "Locatie" at bounding box center [613, 228] width 396 height 14
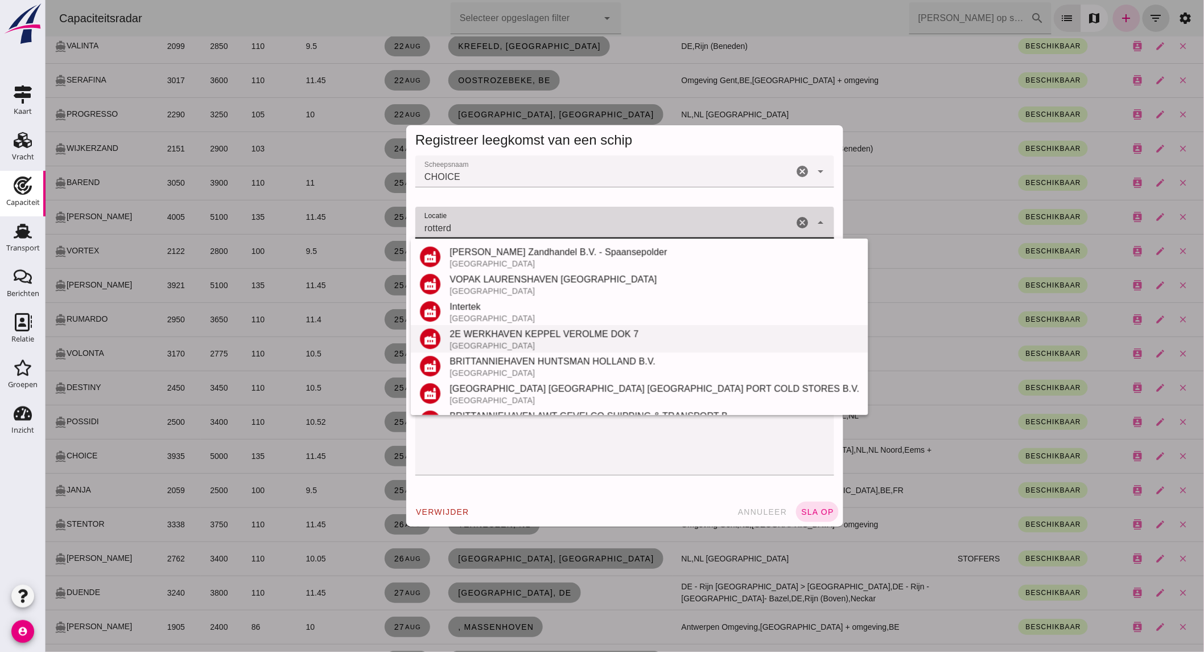
scroll to position [242, 0]
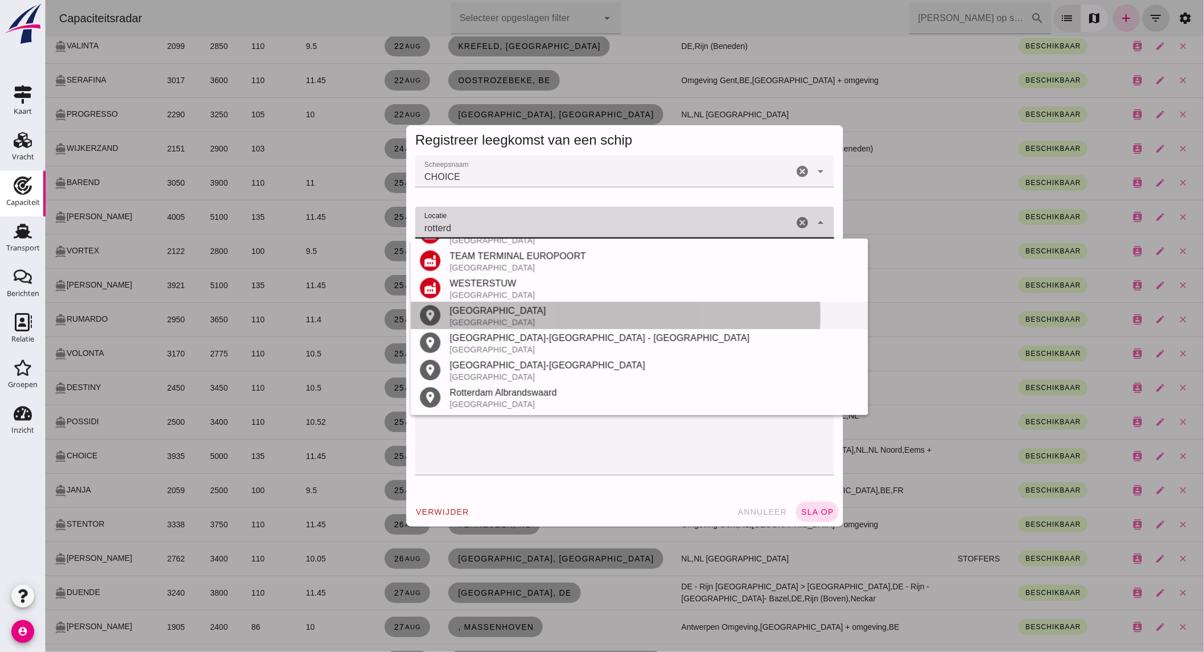
click at [484, 314] on div "[GEOGRAPHIC_DATA]" at bounding box center [654, 311] width 410 height 14
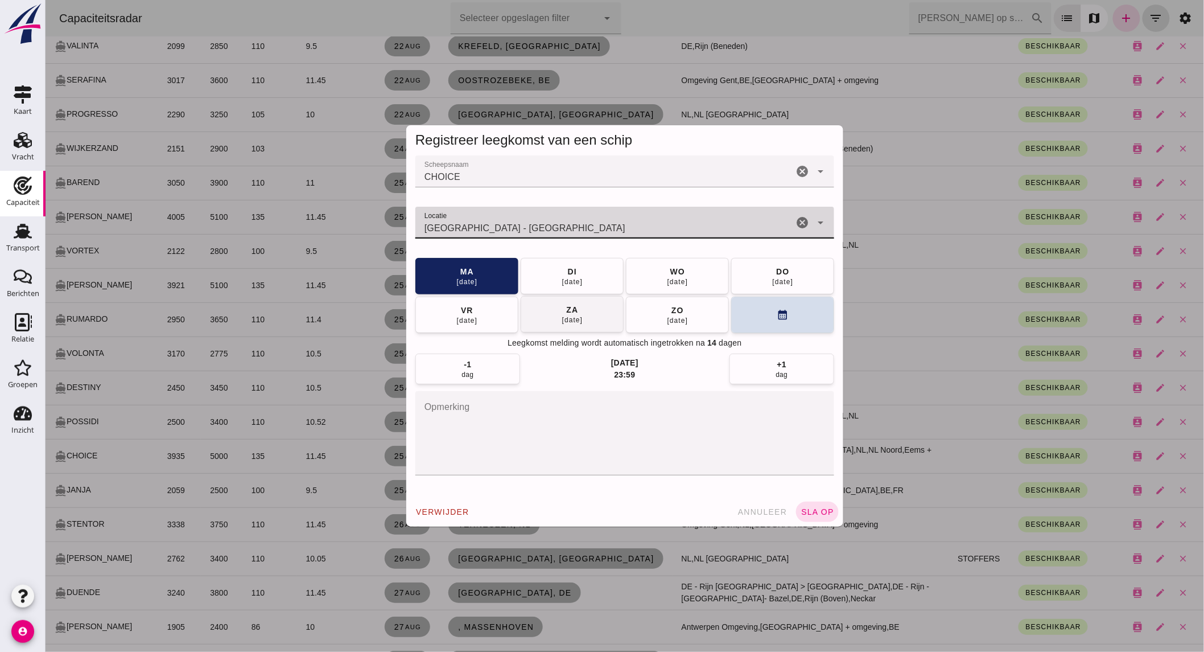
type input "[GEOGRAPHIC_DATA] - [GEOGRAPHIC_DATA]"
click at [571, 310] on div "za" at bounding box center [572, 309] width 13 height 11
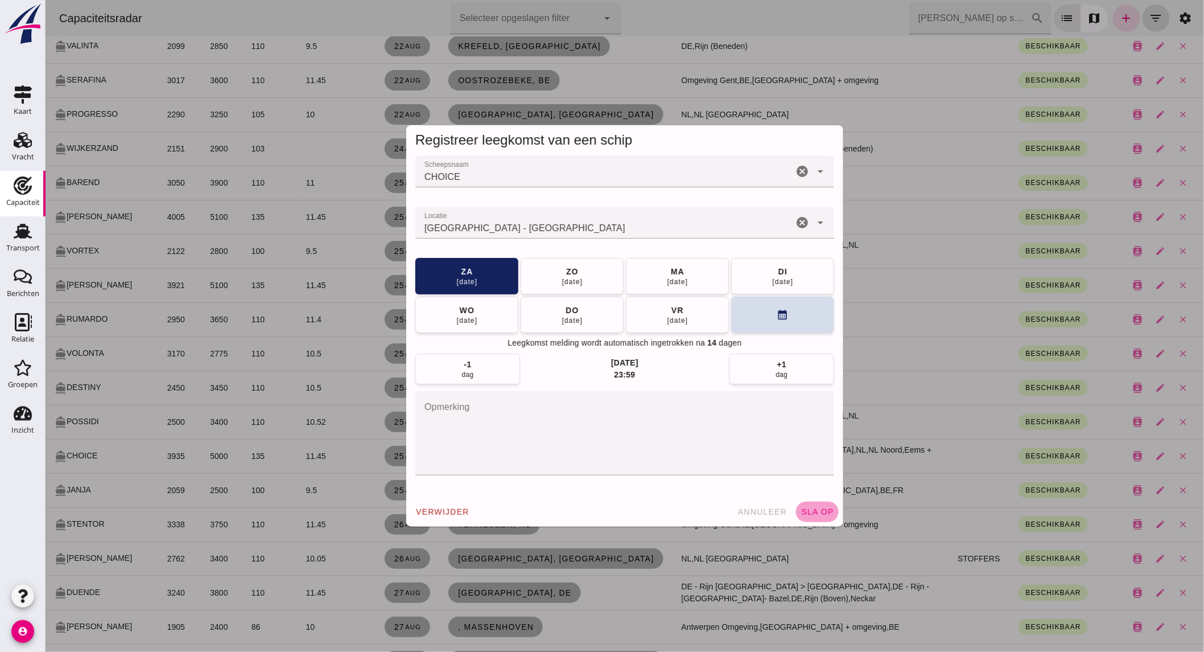
click at [817, 508] on span "sla op" at bounding box center [817, 511] width 34 height 9
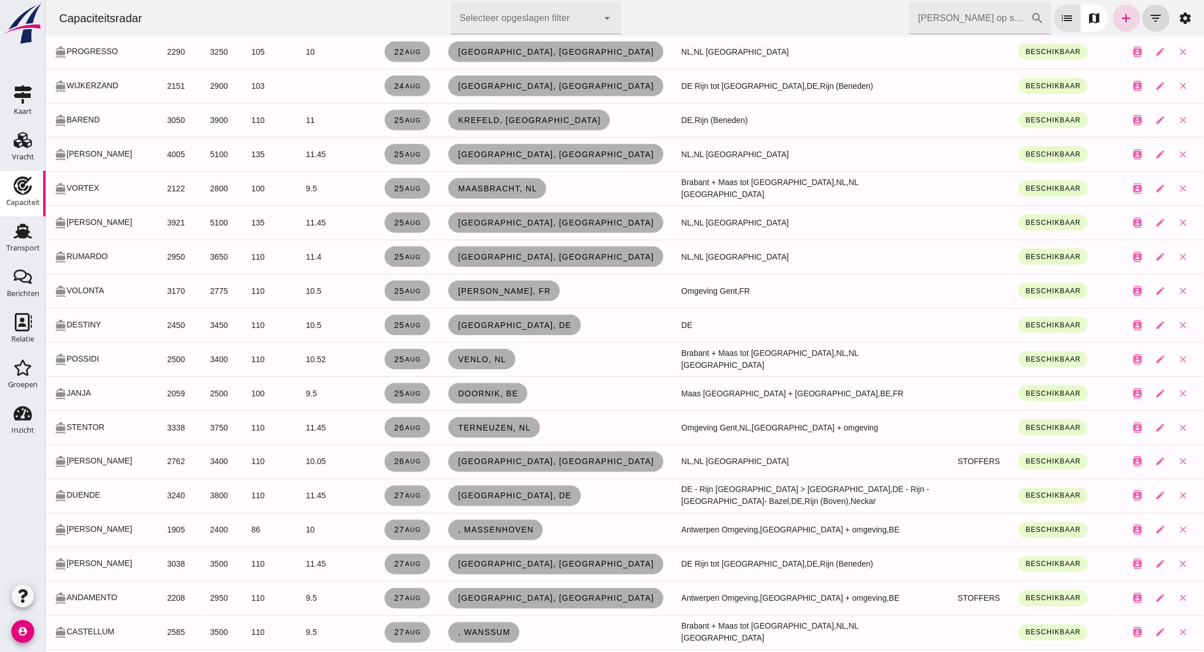
scroll to position [505, 0]
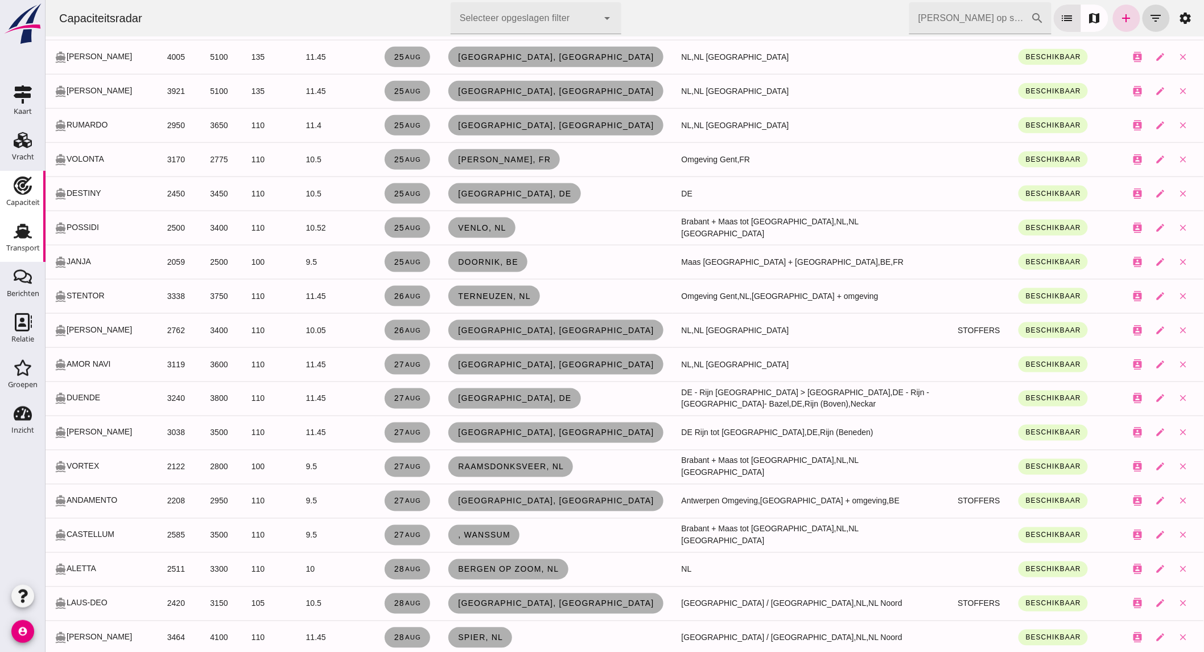
click at [19, 240] on div "Transport" at bounding box center [23, 248] width 34 height 16
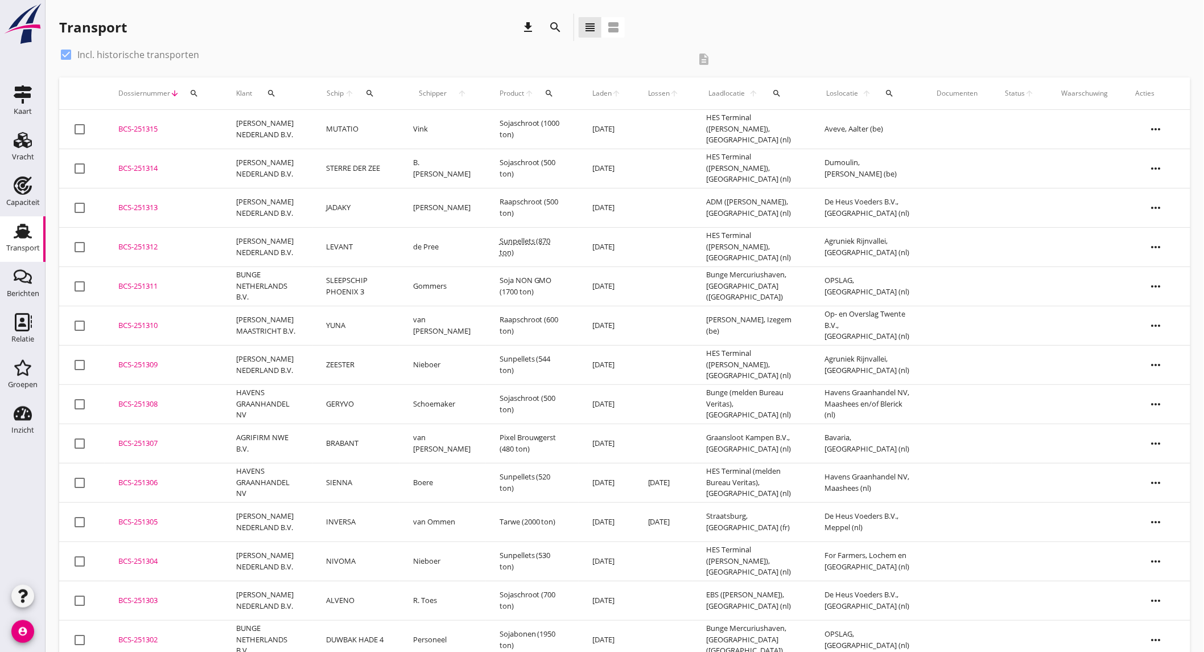
click at [27, 230] on use at bounding box center [23, 231] width 18 height 15
click at [274, 158] on td "[PERSON_NAME] NEDERLAND B.V." at bounding box center [268, 168] width 90 height 39
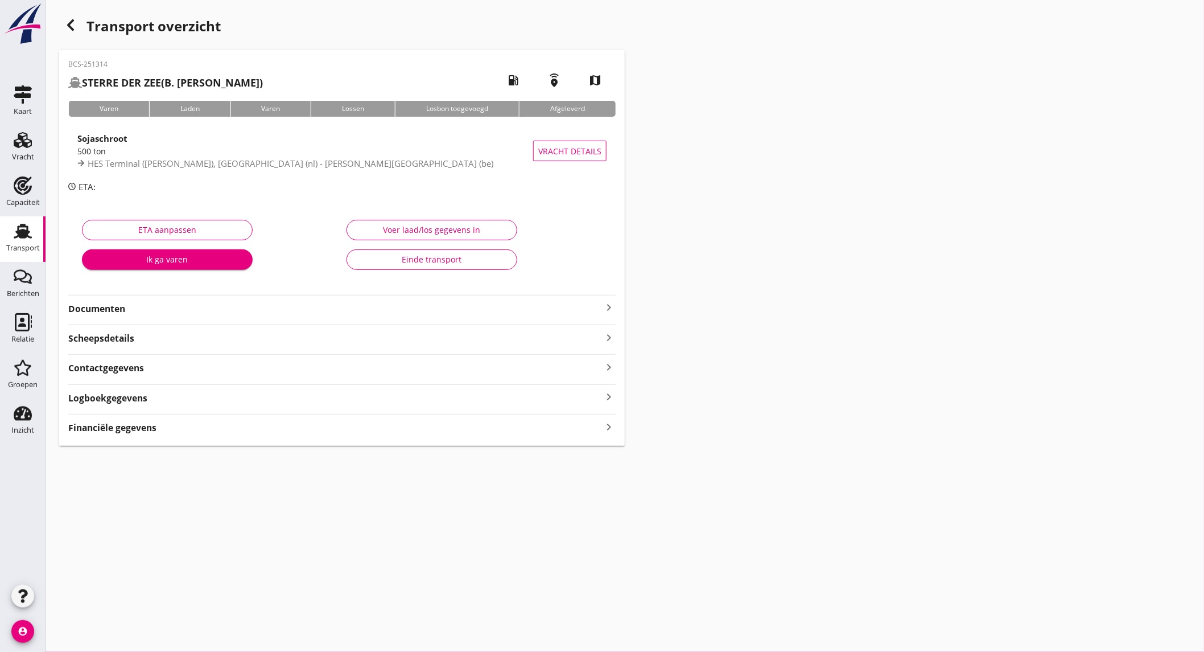
click at [65, 19] on icon "button" at bounding box center [71, 25] width 14 height 14
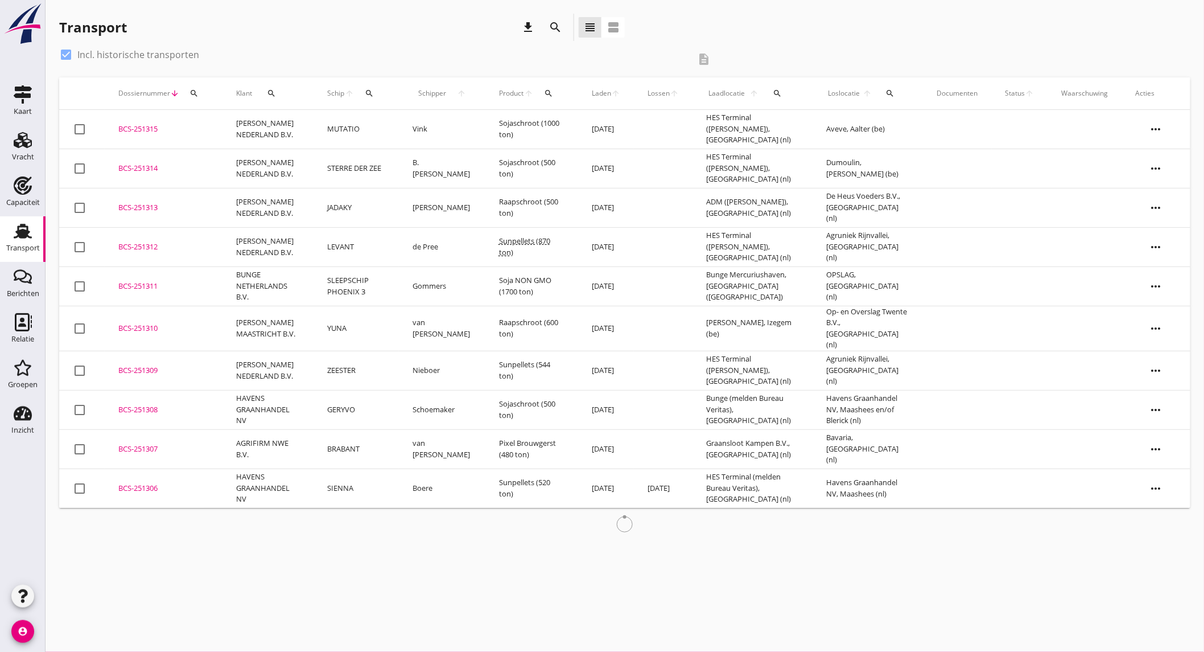
click at [365, 127] on td "MUTATIO" at bounding box center [357, 129] width 86 height 39
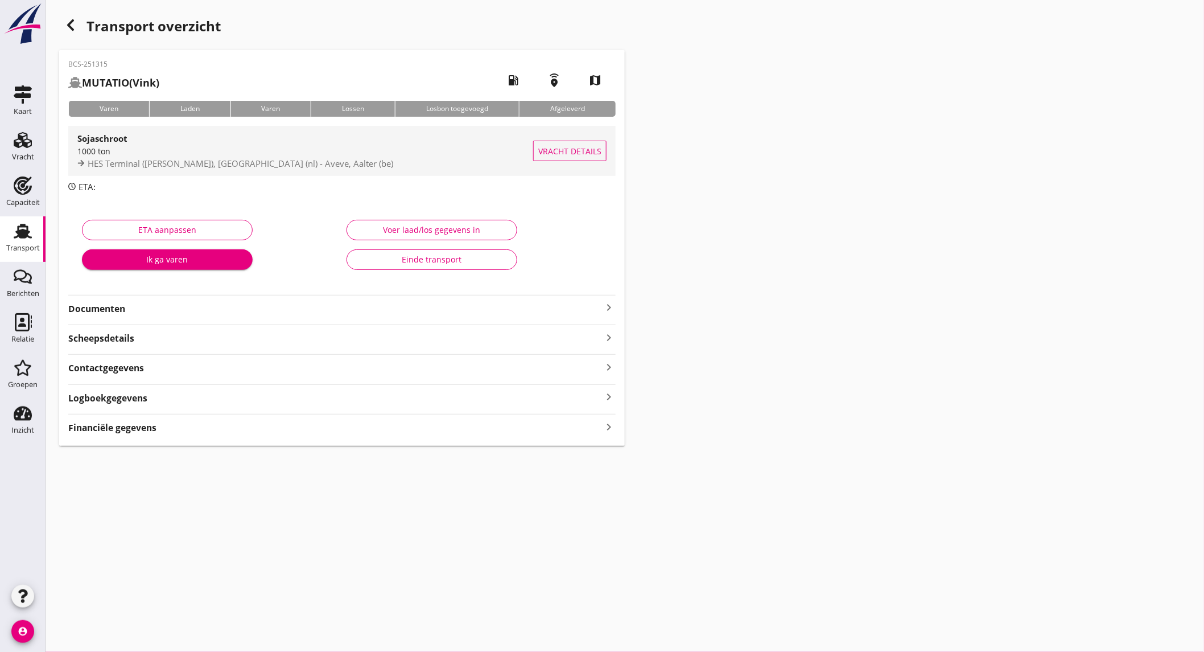
click at [193, 153] on div "1000 ton" at bounding box center [305, 151] width 456 height 12
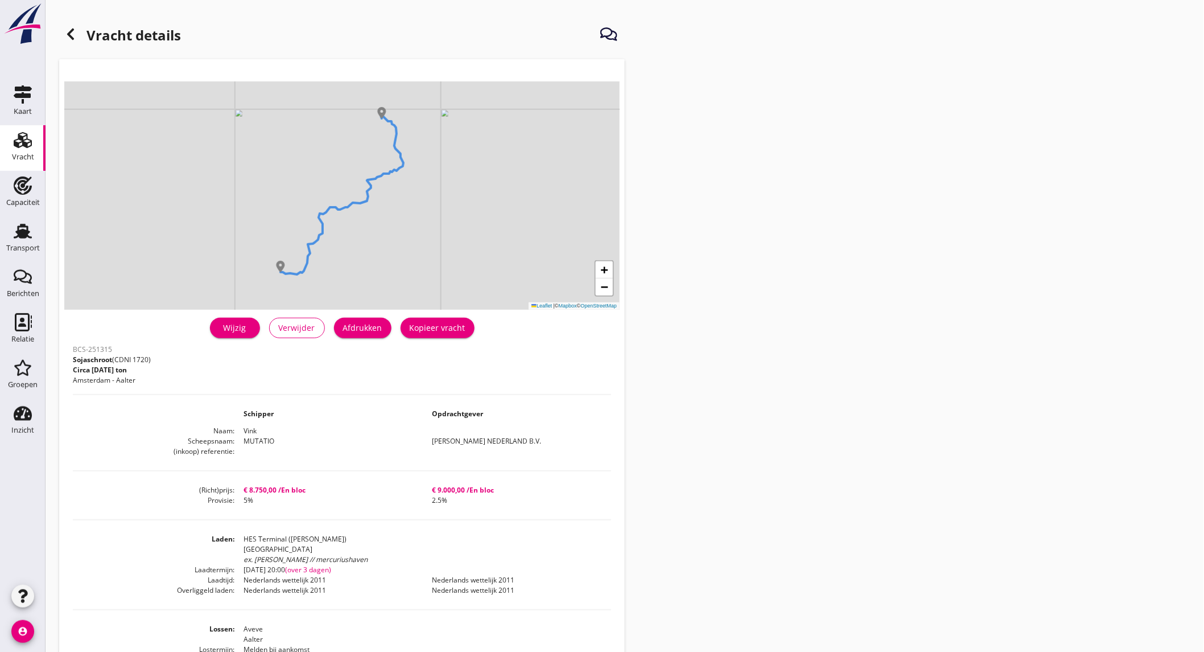
scroll to position [189, 0]
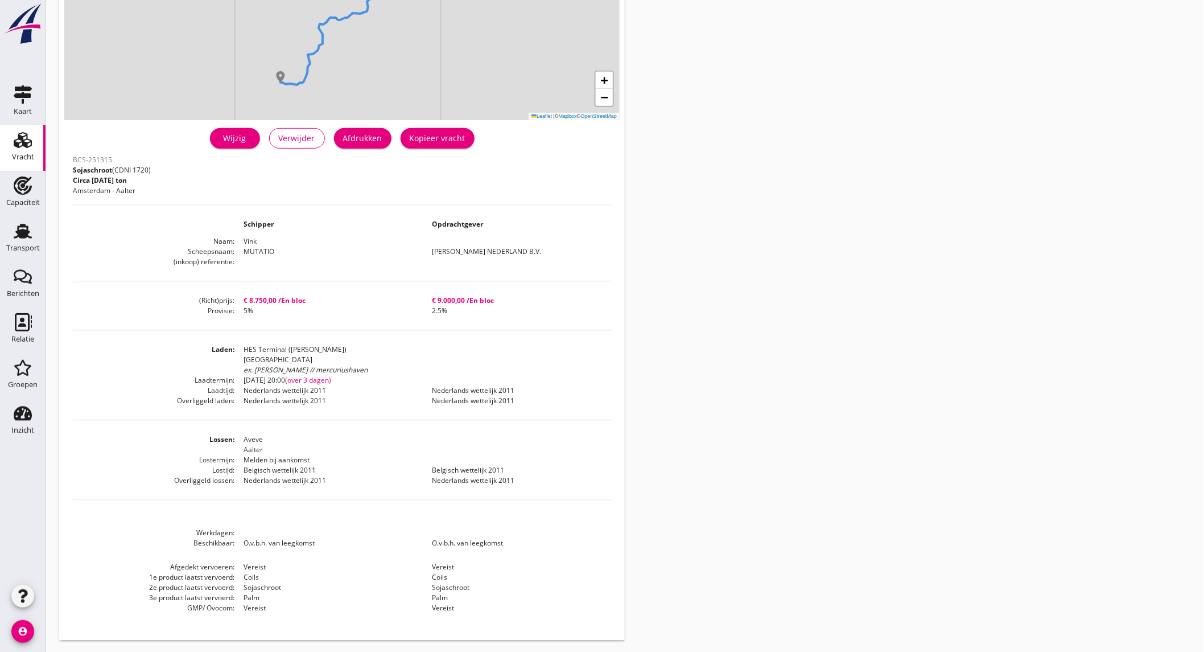
click at [240, 140] on div "Wijzig" at bounding box center [235, 138] width 32 height 12
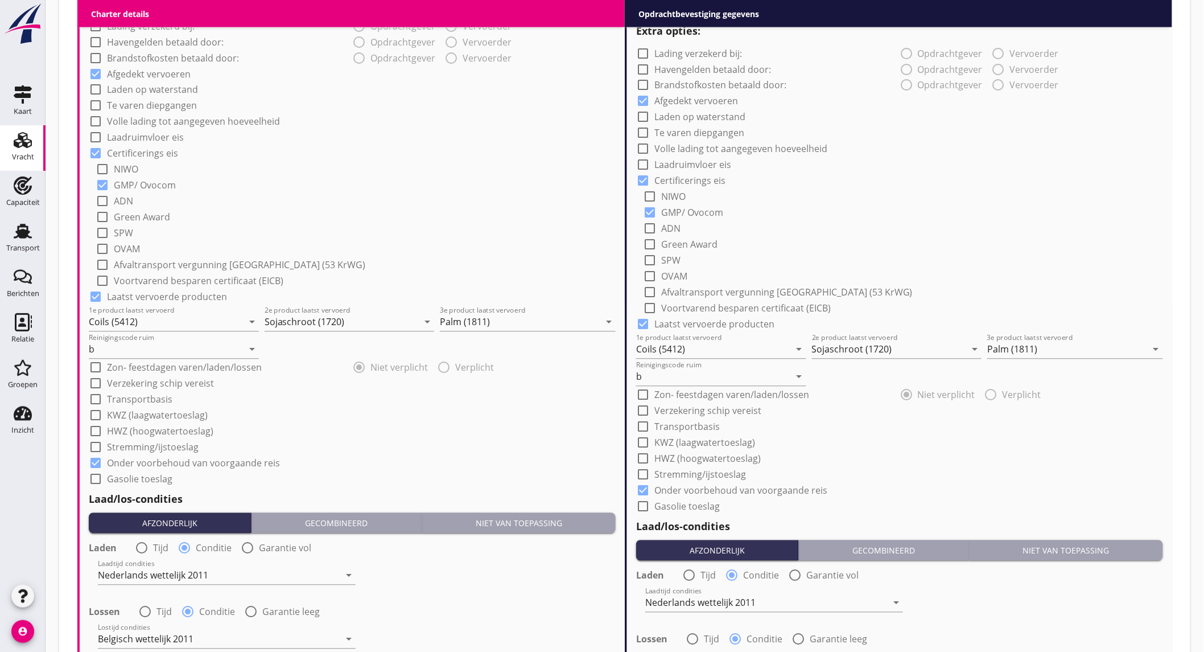
scroll to position [1173, 0]
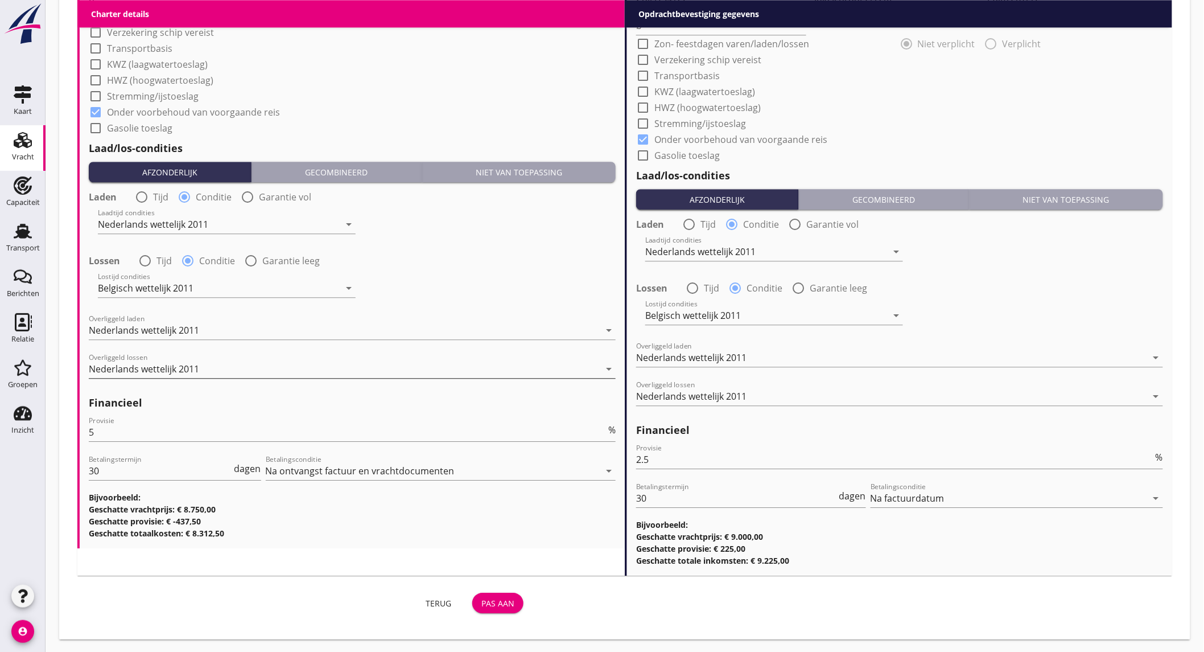
click at [212, 364] on div "Nederlands wettelijk 2011" at bounding box center [344, 369] width 511 height 18
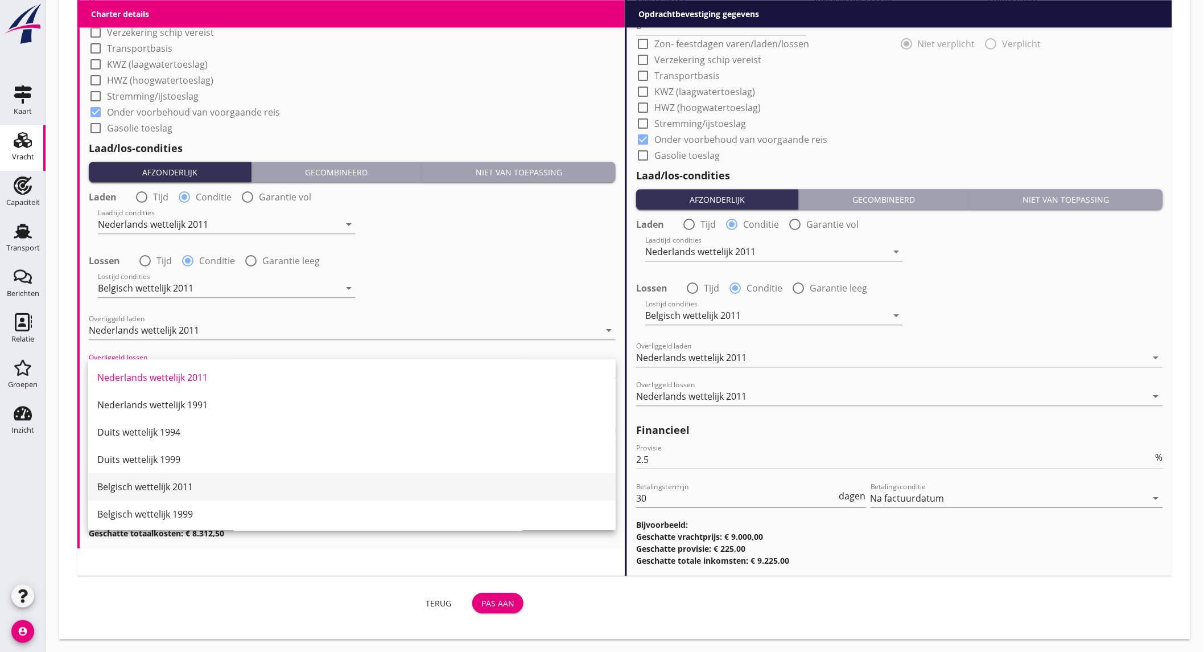
click at [165, 487] on div "Belgisch wettelijk 2011" at bounding box center [351, 487] width 509 height 14
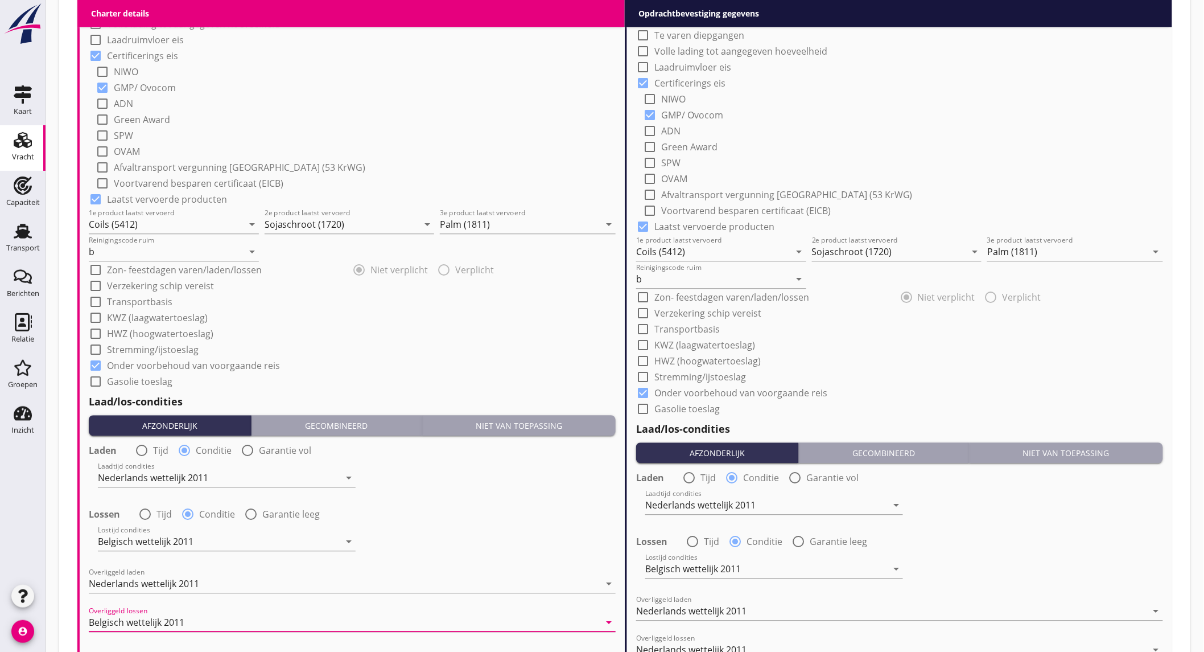
scroll to position [730, 0]
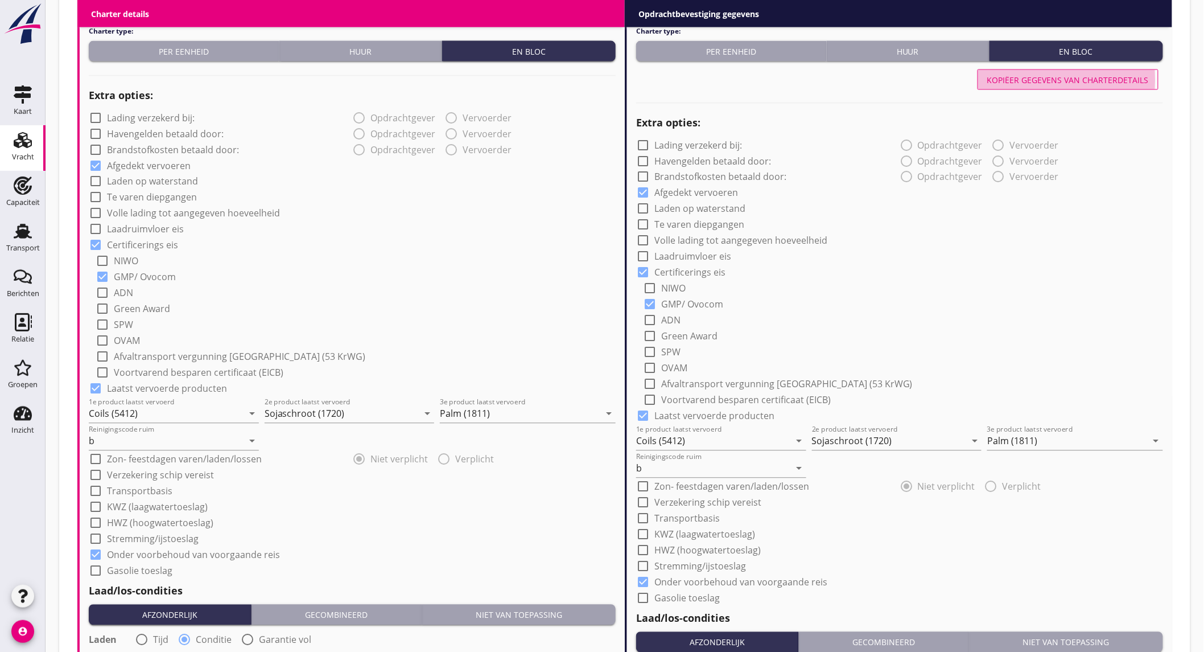
click at [1074, 84] on div "Kopiëer gegevens van charterdetails" at bounding box center [1068, 80] width 162 height 12
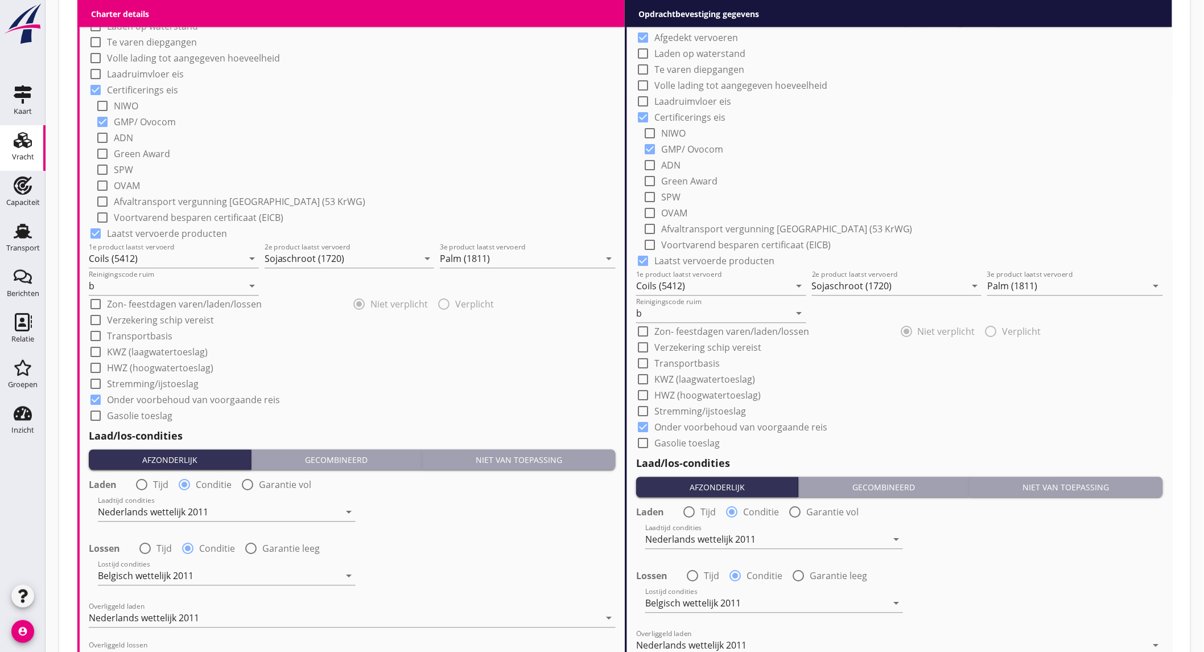
scroll to position [1173, 0]
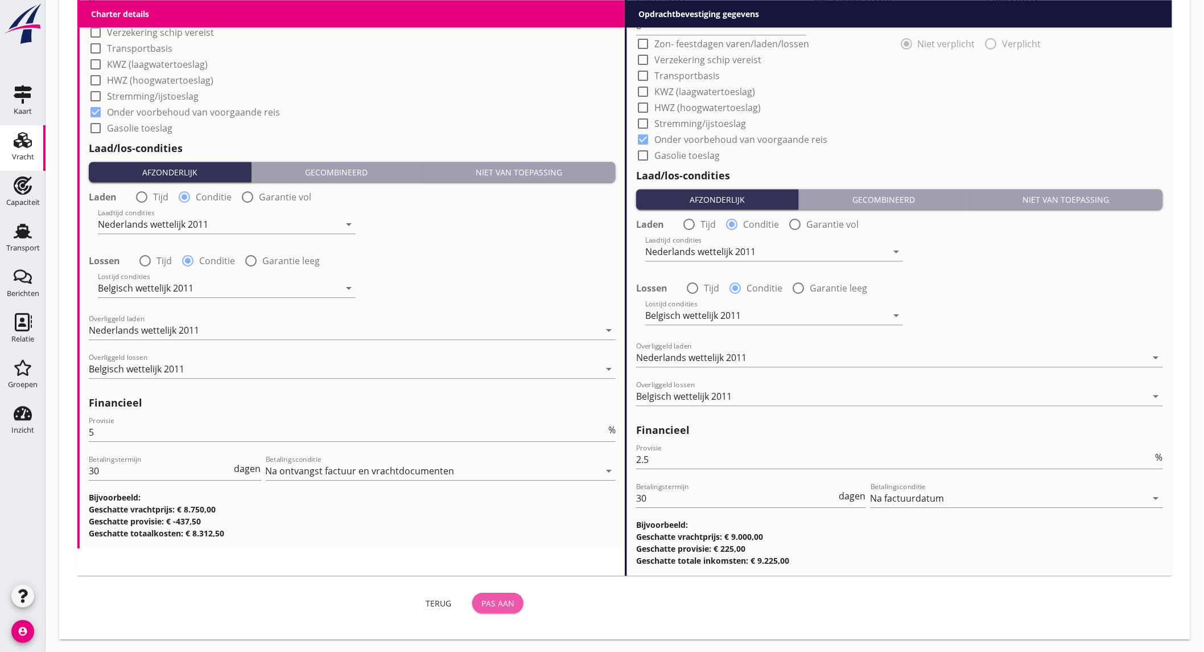
click at [493, 601] on div "Pas aan" at bounding box center [497, 603] width 33 height 12
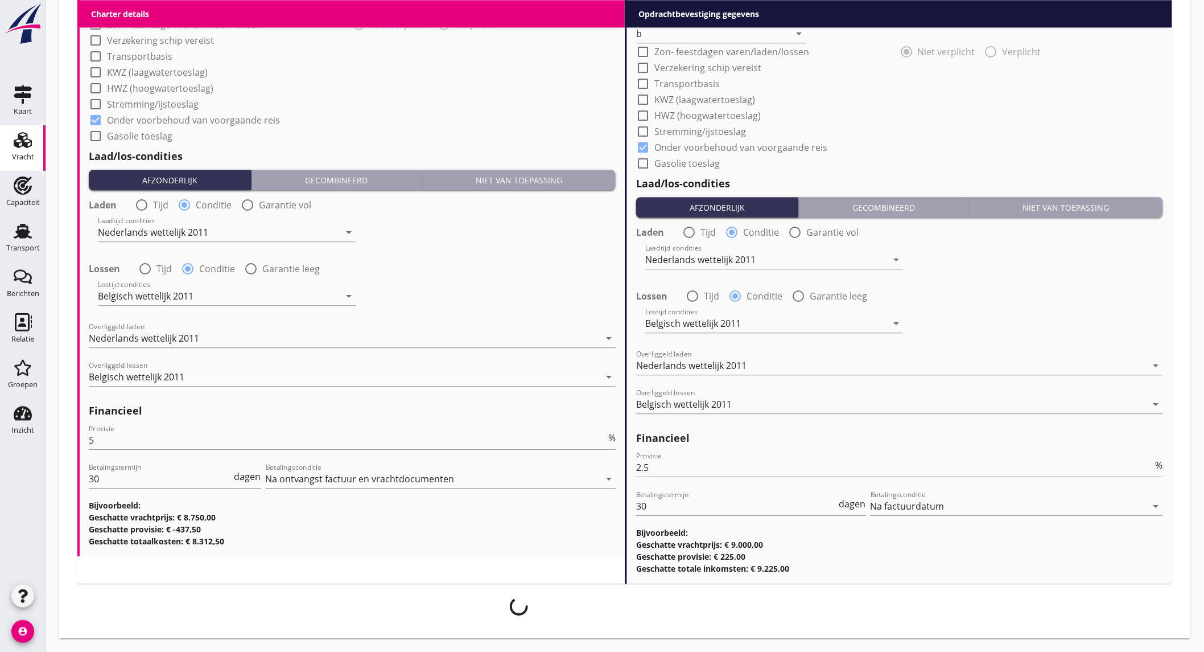
scroll to position [1164, 0]
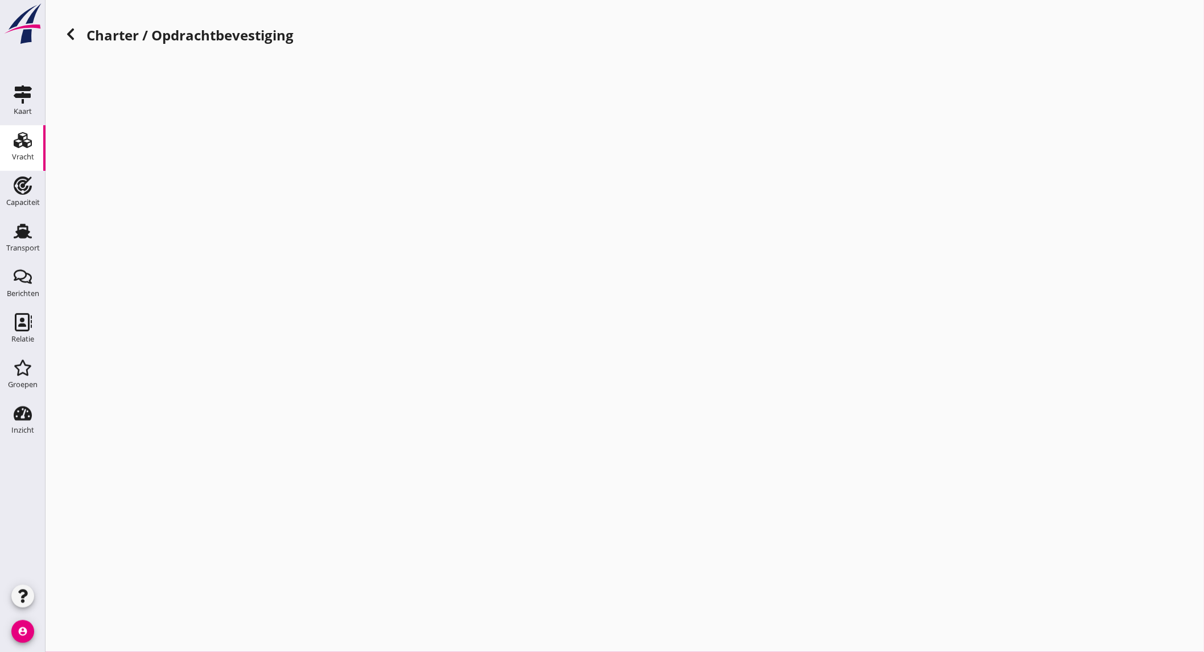
click at [183, 291] on div "cancel You are impersonating another user. Charter / Opdrachtbevestiging" at bounding box center [625, 326] width 1159 height 652
click at [70, 33] on use at bounding box center [70, 33] width 7 height 11
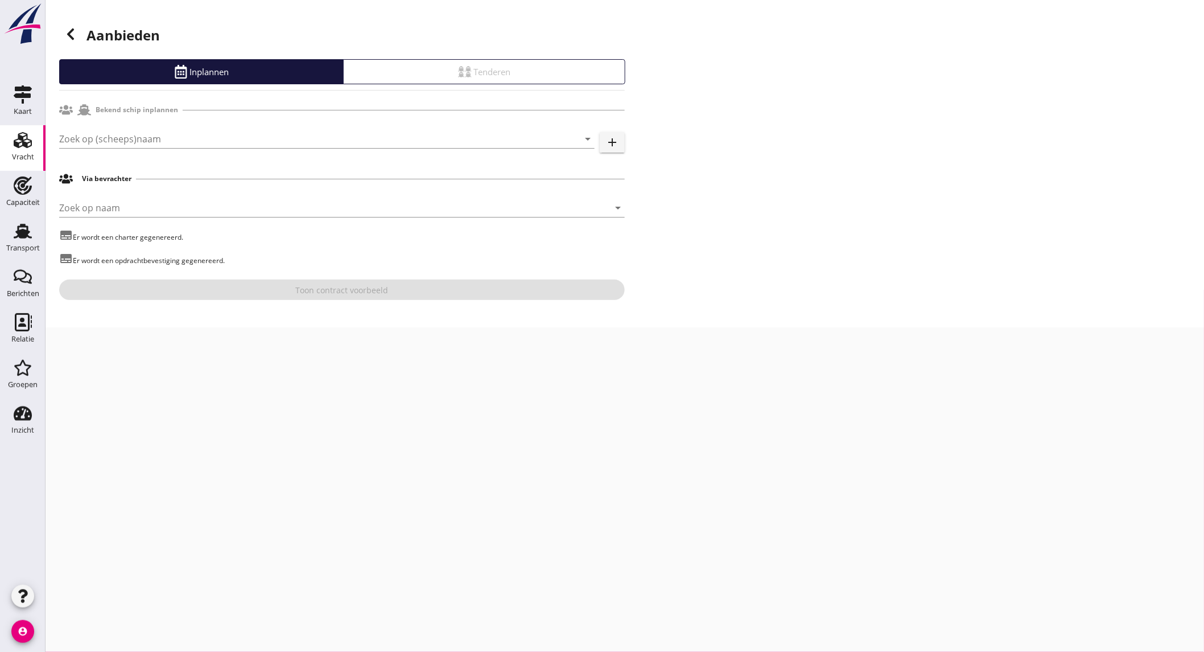
click at [69, 32] on use at bounding box center [70, 33] width 7 height 11
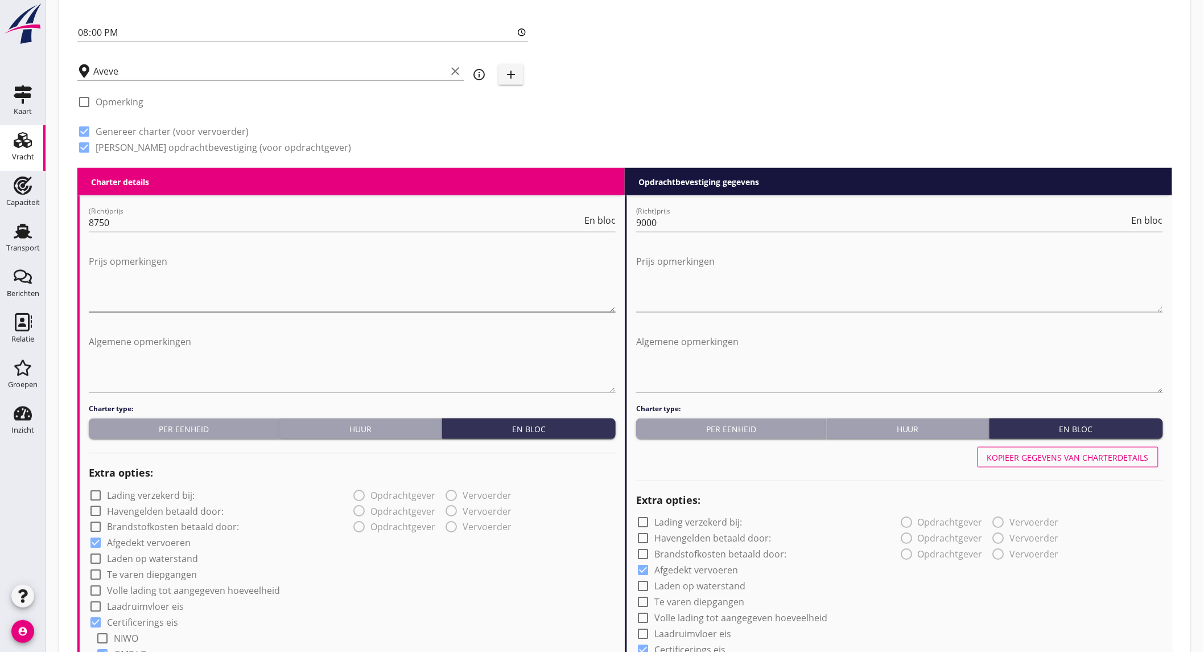
scroll to position [1208, 0]
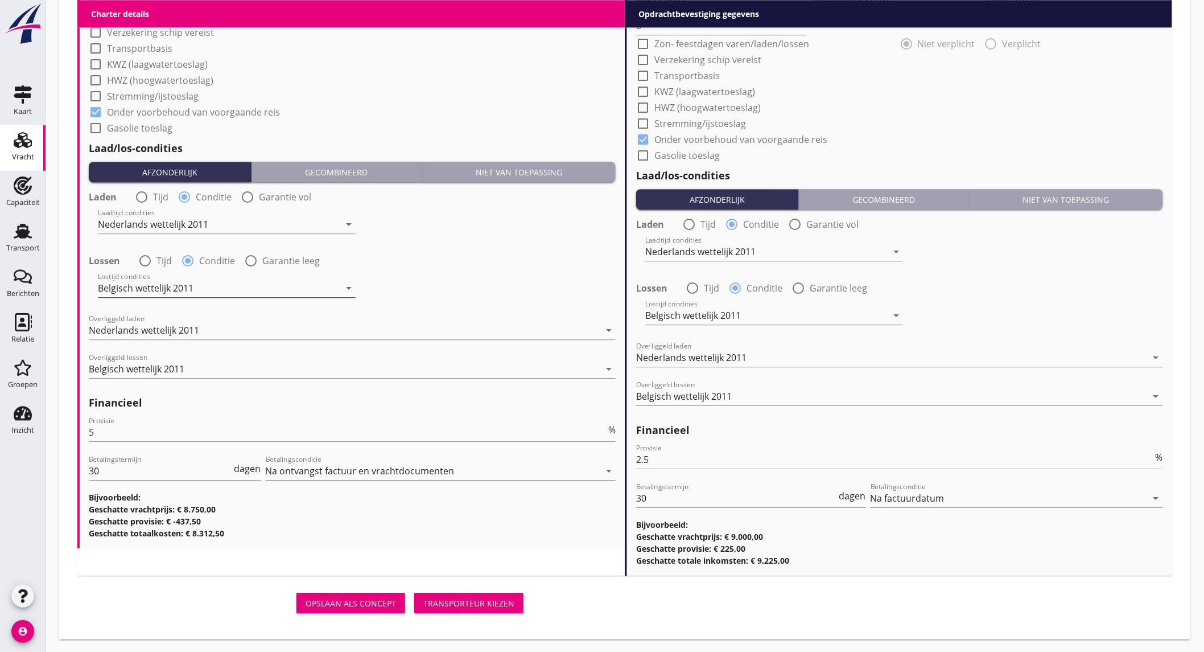
click at [195, 288] on div "Belgisch wettelijk 2011" at bounding box center [219, 288] width 242 height 18
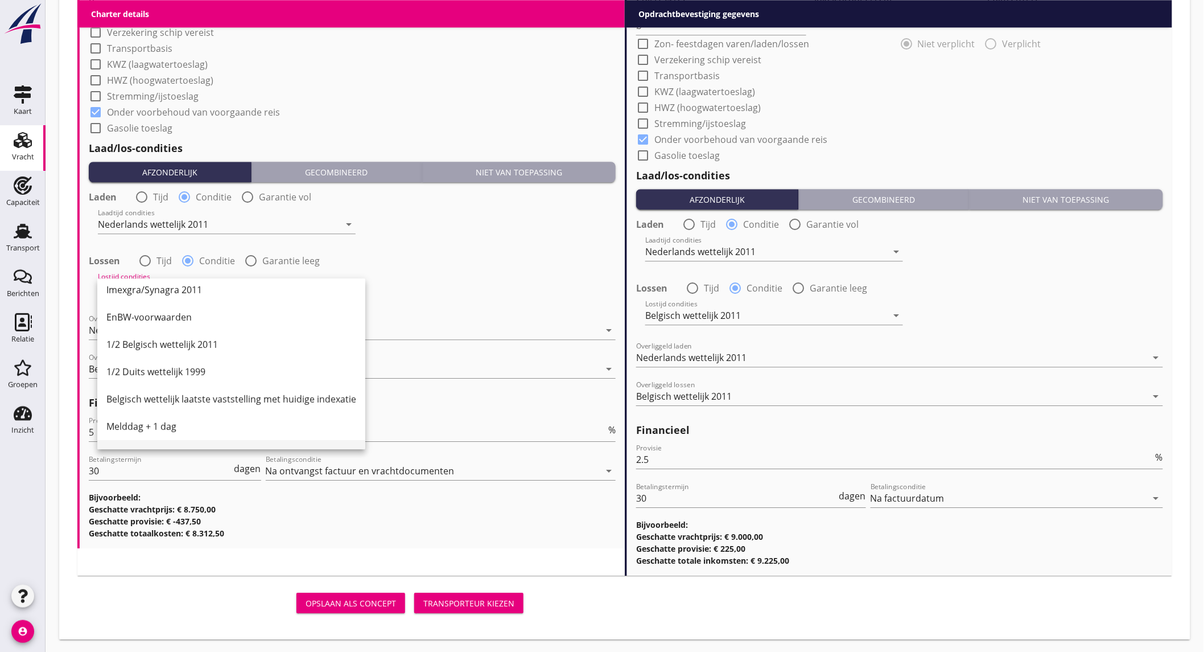
scroll to position [316, 0]
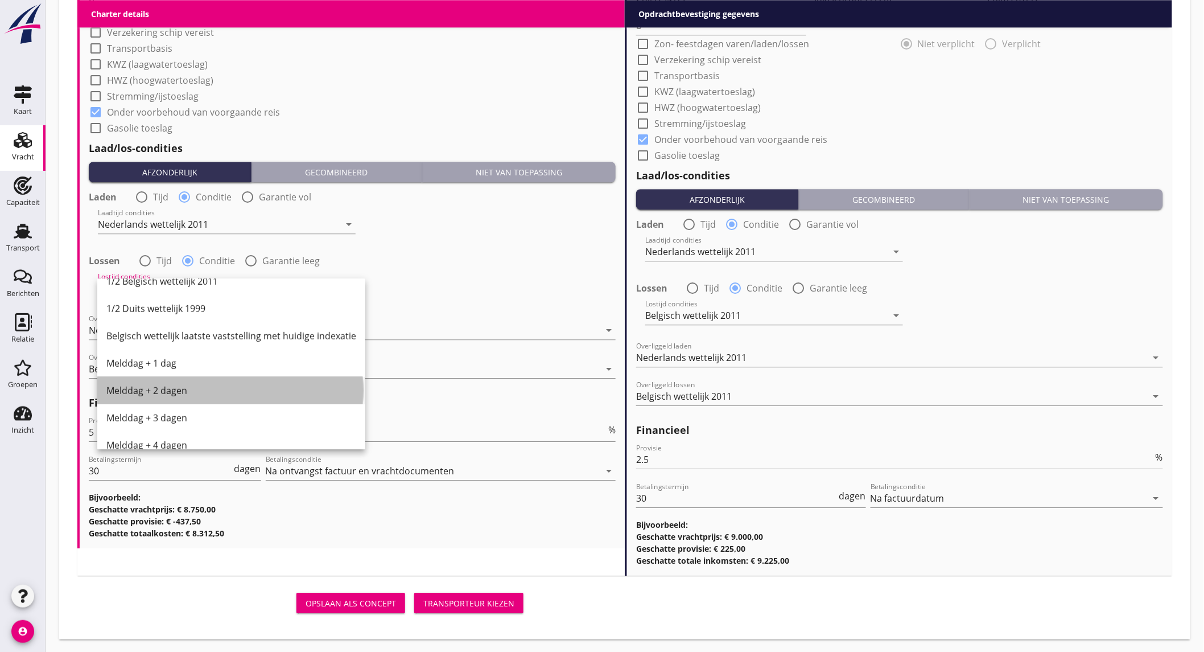
click at [172, 382] on div "Melddag + 2 dagen" at bounding box center [231, 390] width 250 height 27
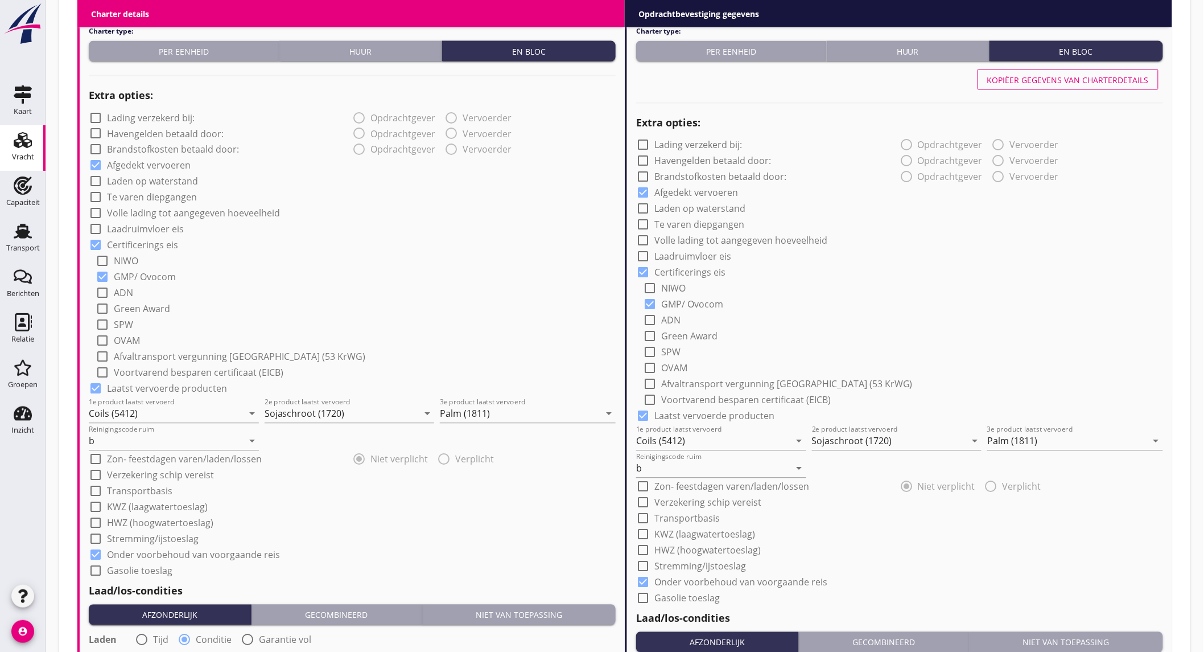
scroll to position [702, 0]
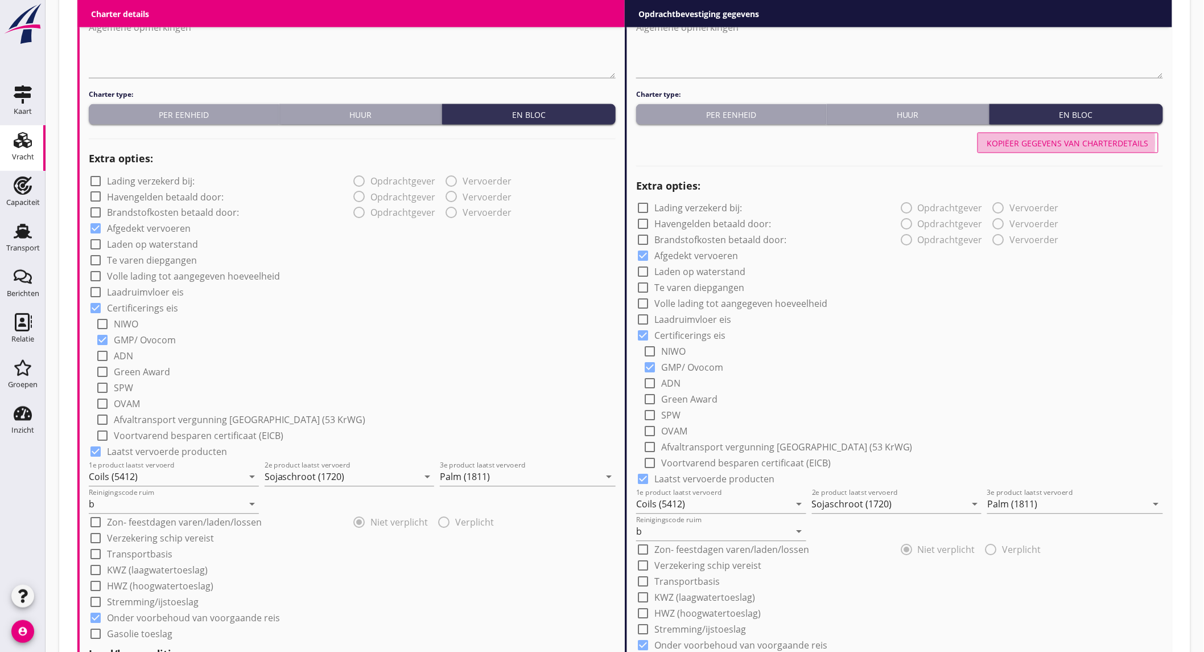
click at [1089, 140] on div "Kopiëer gegevens van charterdetails" at bounding box center [1068, 143] width 162 height 12
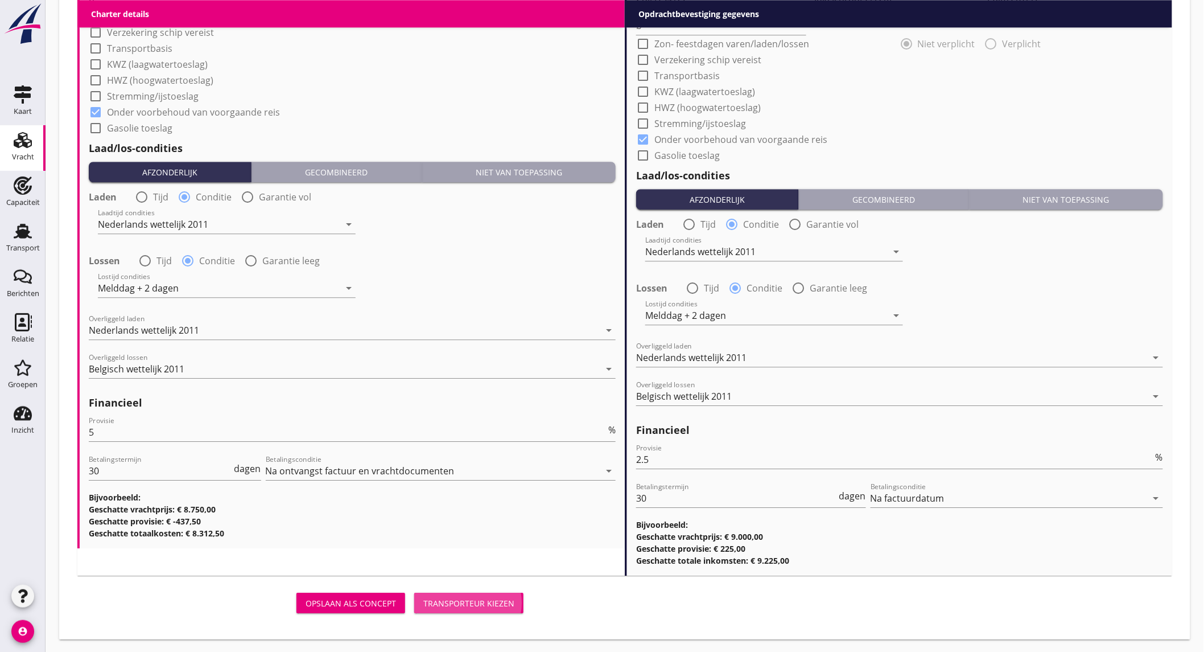
click at [480, 597] on div "Transporteur kiezen" at bounding box center [468, 603] width 91 height 12
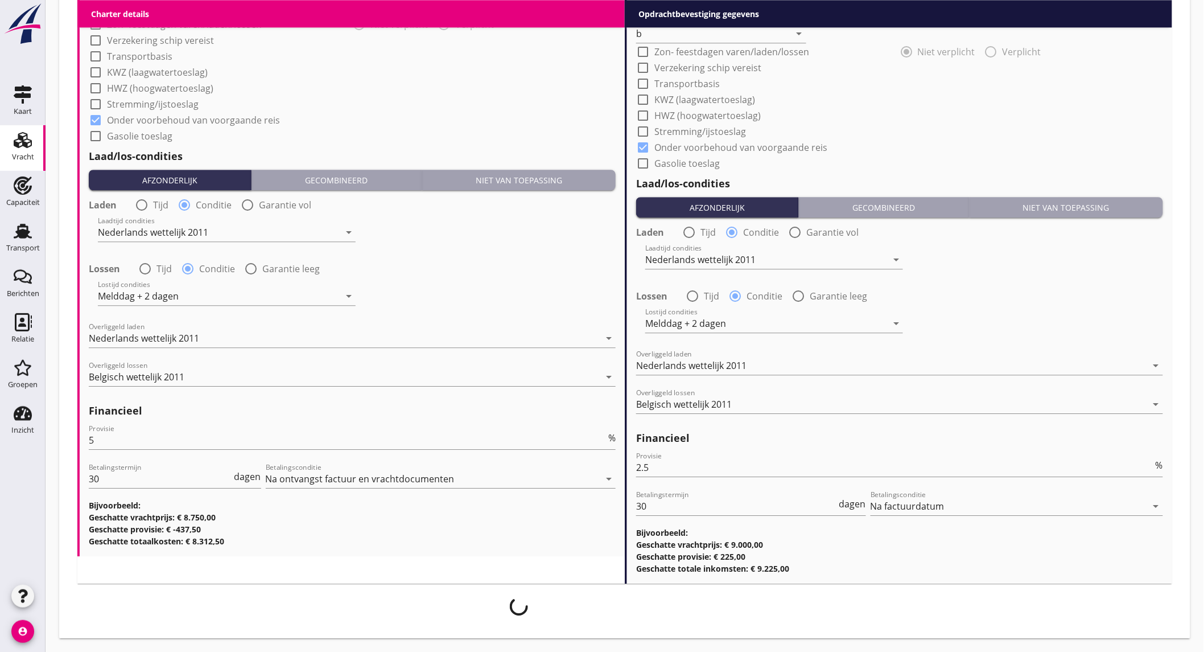
scroll to position [1198, 0]
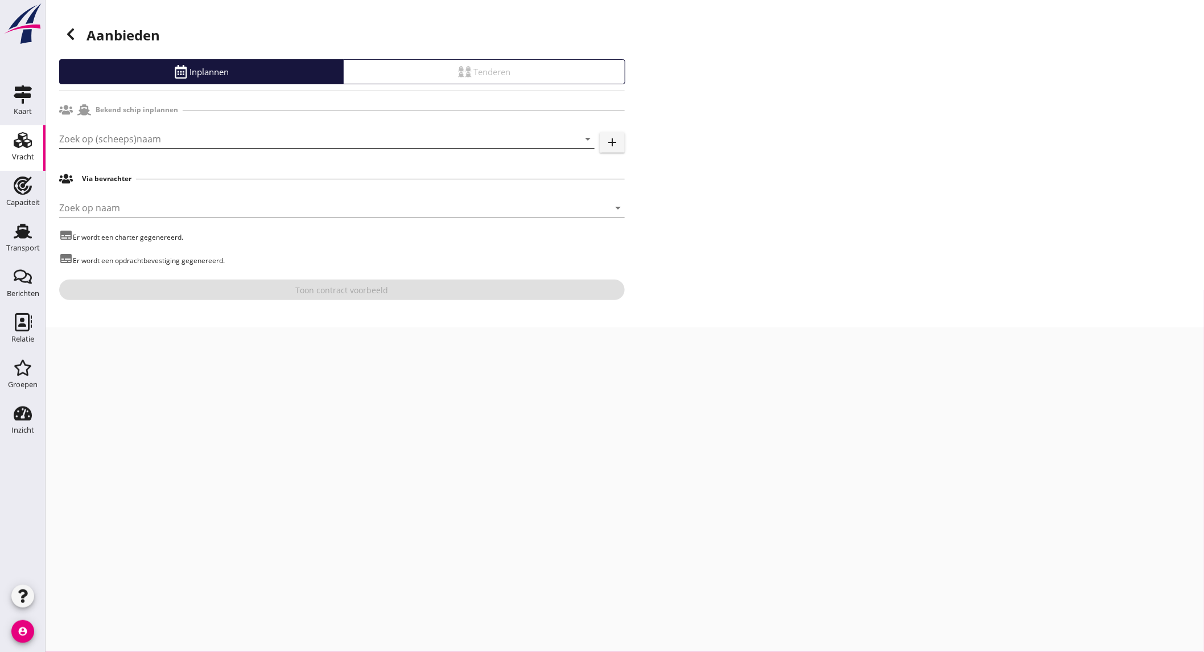
click at [283, 141] on input "Zoek op (scheeps)naam" at bounding box center [311, 139] width 504 height 18
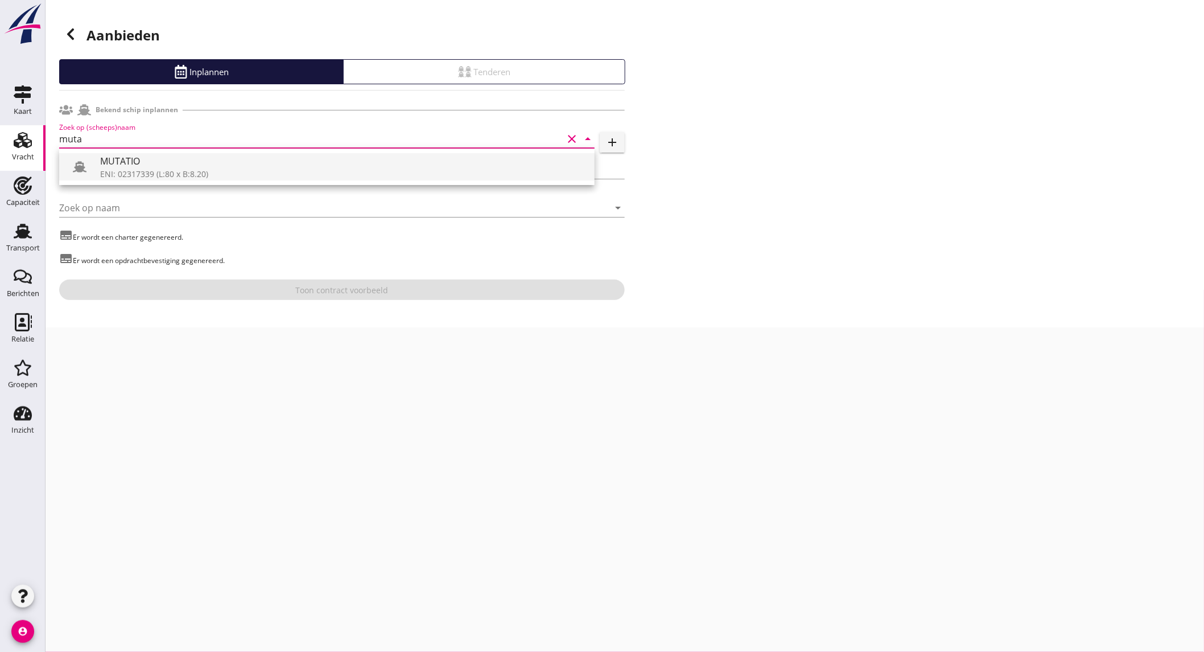
click at [266, 162] on div "MUTATIO" at bounding box center [342, 161] width 485 height 14
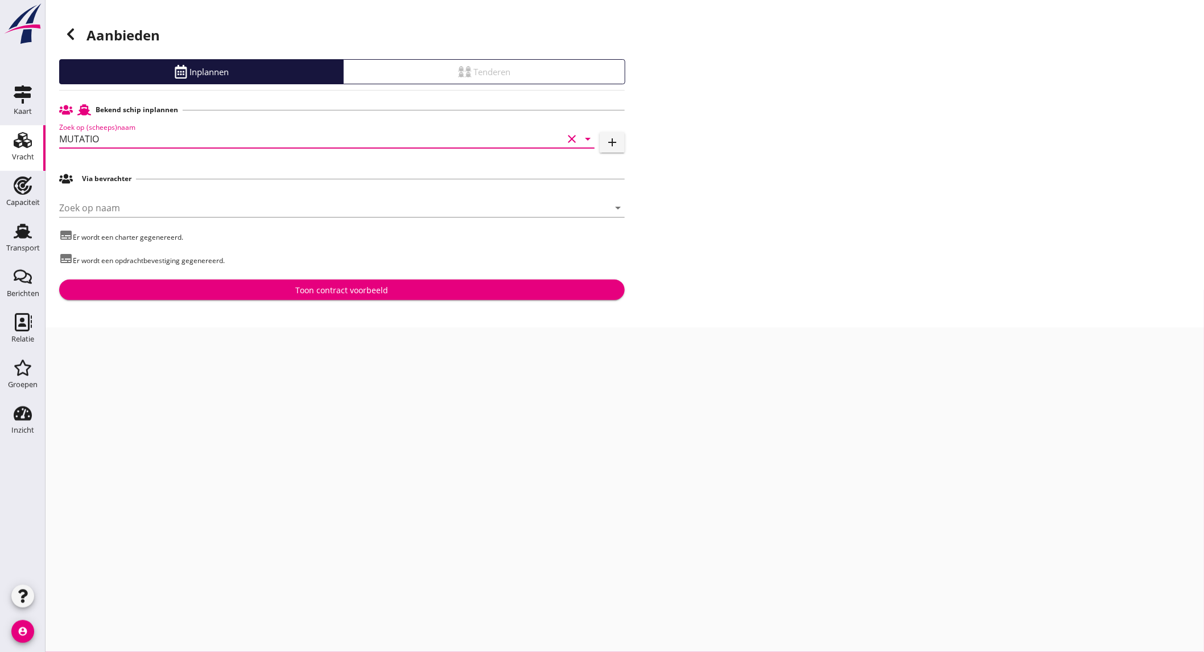
type input "MUTATIO"
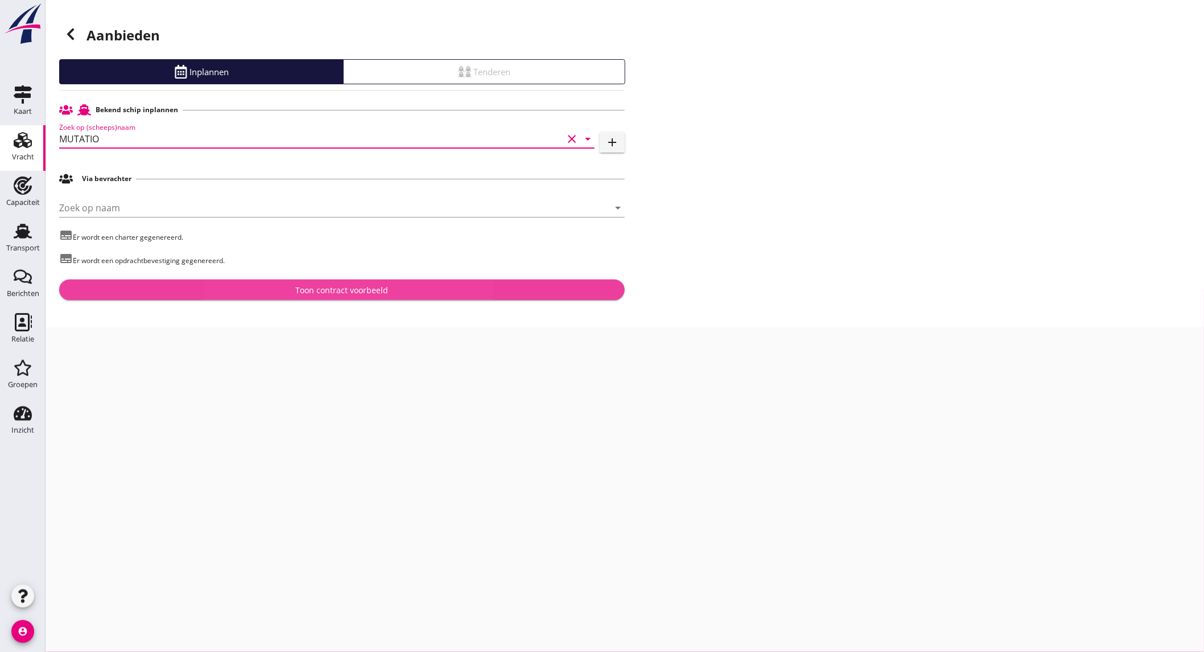
click at [201, 292] on div "Toon contract voorbeeld" at bounding box center [341, 290] width 547 height 12
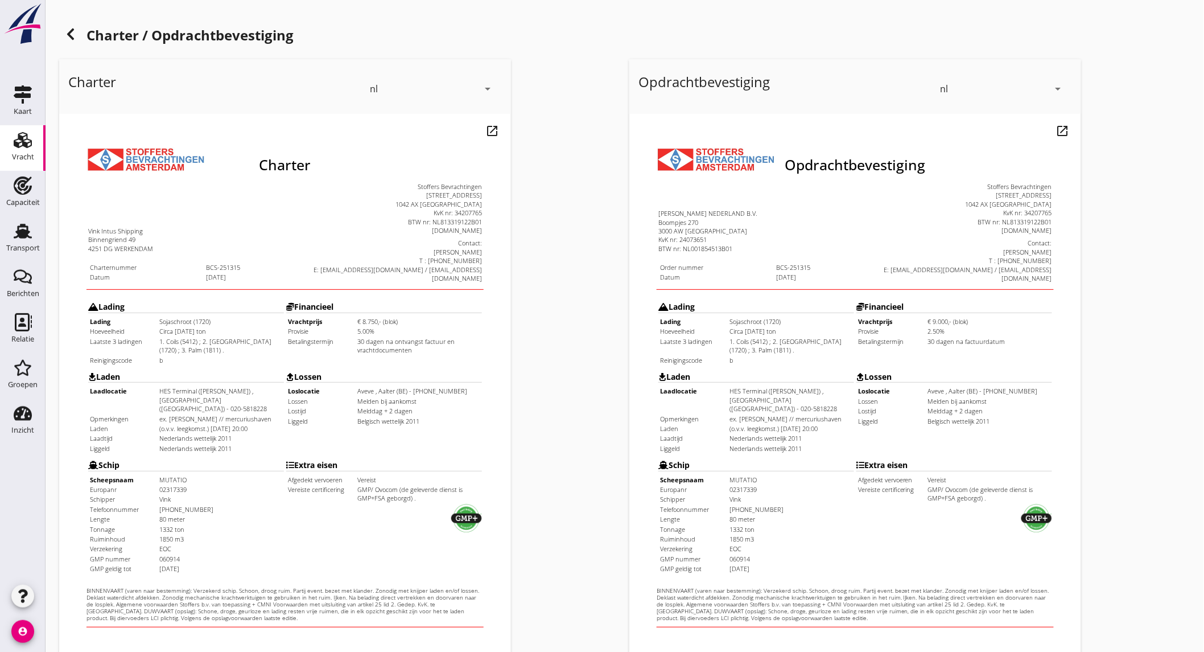
scroll to position [190, 0]
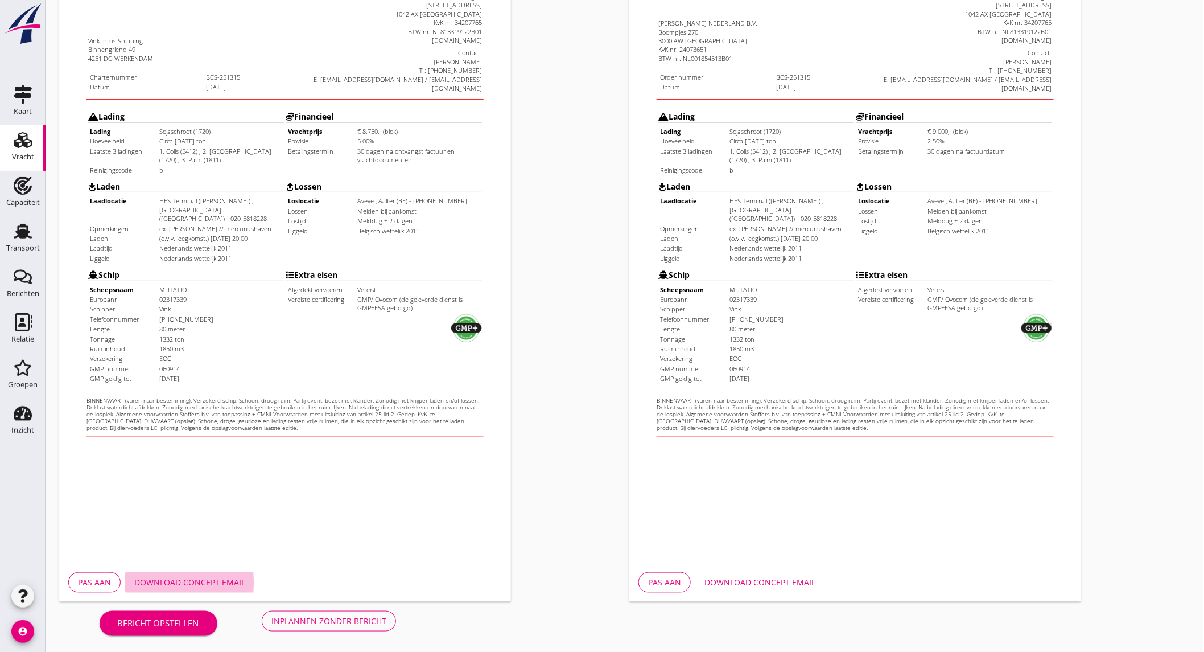
click at [228, 580] on div "Download concept email" at bounding box center [189, 582] width 111 height 12
click at [730, 578] on div "Download concept email" at bounding box center [759, 582] width 111 height 12
click at [369, 625] on div "Inplannen zonder bericht" at bounding box center [328, 621] width 115 height 12
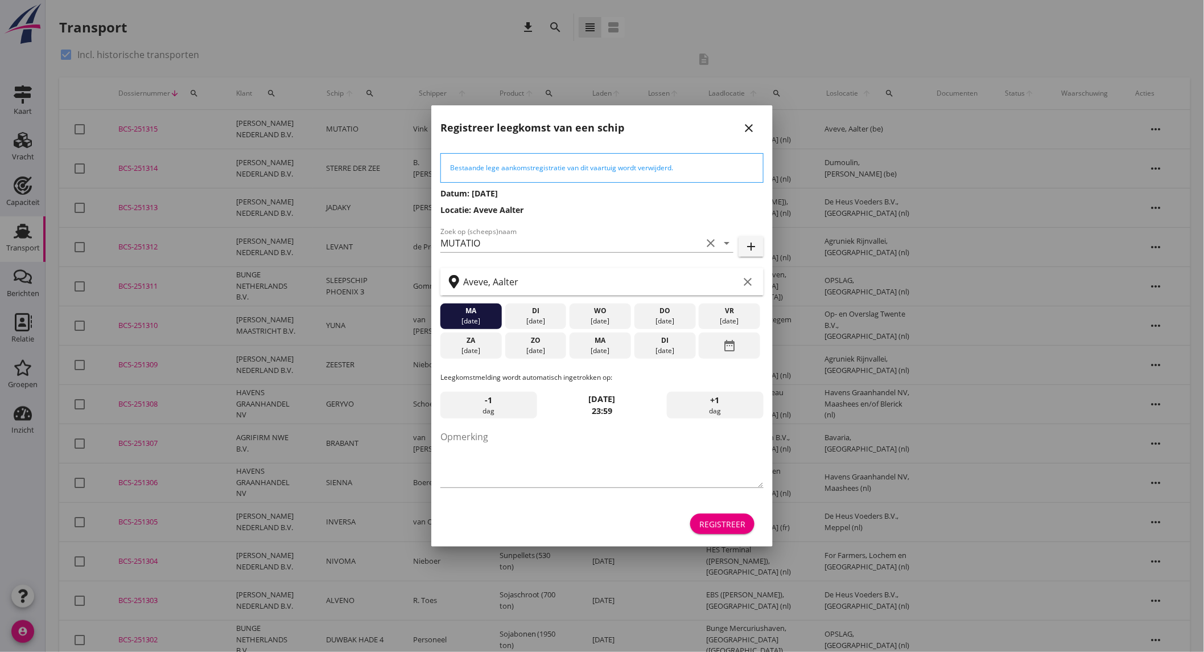
click at [645, 348] on div "[DATE]" at bounding box center [665, 350] width 56 height 10
click at [744, 527] on div "Registreer" at bounding box center [722, 524] width 46 height 12
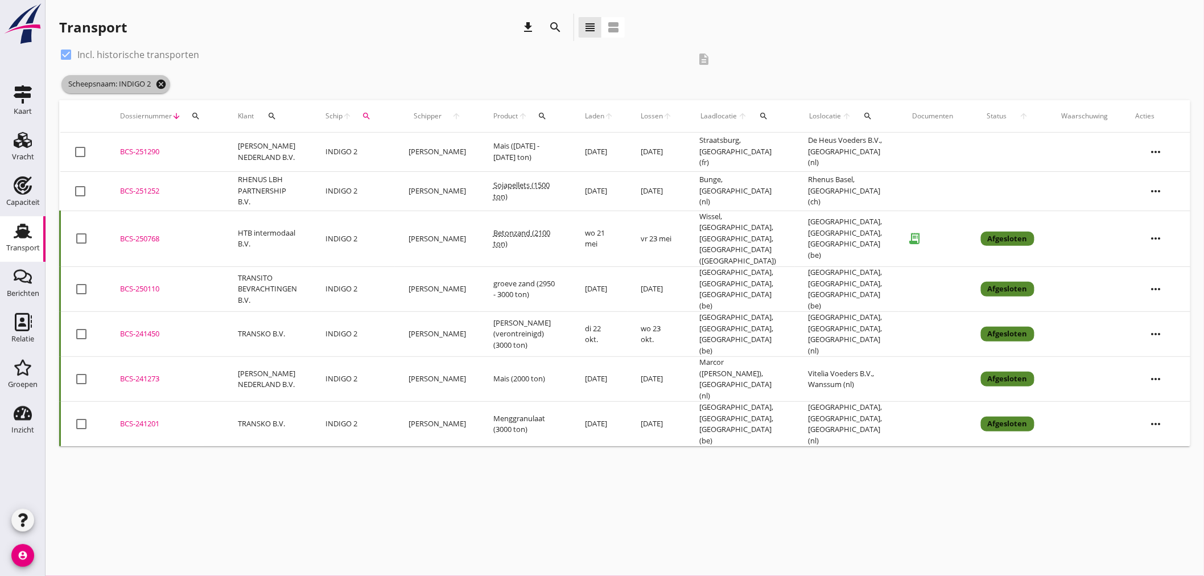
click at [167, 81] on icon "cancel" at bounding box center [160, 84] width 11 height 11
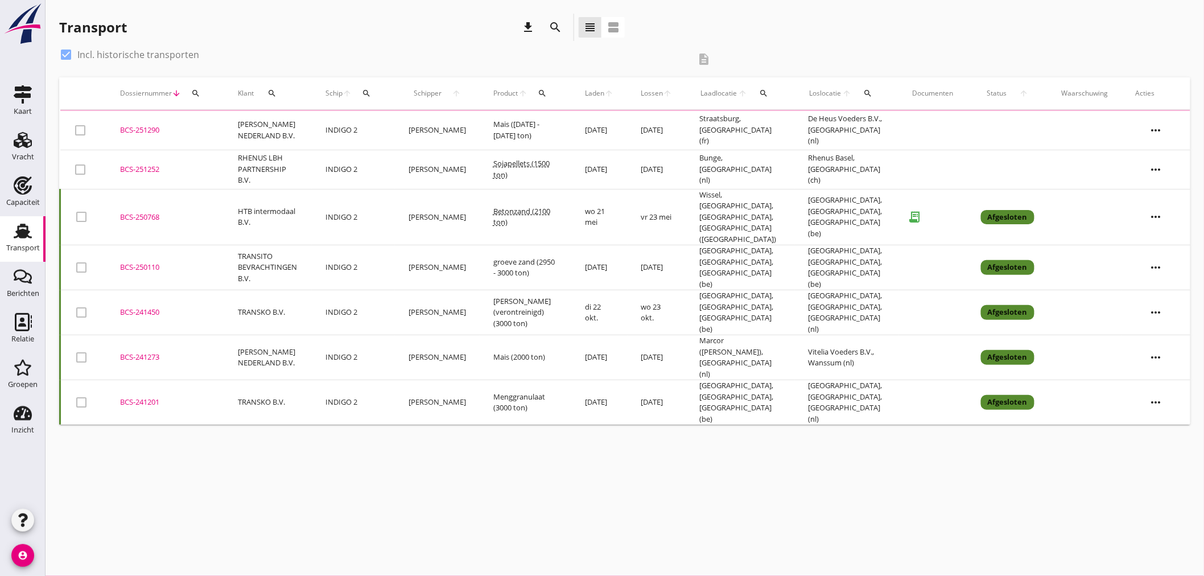
click at [549, 29] on icon "search" at bounding box center [556, 27] width 14 height 14
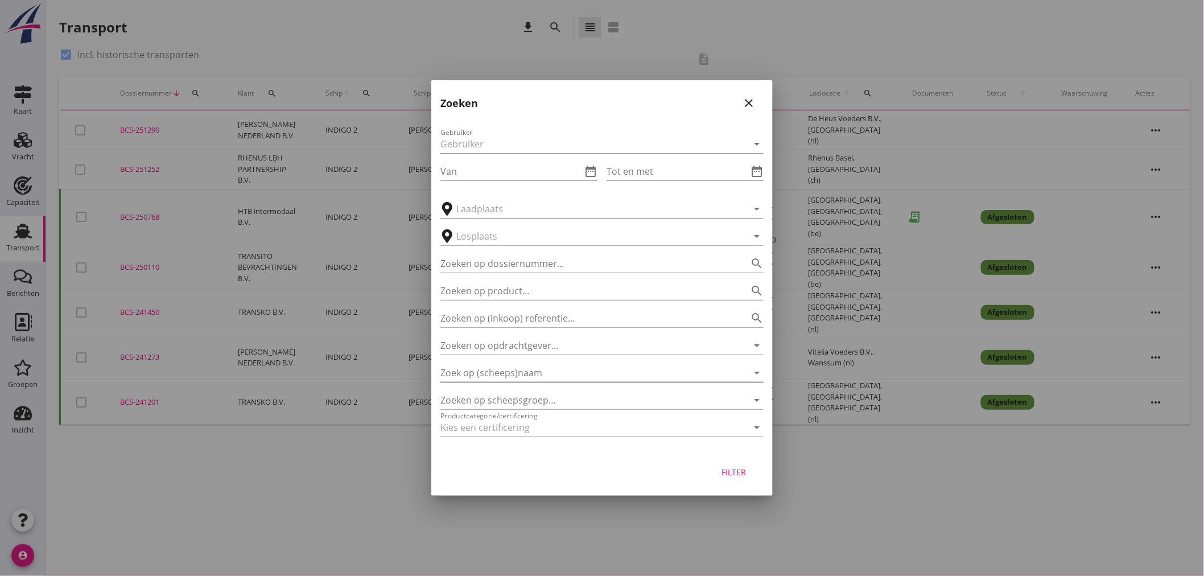
click at [569, 377] on input "Zoek op (scheeps)naam" at bounding box center [585, 373] width 291 height 18
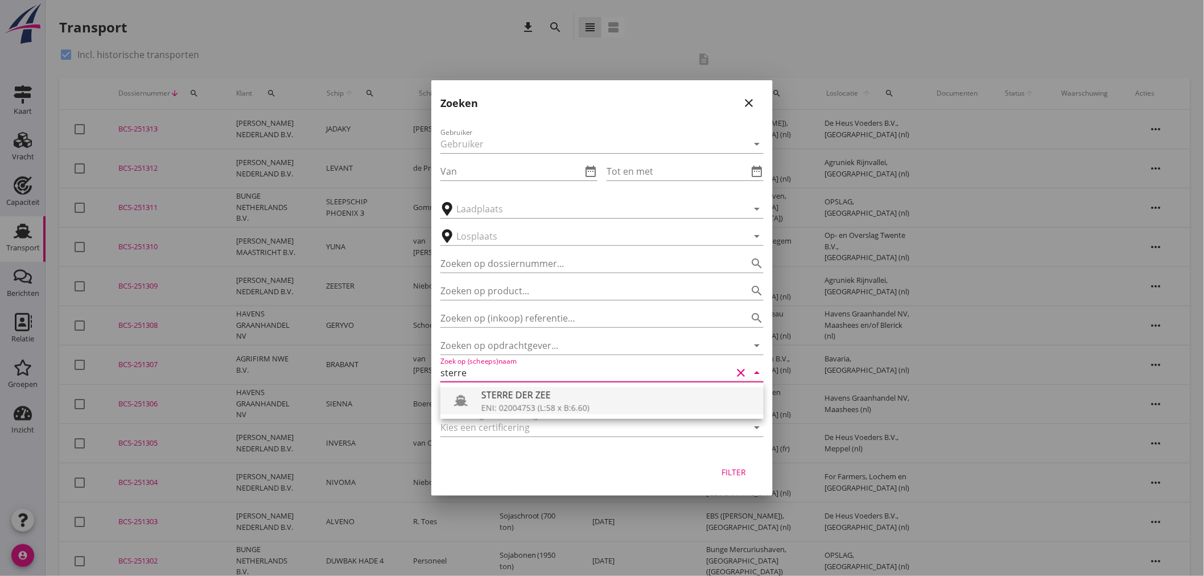
click at [569, 404] on div "ENI: 02004753 (L:58 x B:6.60)" at bounding box center [617, 408] width 273 height 12
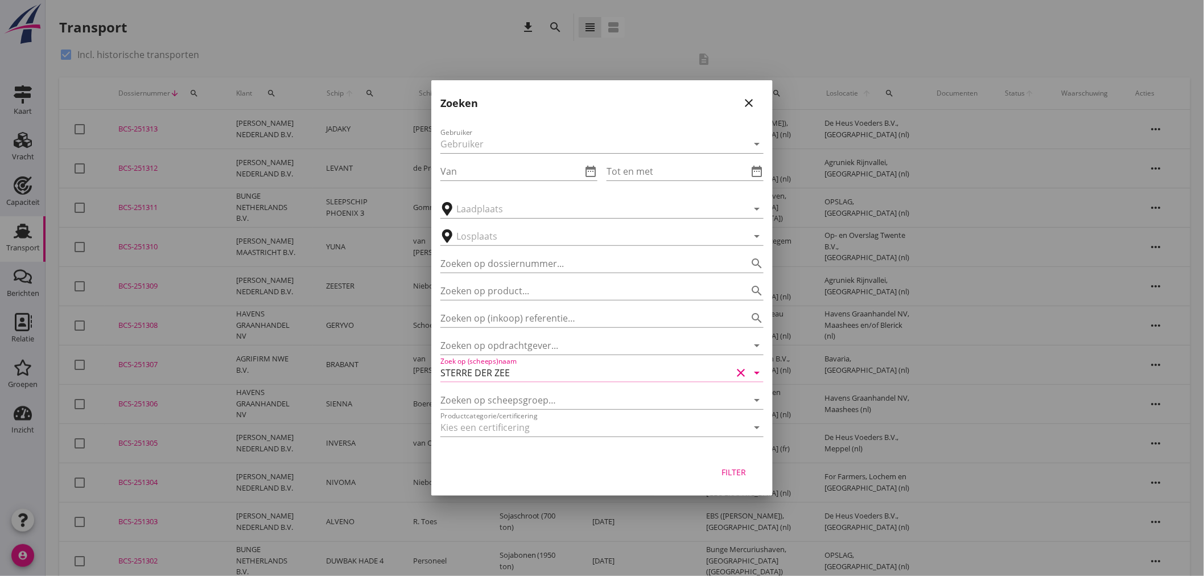
click at [731, 470] on div "Filter" at bounding box center [734, 472] width 32 height 12
type input "STERRE DER ZEE"
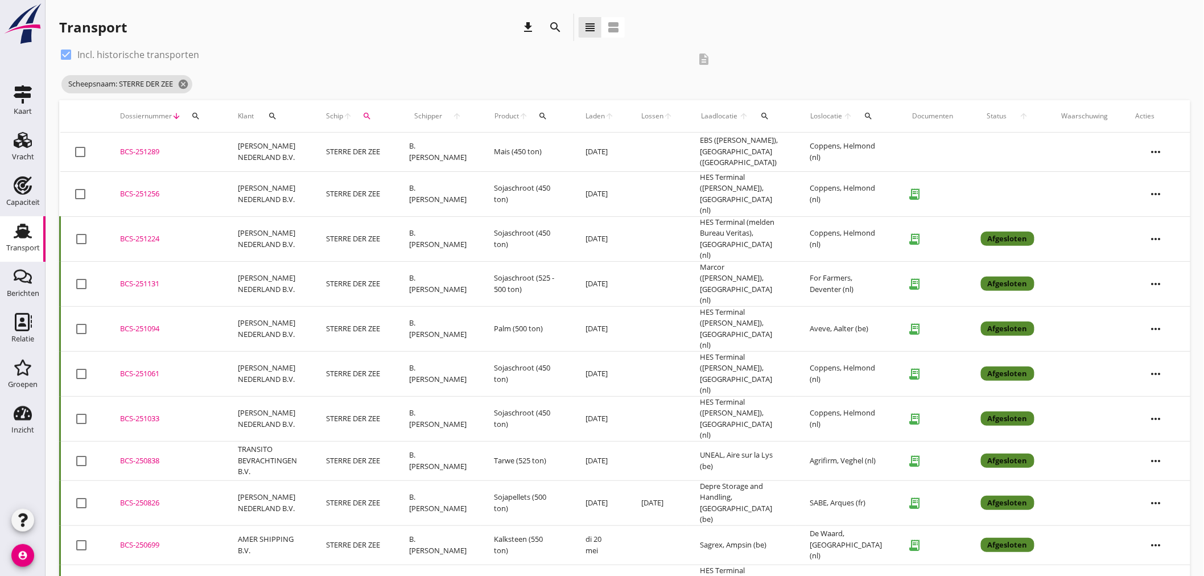
click at [481, 147] on td "Mais (450 ton)" at bounding box center [527, 152] width 92 height 39
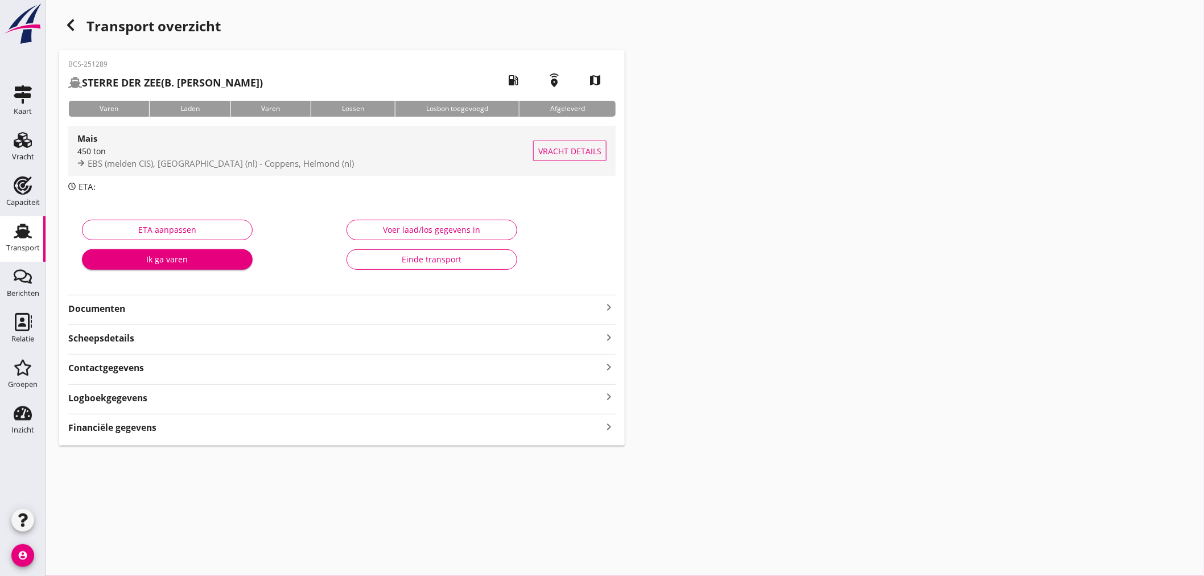
click at [215, 143] on div "Mais" at bounding box center [305, 138] width 456 height 14
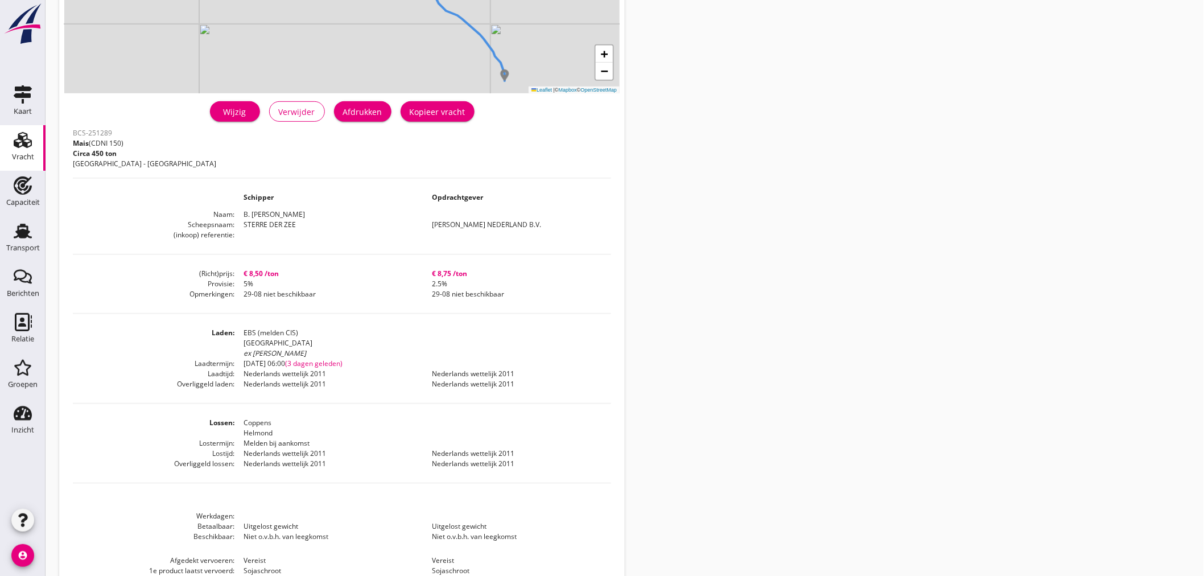
scroll to position [253, 0]
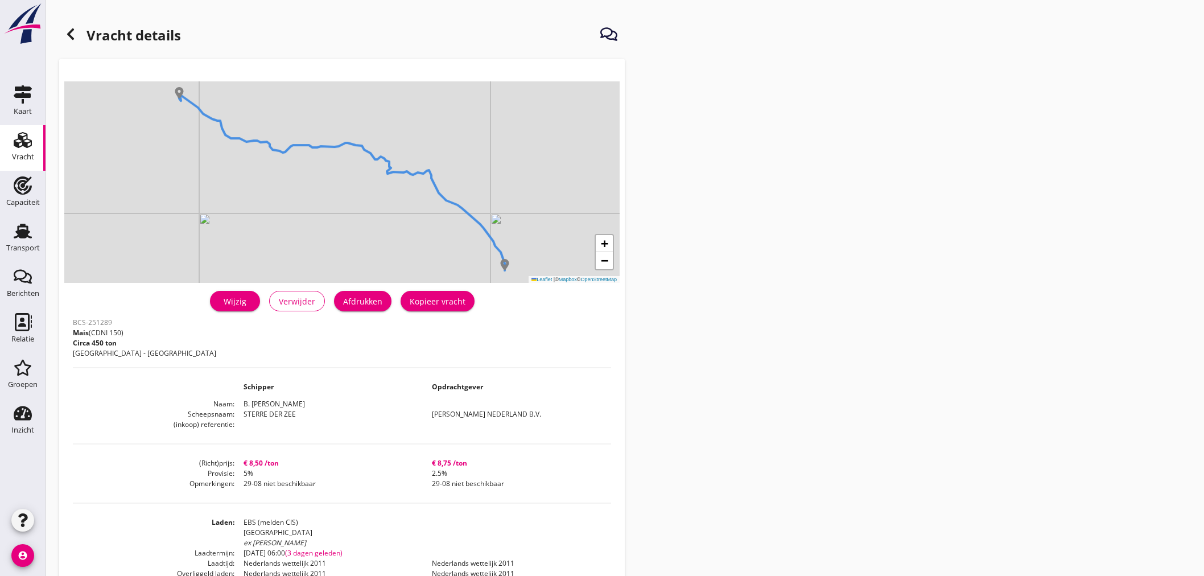
scroll to position [253, 0]
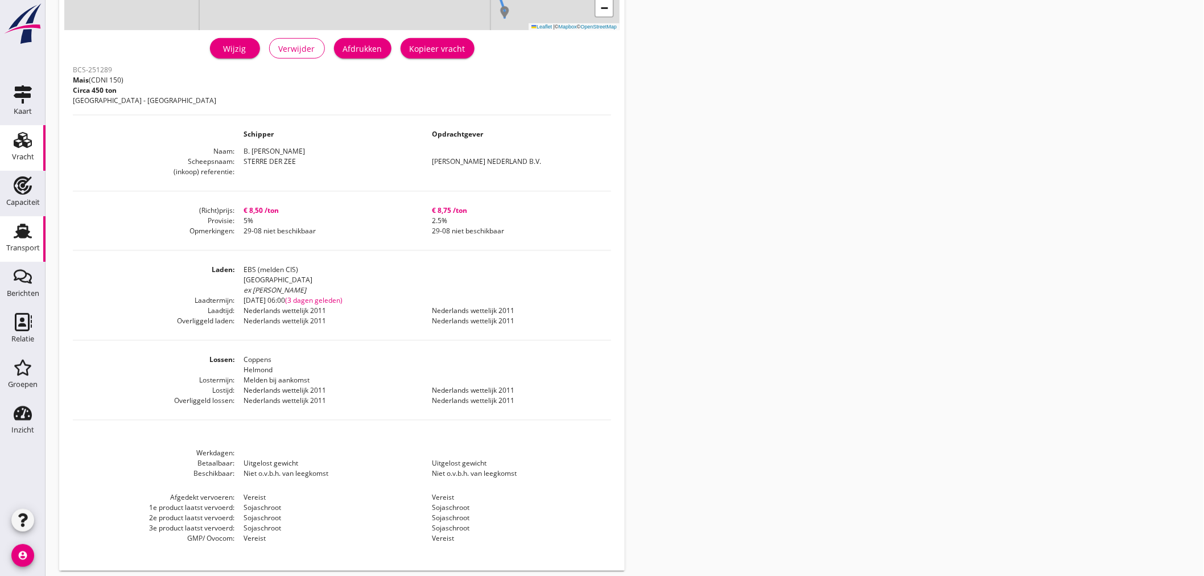
click at [24, 234] on use at bounding box center [23, 231] width 18 height 15
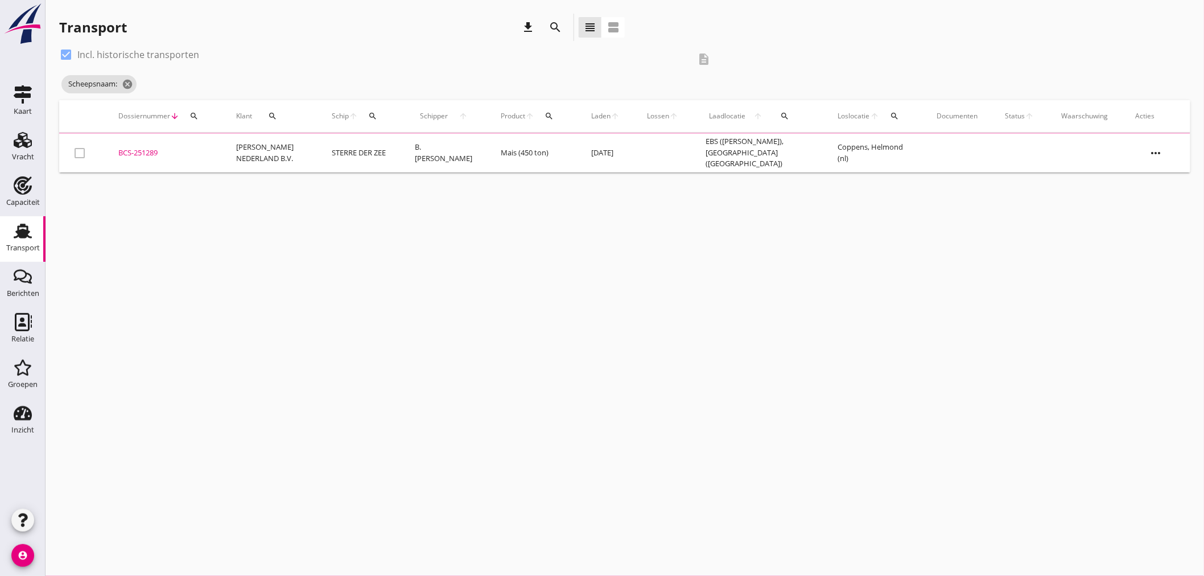
click at [554, 26] on icon "search" at bounding box center [556, 27] width 14 height 14
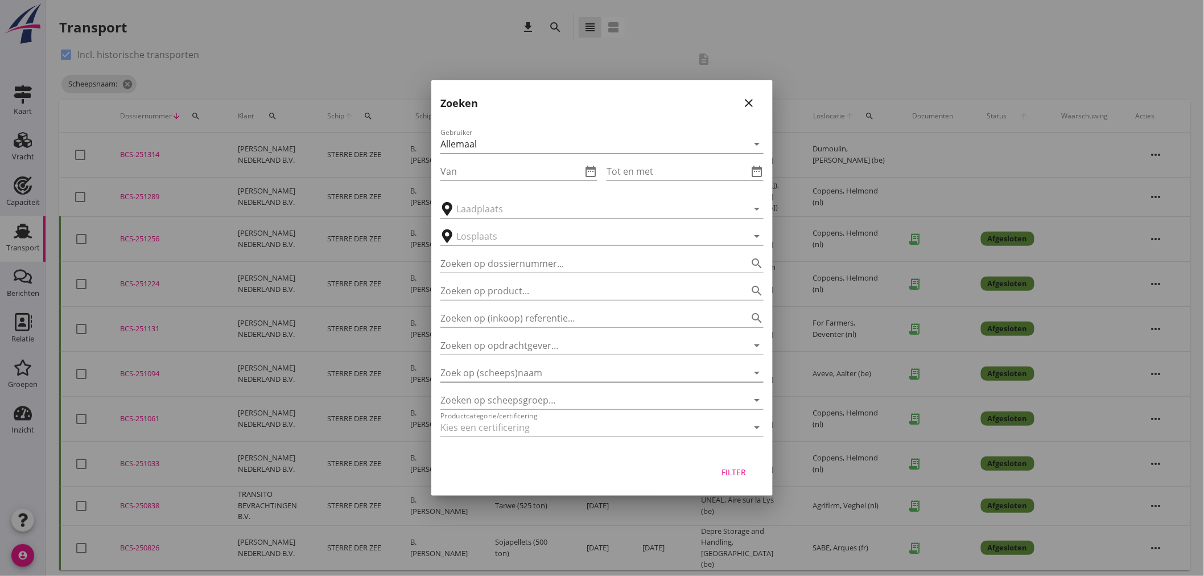
click at [557, 371] on input "Zoek op (scheeps)naam" at bounding box center [585, 373] width 291 height 18
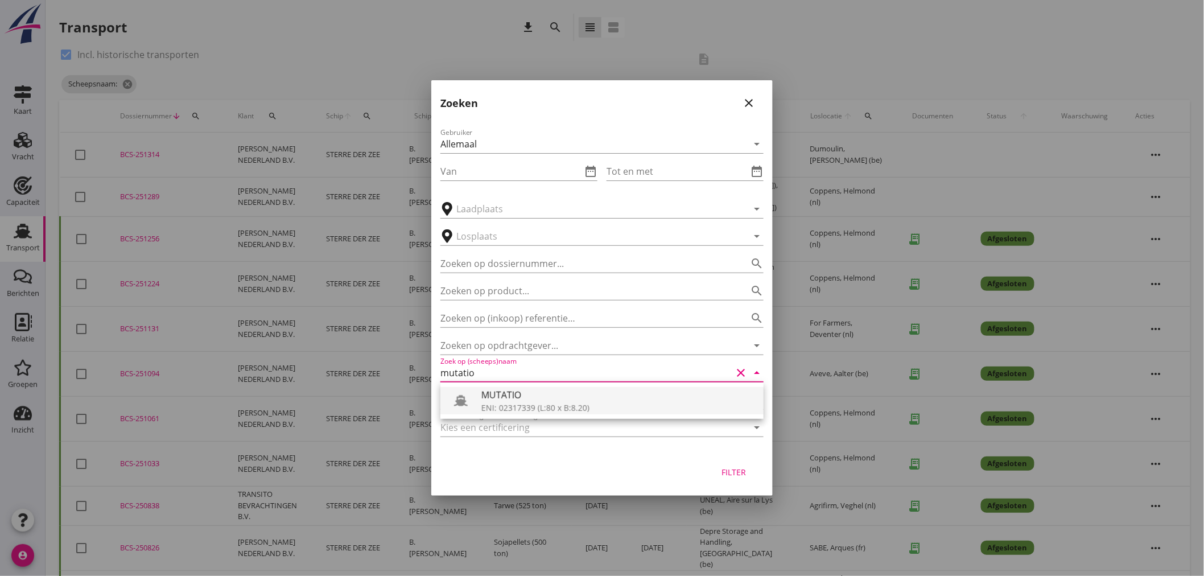
click at [566, 399] on div "MUTATIO" at bounding box center [617, 395] width 273 height 14
click at [733, 473] on div "Filter" at bounding box center [734, 472] width 32 height 12
type input "MUTATIO"
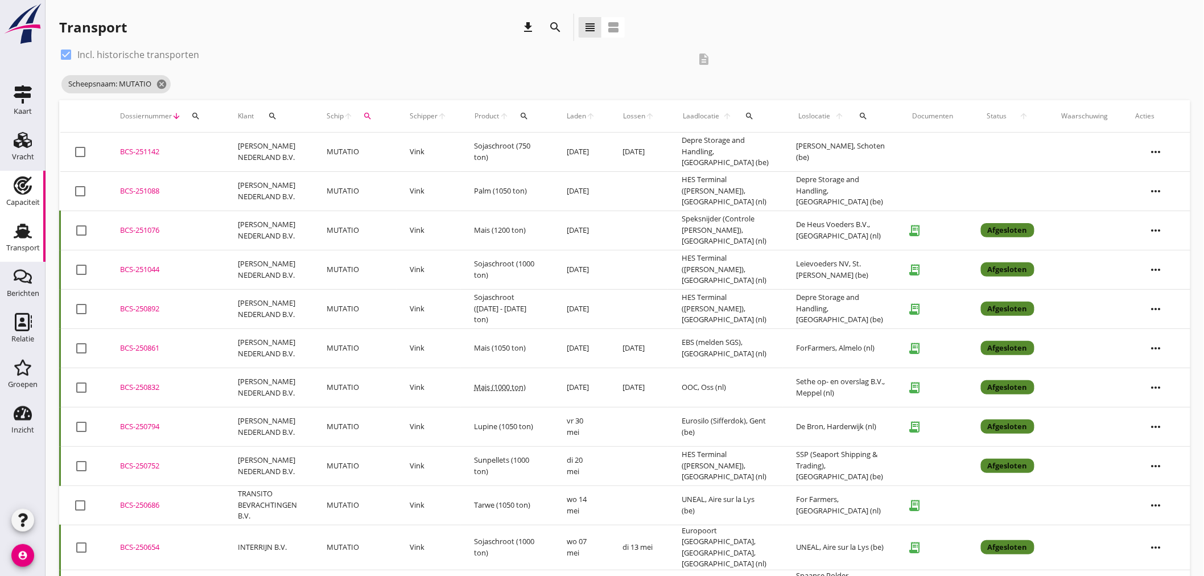
drag, startPoint x: 21, startPoint y: 142, endPoint x: 24, endPoint y: 188, distance: 45.6
click at [21, 142] on use at bounding box center [23, 140] width 18 height 16
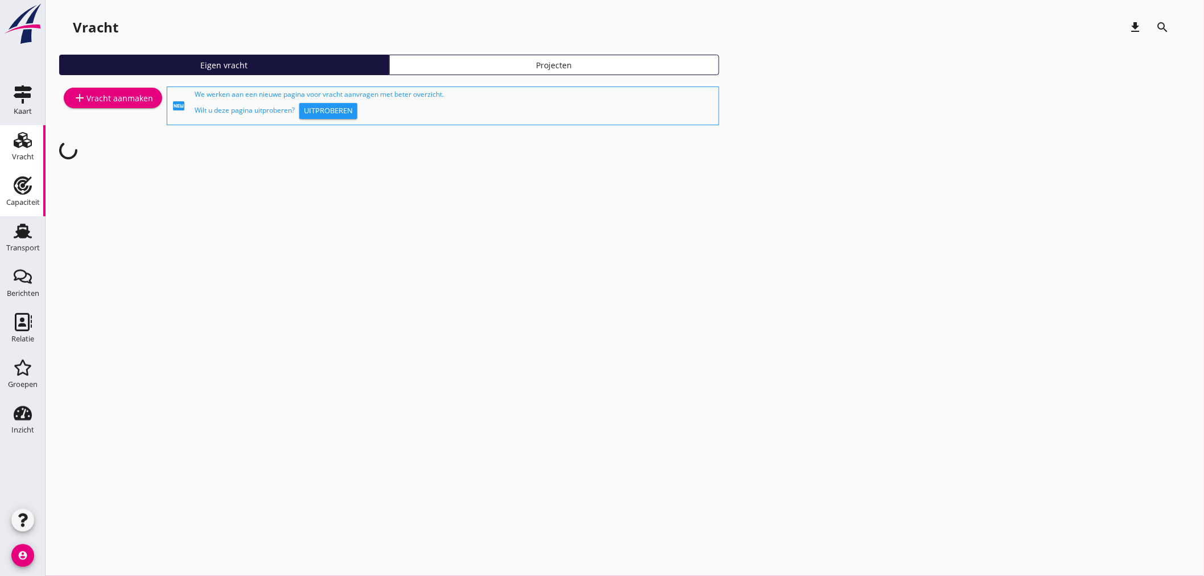
click at [24, 188] on icon "Capaciteit" at bounding box center [23, 185] width 18 height 18
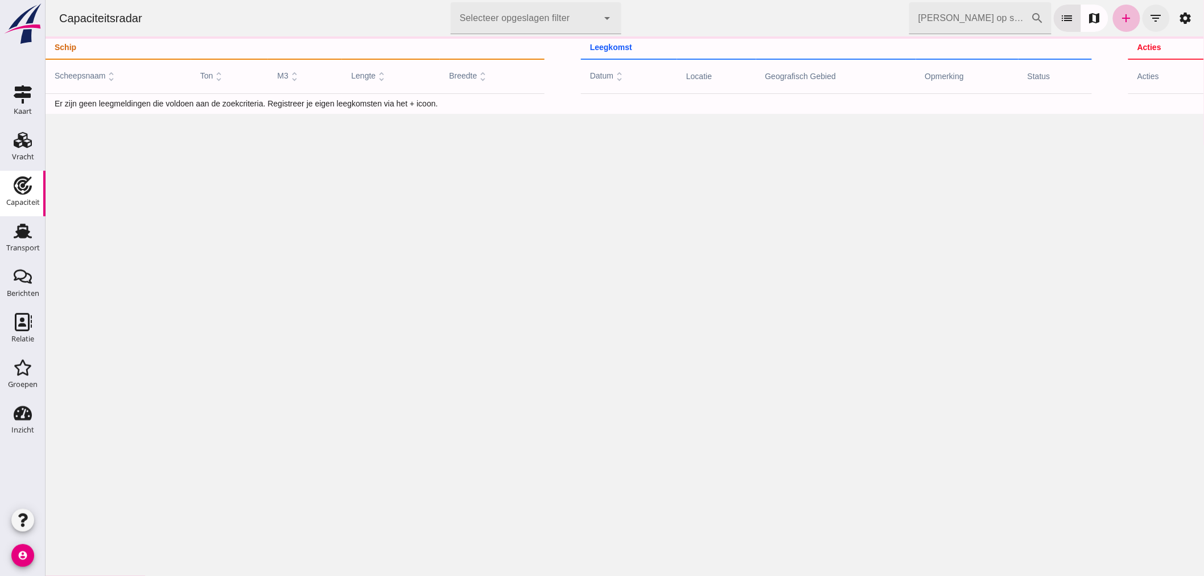
click at [1149, 22] on icon "filter_list" at bounding box center [1156, 18] width 14 height 14
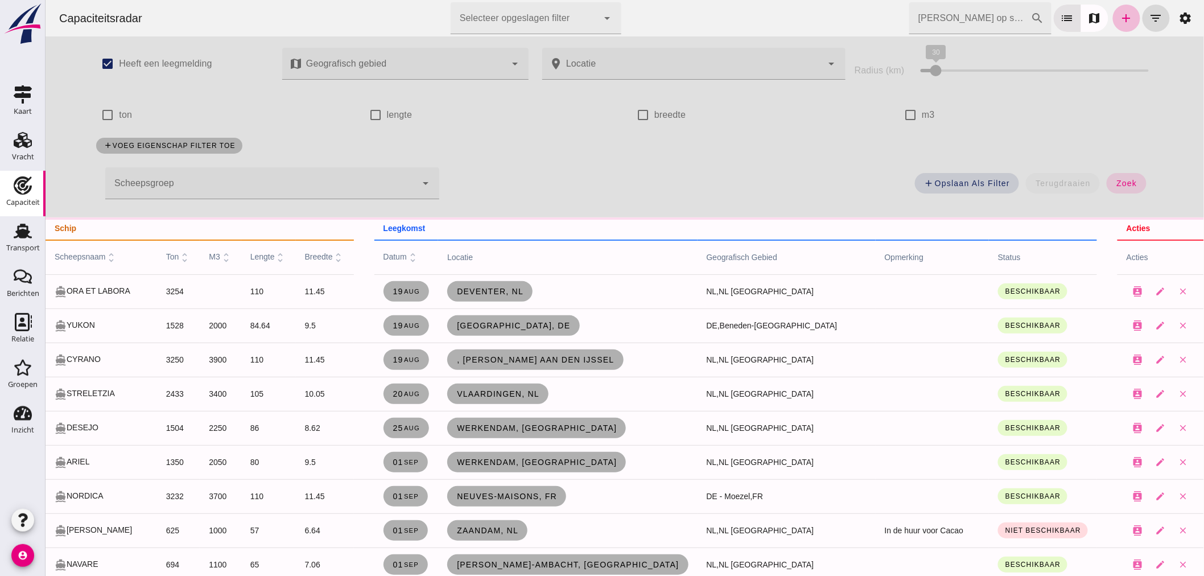
click at [106, 112] on input "ton" at bounding box center [107, 115] width 23 height 23
checkbox input "true"
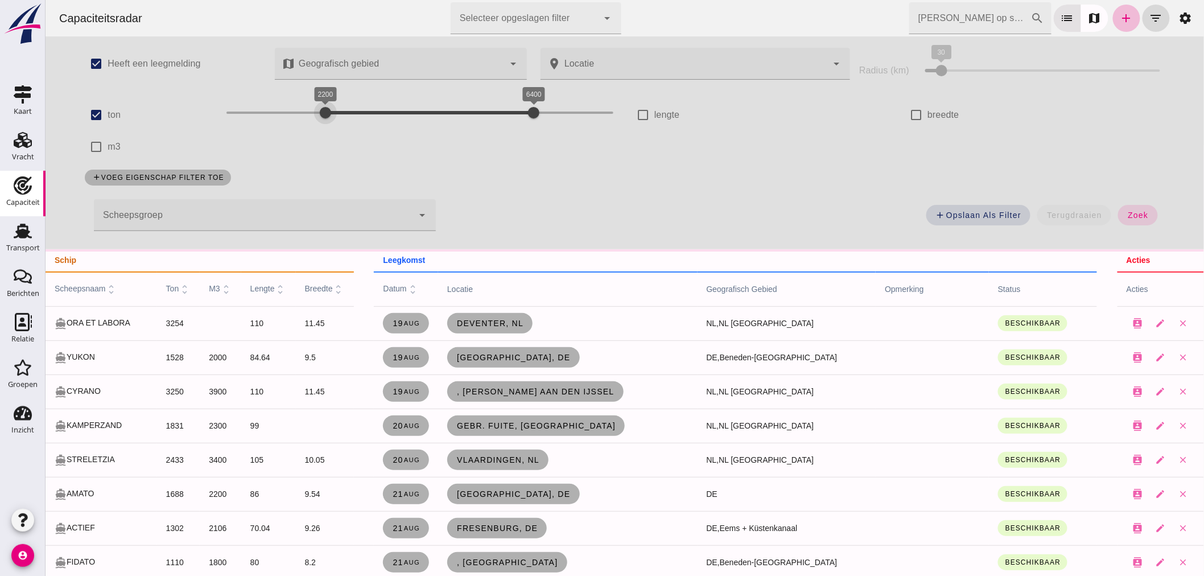
drag, startPoint x: 298, startPoint y: 112, endPoint x: 322, endPoint y: 114, distance: 24.0
click at [322, 114] on div "2200 6400 2200 6400" at bounding box center [419, 113] width 387 height 18
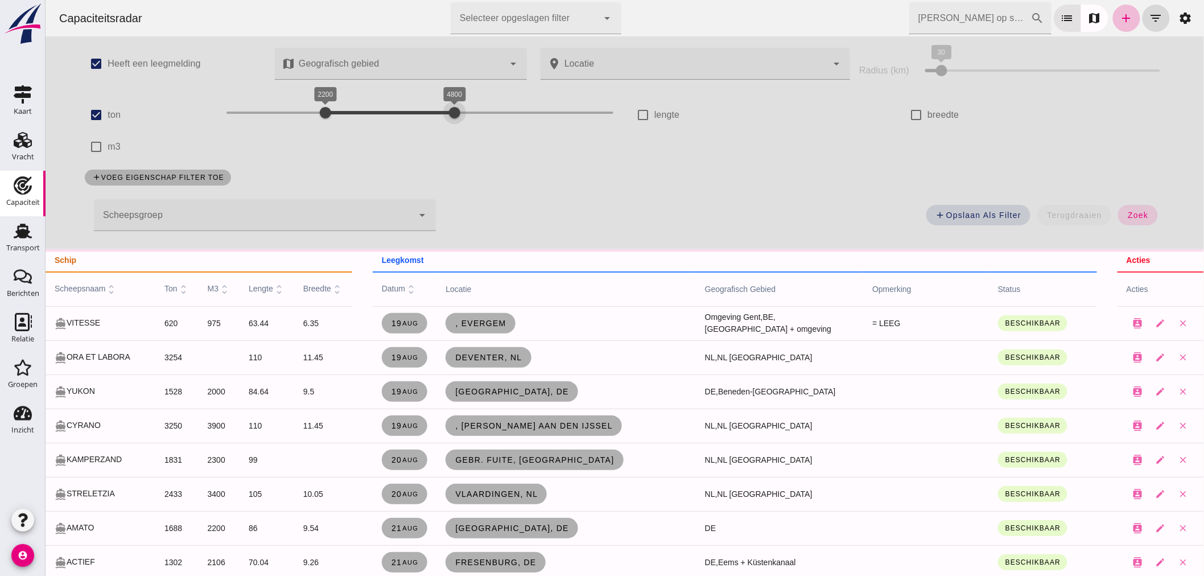
drag, startPoint x: 507, startPoint y: 116, endPoint x: 392, endPoint y: 118, distance: 115.0
click at [388, 118] on div "2200 4200 2200 4800" at bounding box center [419, 113] width 387 height 18
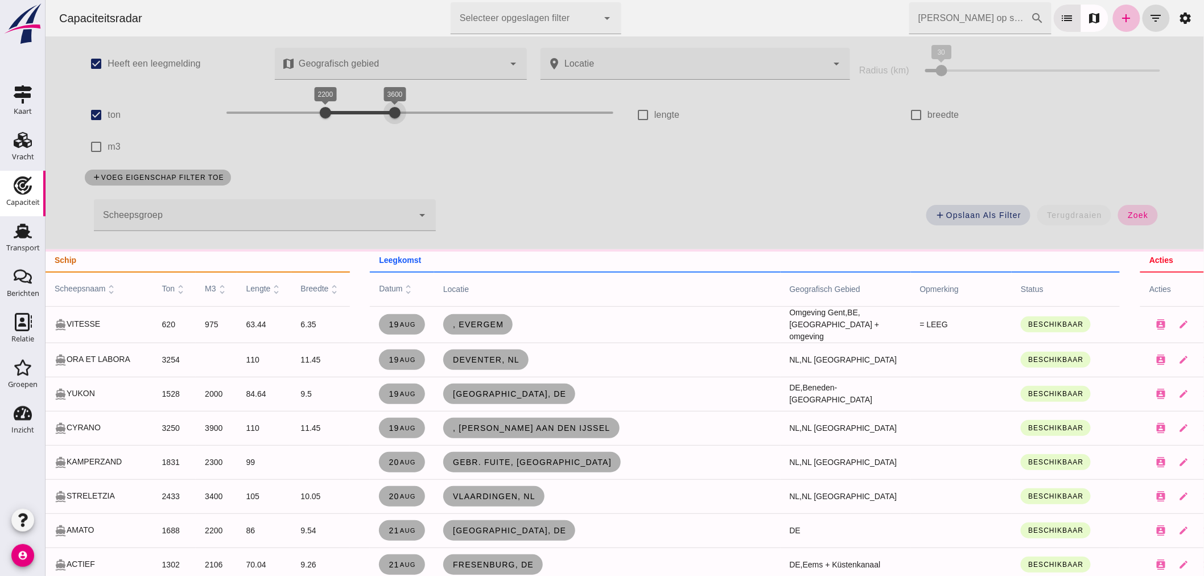
click at [1119, 212] on button "zoek" at bounding box center [1137, 215] width 39 height 20
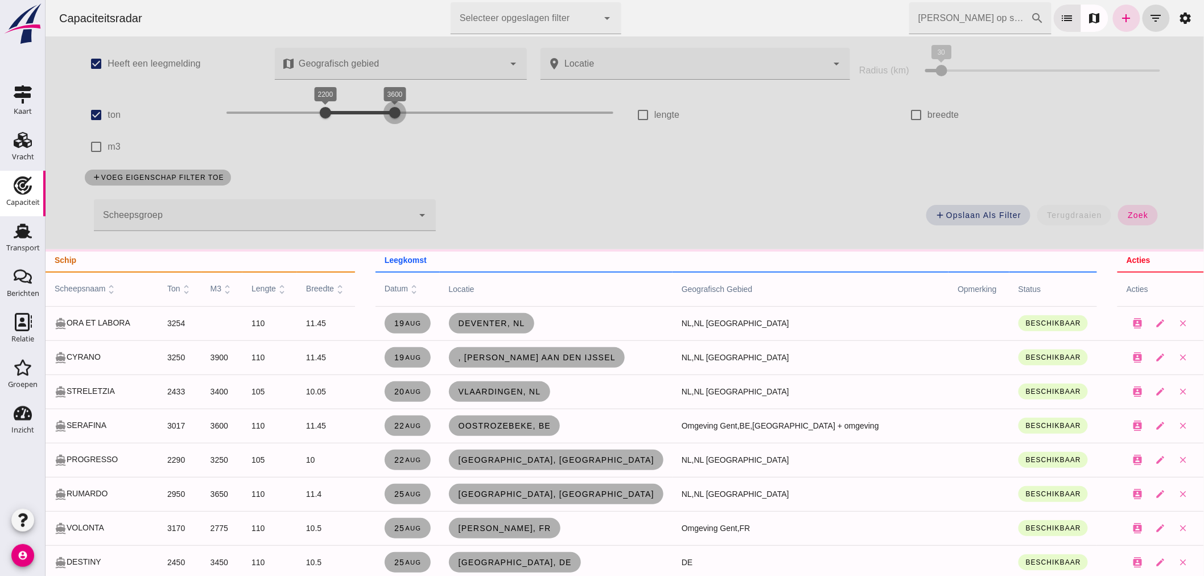
drag, startPoint x: 390, startPoint y: 108, endPoint x: 478, endPoint y: 110, distance: 88.2
click at [406, 110] on div at bounding box center [394, 112] width 23 height 23
click at [1119, 213] on button "zoek" at bounding box center [1137, 215] width 39 height 20
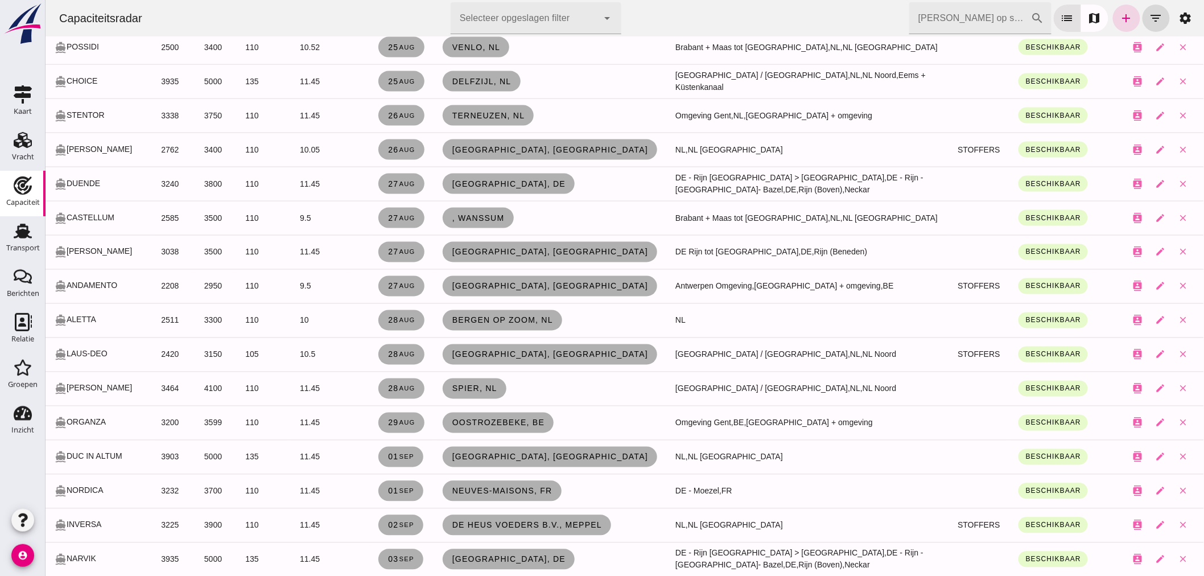
scroll to position [686, 0]
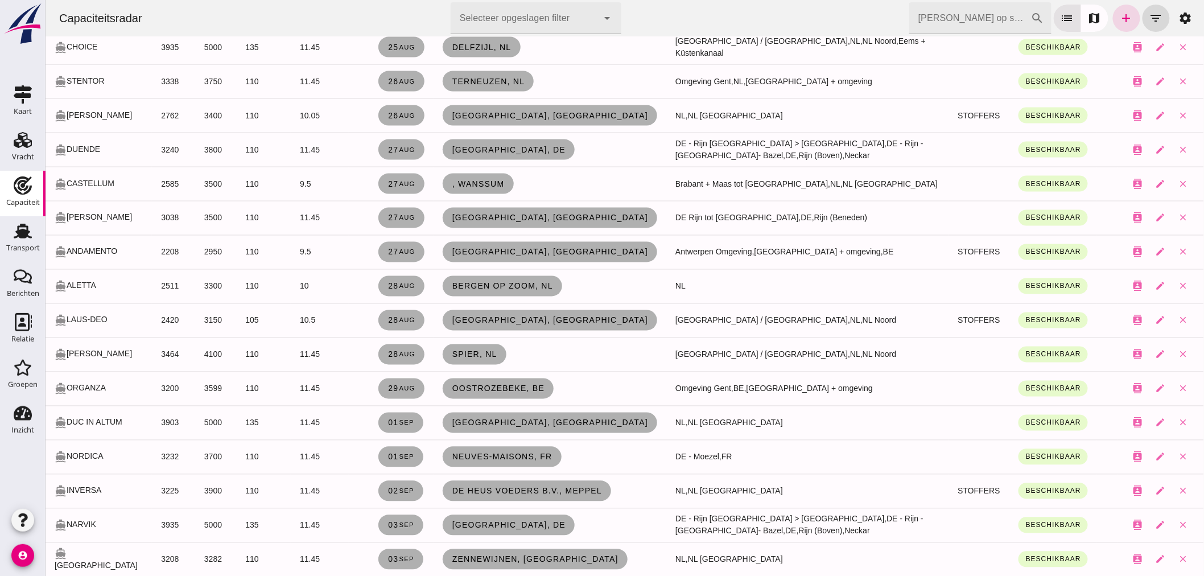
click at [12, 480] on div at bounding box center [23, 475] width 46 height 59
